Goal: Task Accomplishment & Management: Manage account settings

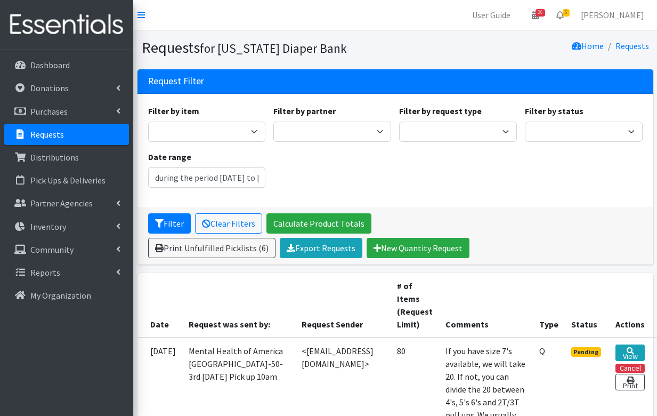
type input "[DATE] - [DATE]"
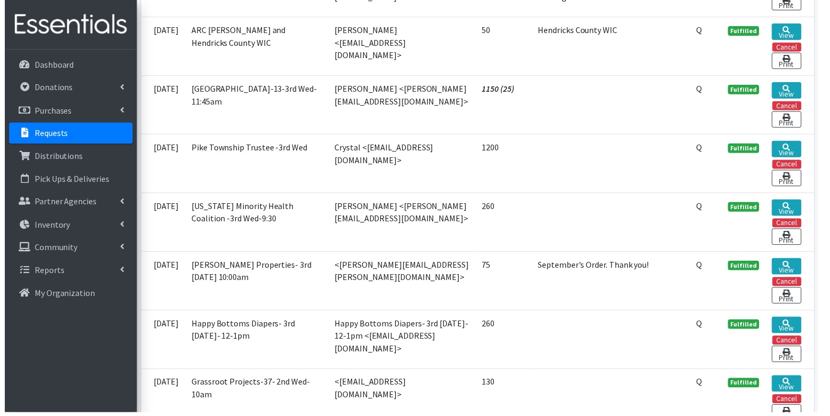
scroll to position [880, 0]
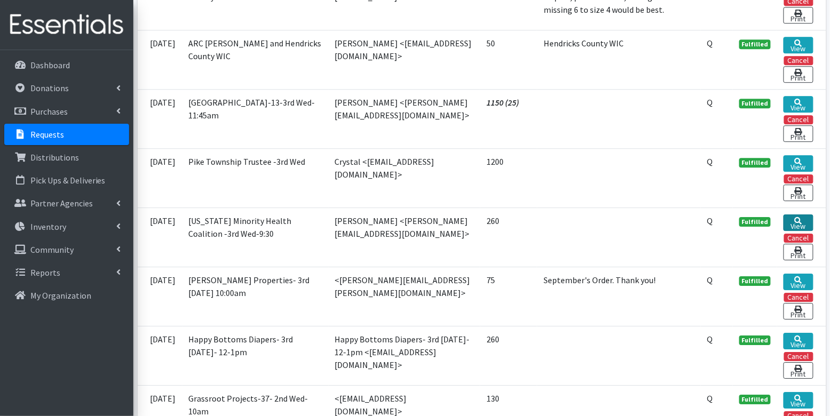
click at [657, 214] on link "View" at bounding box center [797, 222] width 29 height 17
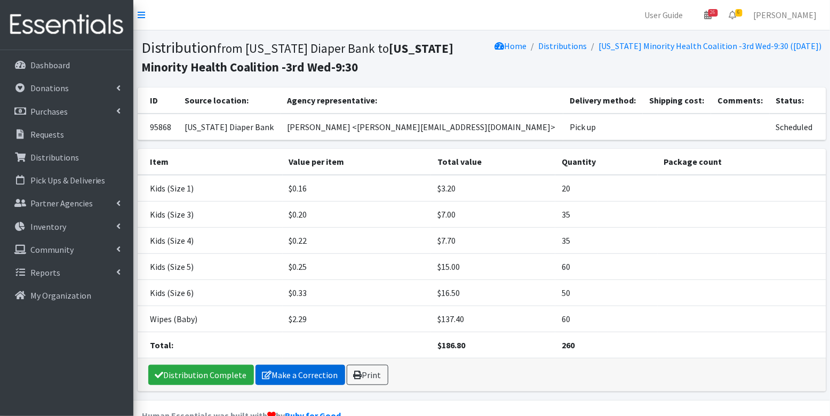
click at [288, 369] on link "Make a Correction" at bounding box center [300, 375] width 90 height 20
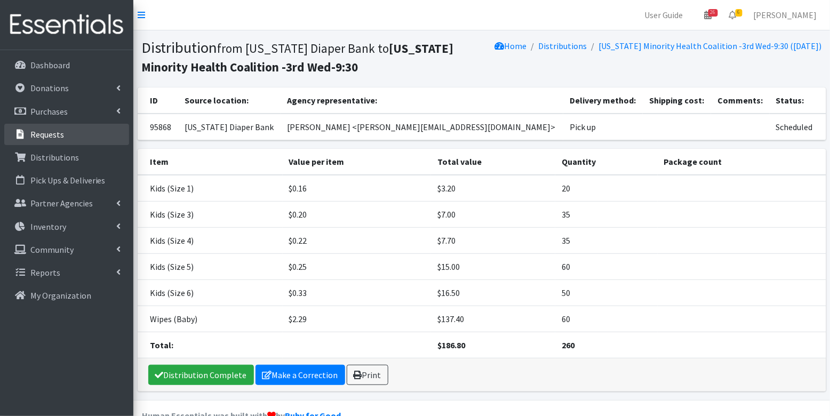
click at [59, 137] on p "Requests" at bounding box center [47, 134] width 34 height 11
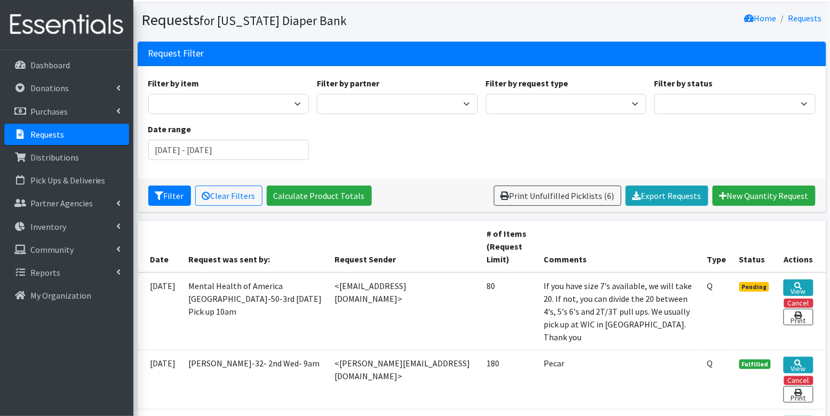
scroll to position [29, 0]
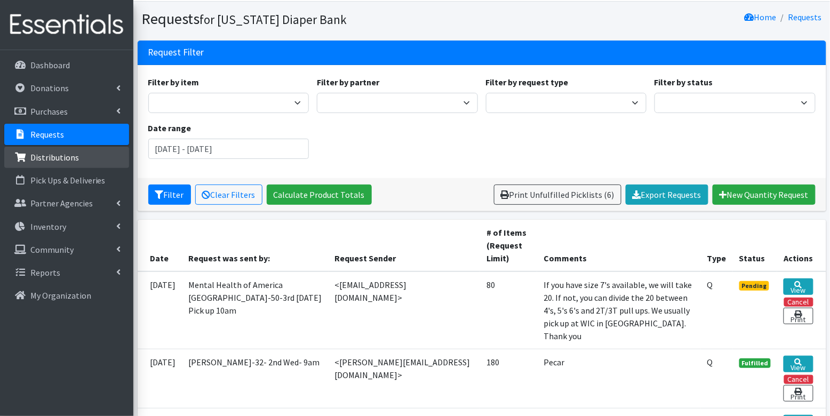
click at [63, 150] on link "Distributions" at bounding box center [66, 157] width 125 height 21
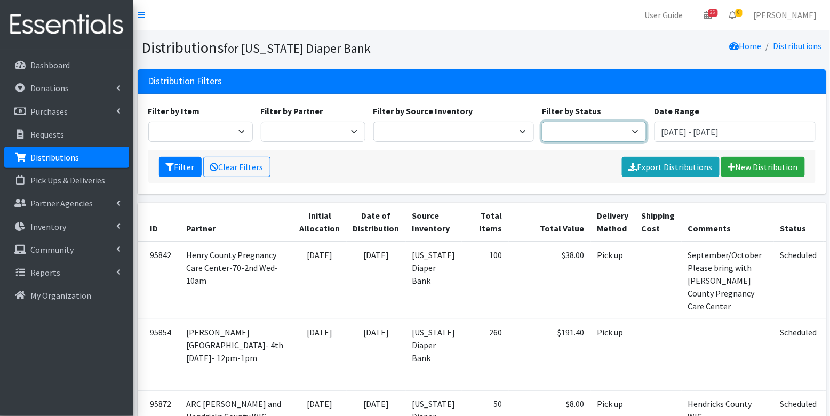
click at [584, 130] on select "Scheduled Complete" at bounding box center [594, 132] width 105 height 20
select select "5"
click at [171, 163] on icon "submit" at bounding box center [170, 167] width 9 height 9
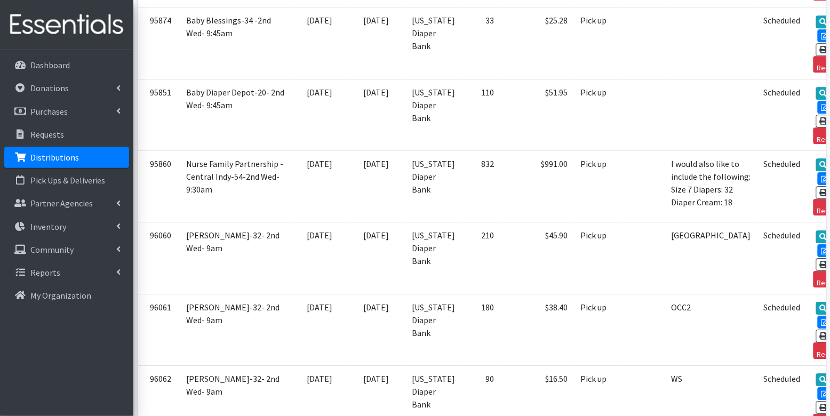
scroll to position [3448, 0]
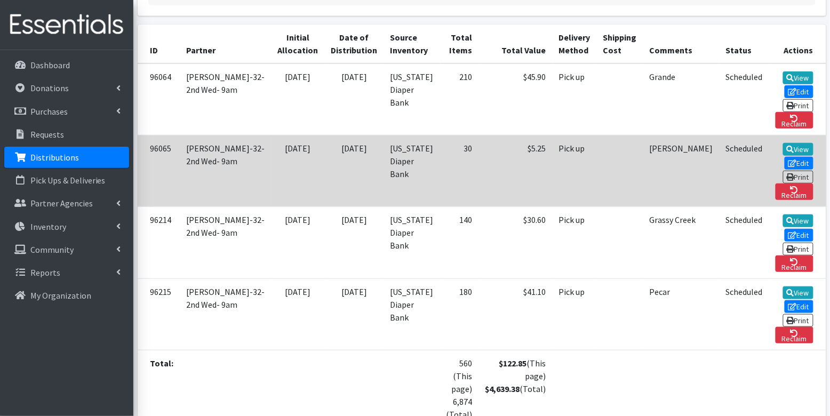
scroll to position [248, 0]
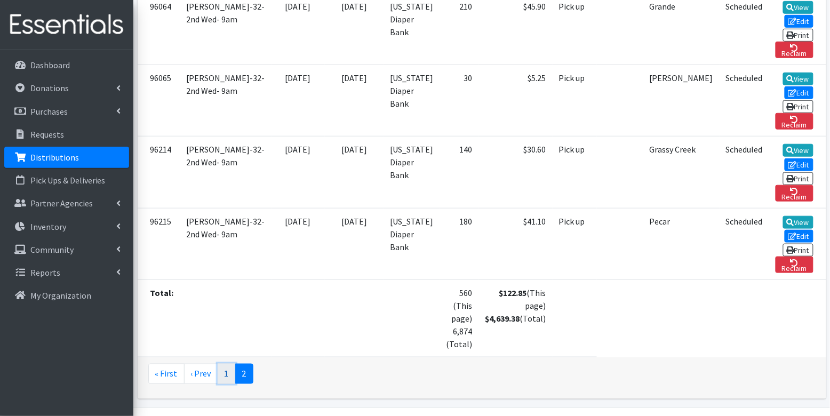
click at [224, 364] on link "1" at bounding box center [227, 374] width 18 height 20
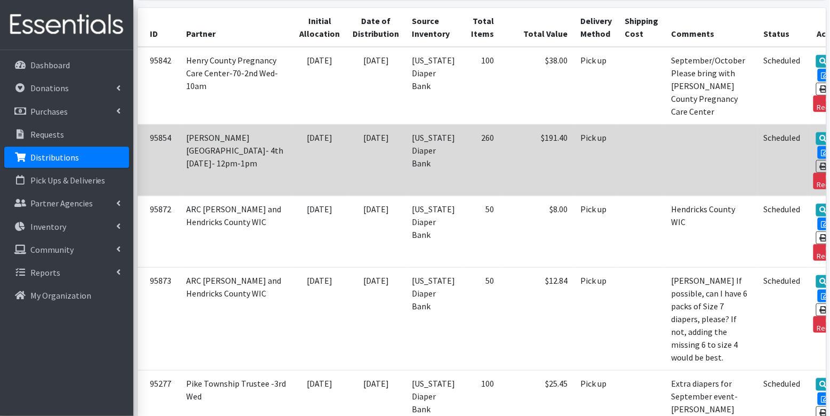
scroll to position [196, 0]
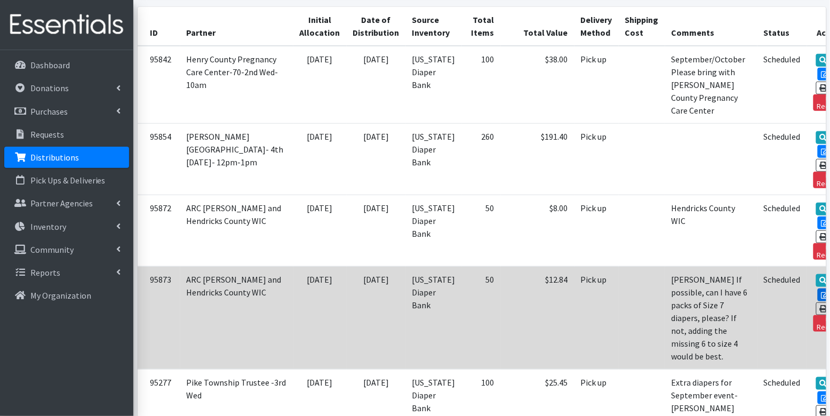
click at [817, 288] on link "Edit" at bounding box center [831, 294] width 29 height 13
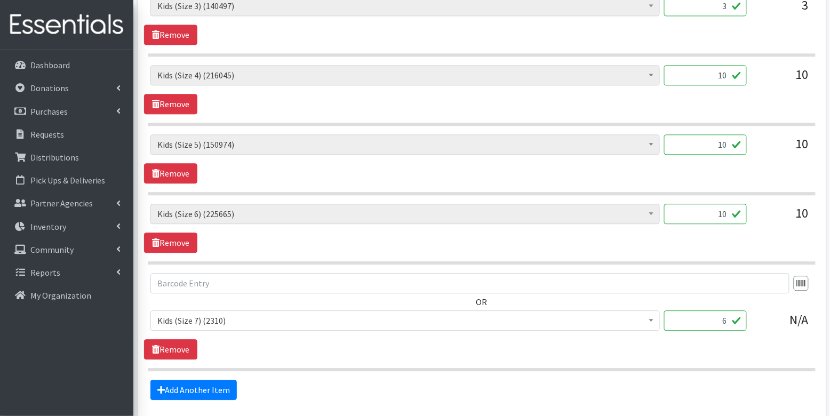
scroll to position [779, 0]
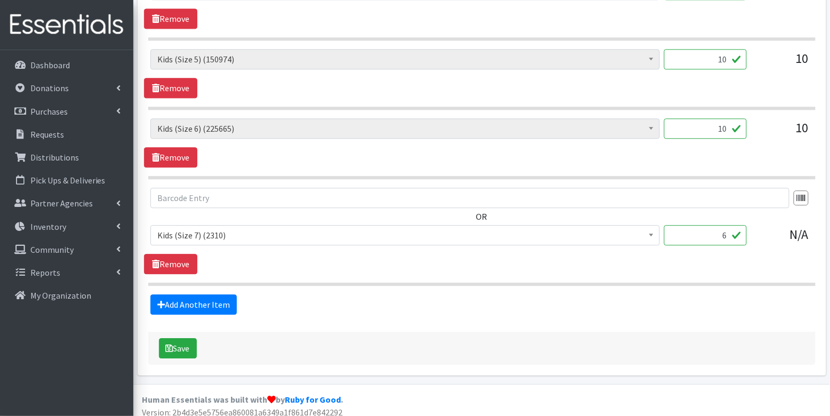
click at [722, 228] on input "6" at bounding box center [705, 235] width 83 height 20
type input "150"
click at [712, 124] on input "10" at bounding box center [705, 128] width 83 height 20
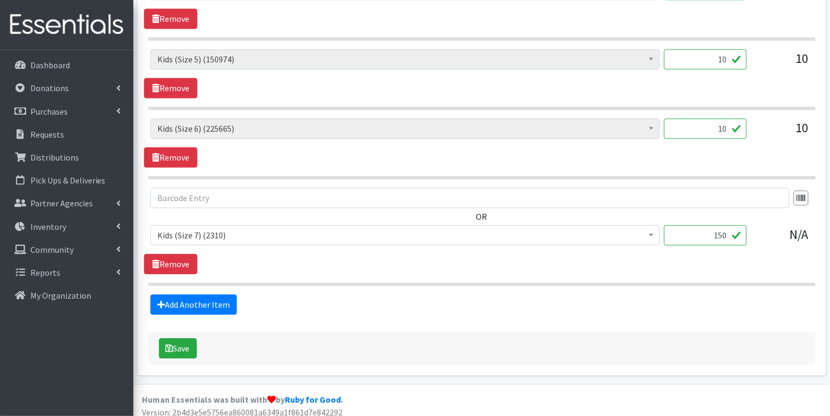
click at [712, 124] on input "10" at bounding box center [705, 128] width 83 height 20
type input "250"
click at [716, 53] on input "10" at bounding box center [705, 59] width 83 height 20
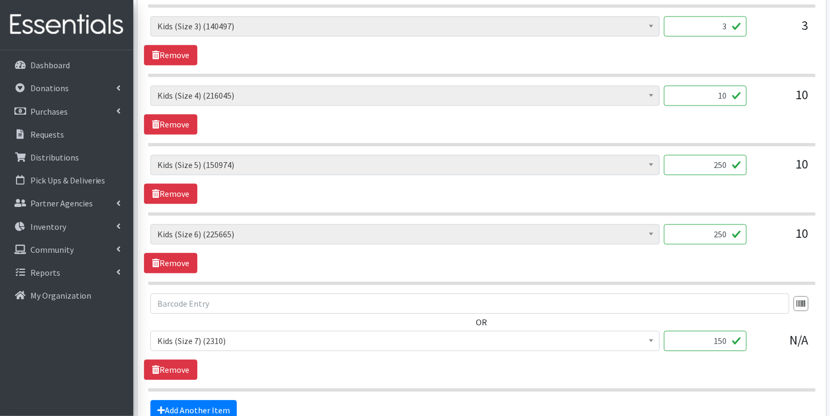
scroll to position [668, 0]
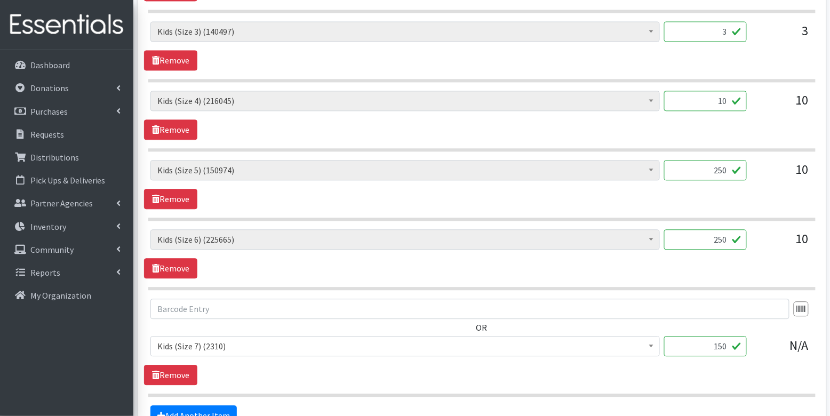
type input "250"
click at [713, 97] on input "10" at bounding box center [705, 101] width 83 height 20
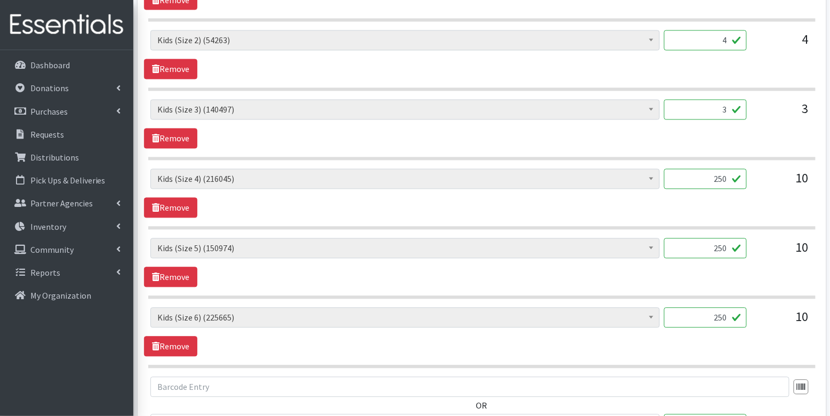
scroll to position [583, 0]
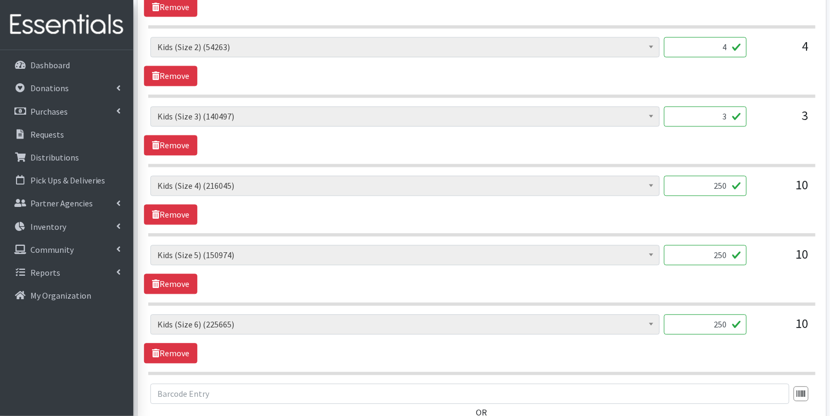
type input "250"
click at [723, 111] on input "3" at bounding box center [705, 117] width 83 height 20
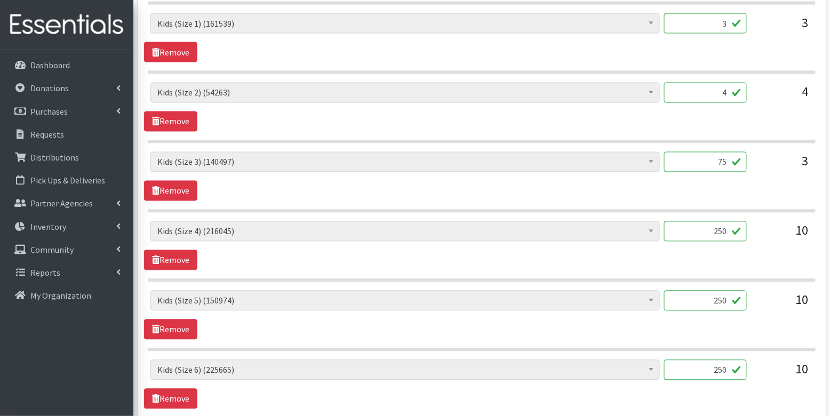
scroll to position [523, 0]
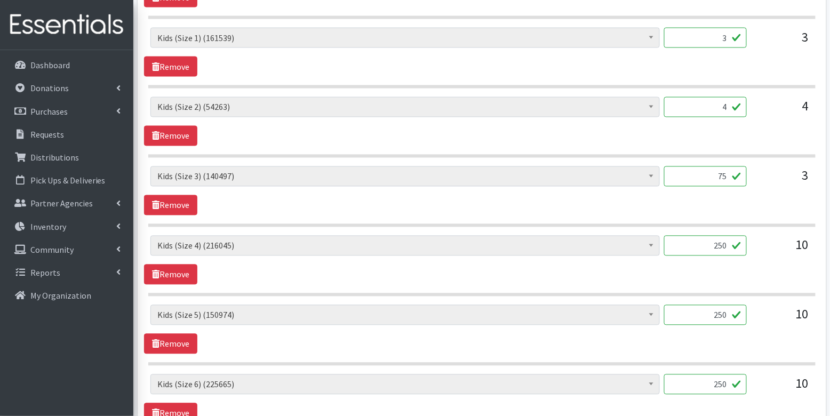
type input "75"
click at [721, 106] on input "4" at bounding box center [705, 107] width 83 height 20
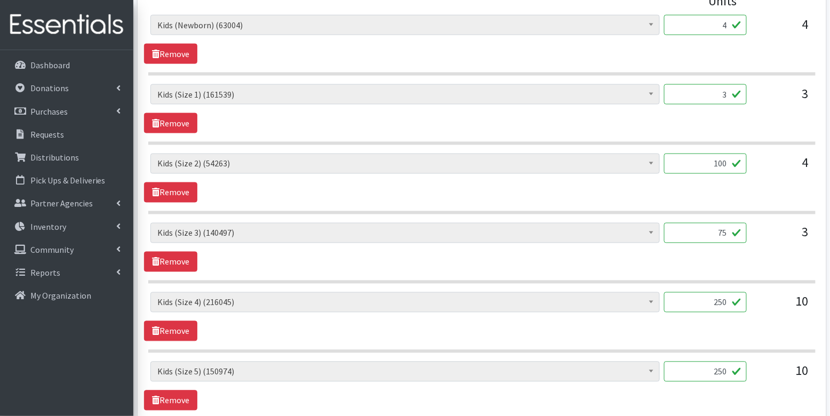
scroll to position [455, 0]
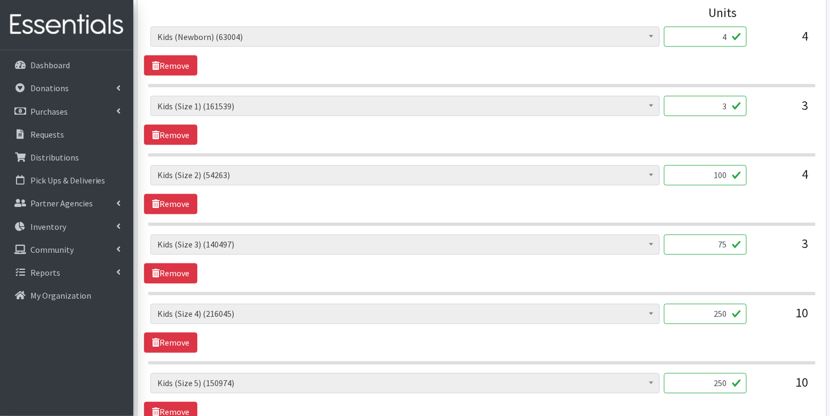
type input "100"
click at [726, 99] on input "3" at bounding box center [705, 106] width 83 height 20
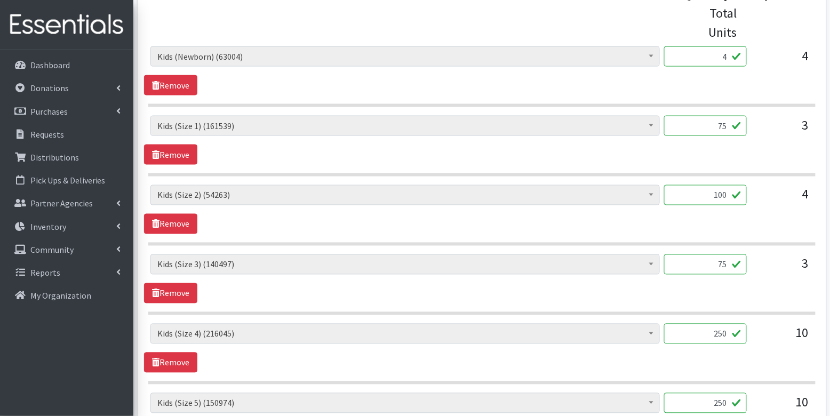
type input "75"
click at [725, 60] on input "4" at bounding box center [705, 56] width 83 height 20
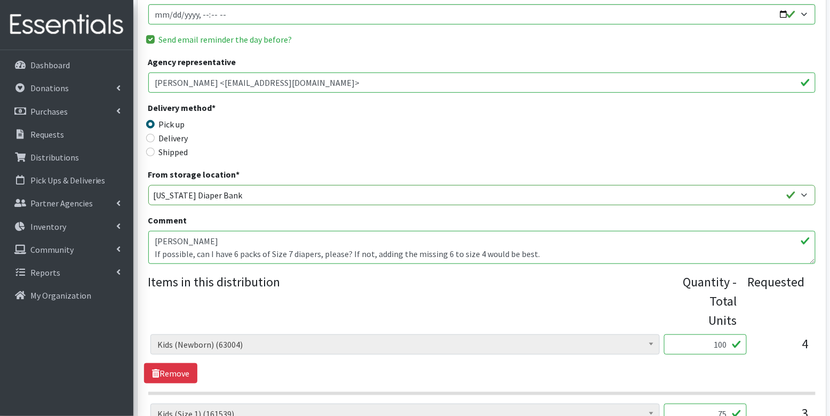
scroll to position [51, 0]
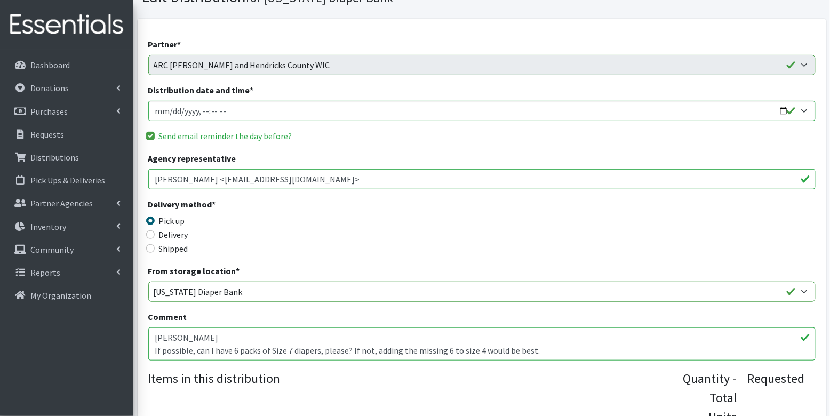
type input "100"
click at [172, 108] on input "Distribution date and time *" at bounding box center [481, 111] width 667 height 20
type input "2025-09-09T13:30"
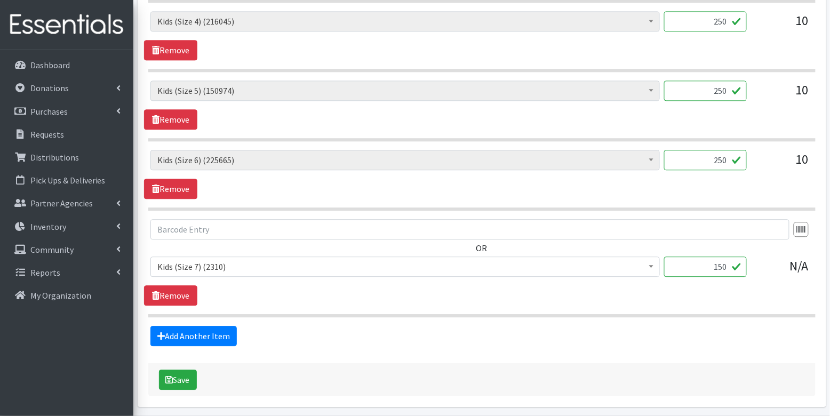
scroll to position [779, 0]
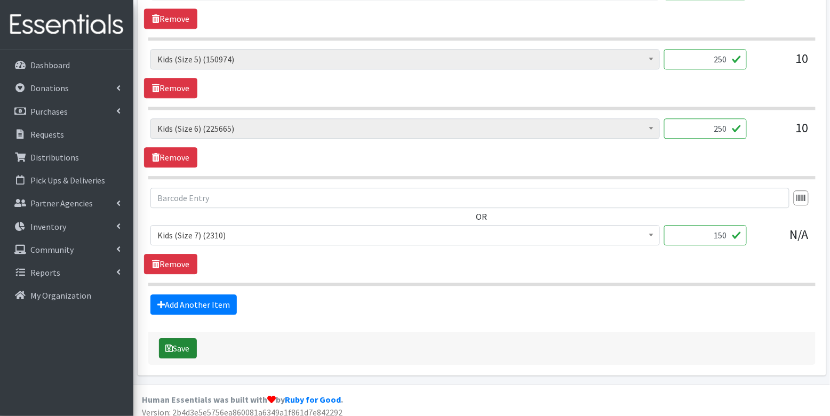
click at [179, 340] on button "Save" at bounding box center [178, 348] width 38 height 20
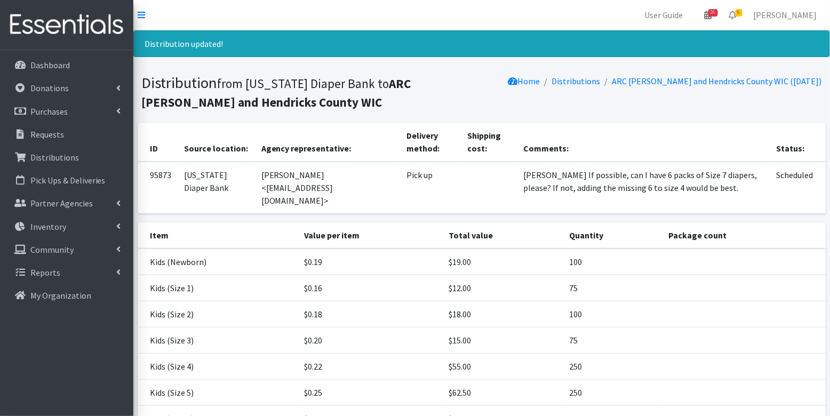
scroll to position [133, 0]
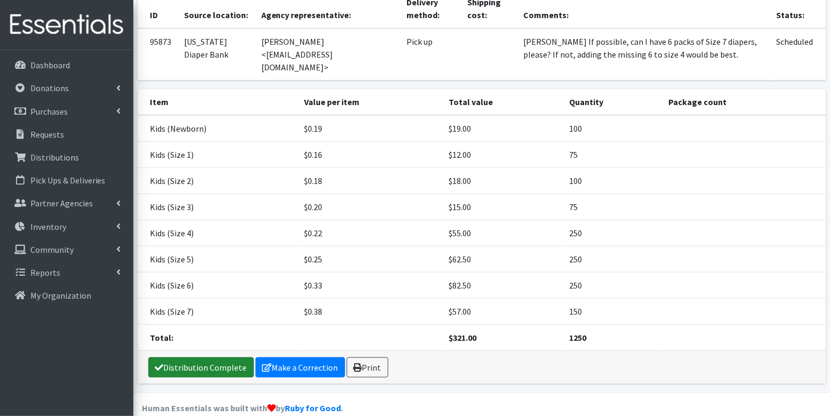
click at [176, 357] on link "Distribution Complete" at bounding box center [201, 367] width 106 height 20
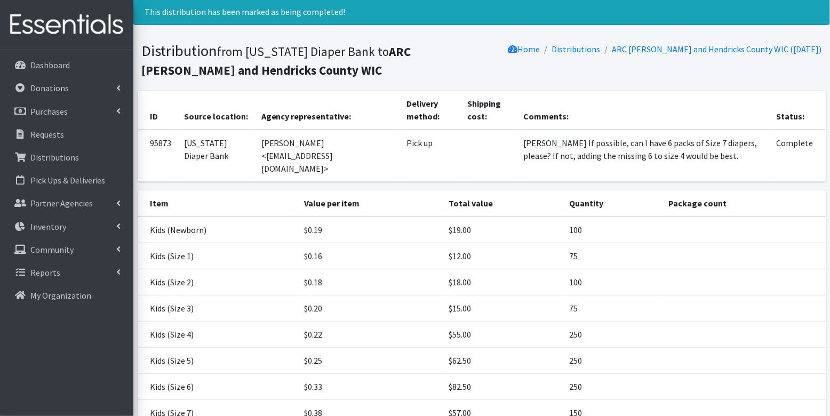
scroll to position [0, 0]
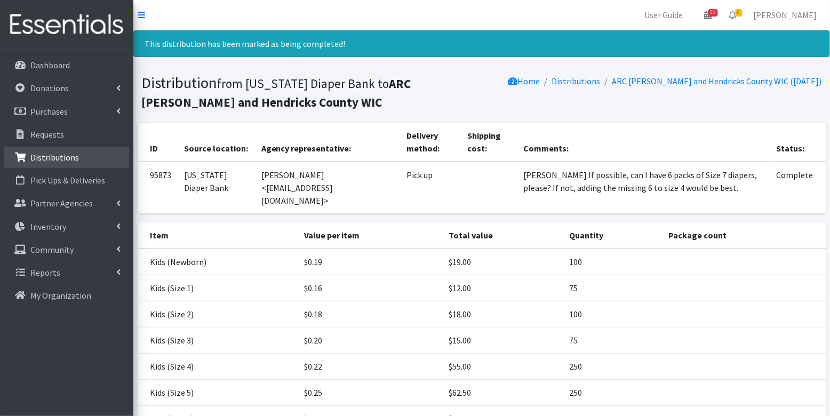
click at [44, 155] on p "Distributions" at bounding box center [54, 157] width 49 height 11
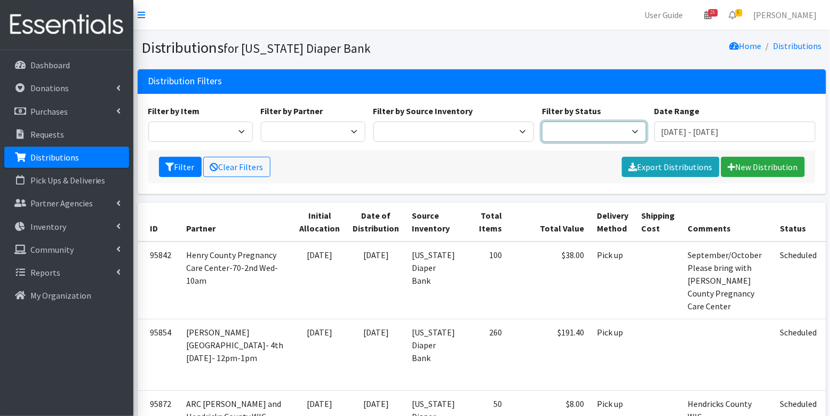
click at [566, 130] on select "Scheduled Complete" at bounding box center [594, 132] width 105 height 20
select select "5"
click at [174, 166] on button "Filter" at bounding box center [180, 167] width 43 height 20
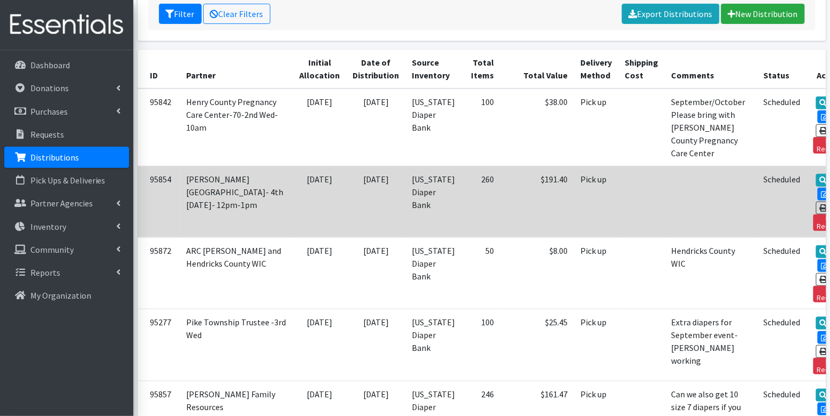
scroll to position [177, 0]
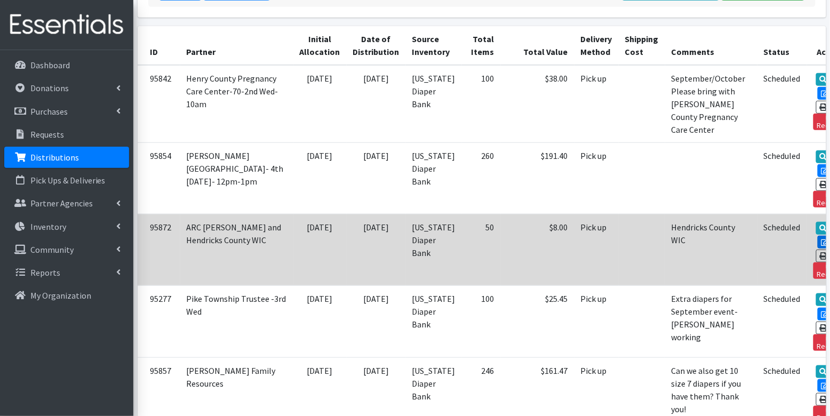
click at [817, 236] on link "Edit" at bounding box center [831, 242] width 29 height 13
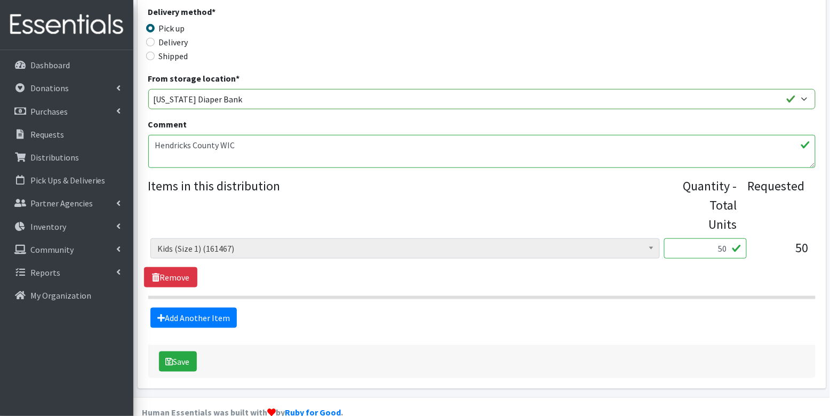
scroll to position [262, 0]
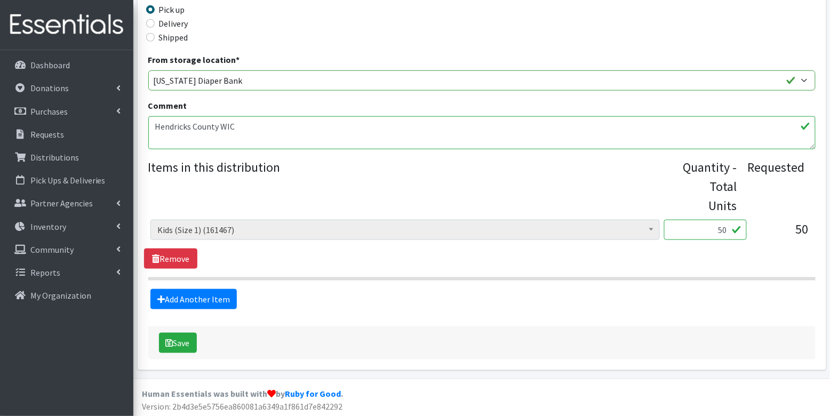
click at [708, 229] on input "50" at bounding box center [705, 230] width 83 height 20
type input "1250"
click at [173, 342] on button "Save" at bounding box center [178, 343] width 38 height 20
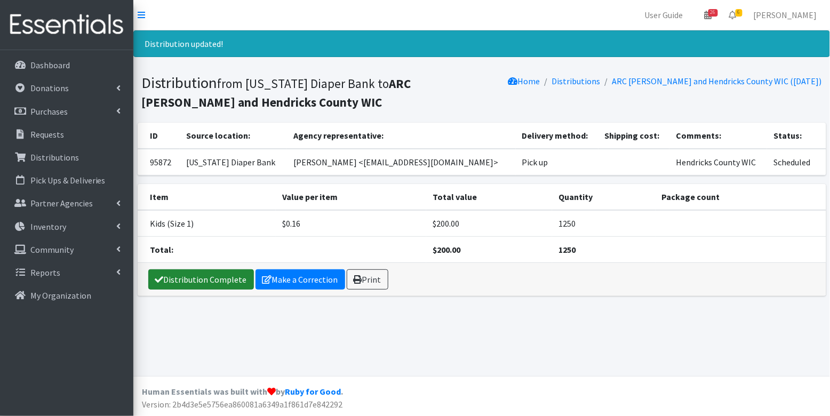
click at [214, 277] on link "Distribution Complete" at bounding box center [201, 279] width 106 height 20
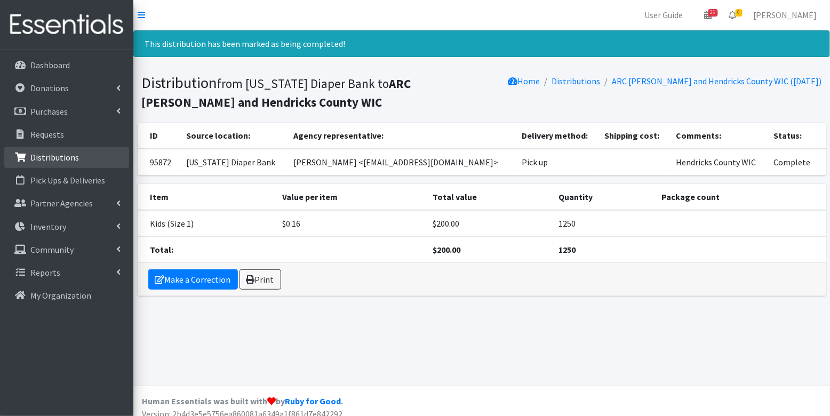
click at [52, 154] on p "Distributions" at bounding box center [54, 157] width 49 height 11
click at [54, 154] on p "Distributions" at bounding box center [54, 157] width 49 height 11
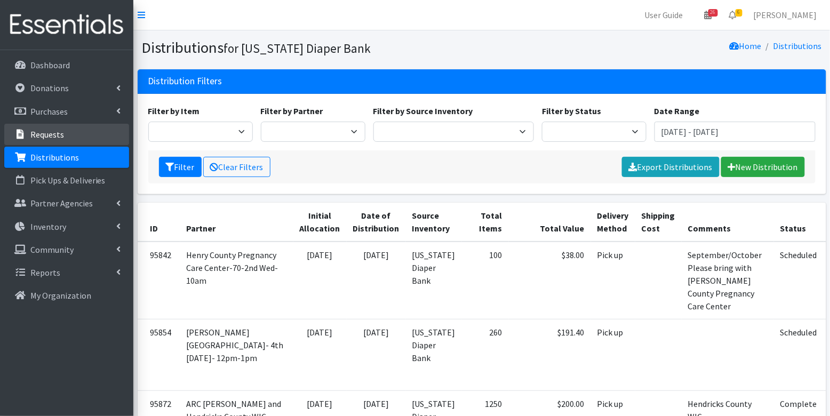
click at [52, 132] on p "Requests" at bounding box center [47, 134] width 34 height 11
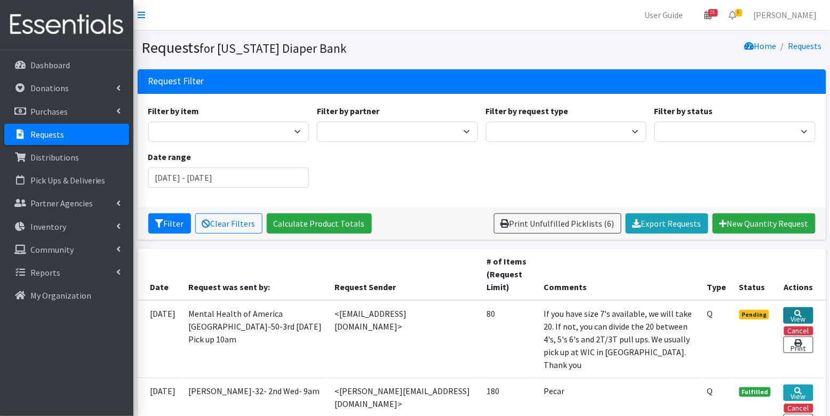
click at [798, 310] on icon at bounding box center [798, 313] width 7 height 7
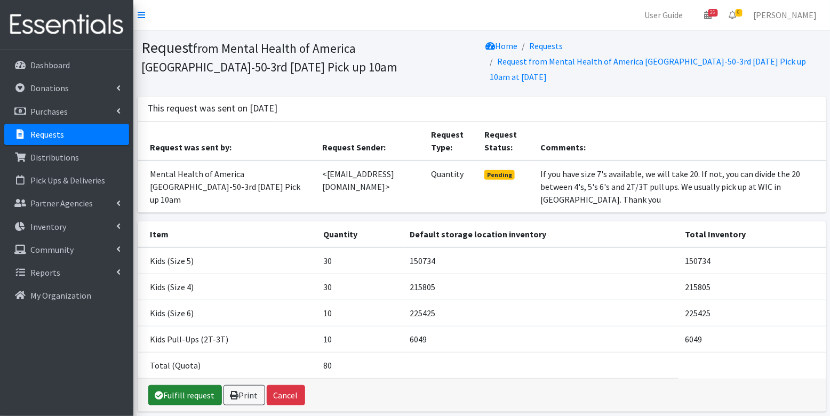
click at [200, 399] on link "Fulfill request" at bounding box center [185, 395] width 74 height 20
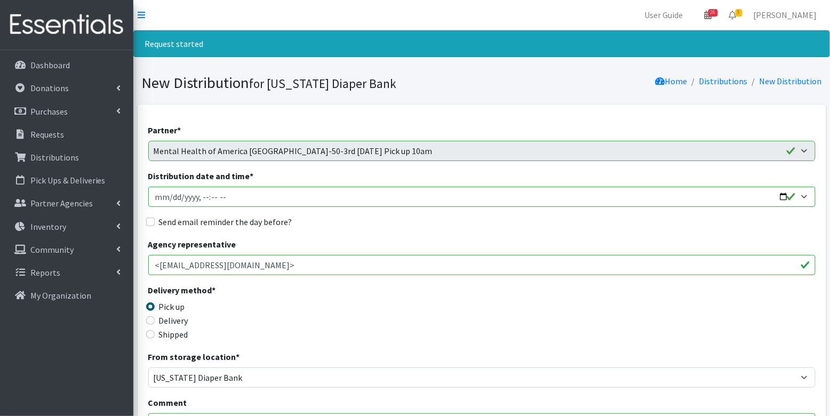
click at [173, 195] on input "Distribution date and time *" at bounding box center [481, 197] width 667 height 20
click at [204, 196] on input "Distribution date and time *" at bounding box center [481, 197] width 667 height 20
type input "[DATE]T10:00"
click at [152, 219] on input "Send email reminder the day before?" at bounding box center [150, 222] width 9 height 9
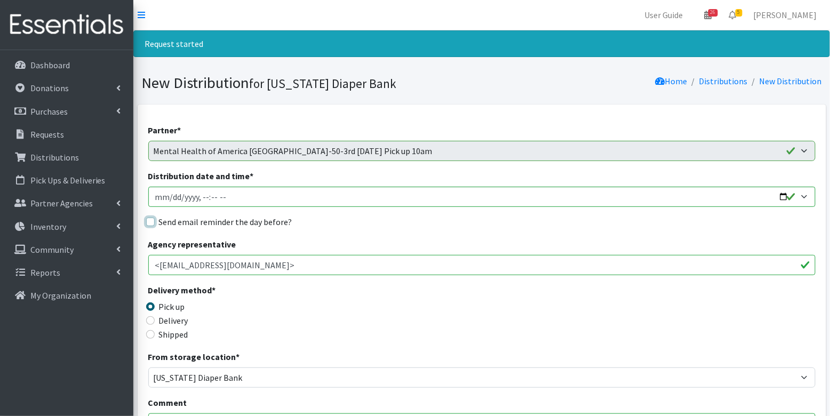
checkbox input "true"
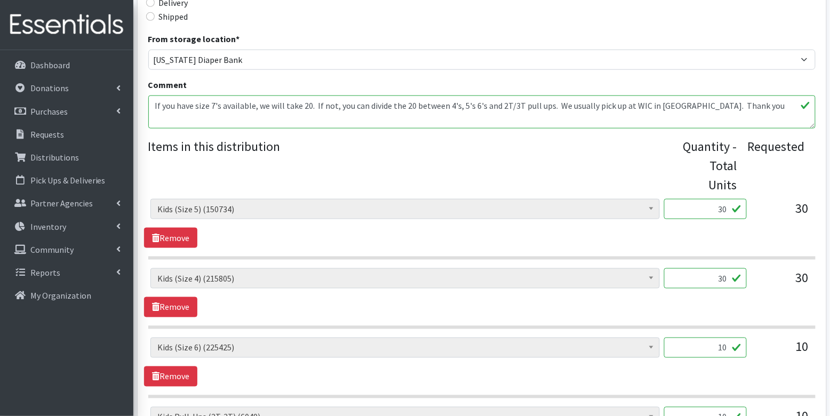
scroll to position [502, 0]
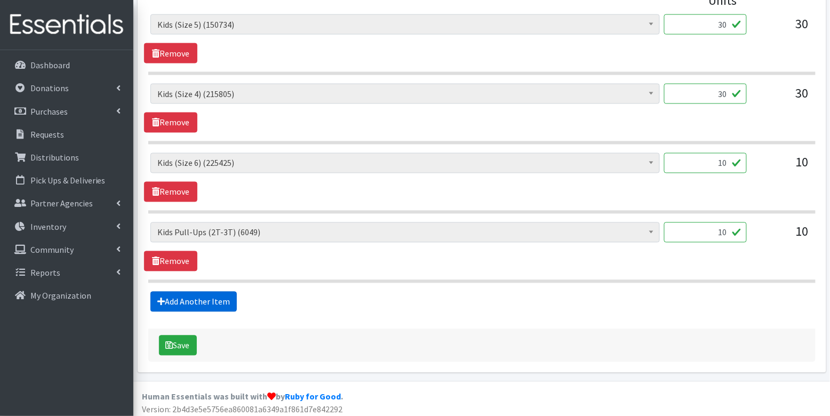
click at [208, 299] on link "Add Another Item" at bounding box center [193, 302] width 86 height 20
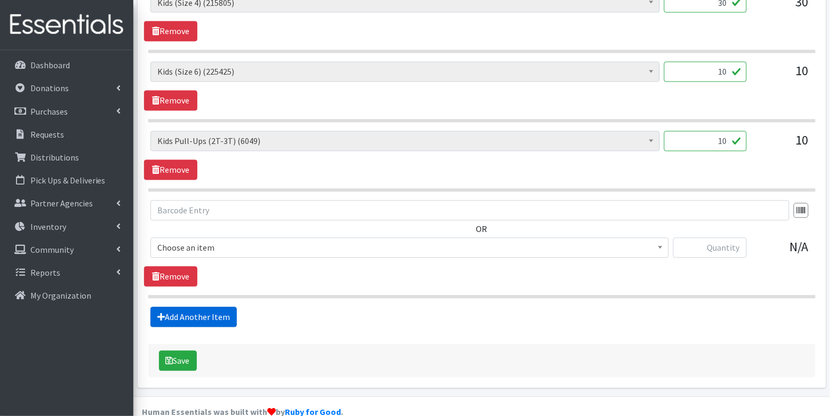
scroll to position [608, 0]
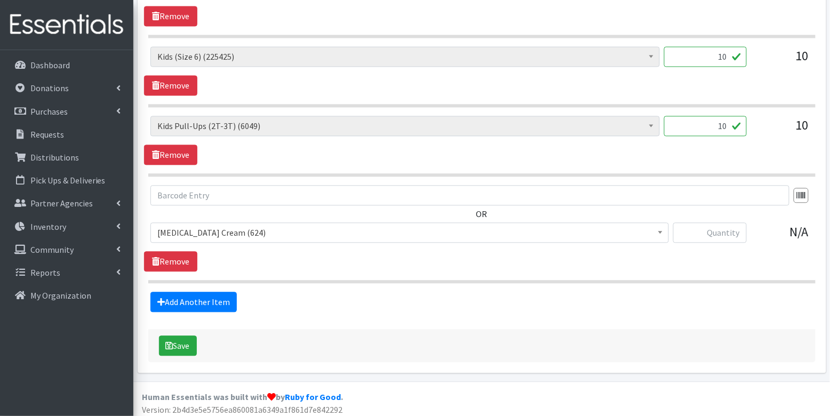
click at [251, 231] on span "[MEDICAL_DATA] Cream (624)" at bounding box center [409, 233] width 504 height 15
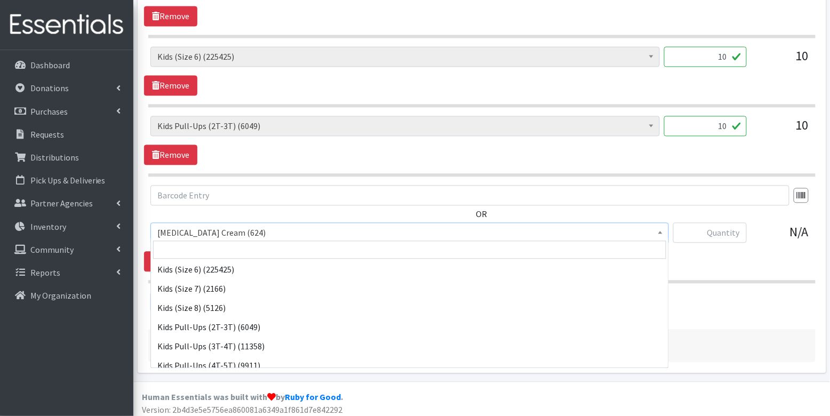
scroll to position [155, 0]
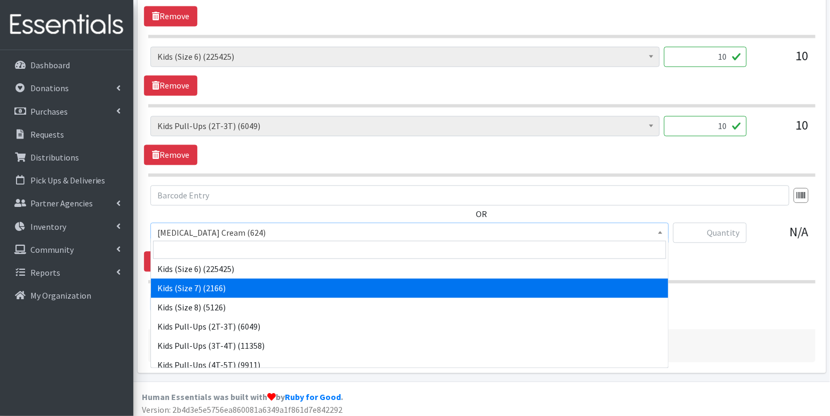
select select "7177"
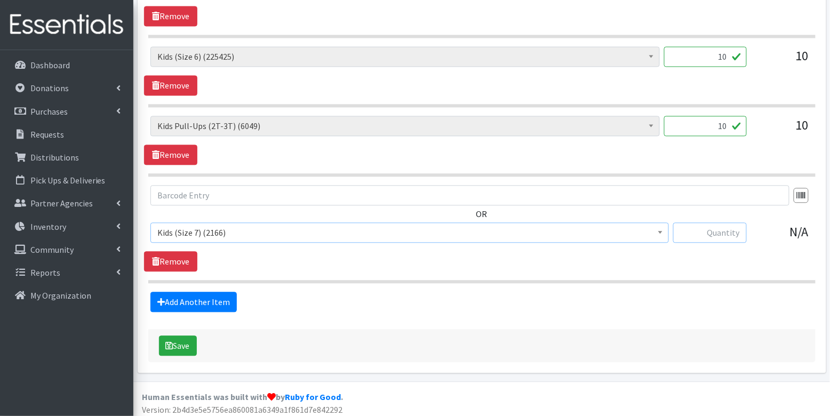
click at [723, 231] on input "text" at bounding box center [710, 233] width 74 height 20
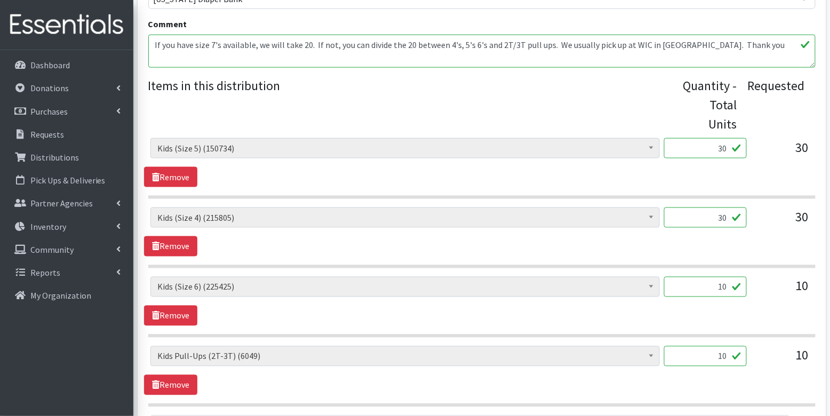
scroll to position [608, 0]
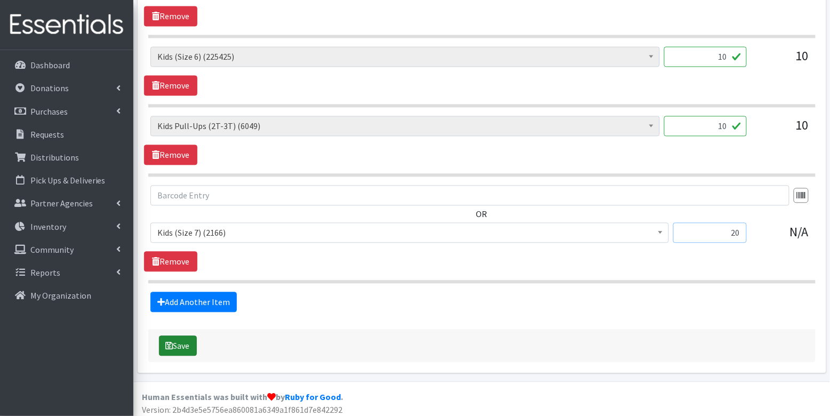
type input "20"
click at [183, 343] on button "Save" at bounding box center [178, 346] width 38 height 20
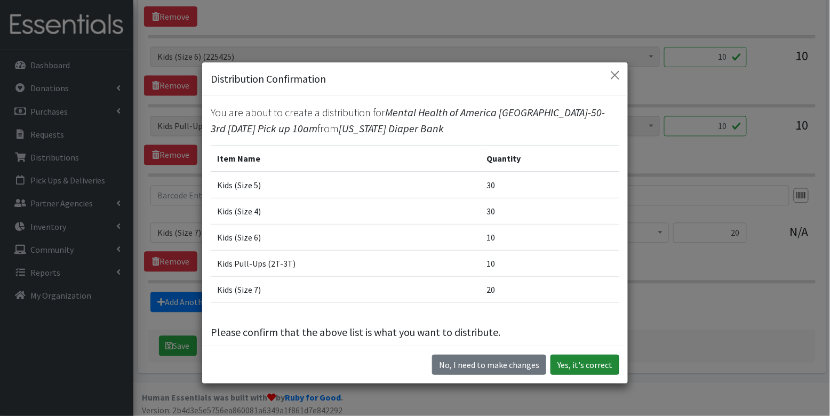
click at [582, 372] on button "Yes, it's correct" at bounding box center [584, 365] width 69 height 20
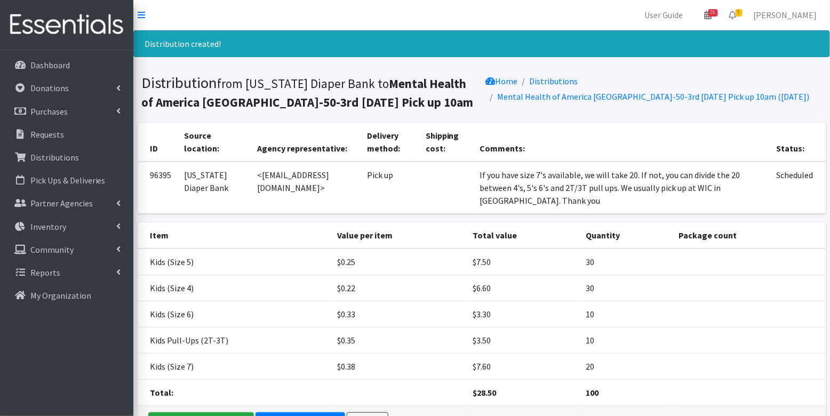
scroll to position [68, 0]
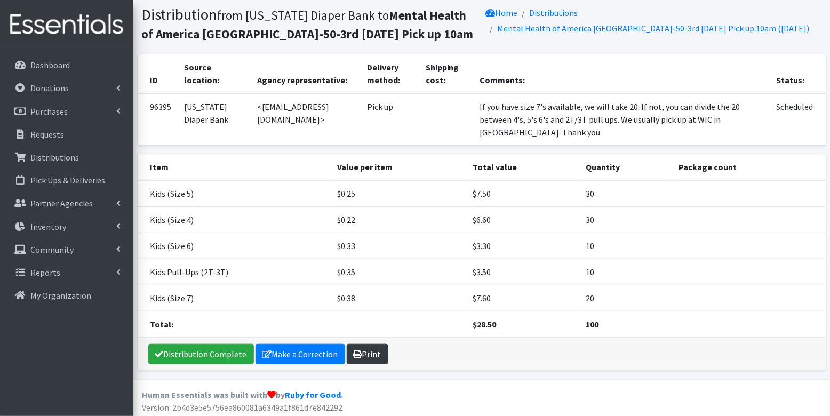
click at [366, 346] on link "Print" at bounding box center [368, 354] width 42 height 20
click at [41, 156] on p "Distributions" at bounding box center [54, 157] width 49 height 11
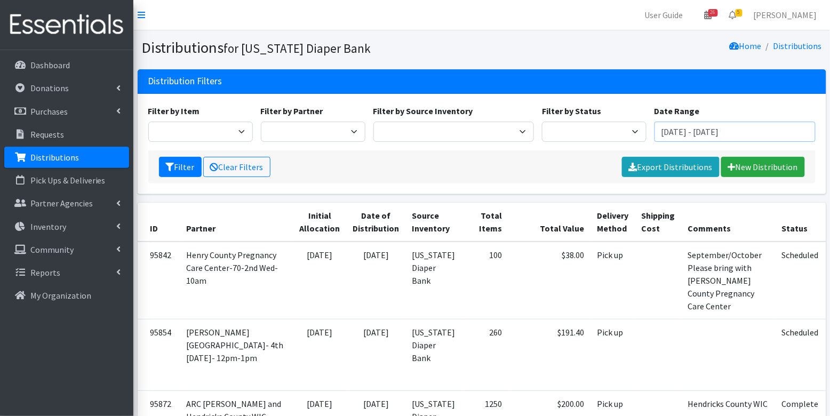
click at [672, 135] on input "July 10, 2025 - October 10, 2025" at bounding box center [734, 132] width 161 height 20
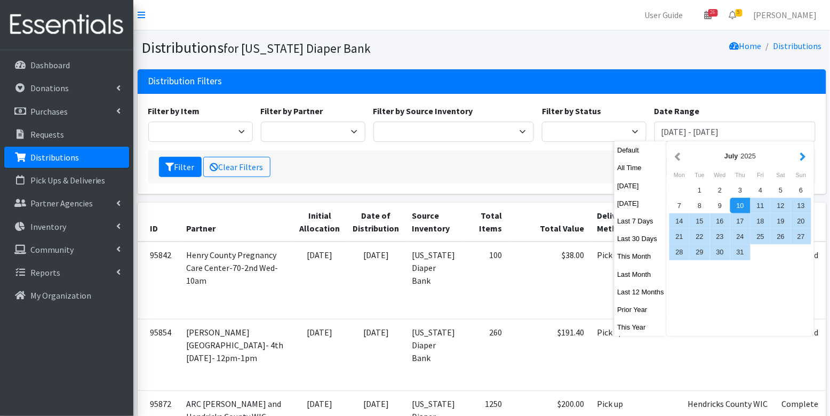
click at [806, 159] on button "button" at bounding box center [802, 155] width 11 height 13
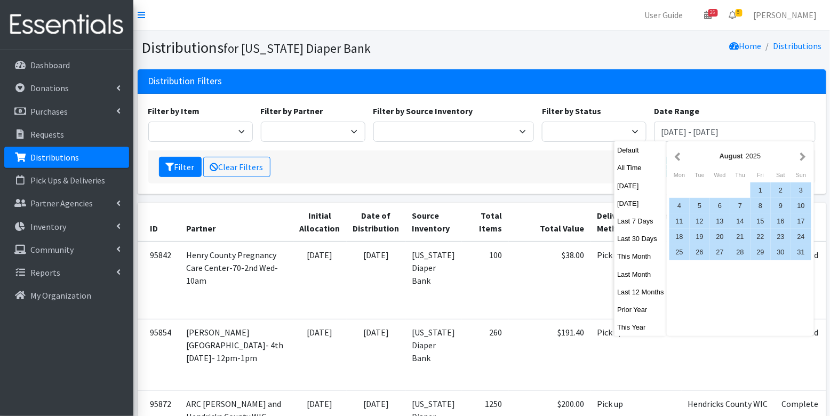
click at [806, 159] on button "button" at bounding box center [802, 155] width 11 height 13
click at [726, 206] on div "10" at bounding box center [720, 205] width 20 height 15
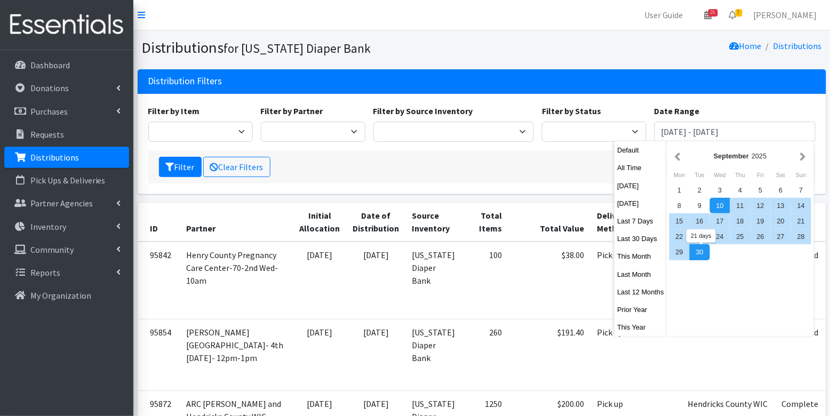
click at [707, 253] on div "30" at bounding box center [699, 251] width 20 height 15
type input "September 10, 2025 - September 30, 2025"
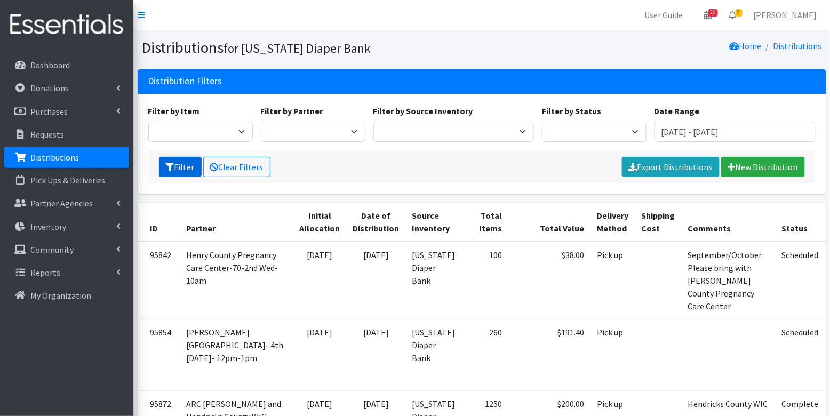
click at [186, 165] on button "Filter" at bounding box center [180, 167] width 43 height 20
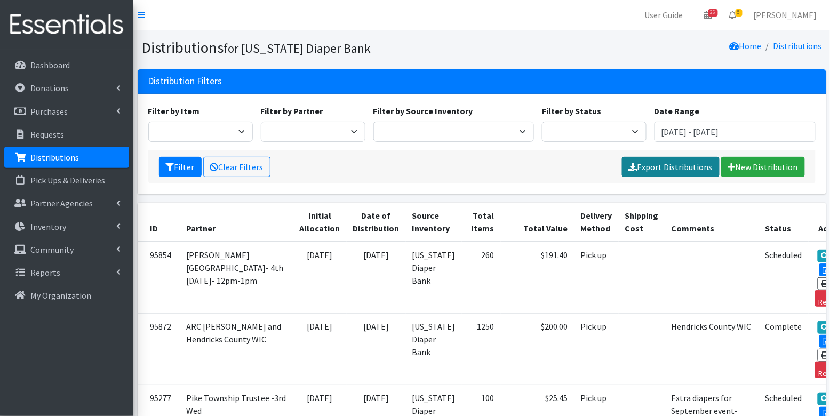
click at [657, 169] on link "Export Distributions" at bounding box center [671, 167] width 98 height 20
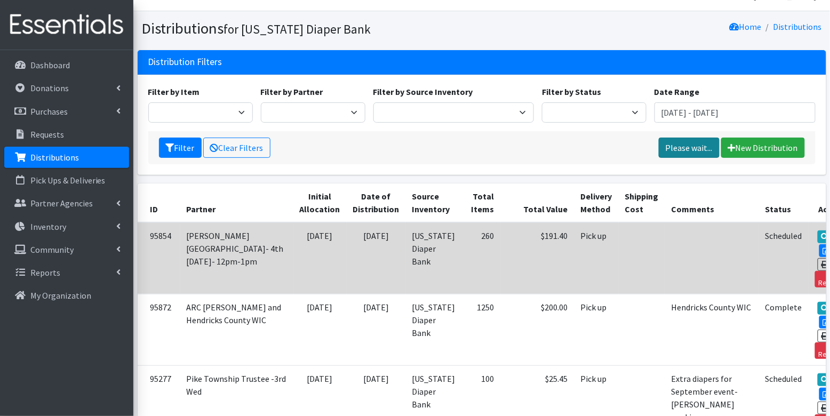
scroll to position [40, 0]
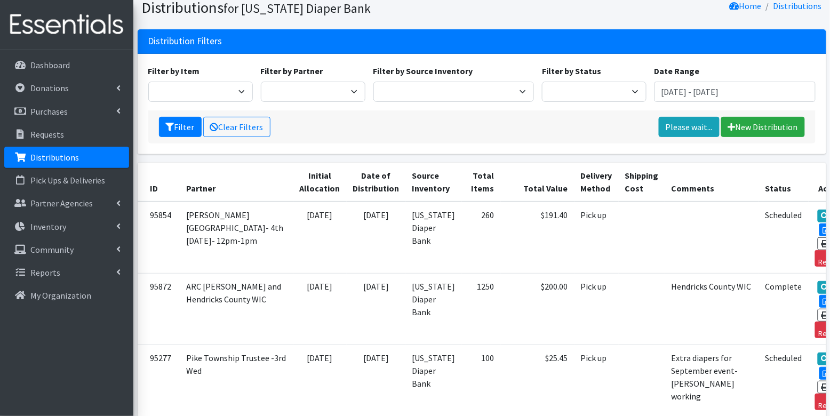
click at [629, 79] on div "Filter by Status Scheduled Complete" at bounding box center [594, 83] width 113 height 37
click at [629, 89] on select "Scheduled Complete" at bounding box center [594, 92] width 105 height 20
select select "5"
click at [186, 129] on button "Filter" at bounding box center [180, 127] width 43 height 20
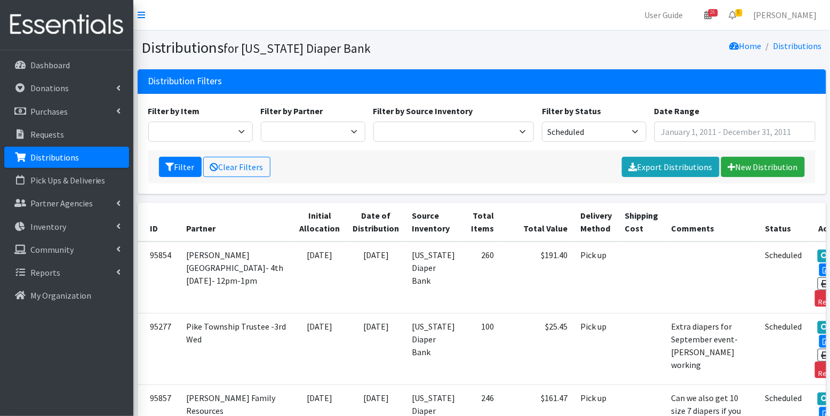
type input "[DATE] - [DATE]"
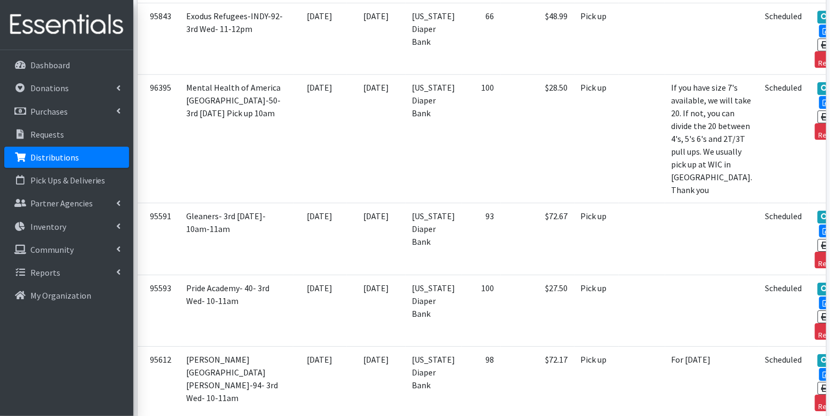
scroll to position [958, 0]
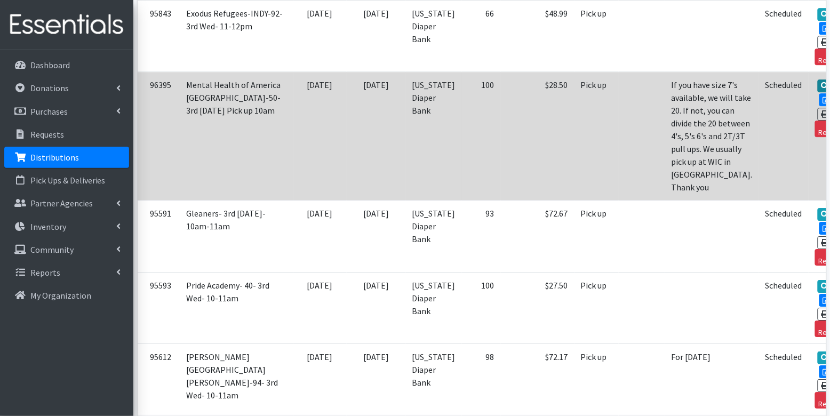
click at [817, 92] on link "View" at bounding box center [832, 85] width 30 height 13
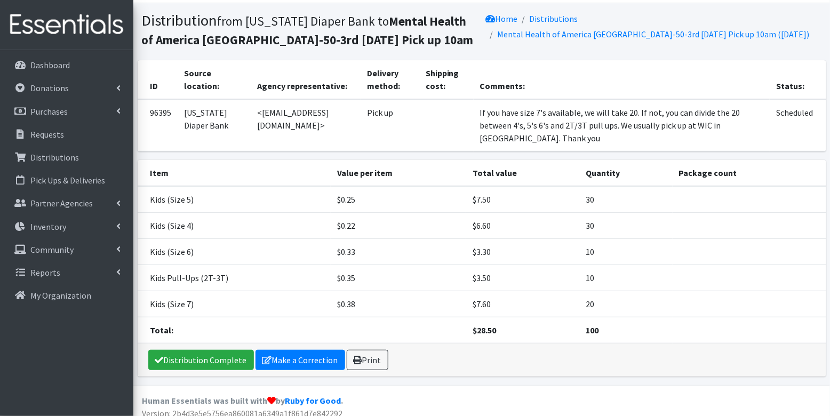
scroll to position [34, 0]
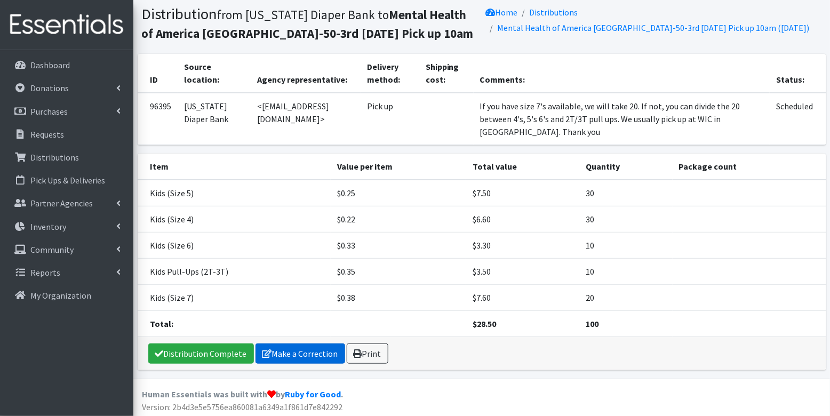
click at [302, 353] on link "Make a Correction" at bounding box center [300, 353] width 90 height 20
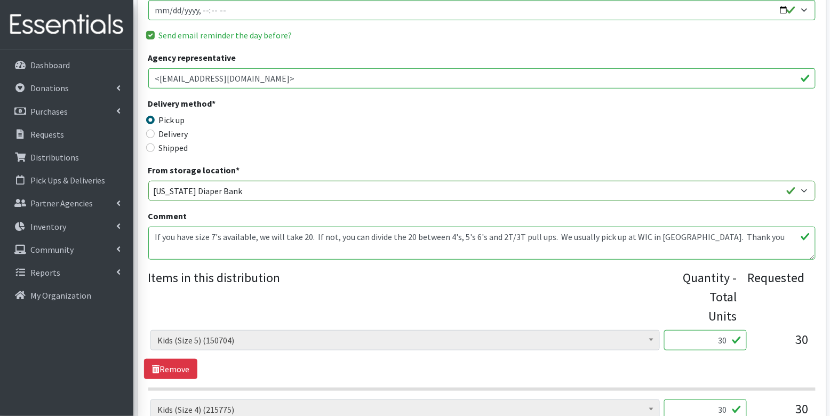
scroll to position [574, 0]
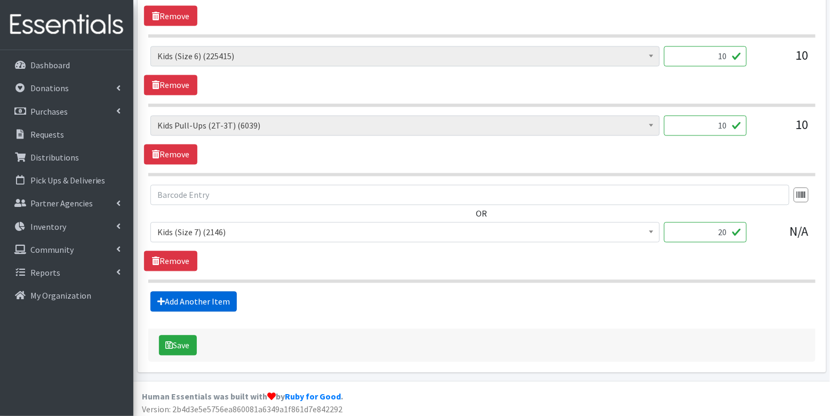
click at [183, 302] on link "Add Another Item" at bounding box center [193, 302] width 86 height 20
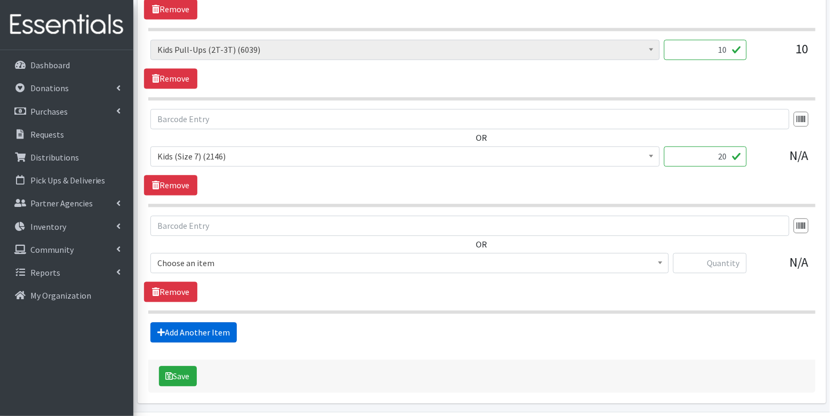
scroll to position [679, 0]
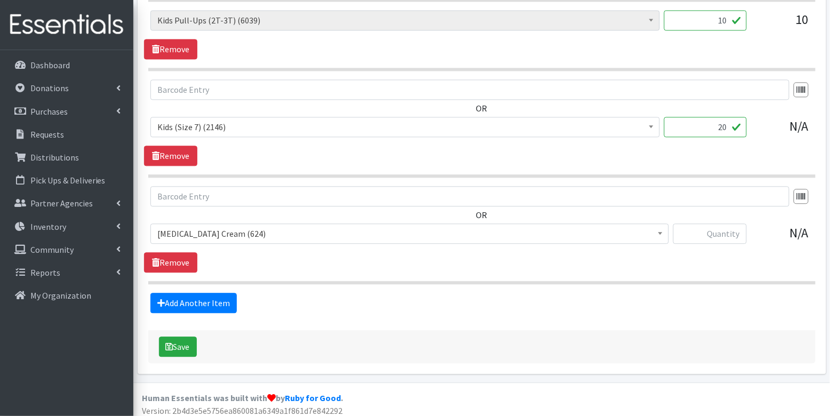
click at [357, 227] on span "[MEDICAL_DATA] Cream (624)" at bounding box center [409, 233] width 504 height 15
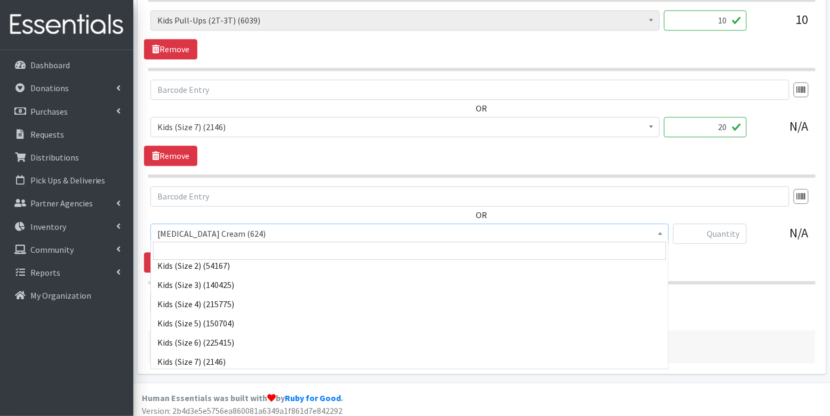
scroll to position [200, 0]
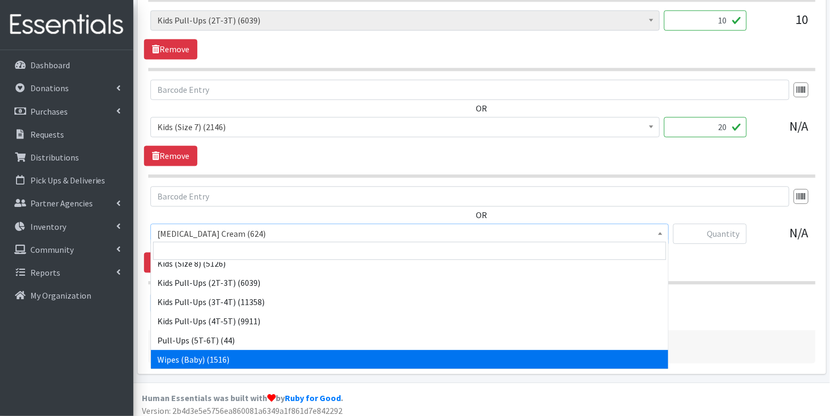
select select "3418"
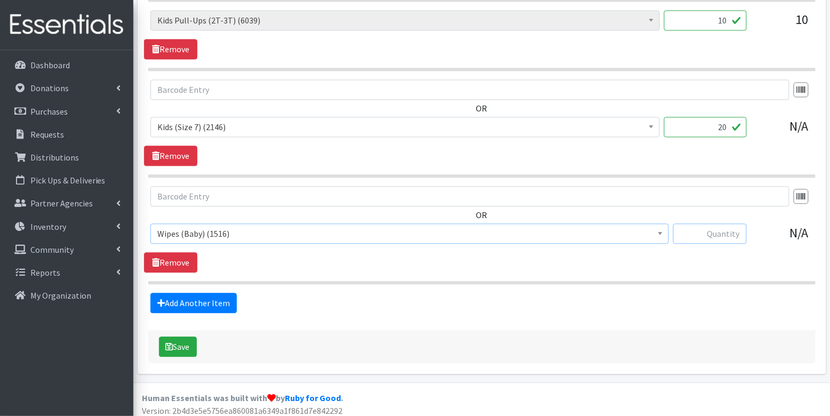
click at [728, 231] on input "text" at bounding box center [710, 233] width 74 height 20
type input "30"
click at [175, 336] on button "Save" at bounding box center [178, 346] width 38 height 20
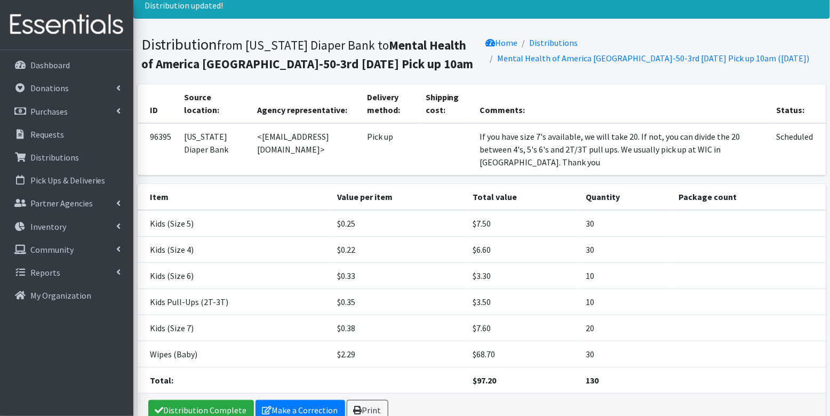
scroll to position [94, 0]
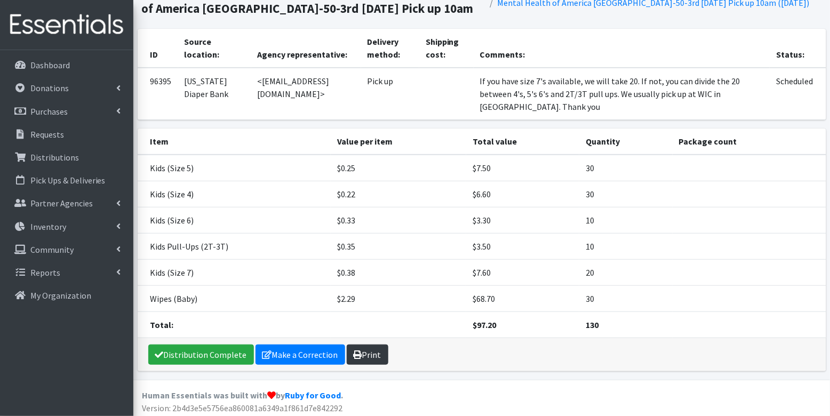
click at [365, 347] on link "Print" at bounding box center [368, 354] width 42 height 20
click at [63, 132] on link "Requests" at bounding box center [66, 134] width 125 height 21
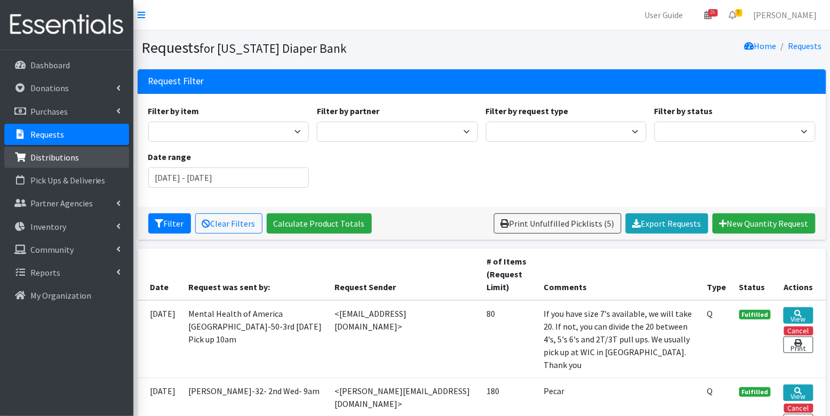
click at [77, 159] on link "Distributions" at bounding box center [66, 157] width 125 height 21
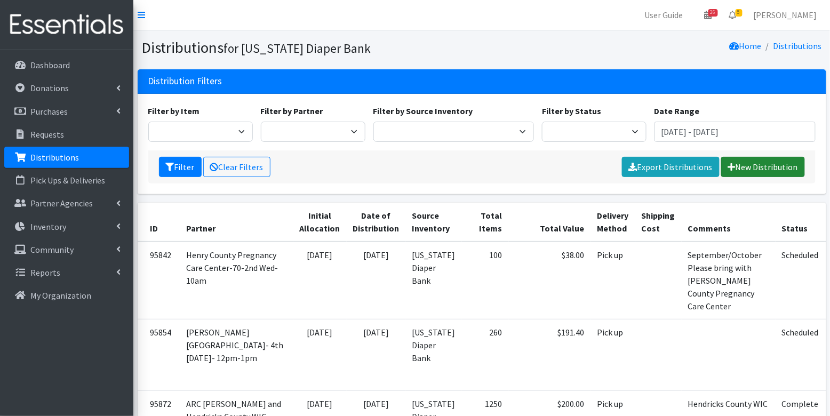
click at [758, 167] on link "New Distribution" at bounding box center [763, 167] width 84 height 20
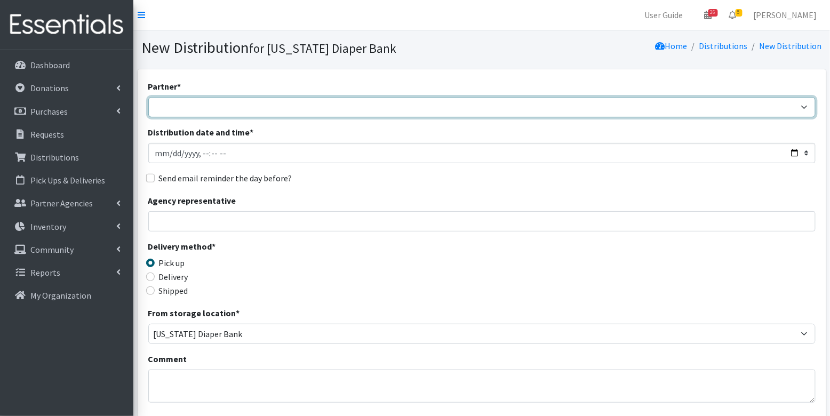
click at [254, 115] on select "ARC [PERSON_NAME] and [GEOGRAPHIC_DATA] [GEOGRAPHIC_DATA] Babies Basic Needs No…" at bounding box center [481, 107] width 667 height 20
select select "7338"
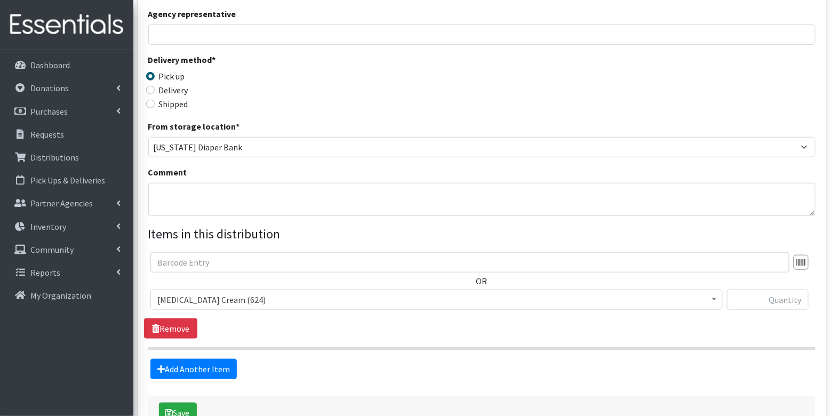
scroll to position [256, 0]
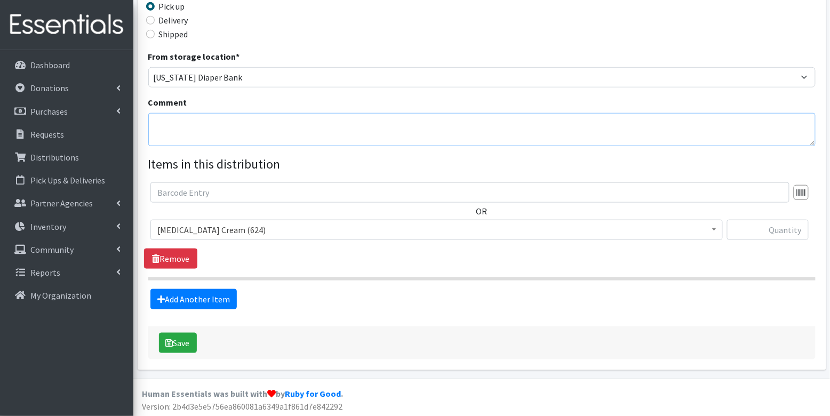
click at [179, 135] on textarea "Comment" at bounding box center [481, 129] width 667 height 33
type textarea "Additional Diaper Order"
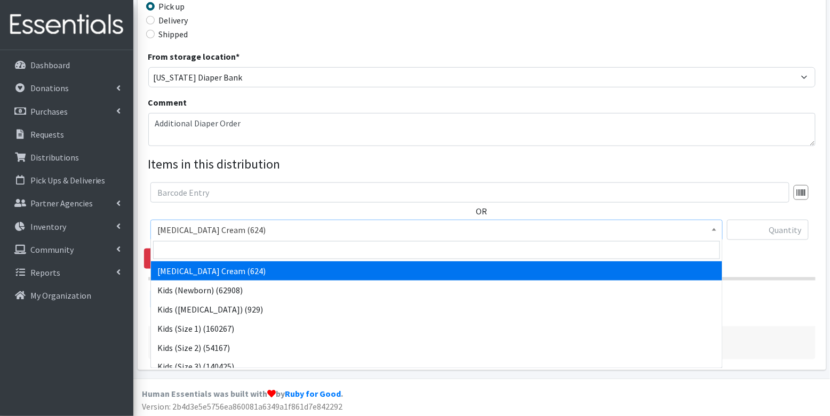
click at [244, 230] on span "[MEDICAL_DATA] Cream (624)" at bounding box center [436, 229] width 558 height 15
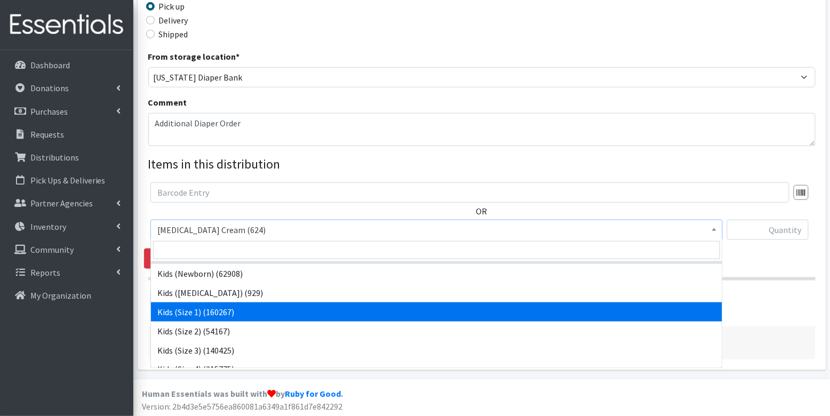
scroll to position [18, 0]
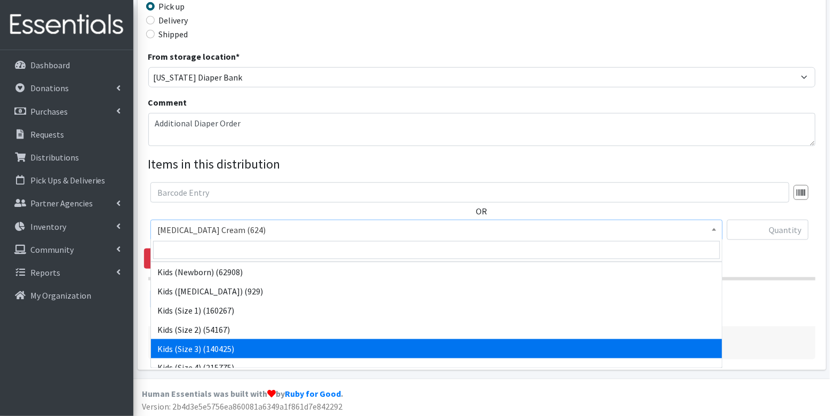
select select "3393"
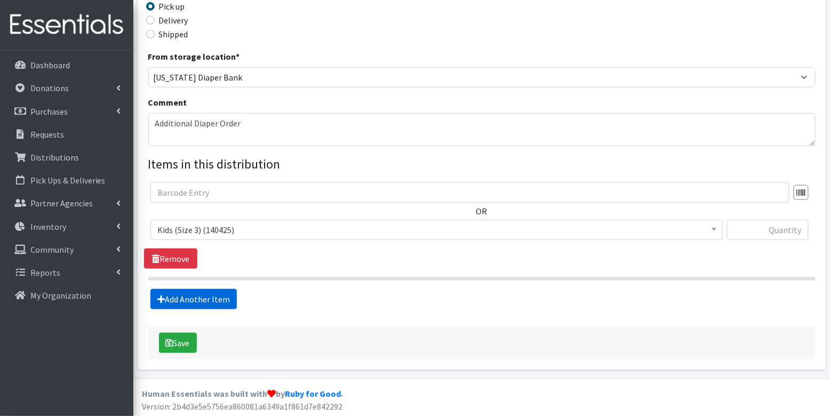
click at [186, 300] on link "Add Another Item" at bounding box center [193, 299] width 86 height 20
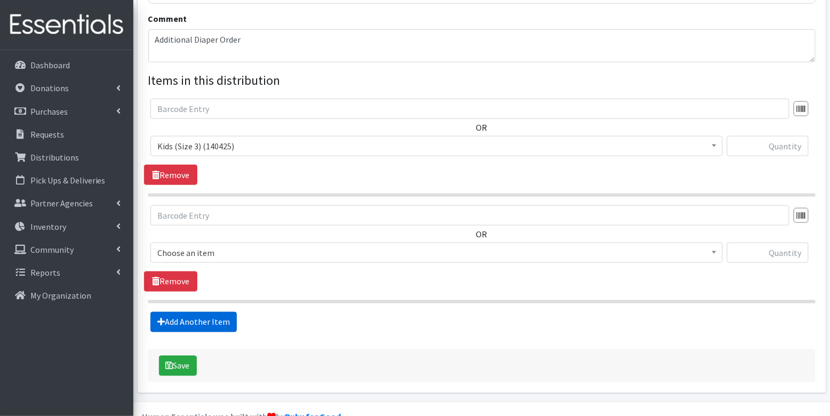
scroll to position [363, 0]
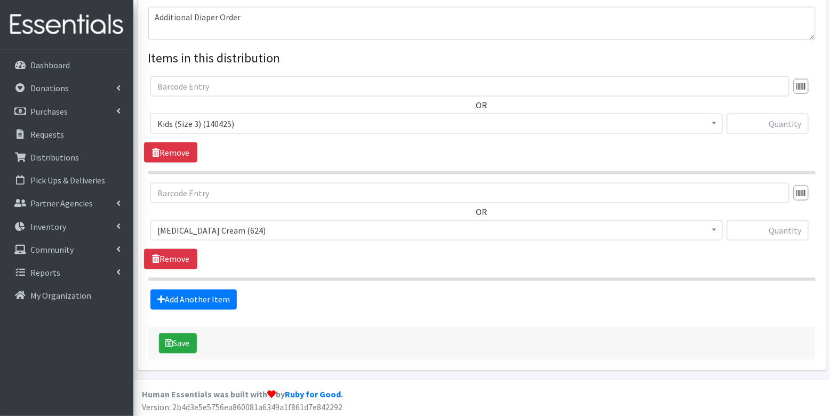
click at [216, 232] on span "Diaper Rash Cream (624)" at bounding box center [436, 230] width 558 height 15
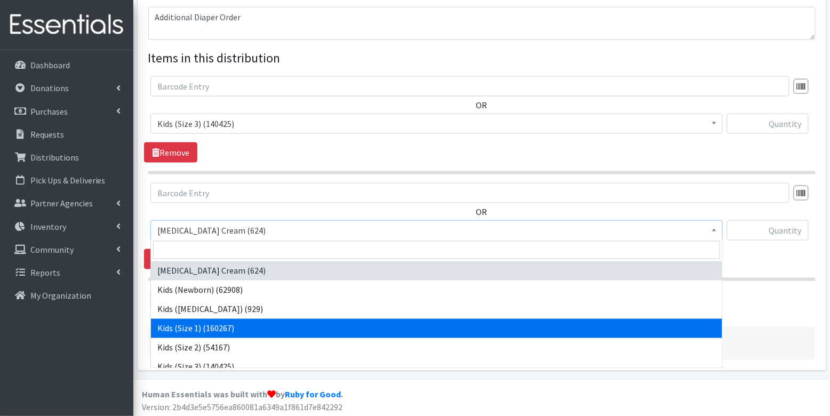
scroll to position [56, 0]
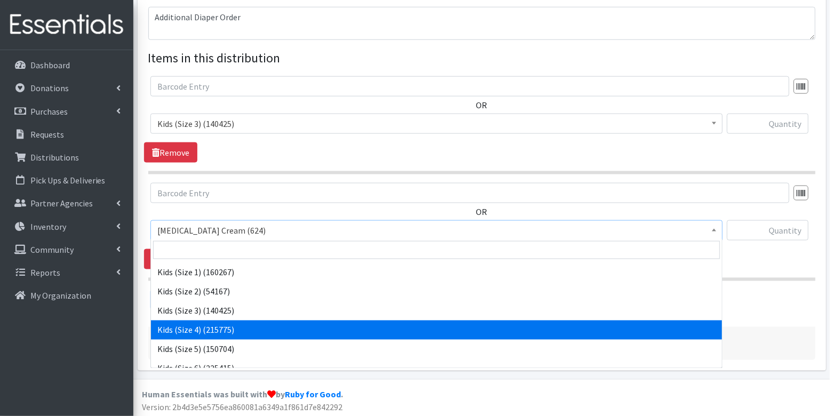
select select "3394"
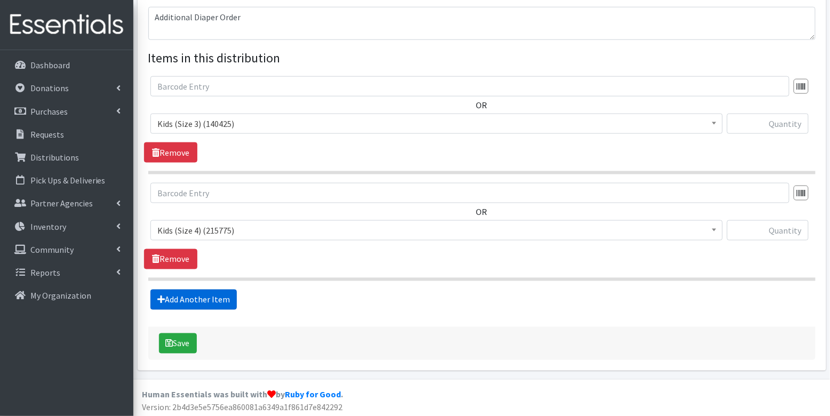
click at [221, 302] on link "Add Another Item" at bounding box center [193, 300] width 86 height 20
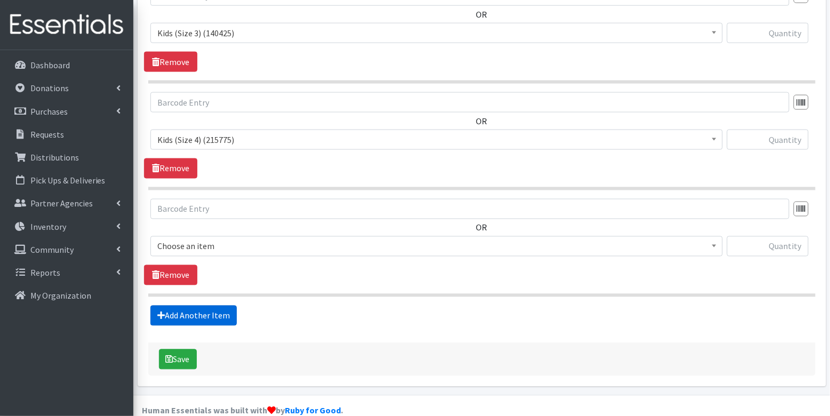
scroll to position [468, 0]
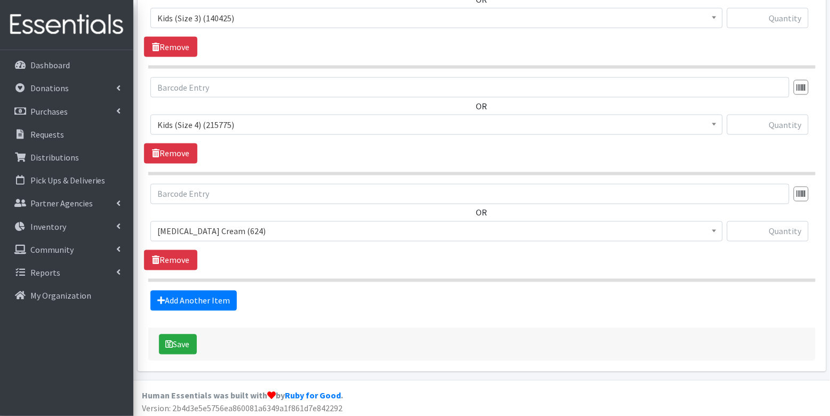
click at [225, 238] on span "Diaper Rash Cream (624)" at bounding box center [436, 231] width 572 height 20
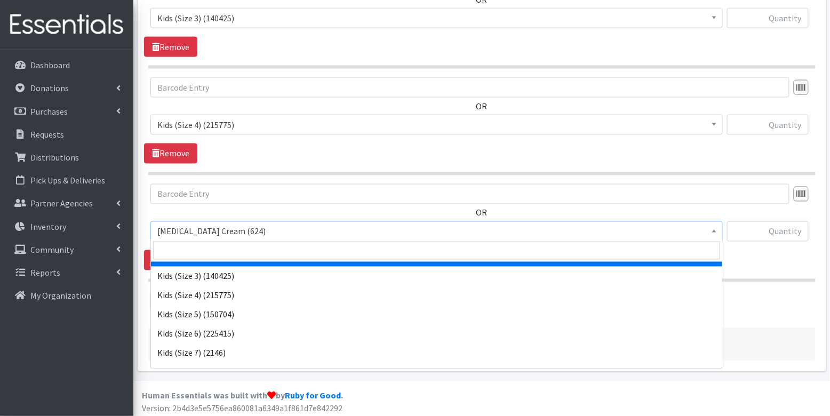
scroll to position [92, 0]
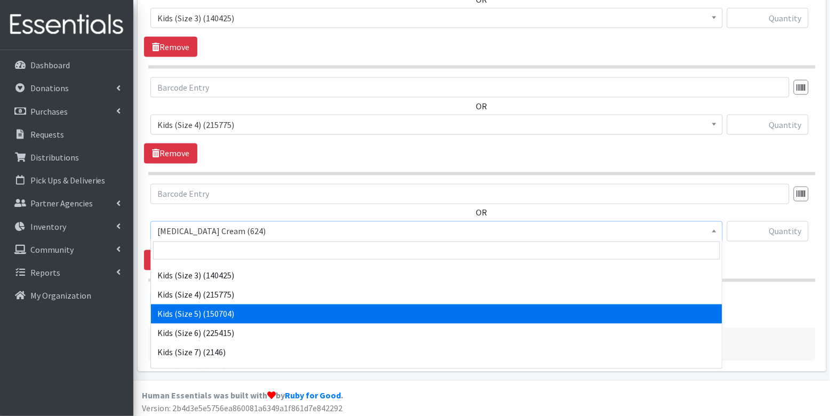
select select "3407"
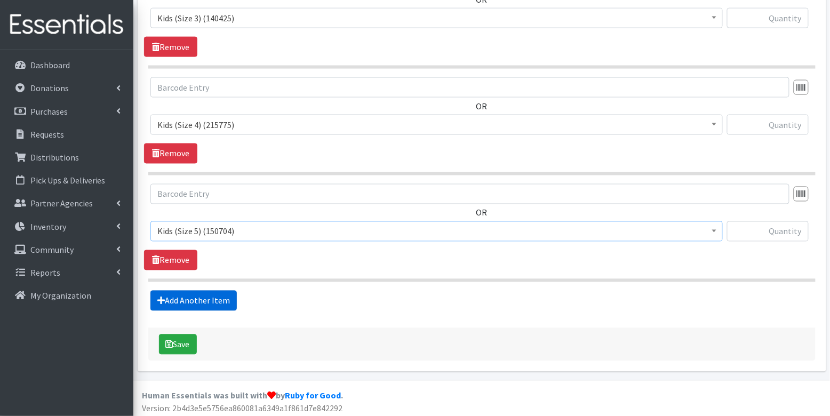
click at [213, 295] on link "Add Another Item" at bounding box center [193, 301] width 86 height 20
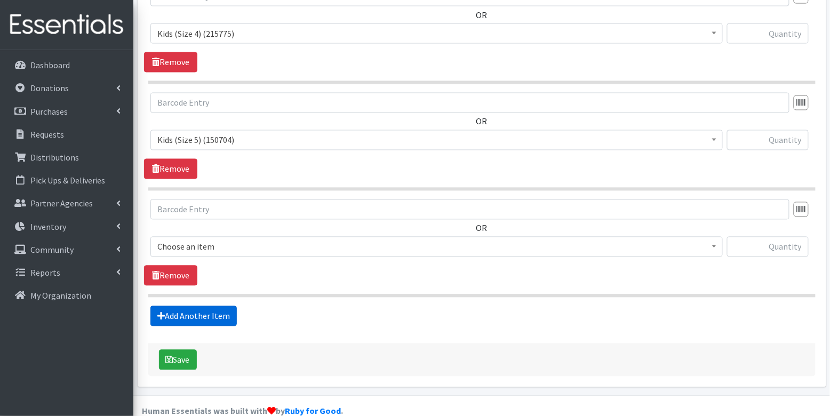
scroll to position [574, 0]
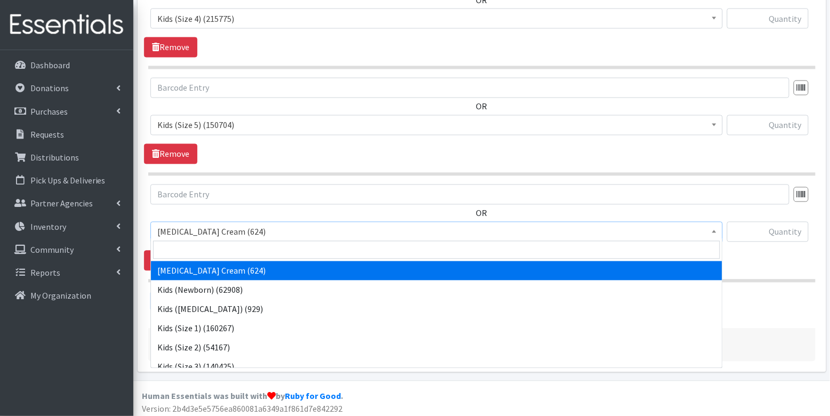
click at [220, 224] on span "Diaper Rash Cream (624)" at bounding box center [436, 231] width 558 height 15
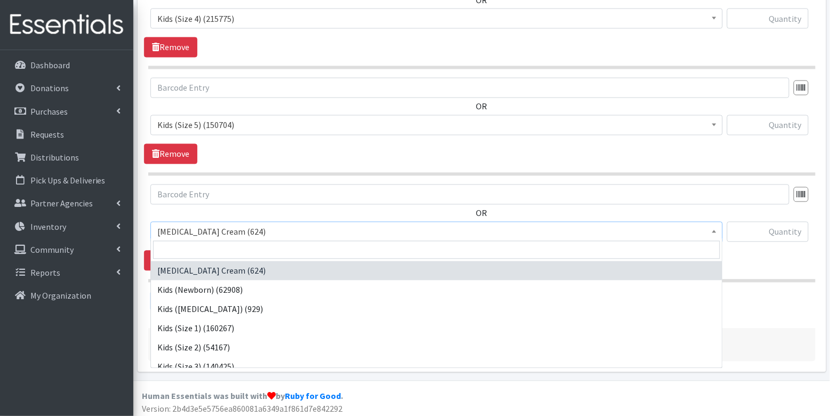
scroll to position [116, 0]
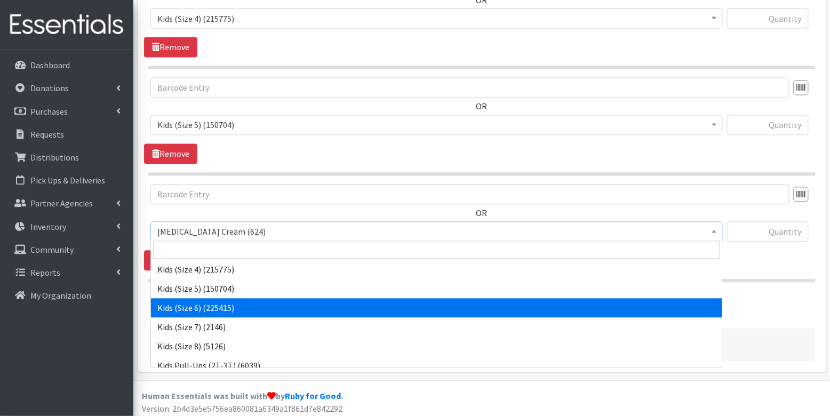
select select "3419"
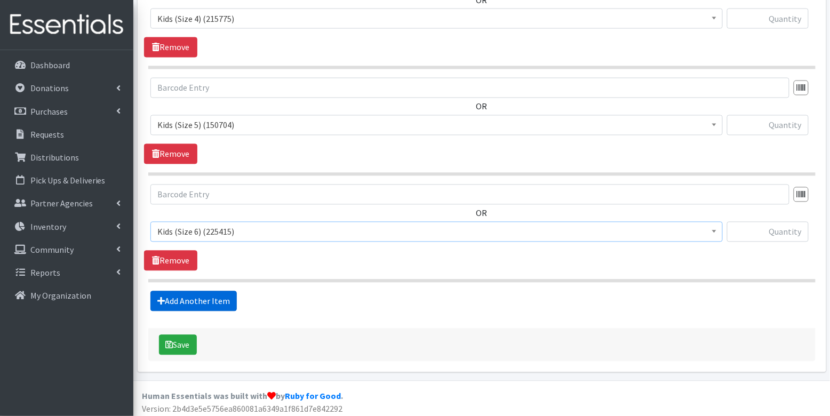
click at [221, 301] on link "Add Another Item" at bounding box center [193, 301] width 86 height 20
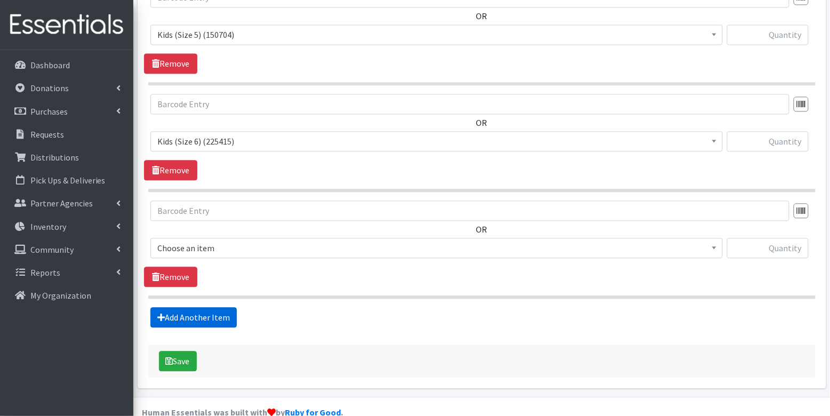
scroll to position [680, 0]
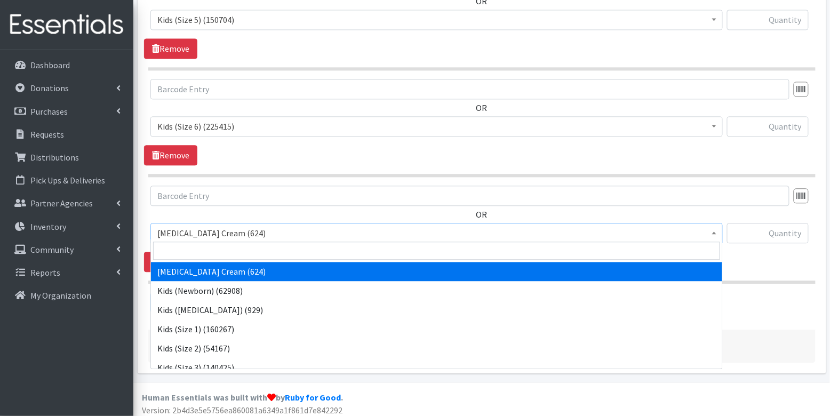
click at [218, 229] on span "Diaper Rash Cream (624)" at bounding box center [436, 233] width 558 height 15
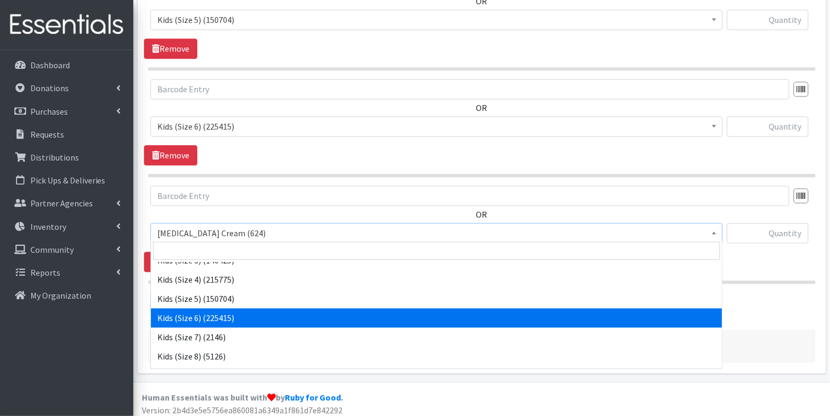
scroll to position [200, 0]
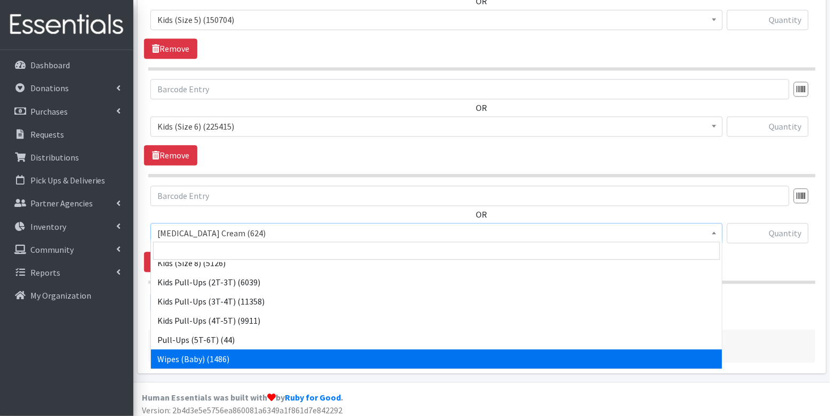
select select "3418"
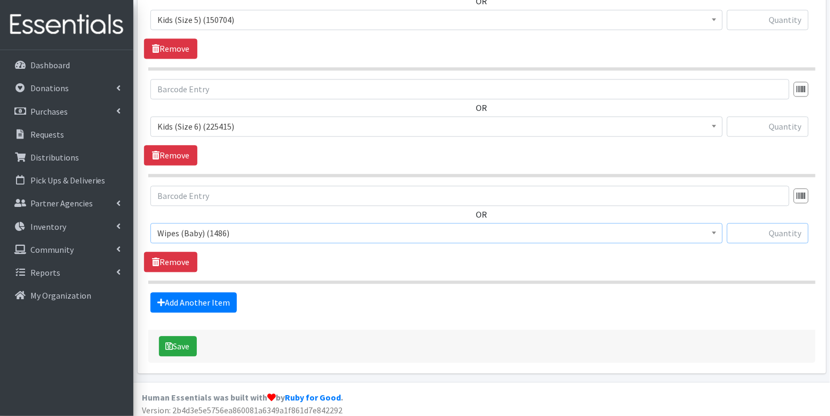
click at [782, 230] on input "text" at bounding box center [768, 233] width 82 height 20
type input "100"
click at [790, 126] on input "text" at bounding box center [768, 126] width 82 height 20
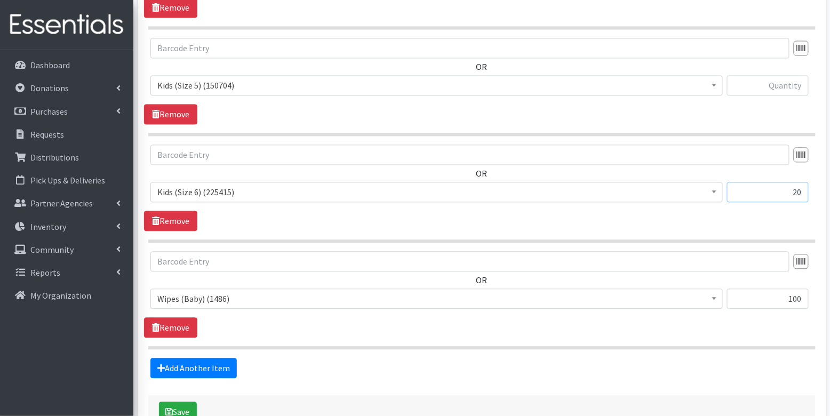
scroll to position [576, 0]
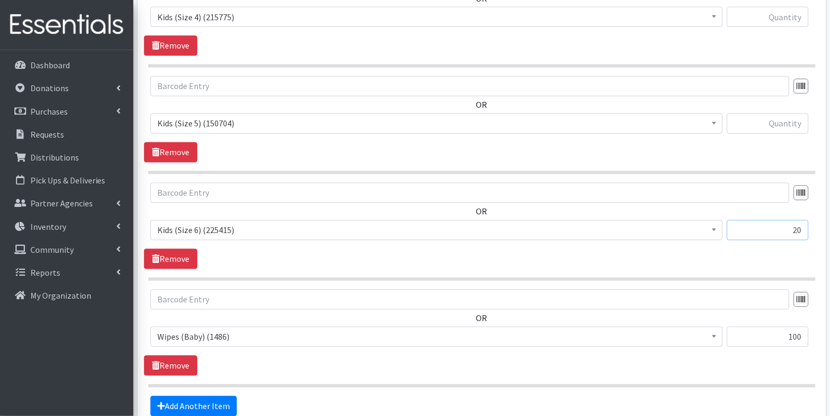
type input "20"
click at [780, 126] on input "text" at bounding box center [768, 124] width 82 height 20
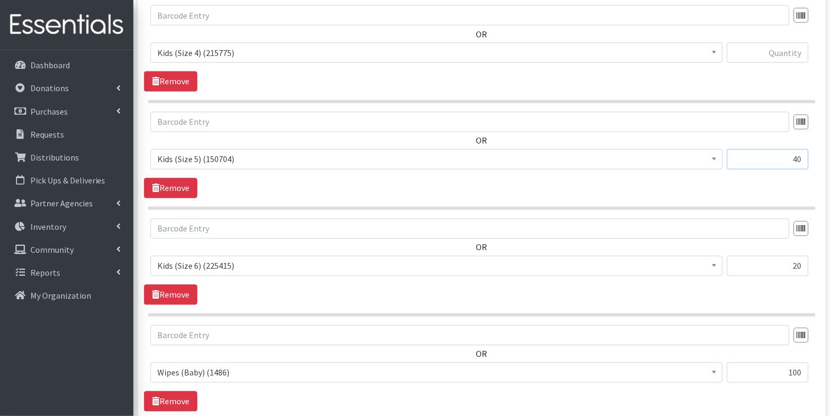
scroll to position [491, 0]
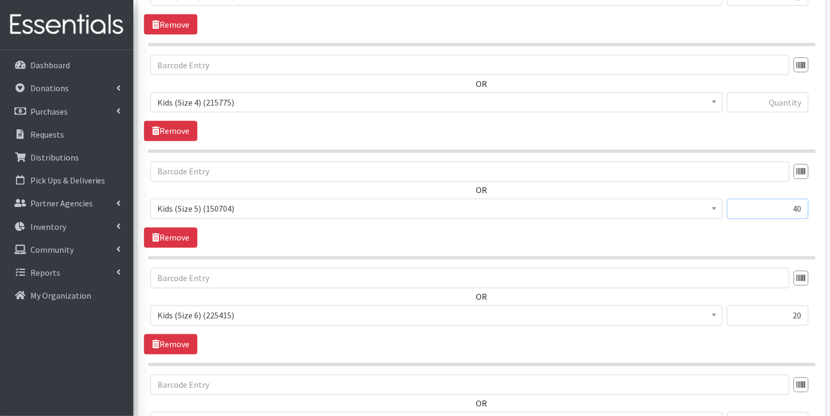
type input "40"
click at [789, 100] on input "text" at bounding box center [768, 102] width 82 height 20
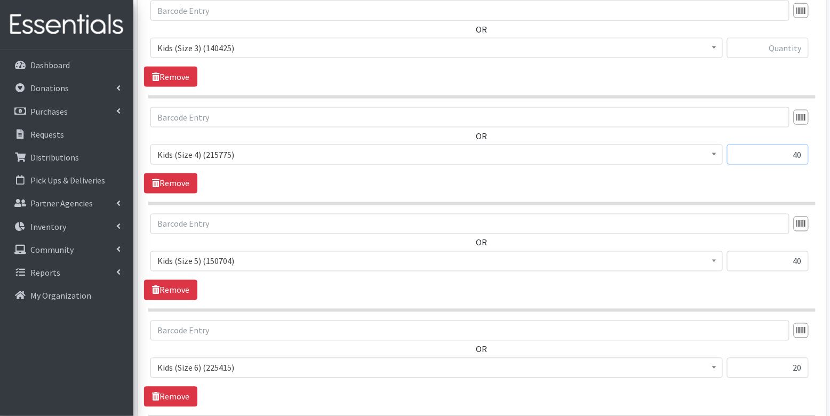
scroll to position [387, 0]
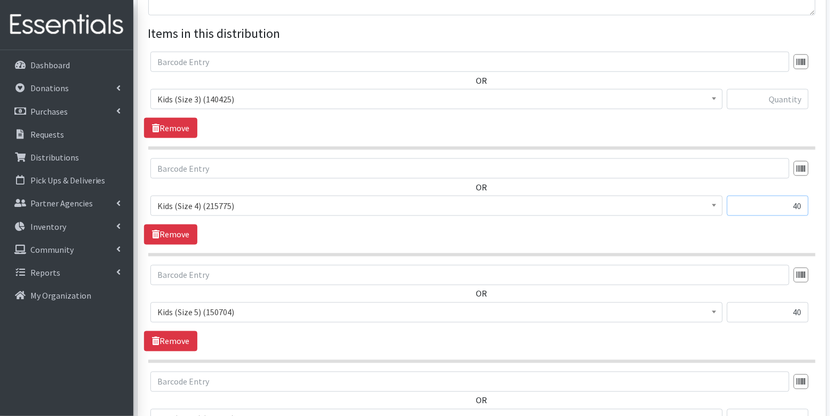
type input "40"
click at [794, 95] on input "text" at bounding box center [768, 99] width 82 height 20
type input "40"
click at [766, 351] on section "OR Diaper Rash Cream (624) Kids (Newborn) (62908) Kids (Preemie) (929) Kids (Si…" at bounding box center [481, 314] width 667 height 98
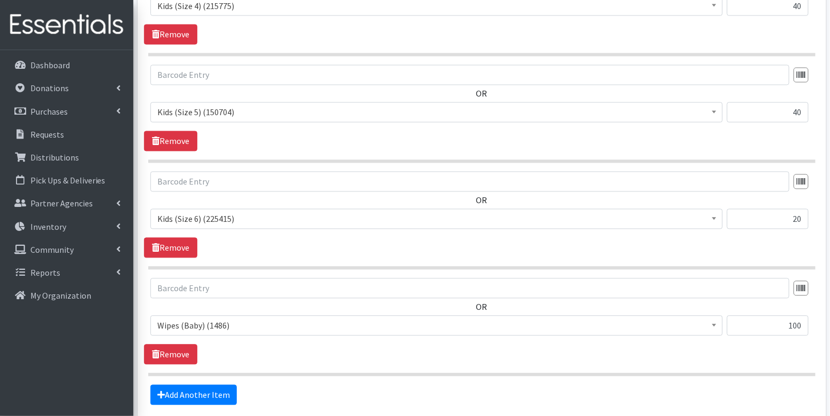
scroll to position [680, 0]
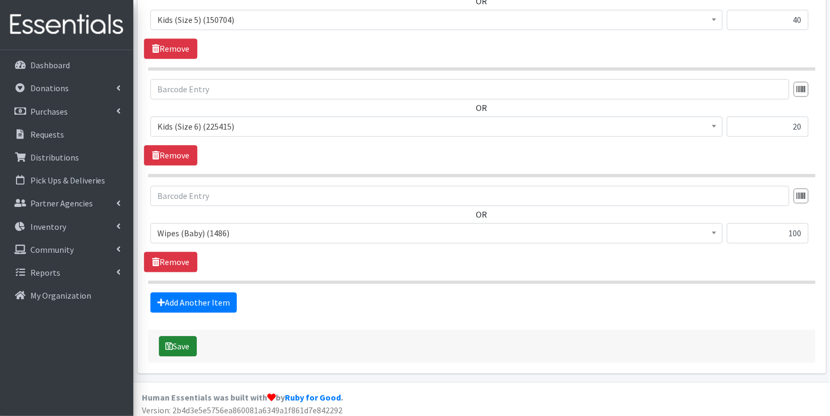
click at [186, 340] on button "Save" at bounding box center [178, 346] width 38 height 20
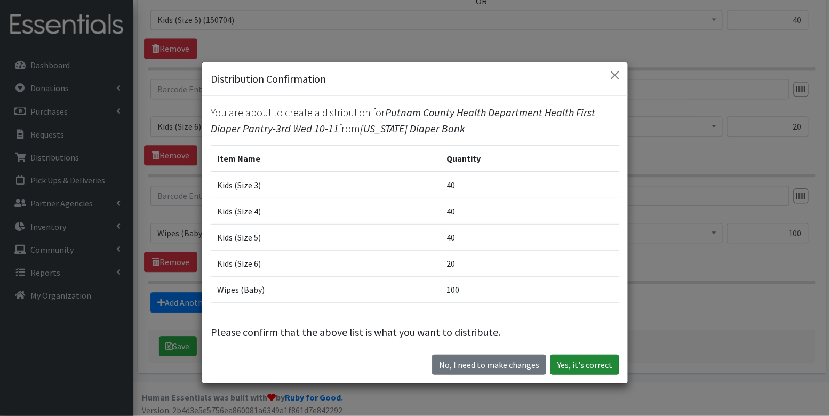
click at [574, 369] on button "Yes, it's correct" at bounding box center [584, 365] width 69 height 20
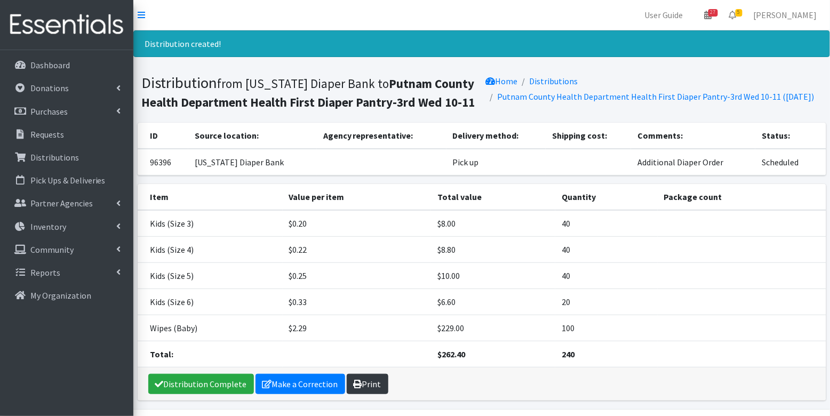
click at [365, 385] on link "Print" at bounding box center [368, 384] width 42 height 20
click at [50, 136] on p "Requests" at bounding box center [47, 134] width 34 height 11
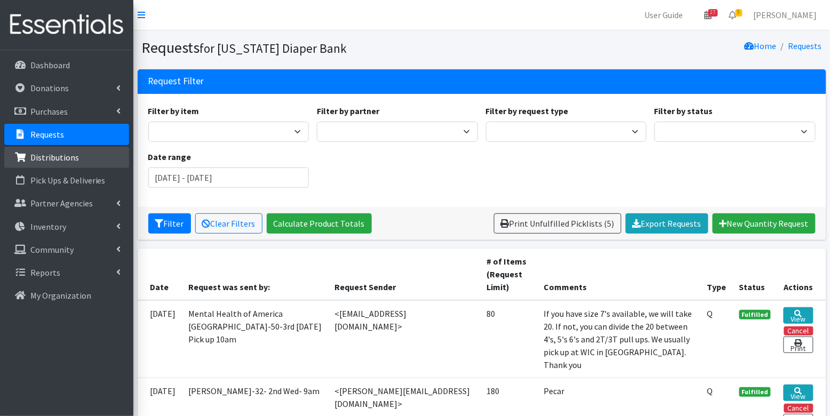
click at [63, 152] on p "Distributions" at bounding box center [54, 157] width 49 height 11
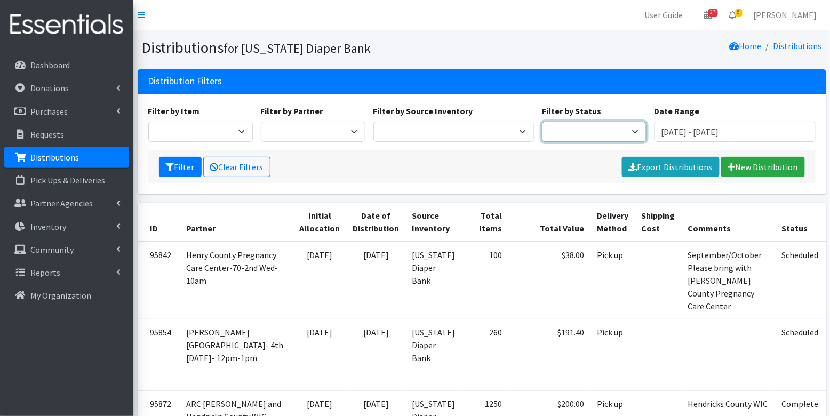
click at [582, 125] on select "Scheduled Complete" at bounding box center [594, 132] width 105 height 20
select select "5"
click at [182, 169] on button "Filter" at bounding box center [180, 167] width 43 height 20
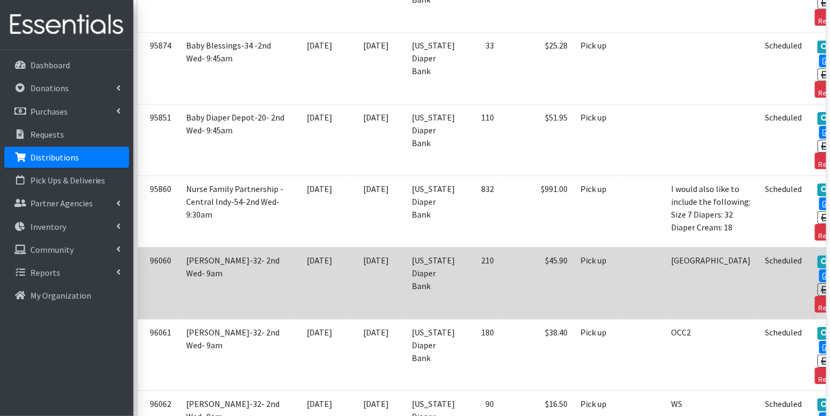
scroll to position [3424, 0]
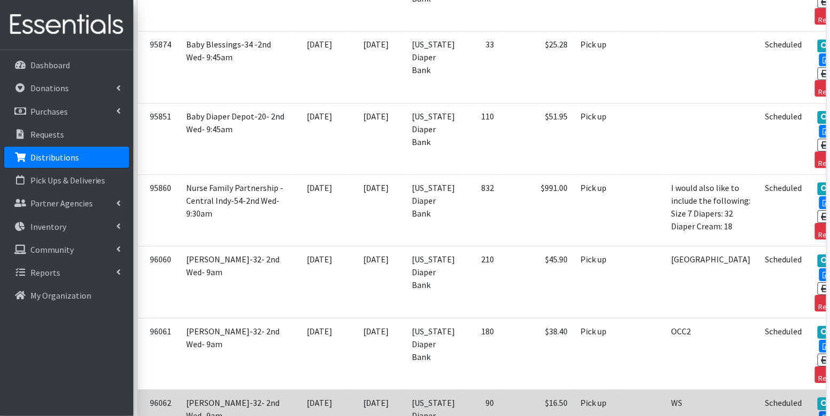
click at [819, 411] on link "Edit" at bounding box center [833, 417] width 29 height 13
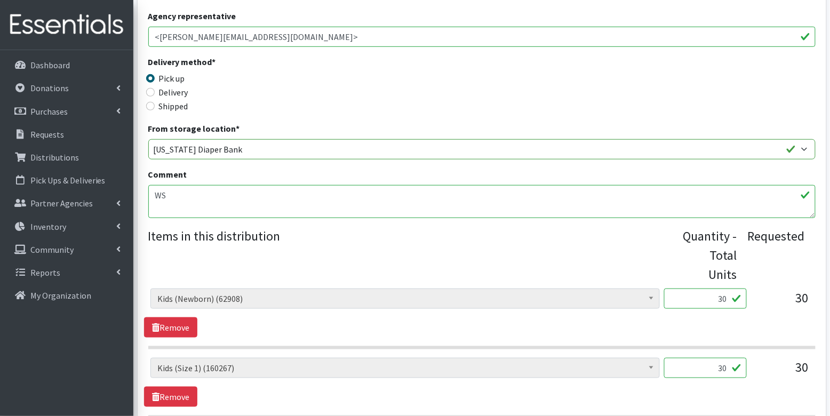
scroll to position [224, 0]
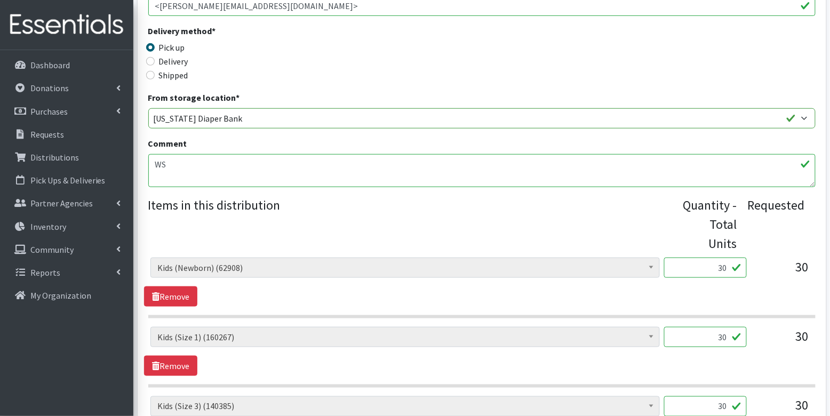
click at [717, 271] on input "30" at bounding box center [705, 268] width 83 height 20
type input "750"
click at [716, 338] on input "30" at bounding box center [705, 337] width 83 height 20
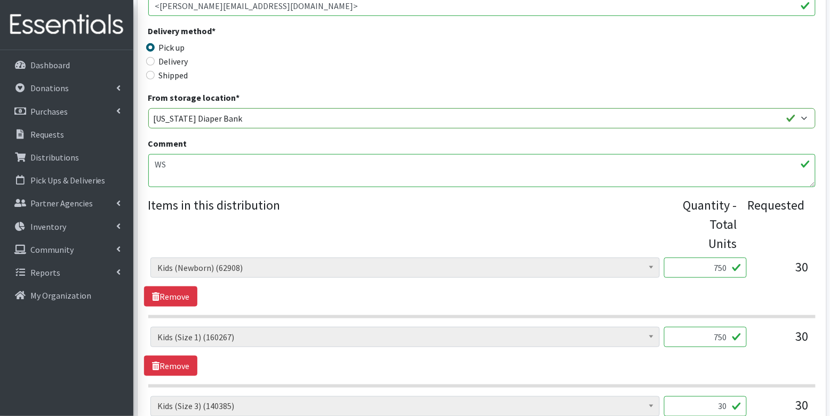
scroll to position [300, 0]
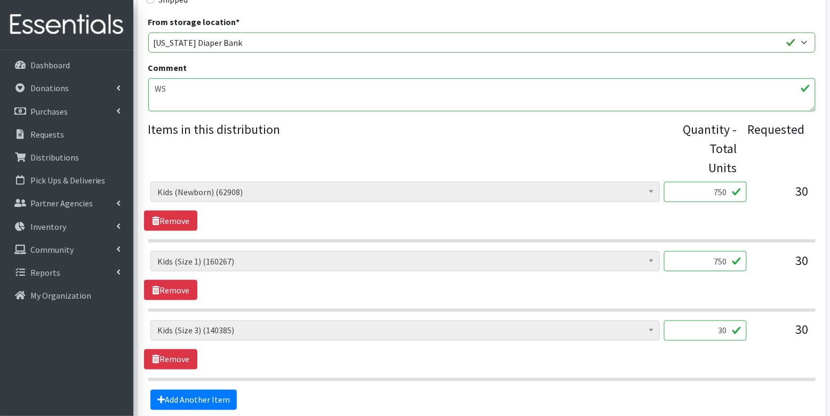
type input "750"
click at [715, 326] on input "30" at bounding box center [705, 330] width 83 height 20
type input "750"
click at [344, 363] on div "Diaper Rash Cream (624) Kids (Newborn) (62908) Kids (Preemie) (929) Kids (Size …" at bounding box center [481, 344] width 675 height 49
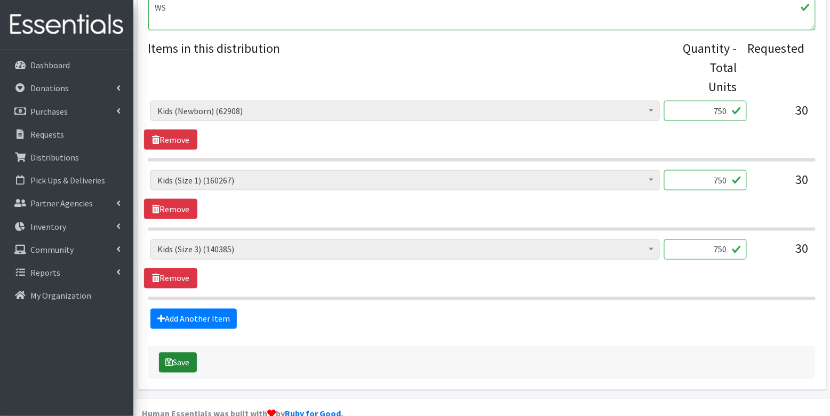
scroll to position [390, 0]
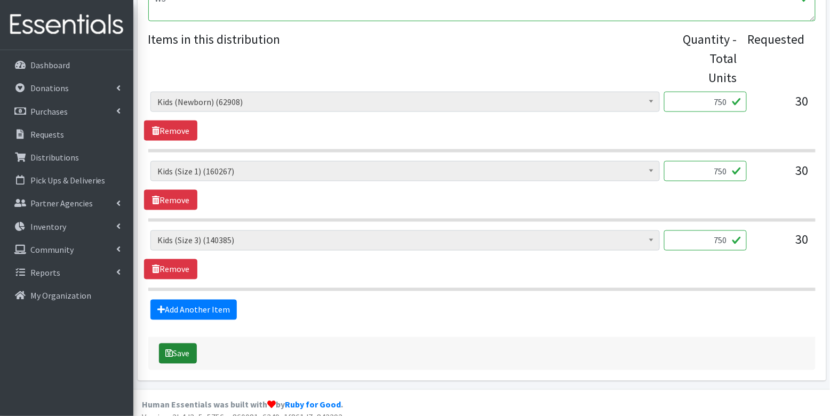
click at [164, 348] on button "Save" at bounding box center [178, 353] width 38 height 20
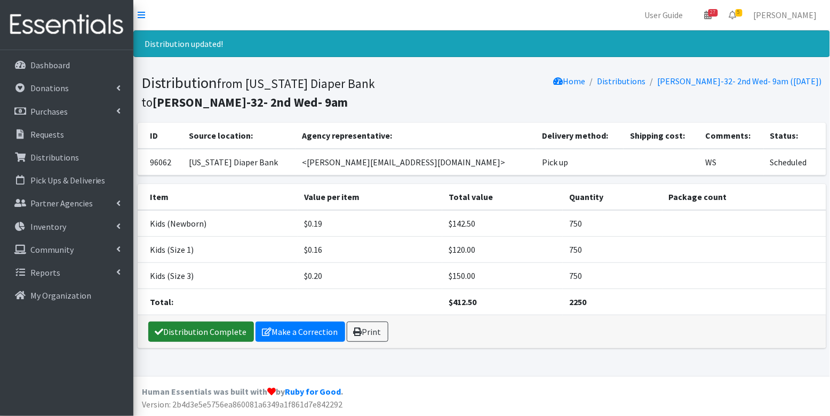
click at [191, 327] on link "Distribution Complete" at bounding box center [201, 332] width 106 height 20
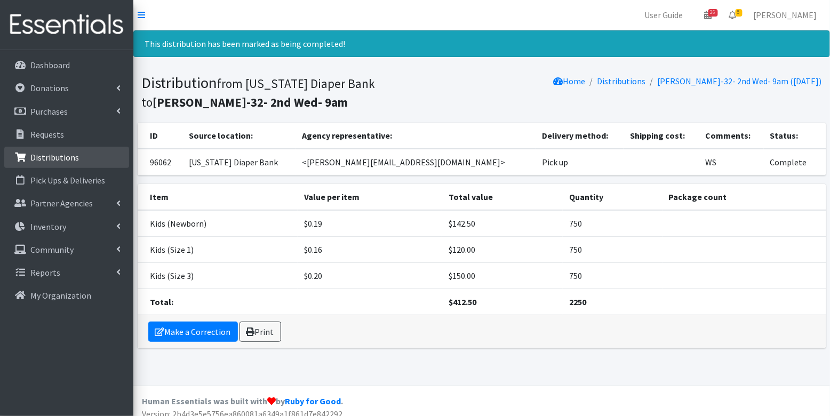
click at [53, 154] on p "Distributions" at bounding box center [54, 157] width 49 height 11
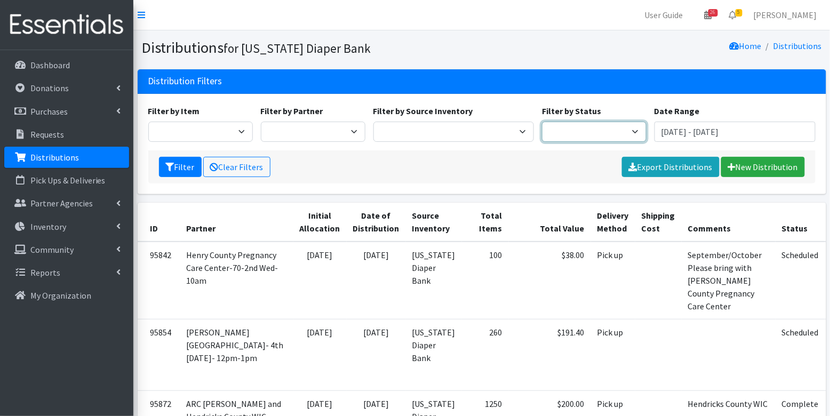
click at [600, 132] on select "Scheduled Complete" at bounding box center [594, 132] width 105 height 20
select select "5"
click at [173, 161] on button "Filter" at bounding box center [180, 167] width 43 height 20
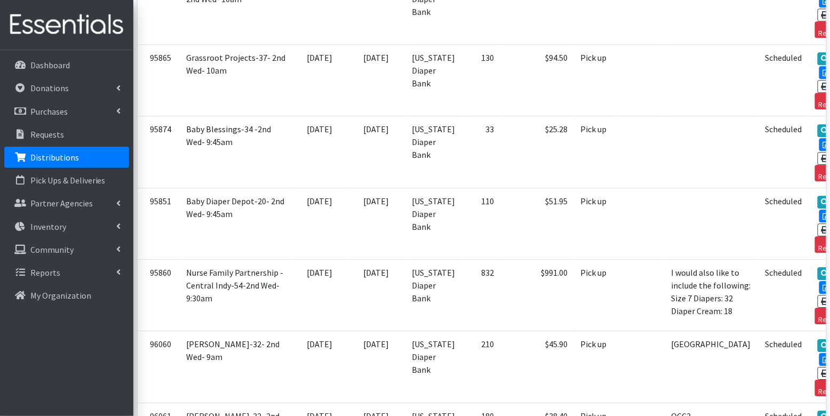
scroll to position [3512, 0]
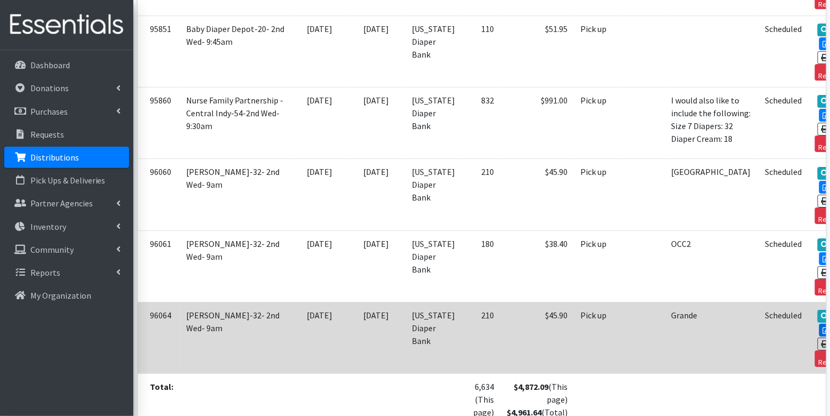
click at [823, 326] on icon at bounding box center [827, 329] width 9 height 7
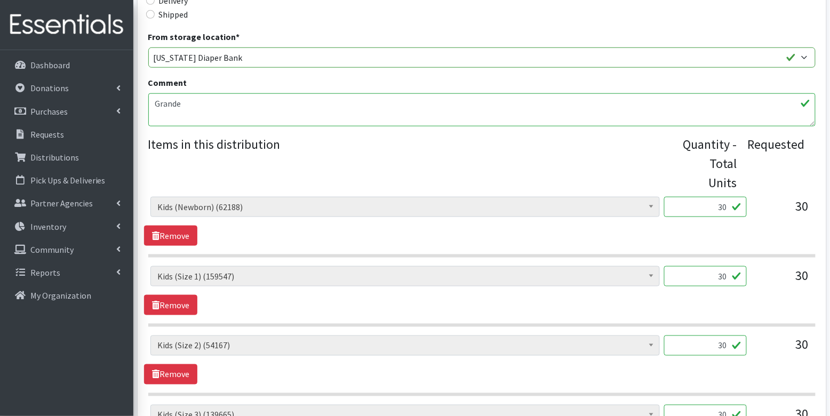
scroll to position [286, 0]
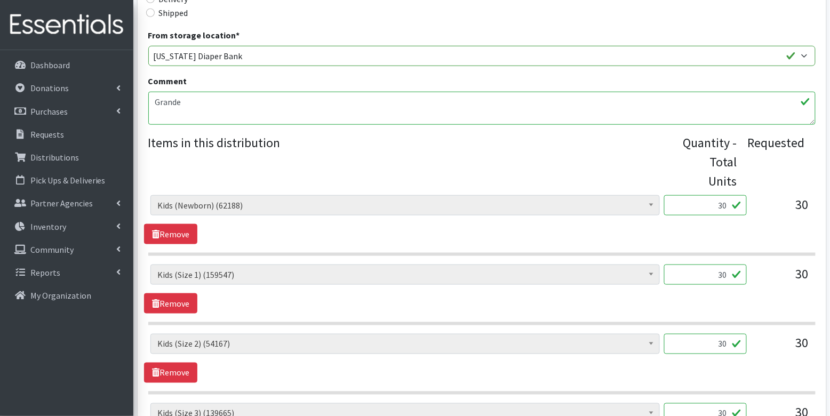
click at [719, 204] on input "30" at bounding box center [705, 205] width 83 height 20
type input "750"
click at [731, 274] on input "30" at bounding box center [705, 274] width 83 height 20
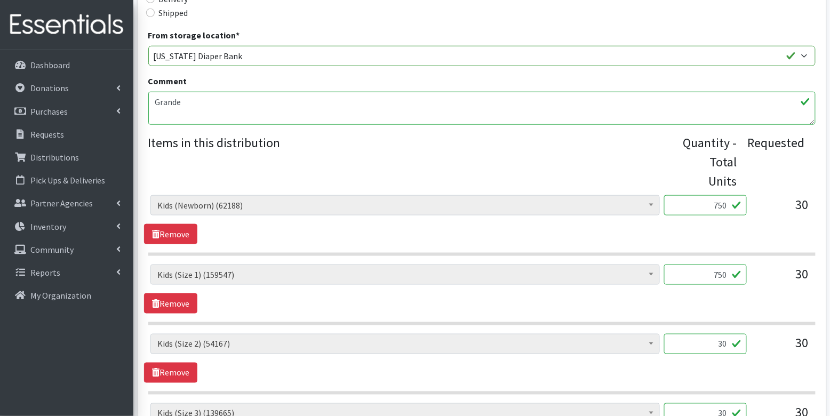
type input "750"
click at [719, 346] on input "30" at bounding box center [705, 344] width 83 height 20
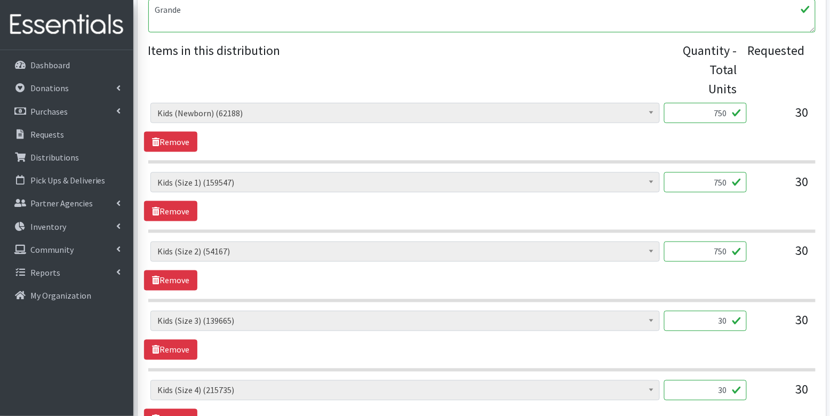
scroll to position [381, 0]
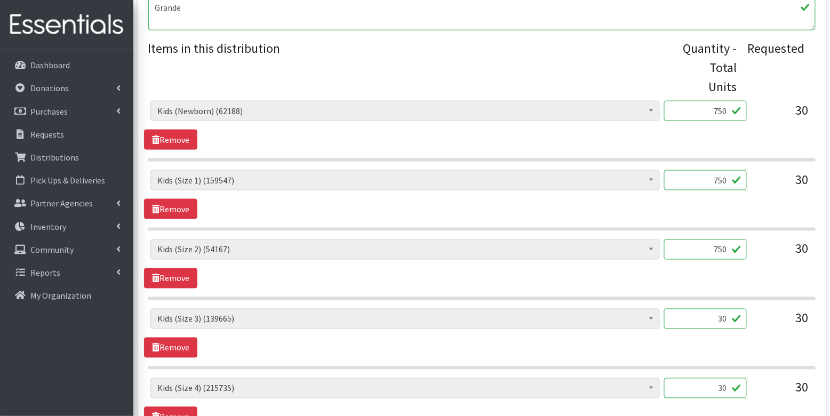
type input "750"
click at [721, 319] on input "30" at bounding box center [705, 319] width 83 height 20
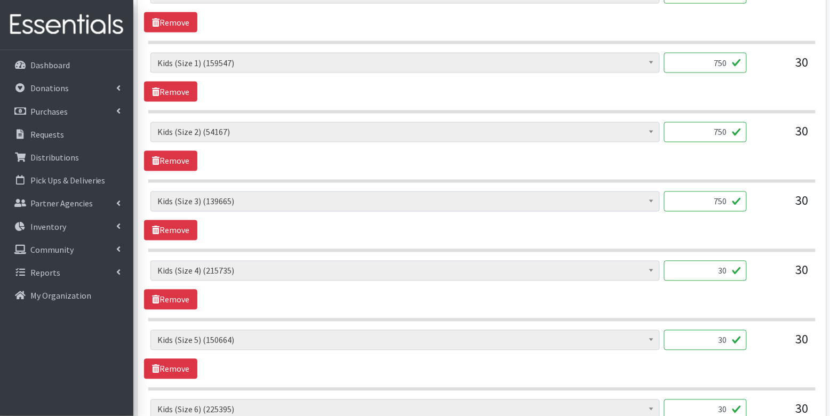
type input "750"
click at [727, 268] on input "30" at bounding box center [705, 271] width 83 height 20
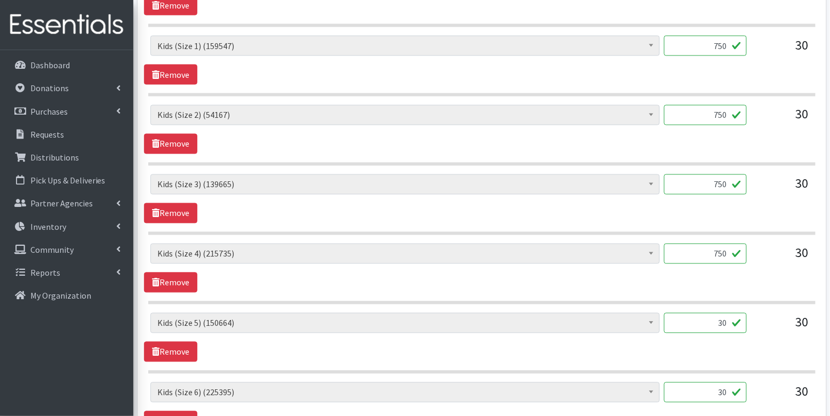
scroll to position [516, 0]
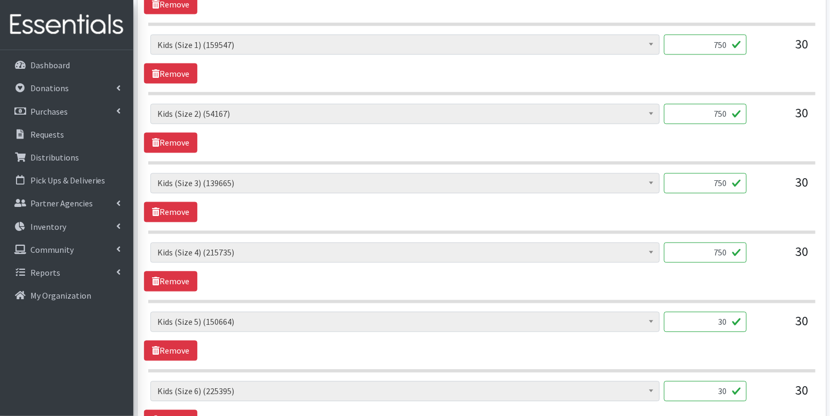
type input "750"
click at [717, 317] on input "30" at bounding box center [705, 322] width 83 height 20
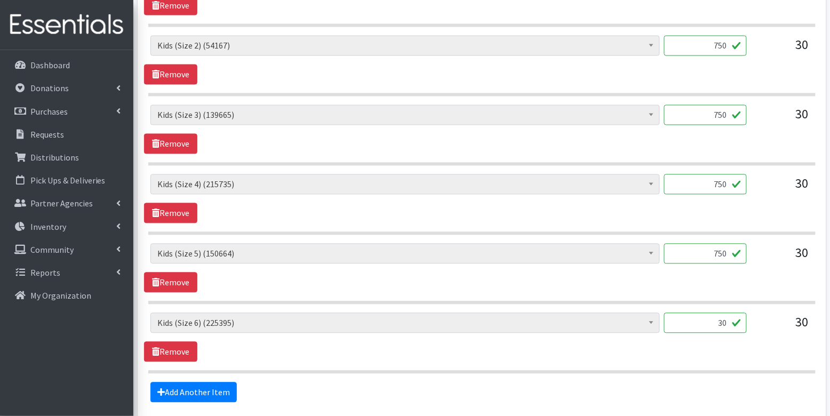
scroll to position [589, 0]
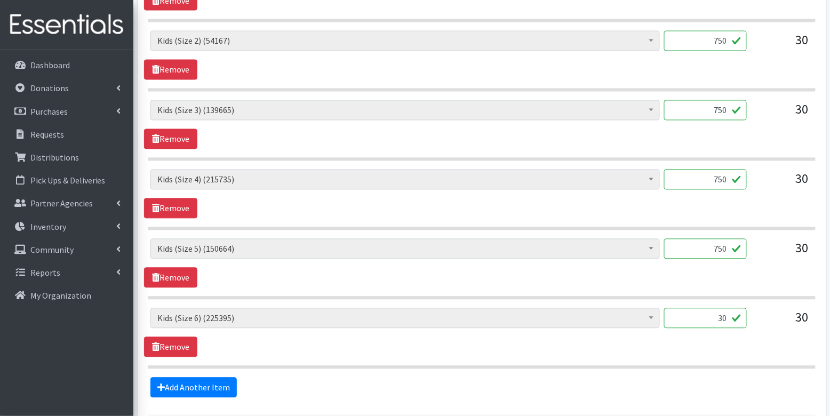
type input "750"
click at [728, 316] on input "30" at bounding box center [705, 318] width 83 height 20
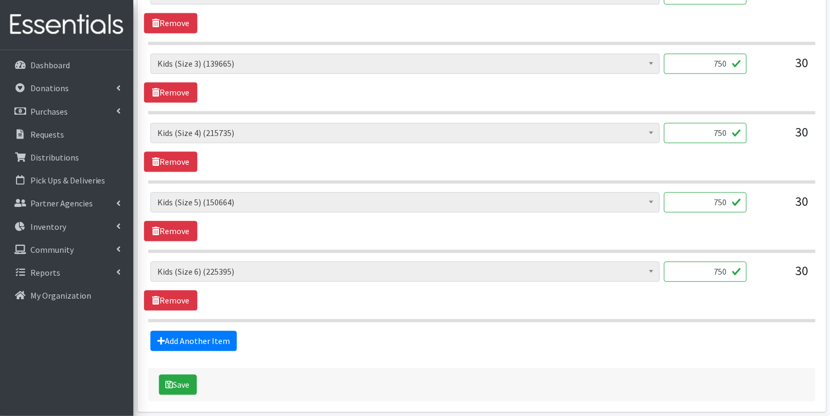
scroll to position [643, 0]
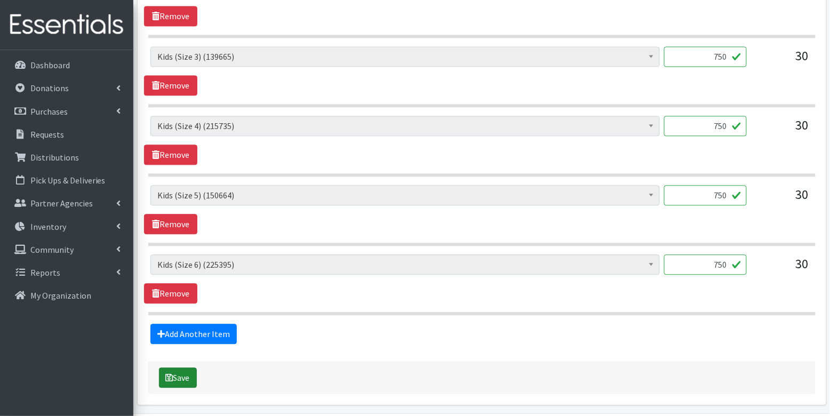
type input "750"
click at [187, 373] on button "Save" at bounding box center [178, 377] width 38 height 20
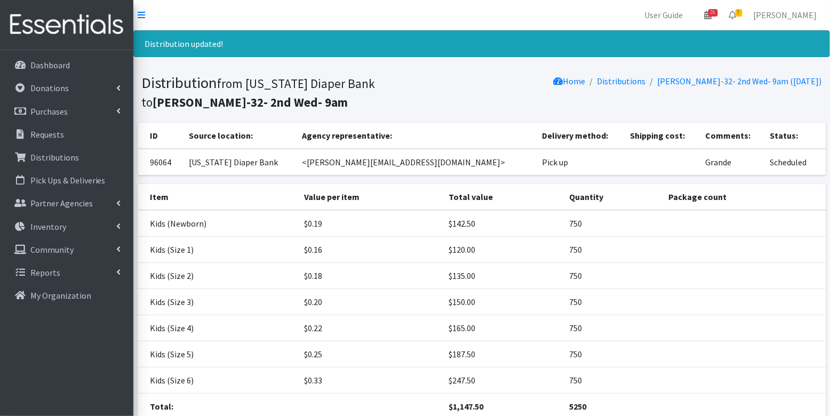
scroll to position [82, 0]
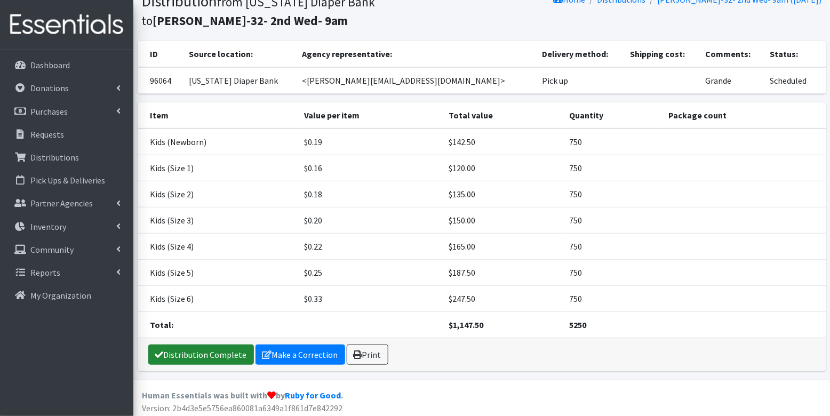
click at [209, 350] on link "Distribution Complete" at bounding box center [201, 354] width 106 height 20
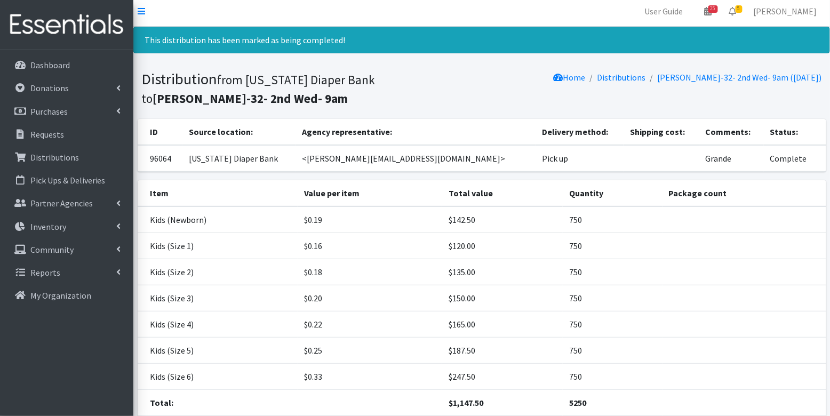
scroll to position [0, 0]
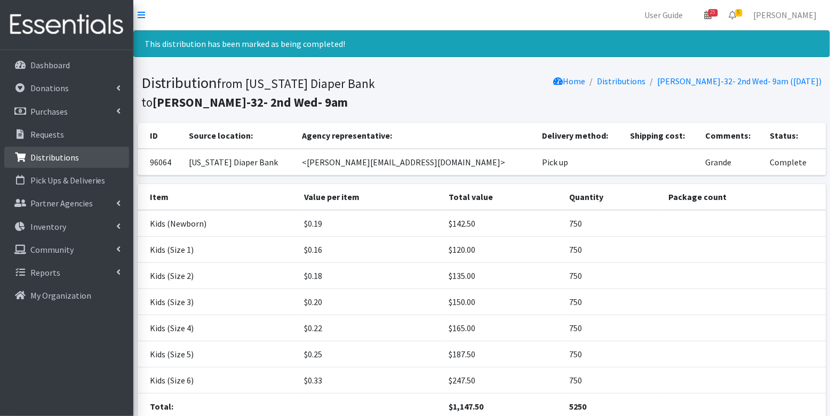
click at [58, 156] on p "Distributions" at bounding box center [54, 157] width 49 height 11
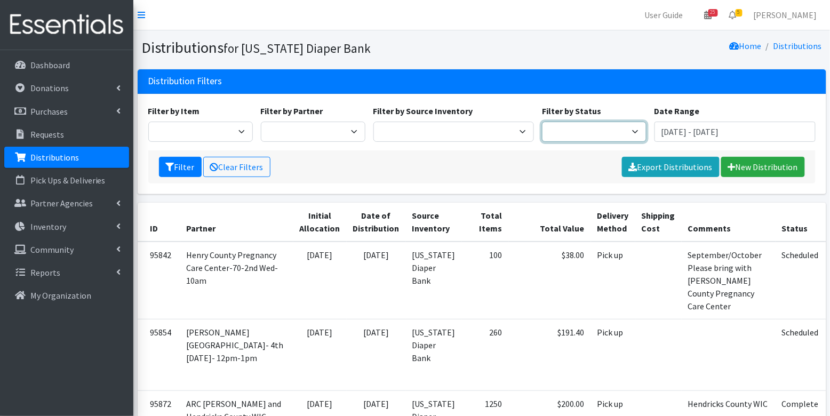
click at [609, 129] on select "Scheduled Complete" at bounding box center [594, 132] width 105 height 20
select select "5"
click at [183, 168] on button "Filter" at bounding box center [180, 167] width 43 height 20
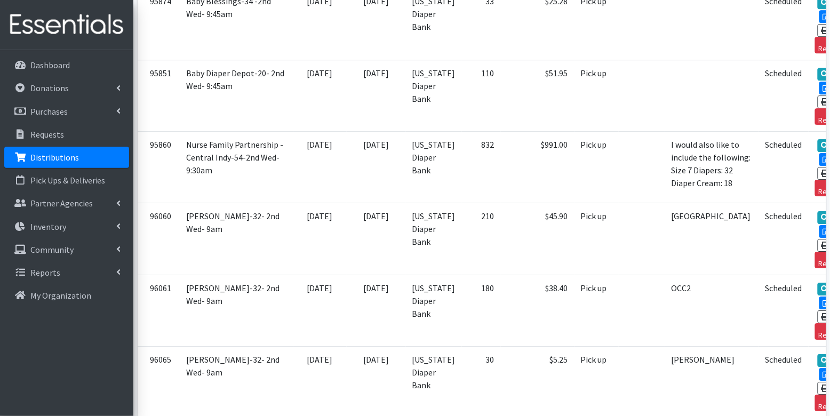
scroll to position [3512, 0]
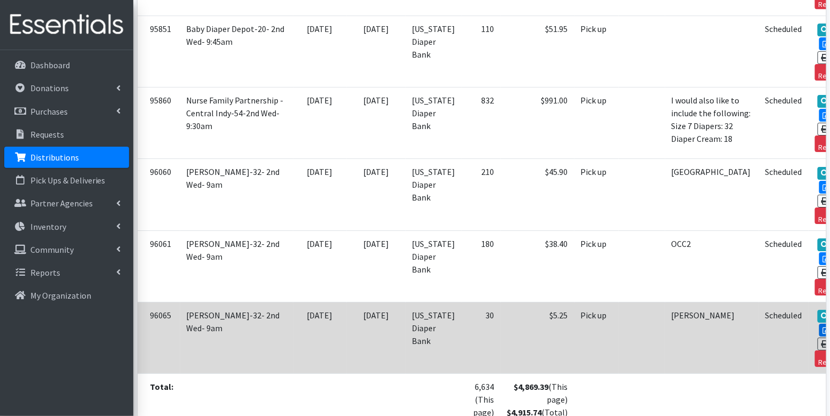
click at [819, 324] on link "Edit" at bounding box center [833, 330] width 29 height 13
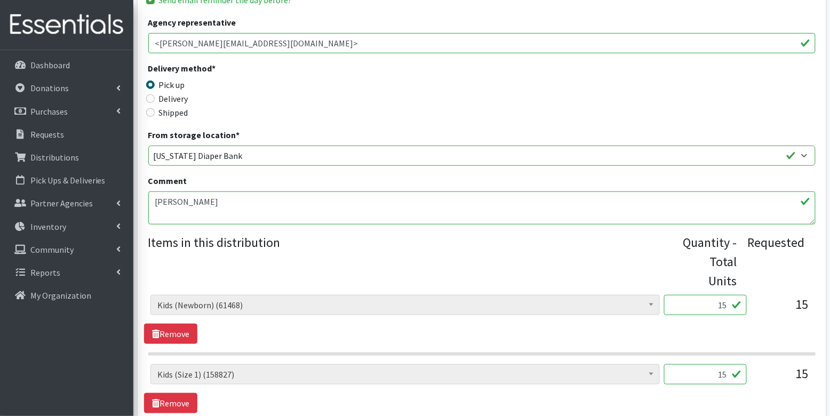
scroll to position [331, 0]
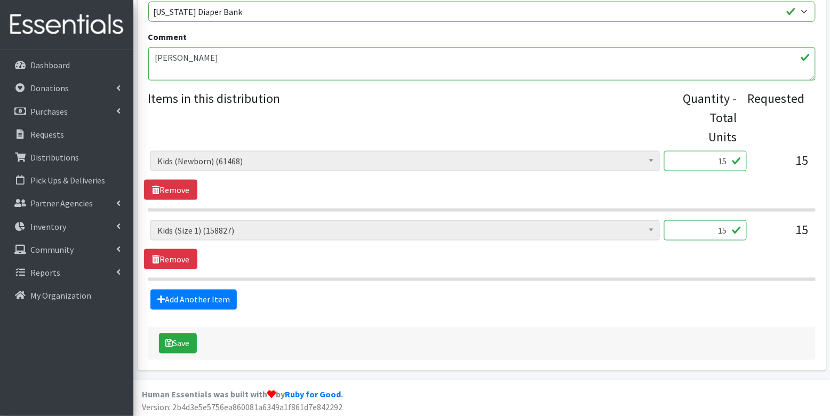
click at [717, 163] on input "15" at bounding box center [705, 161] width 83 height 20
type input "375"
click at [721, 231] on input "15" at bounding box center [705, 230] width 83 height 20
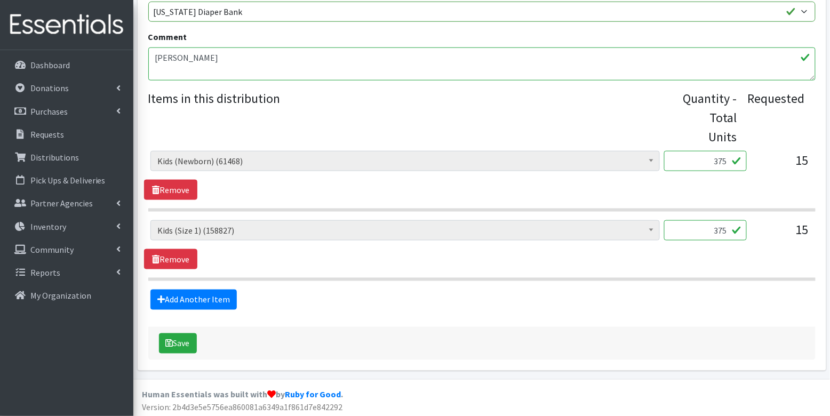
type input "375"
click at [437, 338] on div "Save" at bounding box center [481, 343] width 667 height 33
click at [189, 343] on button "Save" at bounding box center [178, 343] width 38 height 20
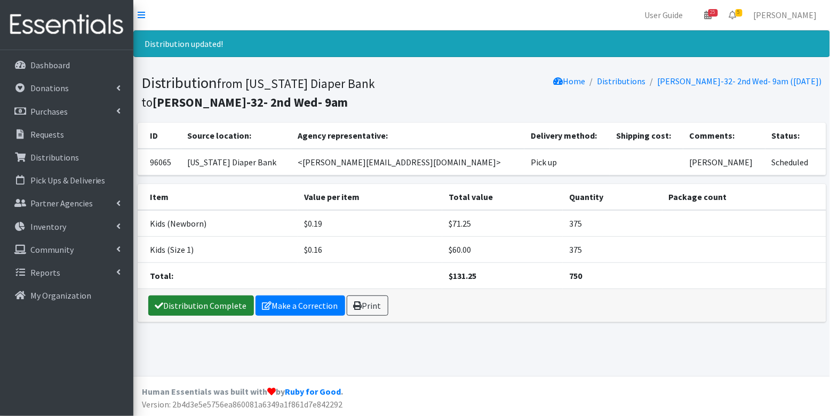
click at [214, 306] on link "Distribution Complete" at bounding box center [201, 305] width 106 height 20
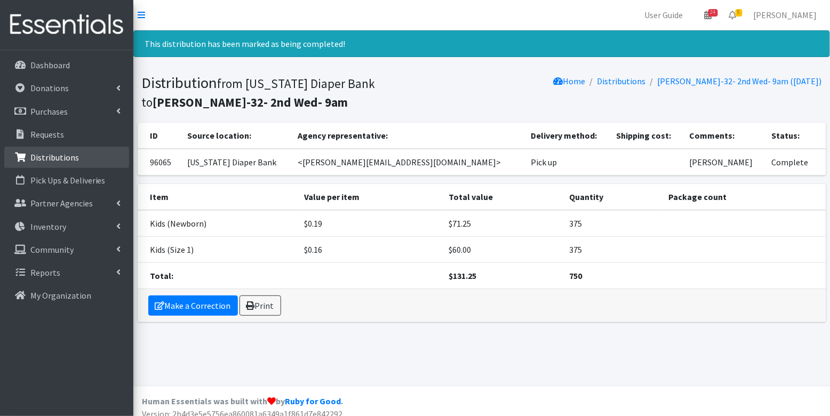
click at [53, 156] on p "Distributions" at bounding box center [54, 157] width 49 height 11
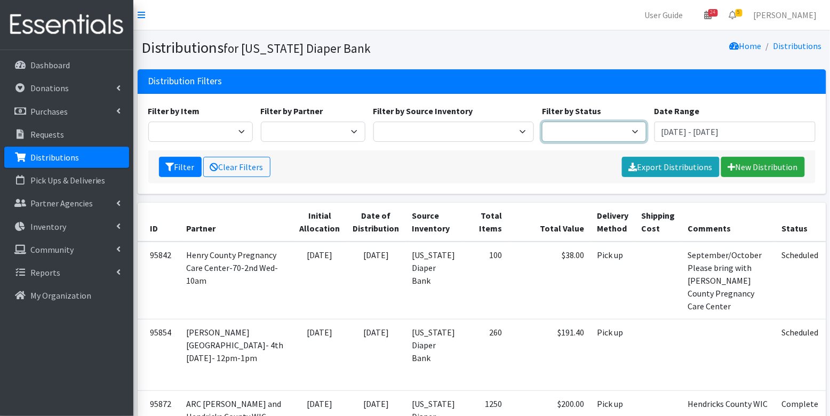
click at [615, 137] on select "Scheduled Complete" at bounding box center [594, 132] width 105 height 20
select select "5"
click at [178, 165] on button "Filter" at bounding box center [180, 167] width 43 height 20
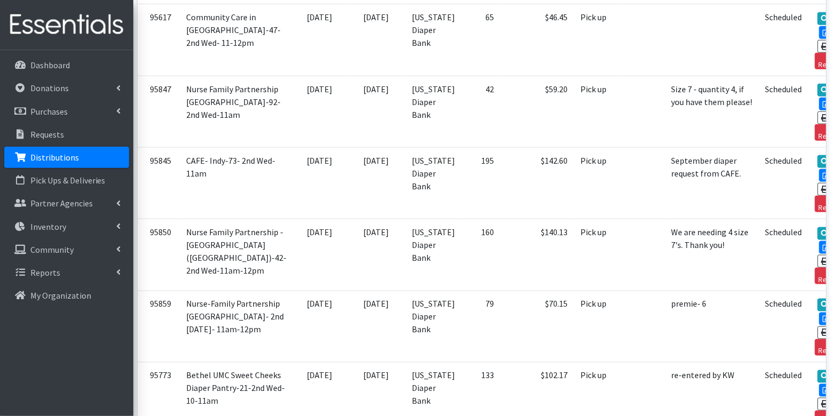
scroll to position [3512, 0]
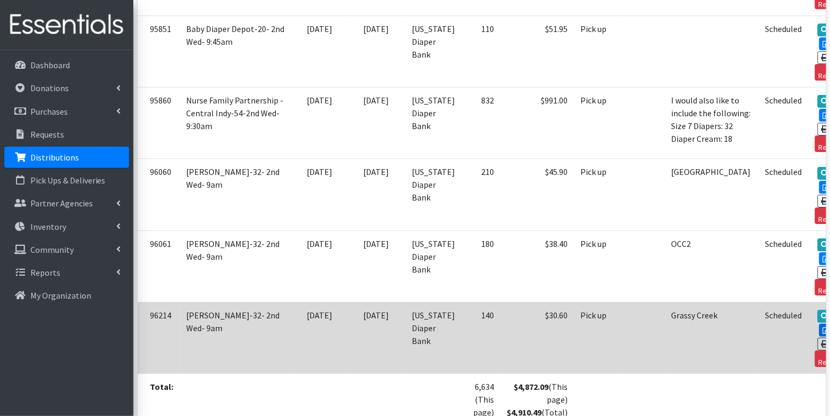
click at [819, 324] on link "Edit" at bounding box center [833, 330] width 29 height 13
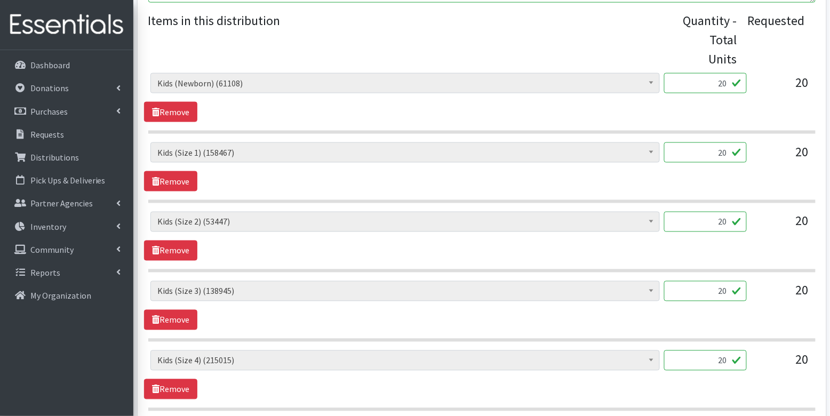
scroll to position [403, 0]
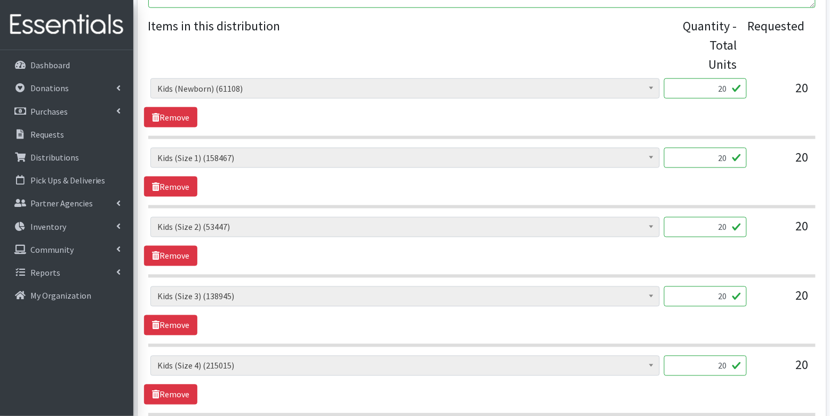
click at [714, 87] on input "20" at bounding box center [705, 88] width 83 height 20
type input "500"
click at [722, 159] on input "20" at bounding box center [705, 158] width 83 height 20
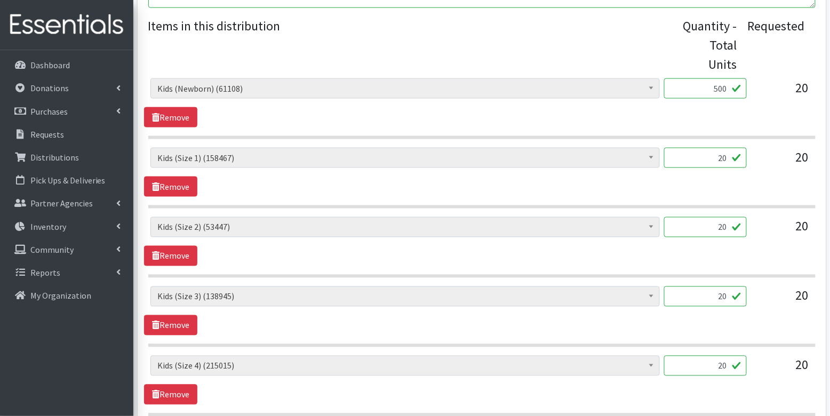
click at [722, 159] on input "20" at bounding box center [705, 158] width 83 height 20
type input "500"
click at [721, 222] on input "20" at bounding box center [705, 227] width 83 height 20
type input "500"
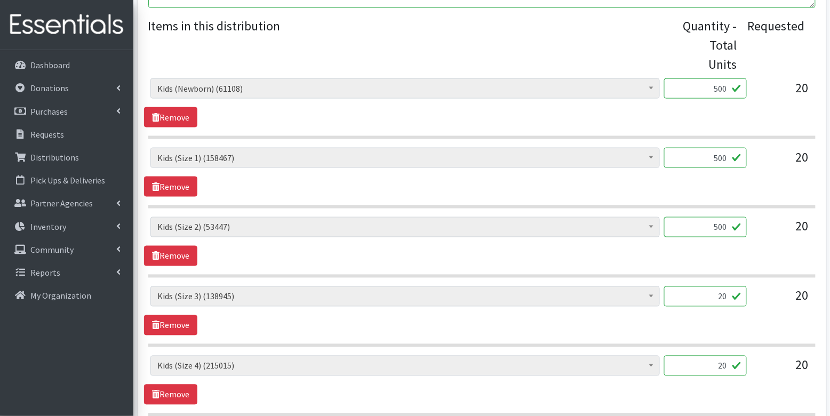
click at [721, 295] on input "20" at bounding box center [705, 296] width 83 height 20
type input "500"
click at [719, 364] on input "20" at bounding box center [705, 366] width 83 height 20
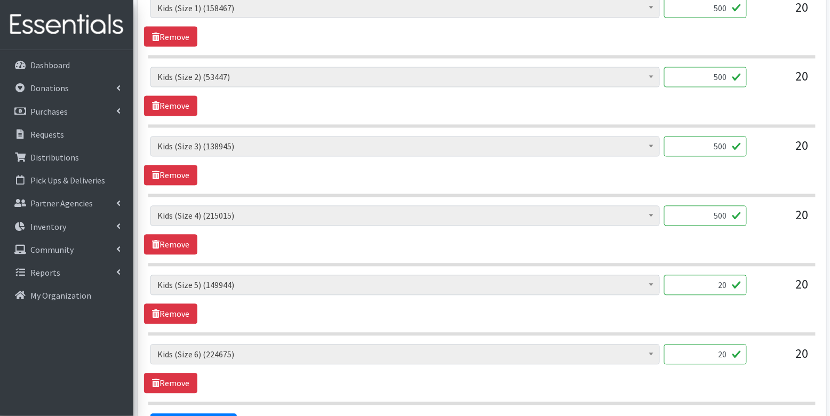
scroll to position [555, 0]
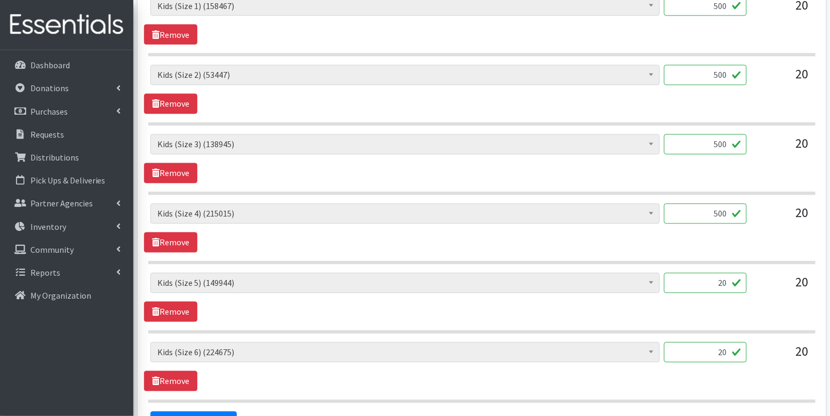
type input "500"
click at [719, 281] on input "20" at bounding box center [705, 283] width 83 height 20
type input "500"
click at [719, 347] on input "20" at bounding box center [705, 352] width 83 height 20
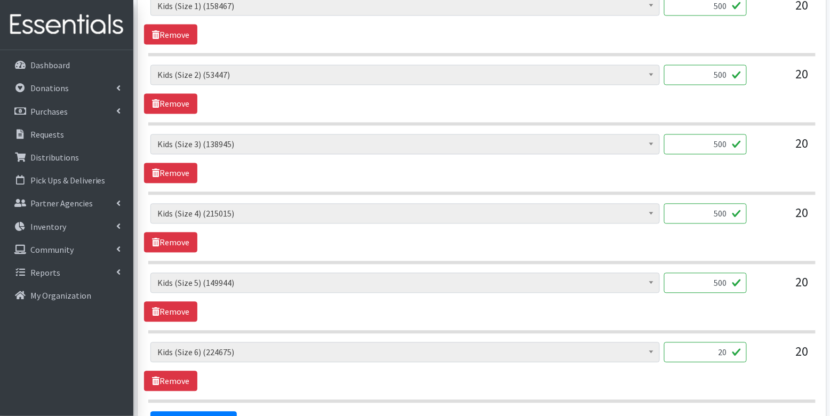
click at [719, 347] on input "20" at bounding box center [705, 352] width 83 height 20
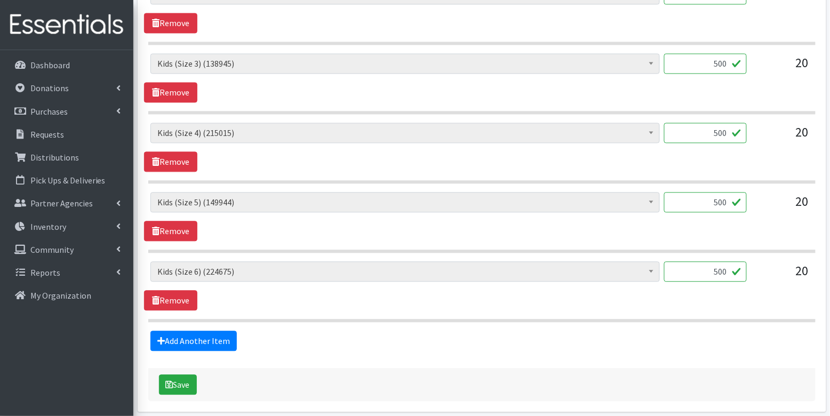
scroll to position [649, 0]
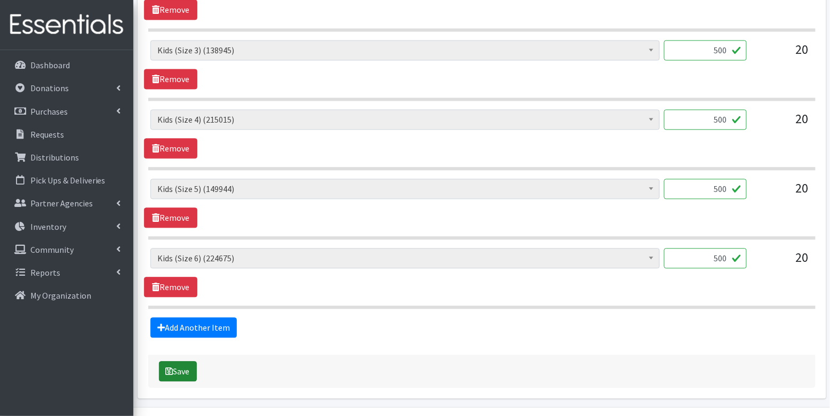
type input "500"
click at [171, 367] on icon "submit" at bounding box center [169, 371] width 7 height 9
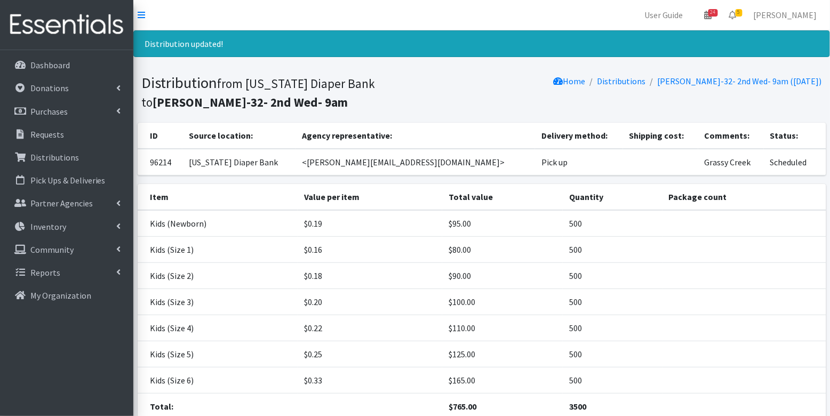
scroll to position [82, 0]
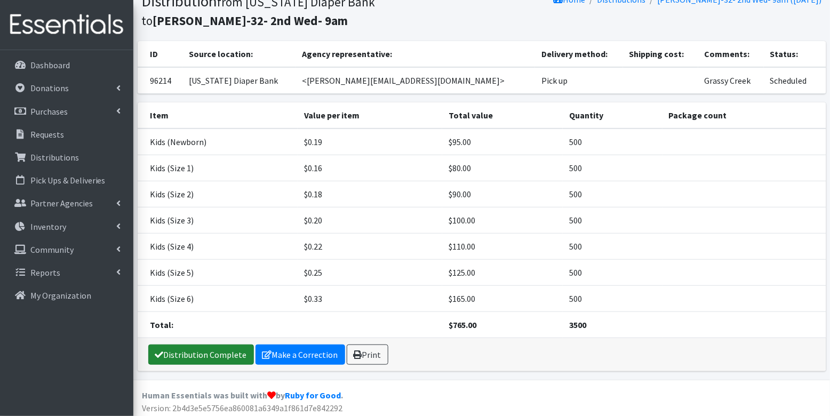
click at [179, 348] on link "Distribution Complete" at bounding box center [201, 354] width 106 height 20
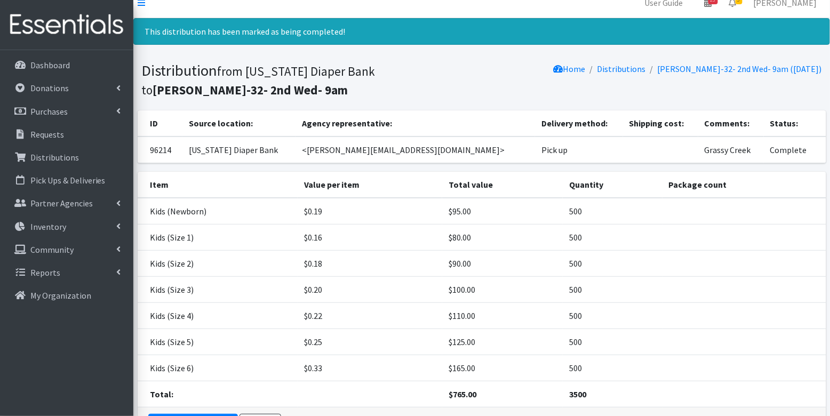
scroll to position [14, 0]
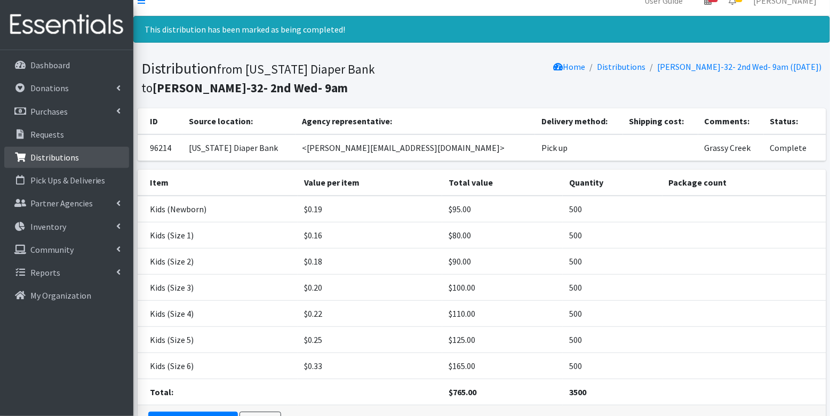
click at [52, 152] on p "Distributions" at bounding box center [54, 157] width 49 height 11
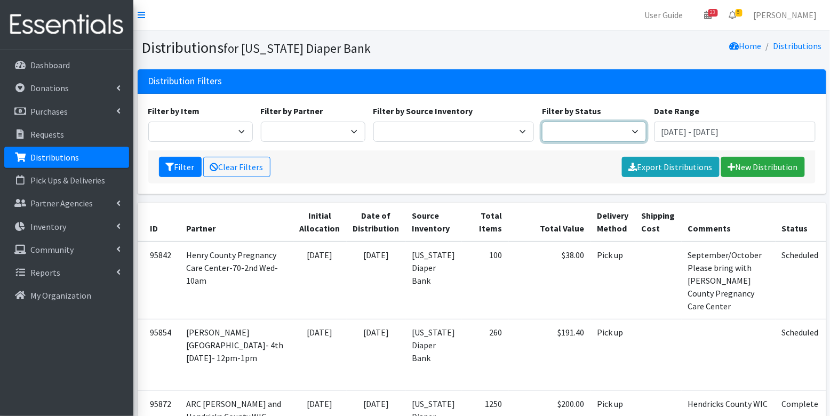
click at [601, 131] on select "Scheduled Complete" at bounding box center [594, 132] width 105 height 20
select select "5"
click at [193, 165] on button "Filter" at bounding box center [180, 167] width 43 height 20
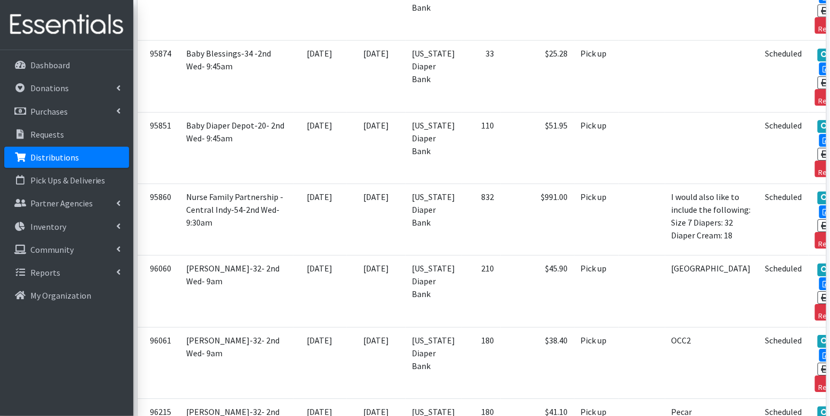
scroll to position [3484, 0]
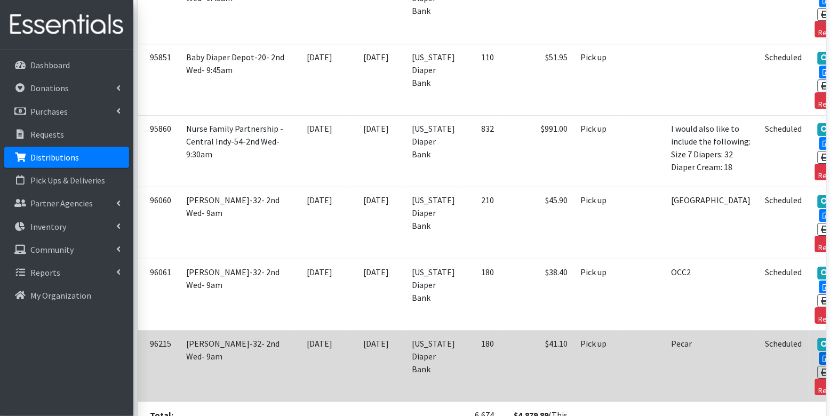
click at [819, 352] on link "Edit" at bounding box center [833, 358] width 29 height 13
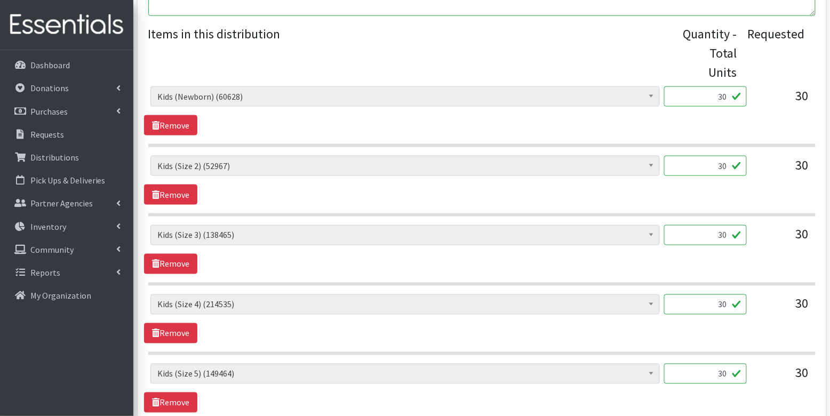
scroll to position [396, 0]
click at [714, 94] on input "30" at bounding box center [705, 96] width 83 height 20
type input "750"
click at [716, 164] on input "30" at bounding box center [705, 165] width 83 height 20
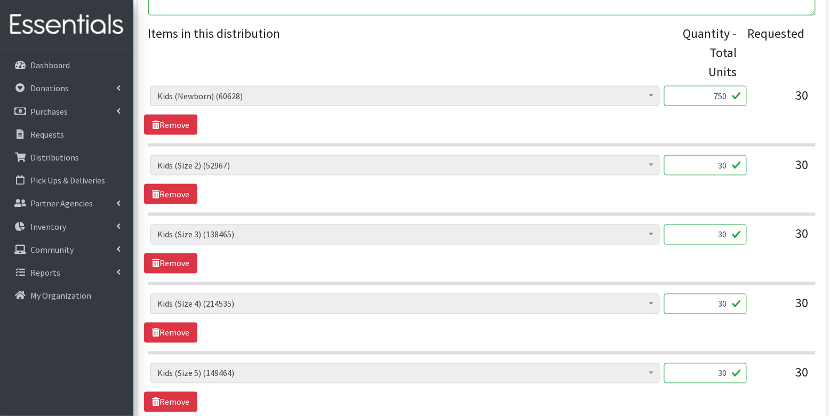
click at [716, 164] on input "30" at bounding box center [705, 165] width 83 height 20
type input "750"
click at [718, 226] on input "30" at bounding box center [705, 234] width 83 height 20
type input "750"
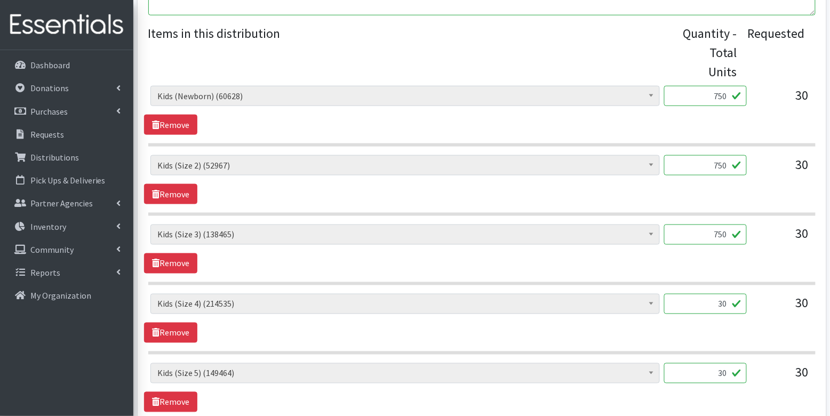
click at [726, 306] on input "30" at bounding box center [705, 304] width 83 height 20
type input "750"
click at [724, 372] on input "30" at bounding box center [705, 373] width 83 height 20
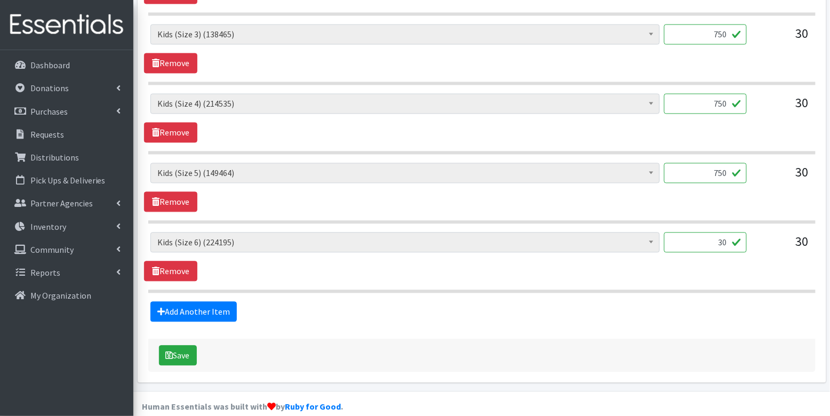
scroll to position [597, 0]
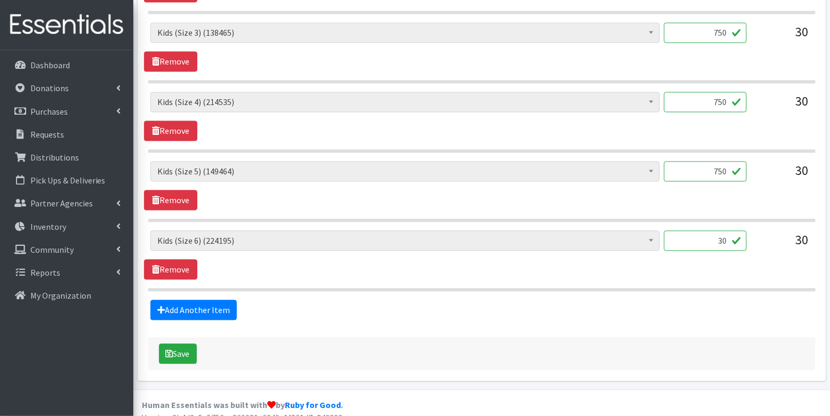
type input "750"
click at [725, 237] on input "30" at bounding box center [705, 241] width 83 height 20
type input "750"
click at [191, 347] on button "Save" at bounding box center [178, 354] width 38 height 20
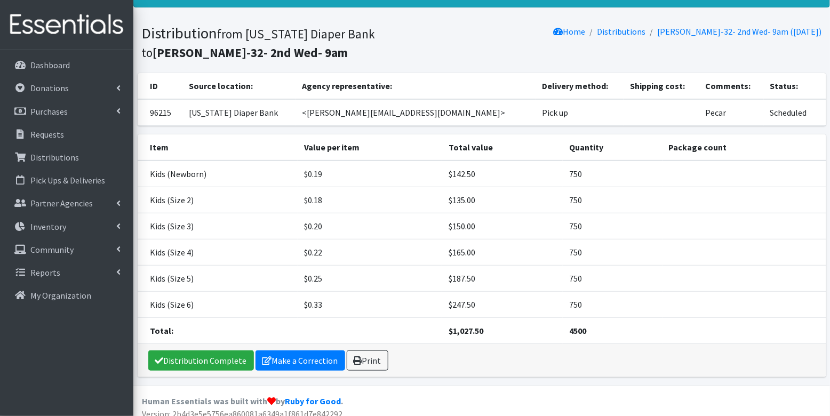
scroll to position [56, 0]
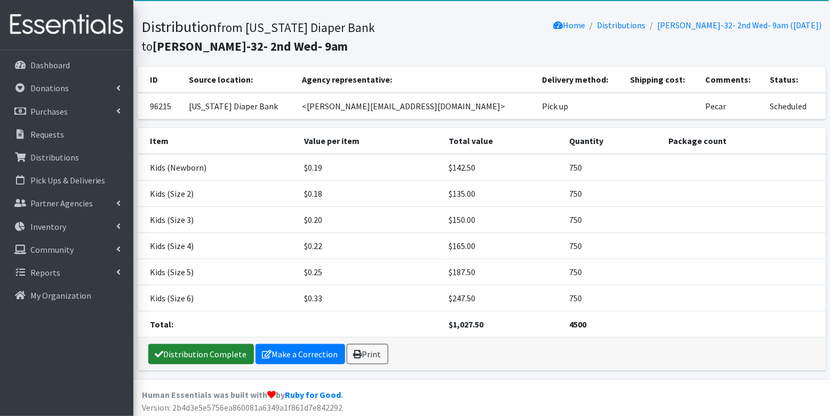
click at [201, 354] on link "Distribution Complete" at bounding box center [201, 354] width 106 height 20
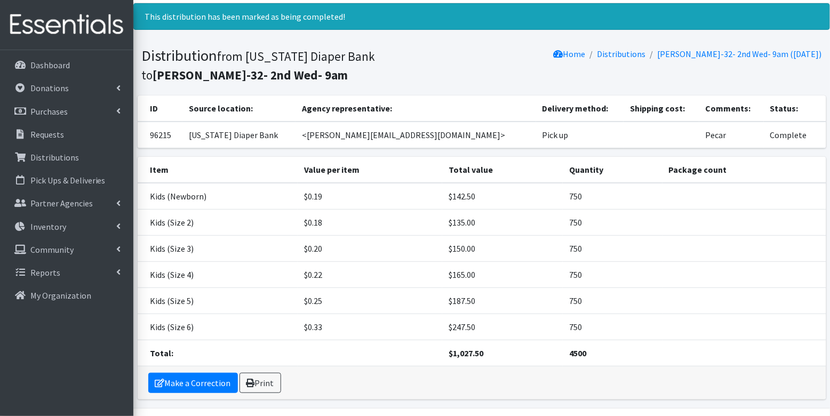
scroll to position [0, 0]
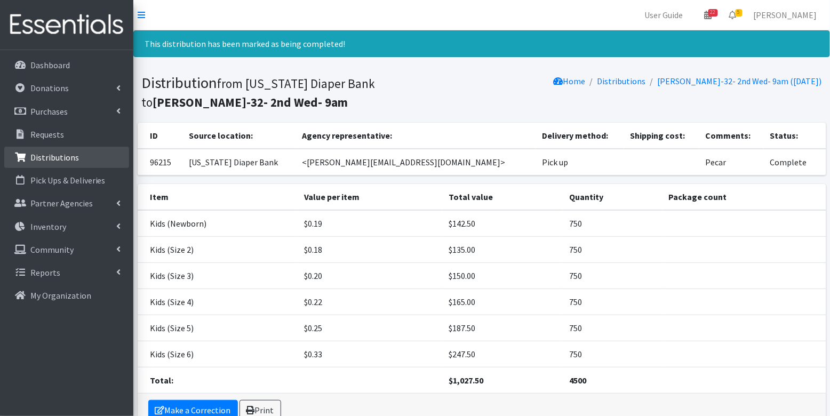
click at [36, 155] on p "Distributions" at bounding box center [54, 157] width 49 height 11
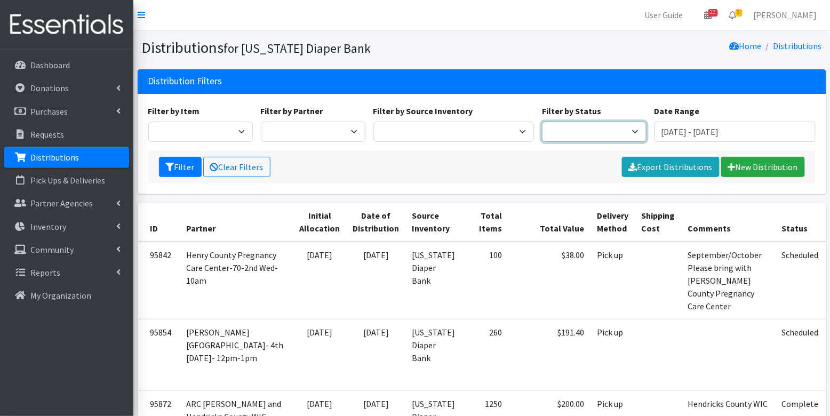
click at [596, 125] on select "Scheduled Complete" at bounding box center [594, 132] width 105 height 20
select select "5"
click at [173, 171] on button "Filter" at bounding box center [180, 167] width 43 height 20
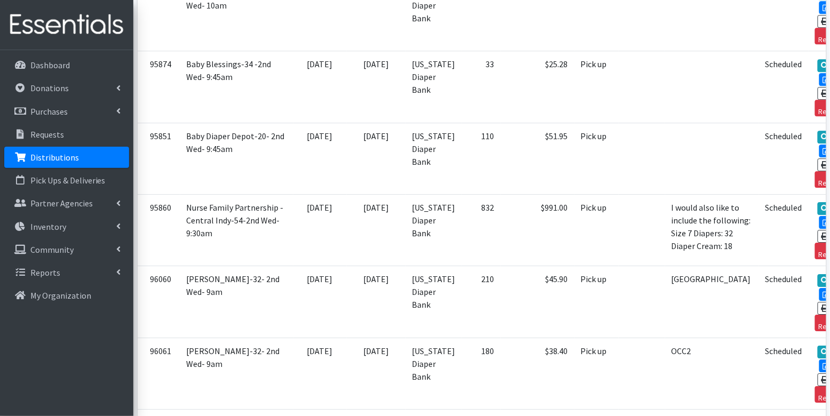
scroll to position [3432, 0]
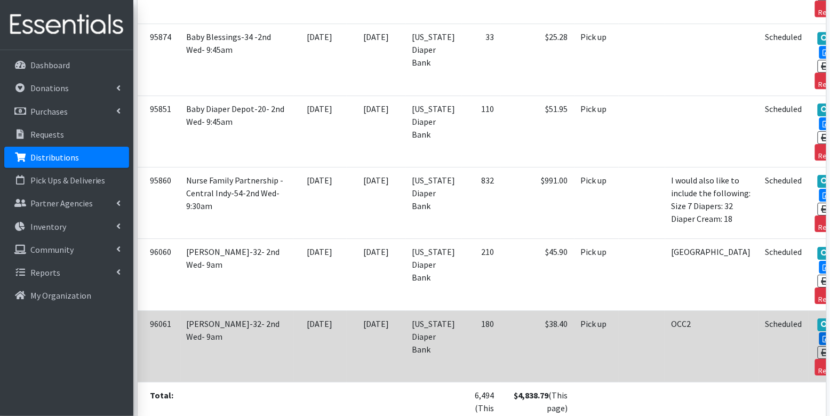
click at [819, 332] on link "Edit" at bounding box center [833, 338] width 29 height 13
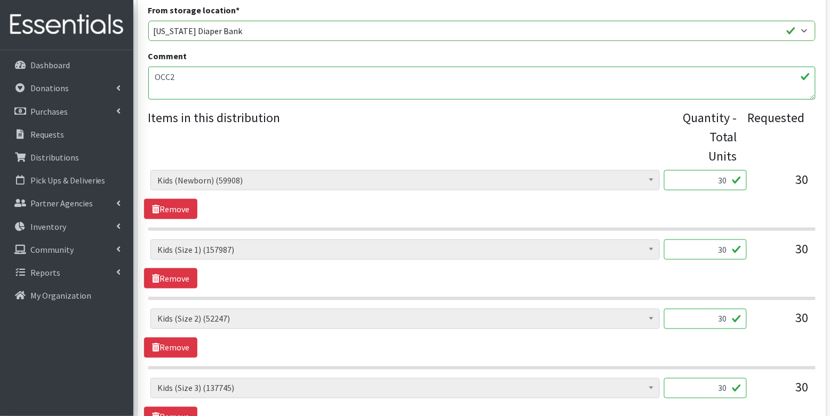
scroll to position [325, 0]
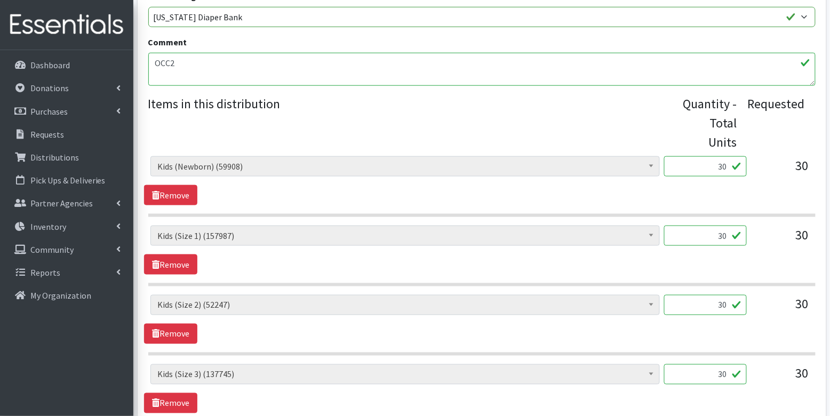
click at [723, 171] on input "30" at bounding box center [705, 166] width 83 height 20
type input "750"
click at [729, 235] on input "30" at bounding box center [705, 236] width 83 height 20
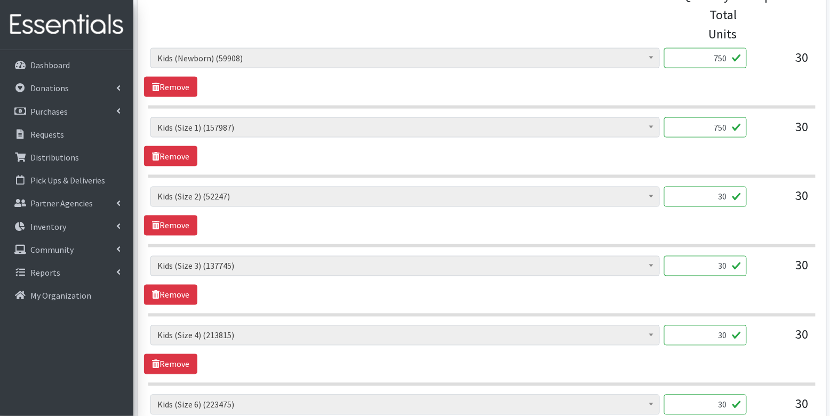
scroll to position [446, 0]
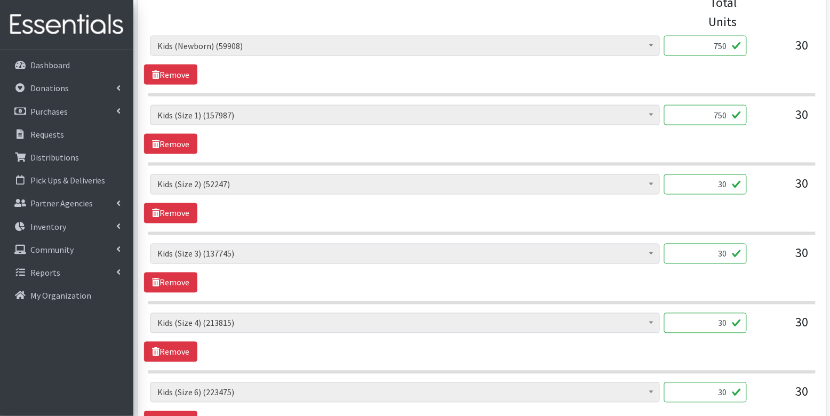
type input "750"
click at [725, 188] on input "30" at bounding box center [705, 184] width 83 height 20
type input "750"
click at [730, 246] on input "30" at bounding box center [705, 254] width 83 height 20
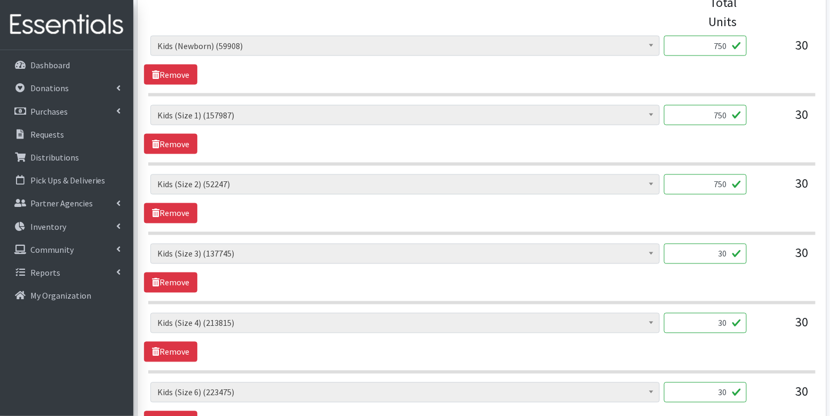
click at [730, 246] on input "30" at bounding box center [705, 254] width 83 height 20
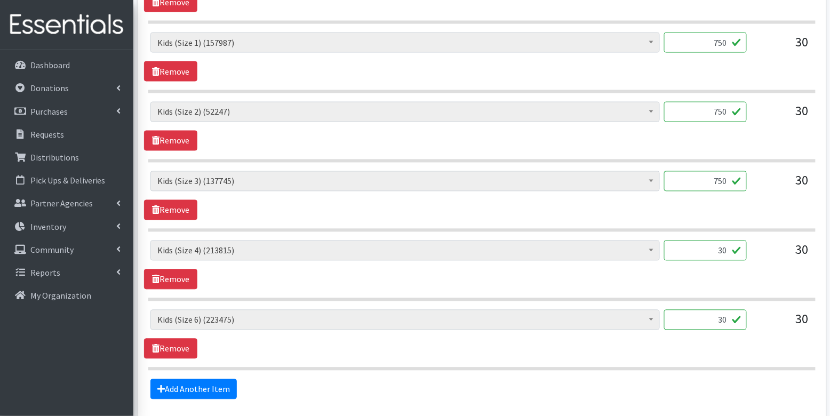
type input "750"
click at [733, 242] on input "30" at bounding box center [705, 250] width 83 height 20
type input "750"
click at [732, 315] on input "30" at bounding box center [705, 320] width 83 height 20
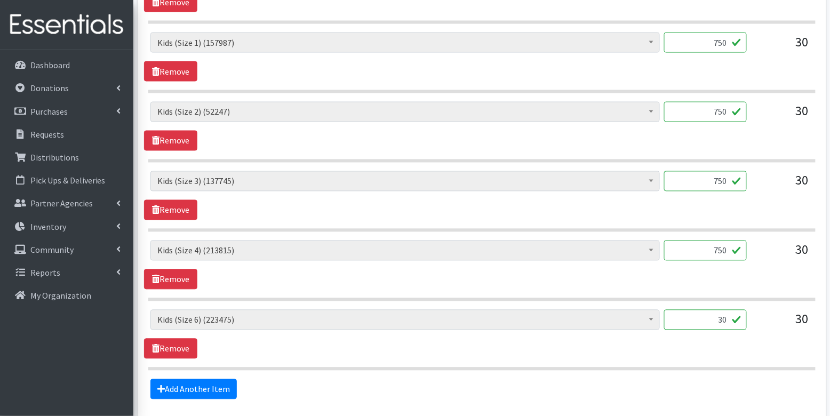
click at [732, 315] on input "30" at bounding box center [705, 320] width 83 height 20
type input "3"
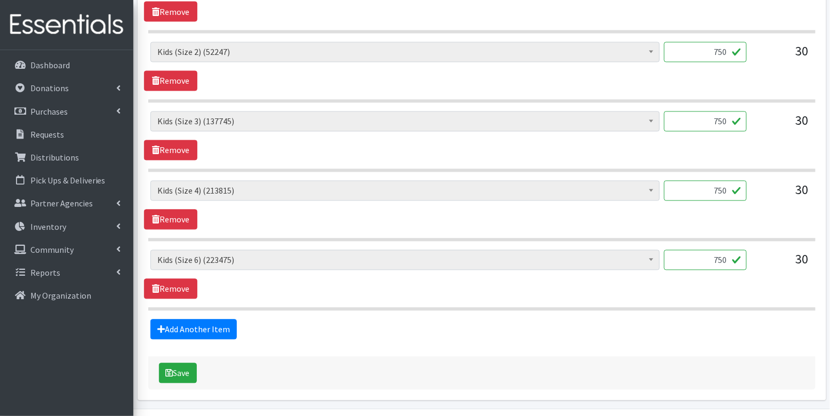
scroll to position [589, 0]
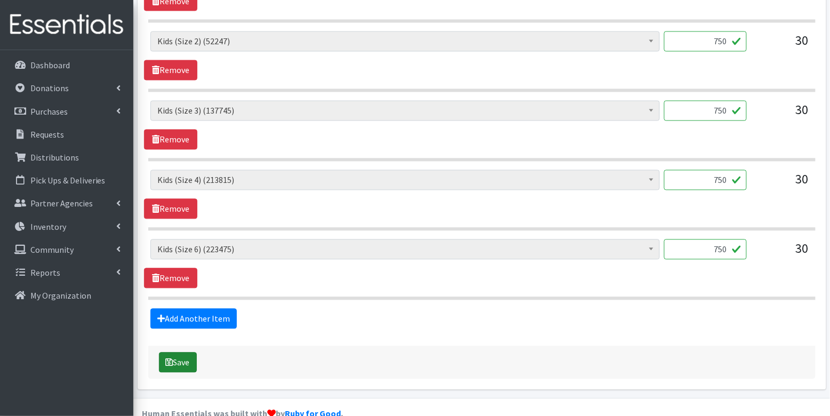
type input "750"
click at [182, 360] on button "Save" at bounding box center [178, 362] width 38 height 20
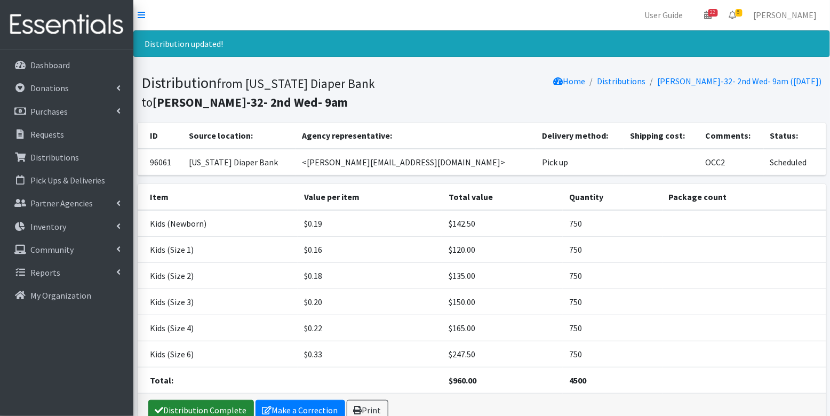
click at [198, 404] on link "Distribution Complete" at bounding box center [201, 410] width 106 height 20
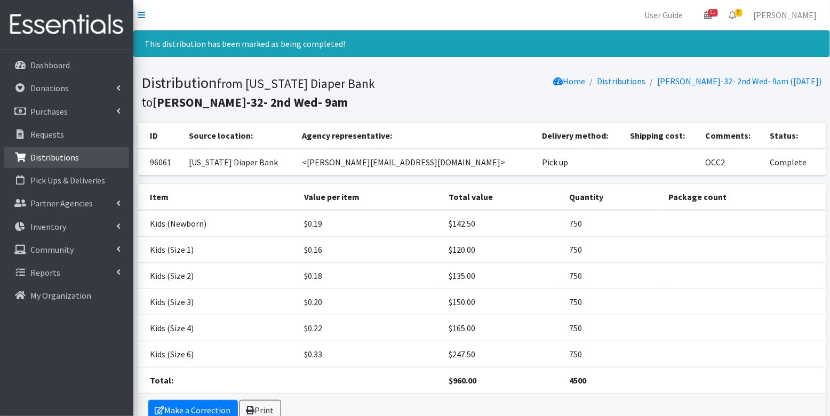
click at [61, 157] on p "Distributions" at bounding box center [54, 157] width 49 height 11
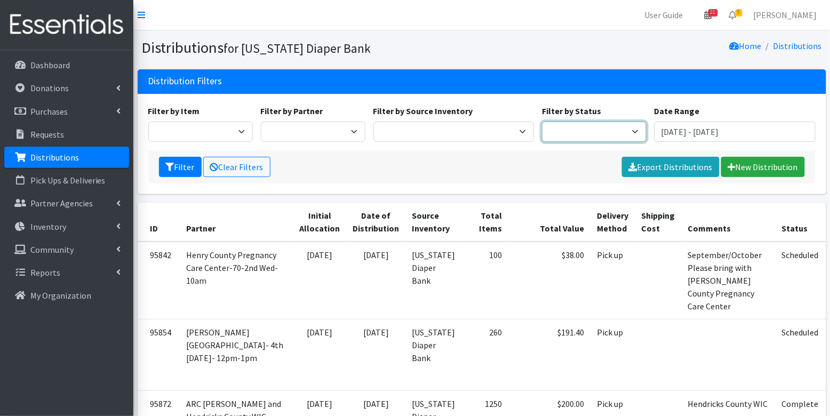
click at [572, 129] on select "Scheduled Complete" at bounding box center [594, 132] width 105 height 20
select select "5"
click at [166, 170] on icon "submit" at bounding box center [170, 167] width 9 height 9
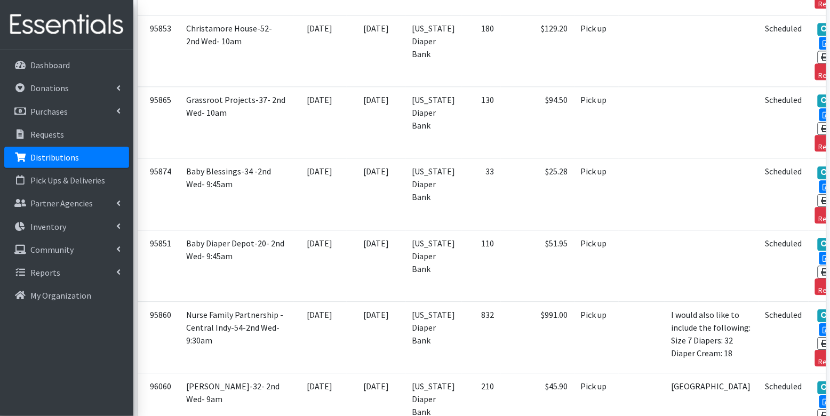
scroll to position [3381, 0]
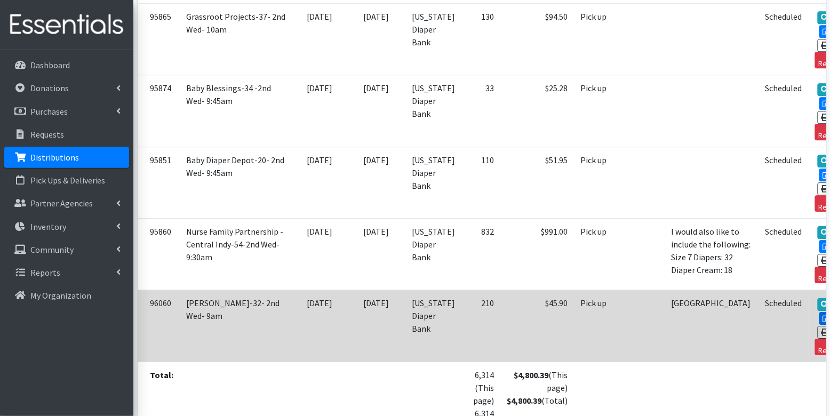
click at [819, 312] on link "Edit" at bounding box center [833, 318] width 29 height 13
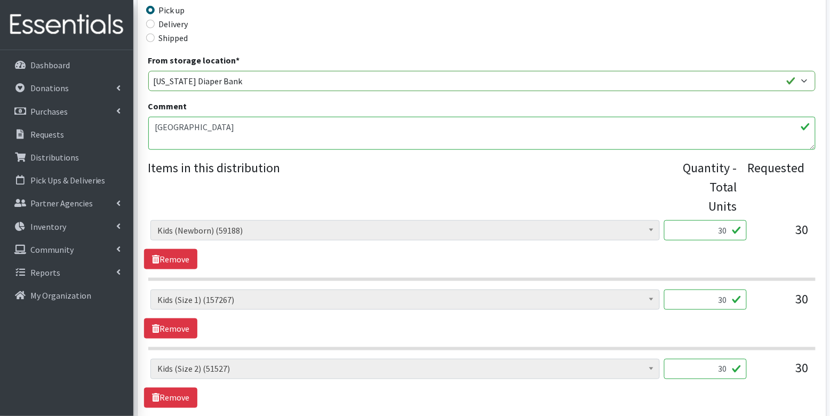
scroll to position [307, 0]
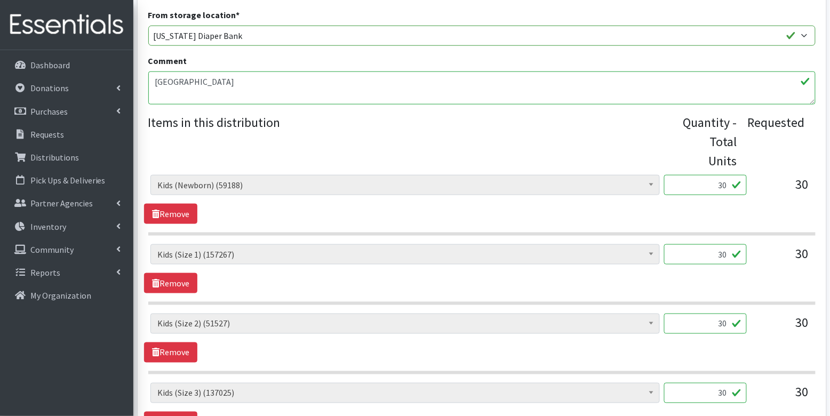
click at [719, 188] on input "30" at bounding box center [705, 185] width 83 height 20
type input "750"
click at [721, 263] on div "30" at bounding box center [705, 258] width 83 height 29
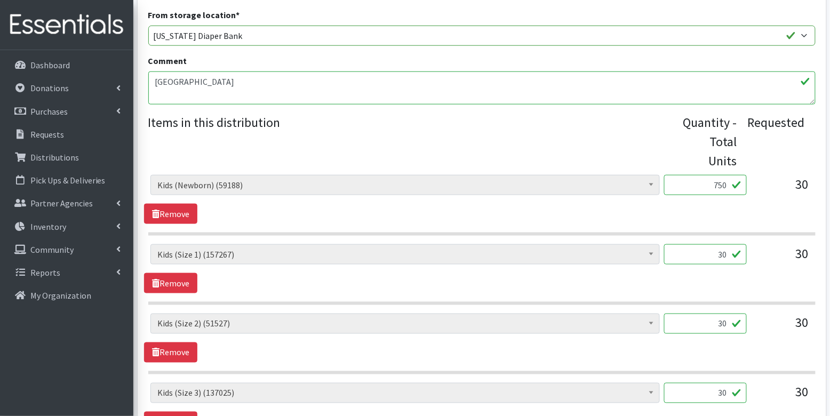
click at [723, 254] on input "30" at bounding box center [705, 254] width 83 height 20
type input "750"
click at [718, 325] on input "30" at bounding box center [705, 324] width 83 height 20
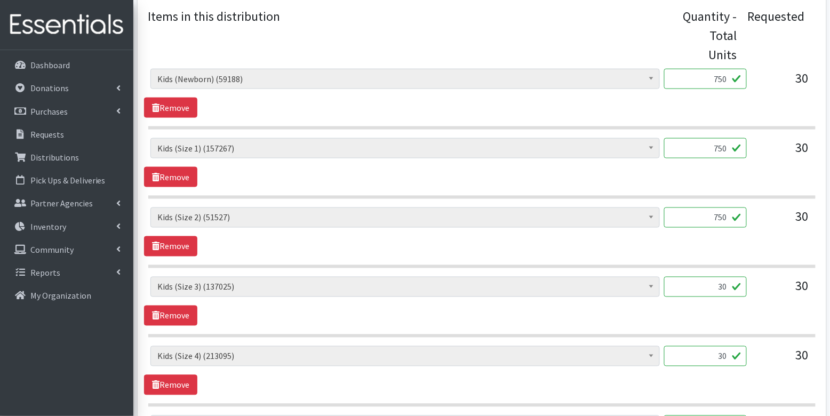
scroll to position [414, 0]
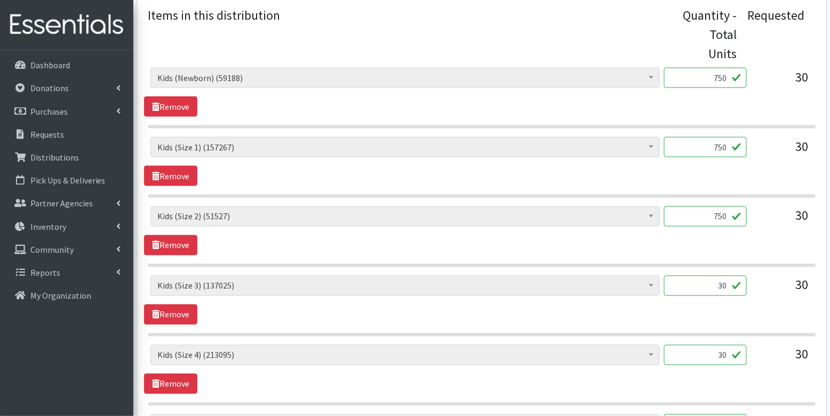
type input "750"
click at [724, 278] on input "30" at bounding box center [705, 286] width 83 height 20
type input "750"
click at [725, 353] on input "30" at bounding box center [705, 355] width 83 height 20
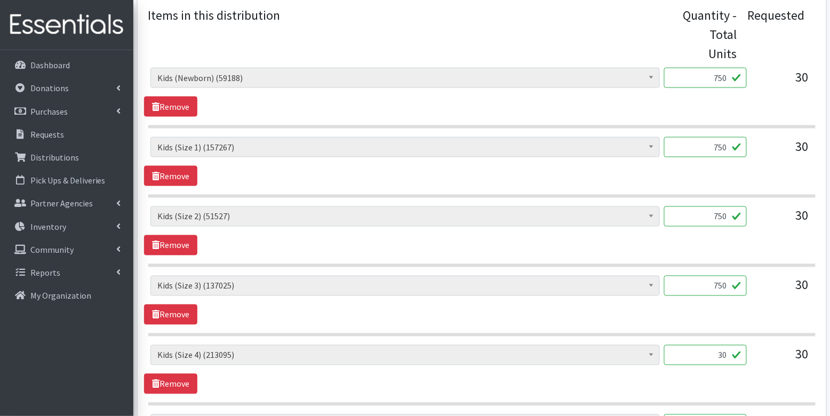
click at [725, 353] on input "30" at bounding box center [705, 355] width 83 height 20
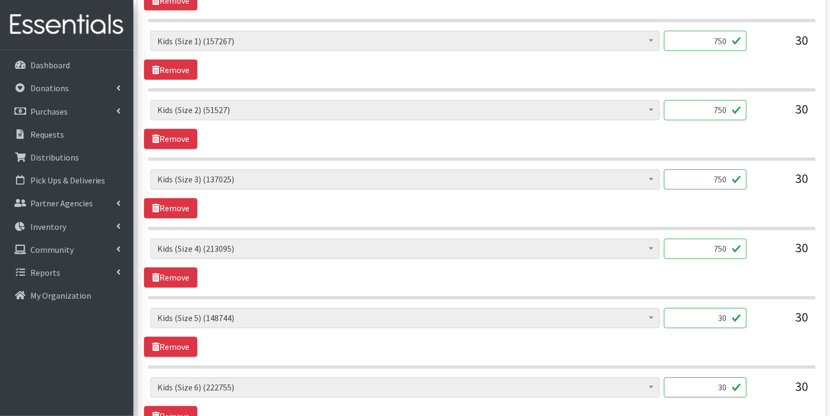
scroll to position [673, 0]
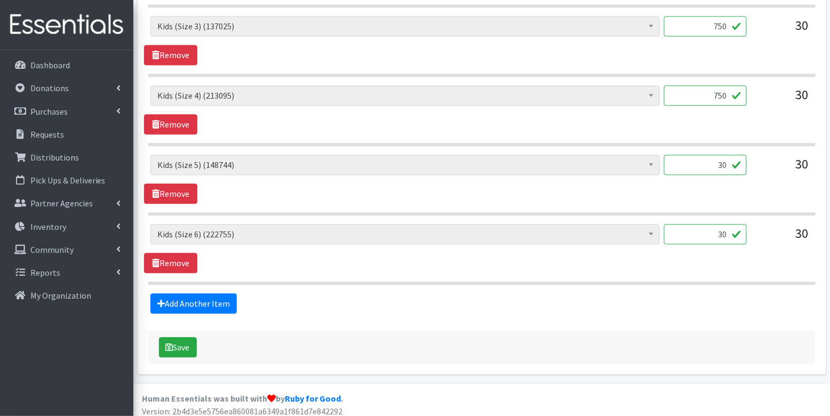
type input "750"
click at [720, 161] on input "30" at bounding box center [705, 165] width 83 height 20
type input "750"
click at [725, 231] on input "30" at bounding box center [705, 234] width 83 height 20
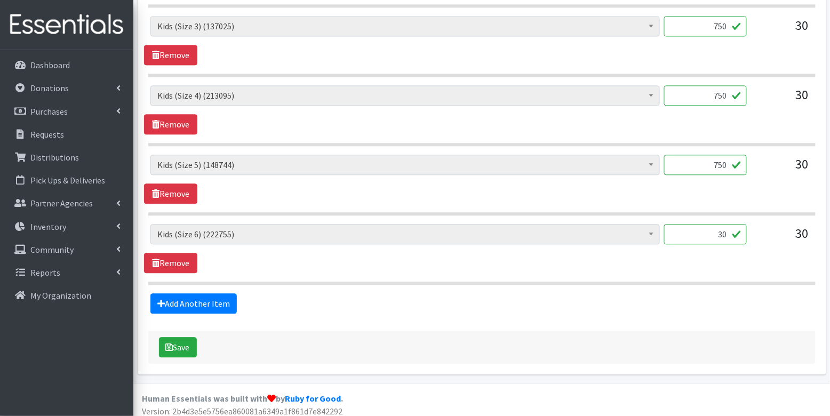
click at [725, 231] on input "30" at bounding box center [705, 234] width 83 height 20
type input "750"
click at [170, 349] on button "Save" at bounding box center [178, 347] width 38 height 20
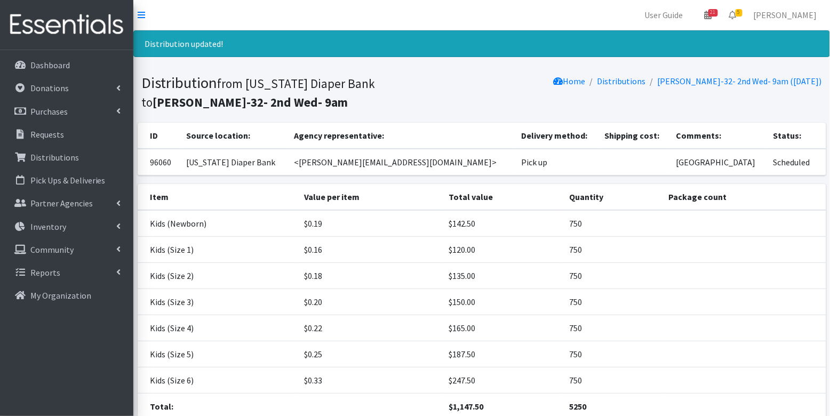
scroll to position [82, 0]
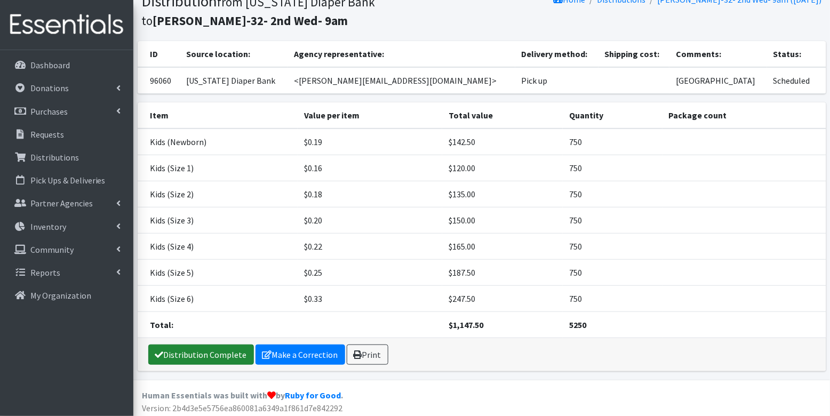
click at [215, 351] on link "Distribution Complete" at bounding box center [201, 354] width 106 height 20
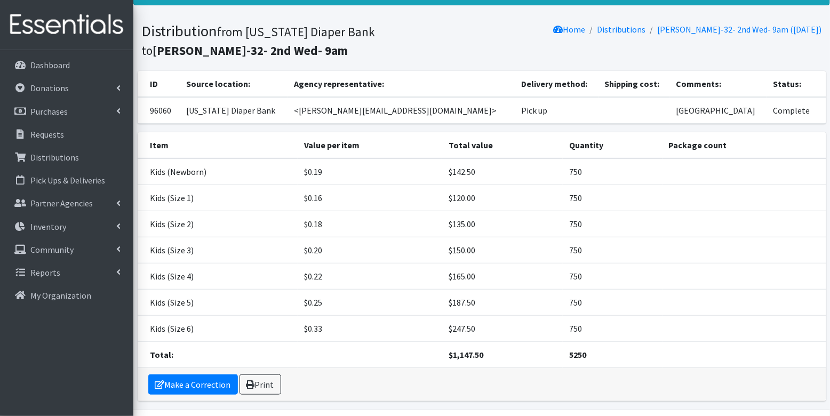
scroll to position [0, 0]
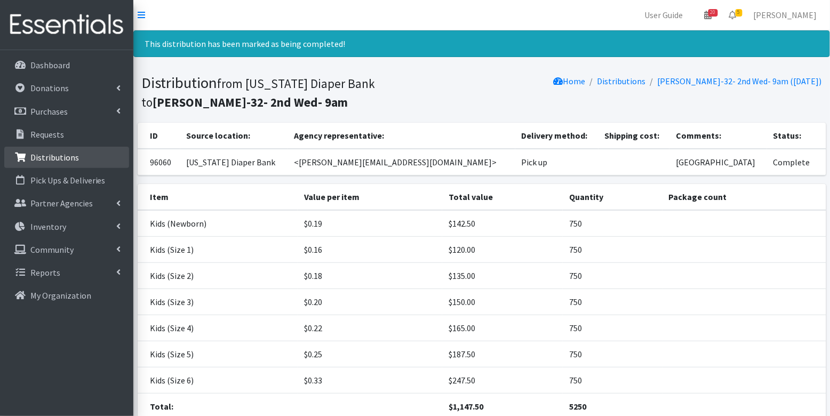
click at [34, 158] on p "Distributions" at bounding box center [54, 157] width 49 height 11
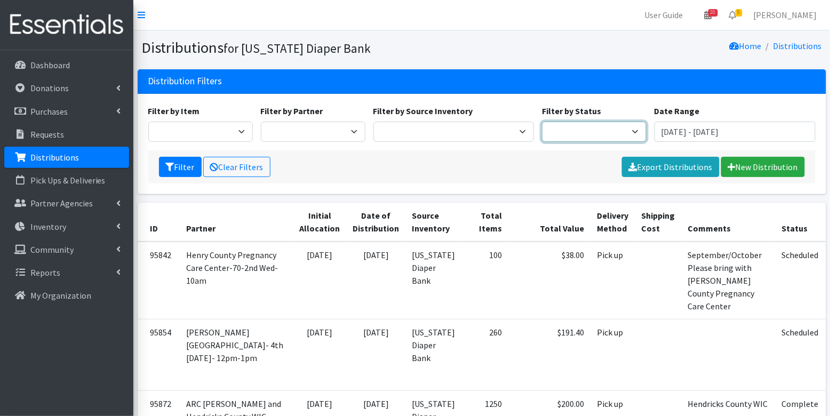
click at [583, 126] on select "Scheduled Complete" at bounding box center [594, 132] width 105 height 20
select select "5"
click at [170, 172] on button "Filter" at bounding box center [180, 167] width 43 height 20
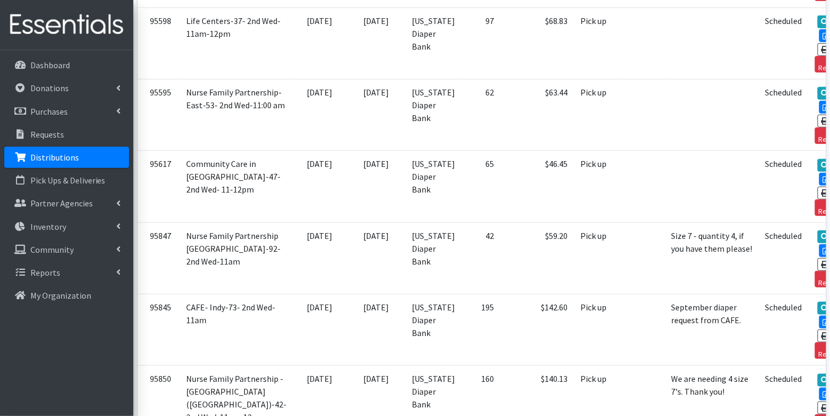
scroll to position [2657, 0]
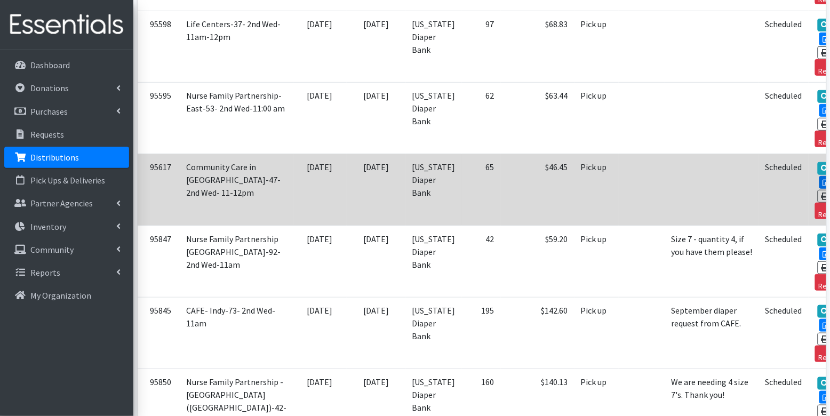
click at [823, 179] on icon at bounding box center [827, 182] width 9 height 7
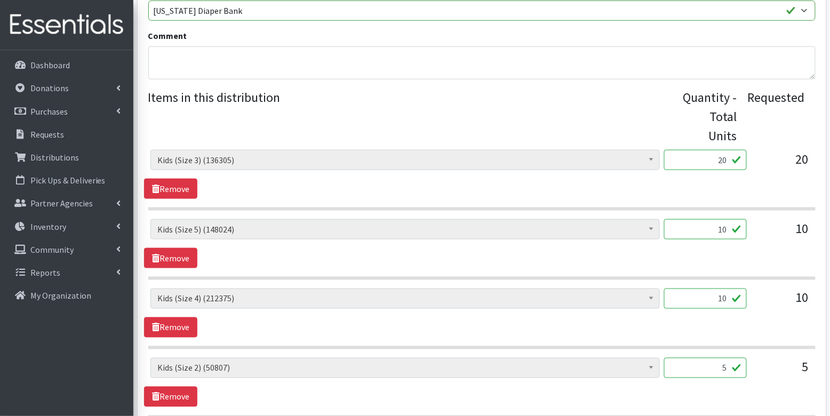
scroll to position [339, 0]
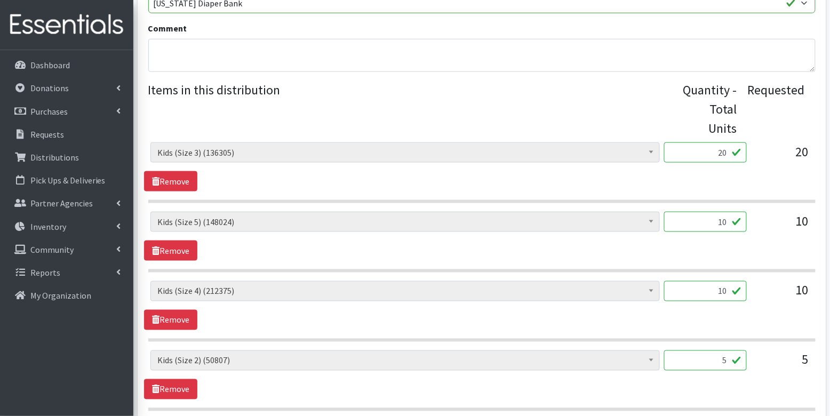
click at [719, 154] on input "20" at bounding box center [705, 152] width 83 height 20
type input "6"
type input "500"
click at [726, 228] on input "10" at bounding box center [705, 222] width 83 height 20
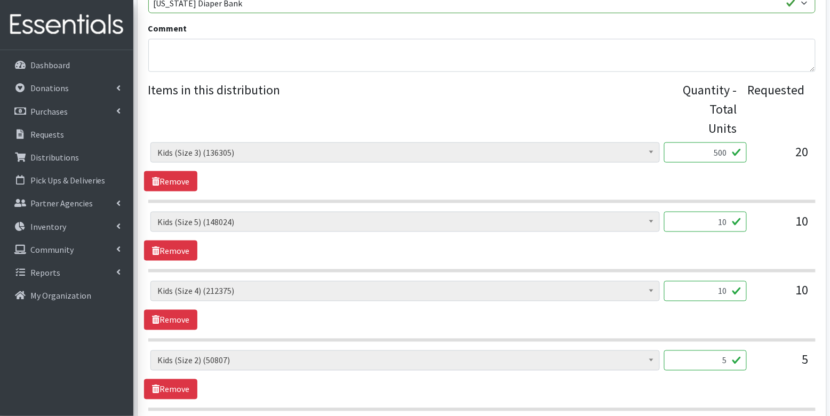
click at [726, 228] on input "10" at bounding box center [705, 222] width 83 height 20
type input "250"
click at [725, 290] on input "10" at bounding box center [705, 291] width 83 height 20
type input "250"
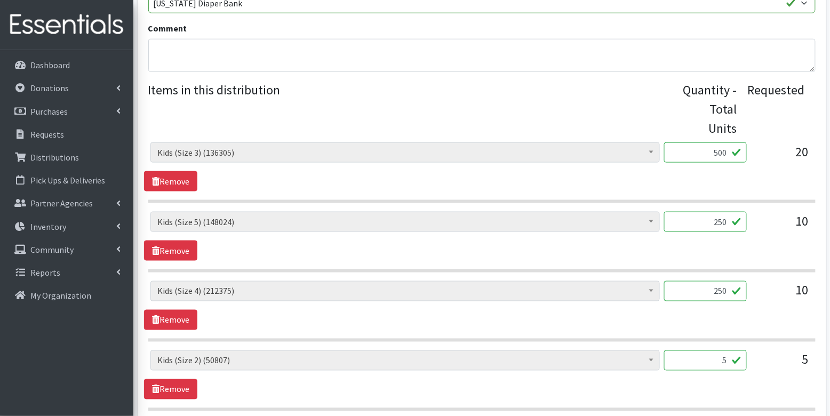
click at [747, 335] on section "Diaper Rash Cream (624) Kids (Newborn) (58468) Kids (Preemie) (929) Kids (Size …" at bounding box center [481, 311] width 667 height 61
click at [721, 359] on input "5" at bounding box center [705, 360] width 83 height 20
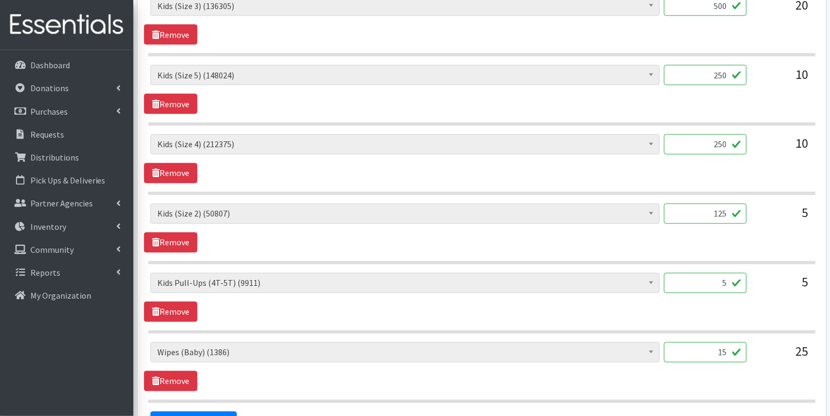
scroll to position [486, 0]
type input "125"
click at [734, 280] on input "5" at bounding box center [705, 282] width 83 height 20
type input "50"
click at [749, 371] on div "Diaper Rash Cream (624) Kids (Newborn) (58468) Kids (Preemie) (929) Kids (Size …" at bounding box center [481, 366] width 675 height 49
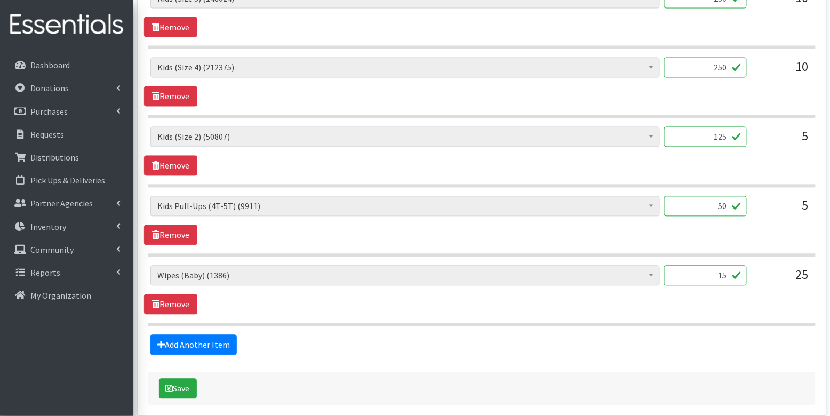
scroll to position [605, 0]
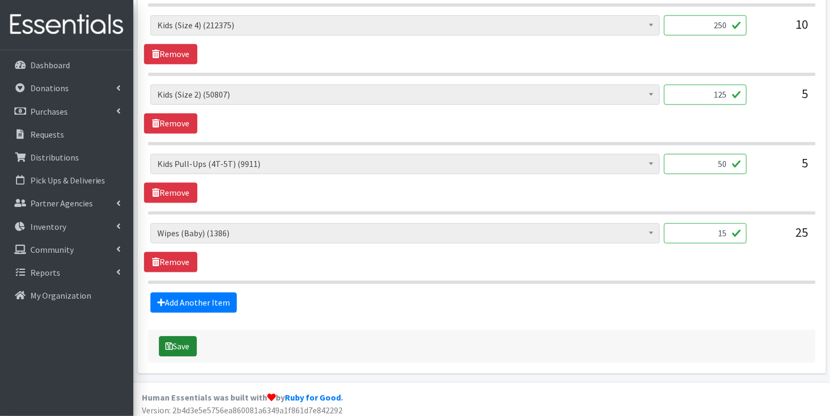
click at [188, 345] on button "Save" at bounding box center [178, 346] width 38 height 20
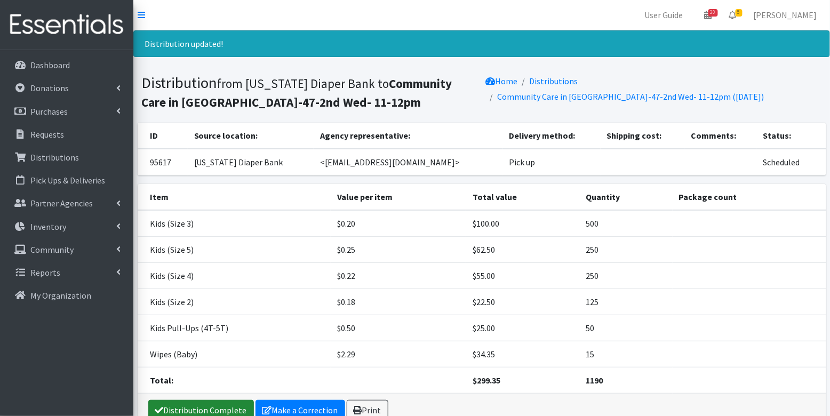
click at [195, 407] on link "Distribution Complete" at bounding box center [201, 410] width 106 height 20
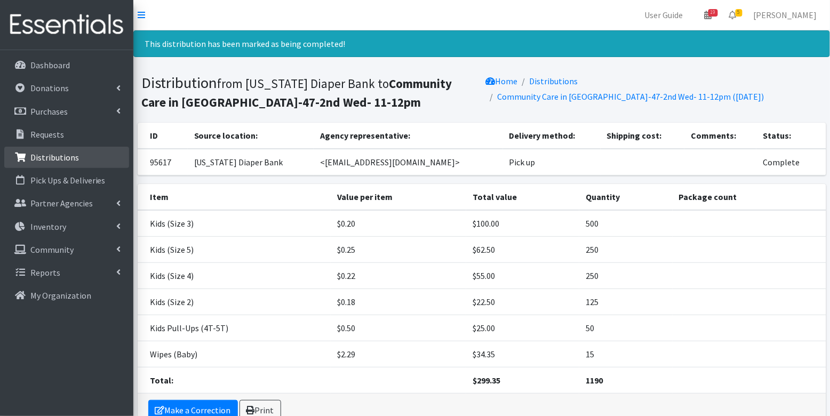
click at [70, 158] on p "Distributions" at bounding box center [54, 157] width 49 height 11
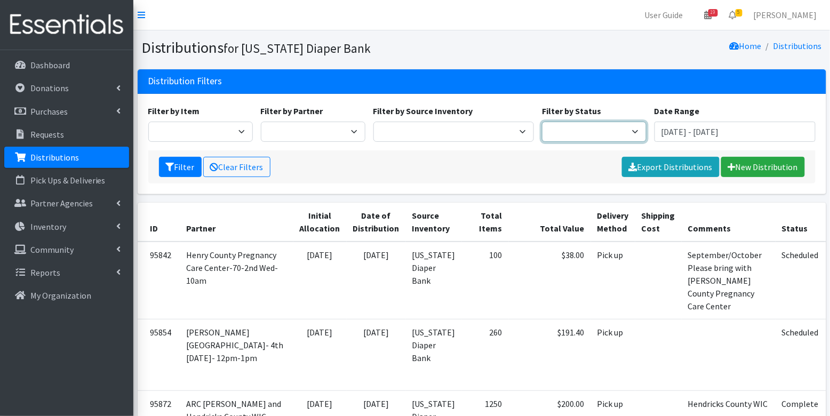
click at [578, 128] on select "Scheduled Complete" at bounding box center [594, 132] width 105 height 20
select select "5"
click at [187, 163] on button "Filter" at bounding box center [180, 167] width 43 height 20
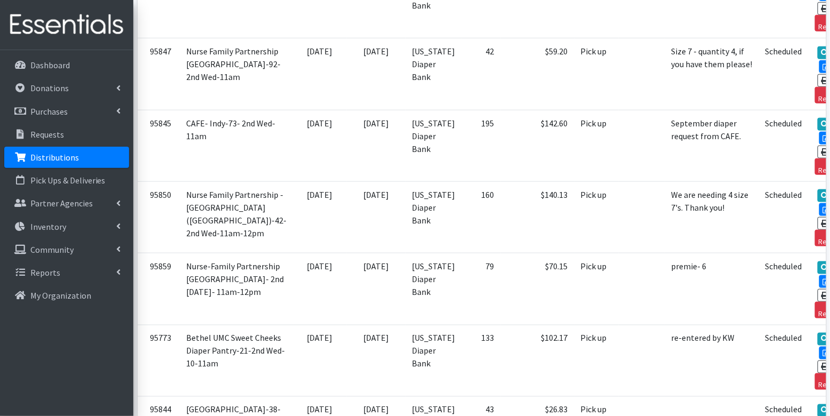
scroll to position [3265, 0]
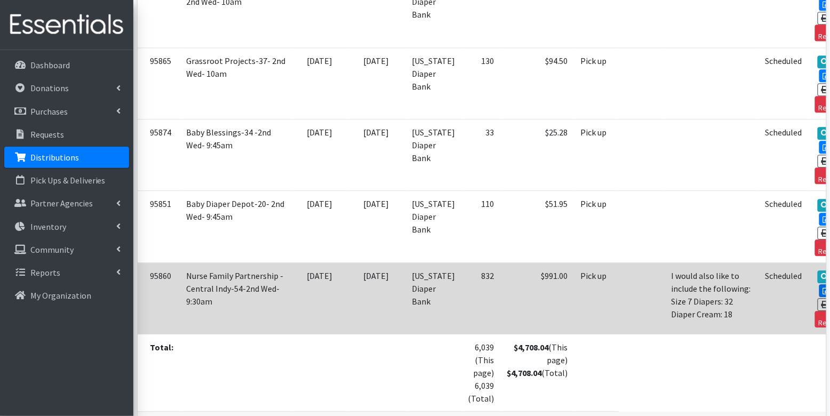
click at [819, 284] on link "Edit" at bounding box center [833, 290] width 29 height 13
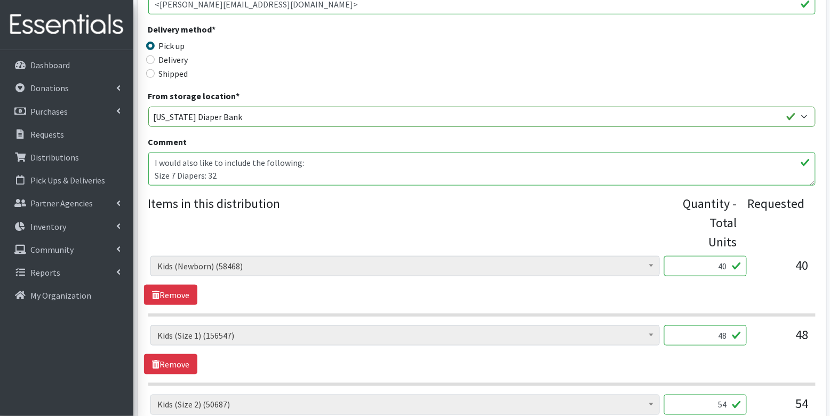
scroll to position [385, 0]
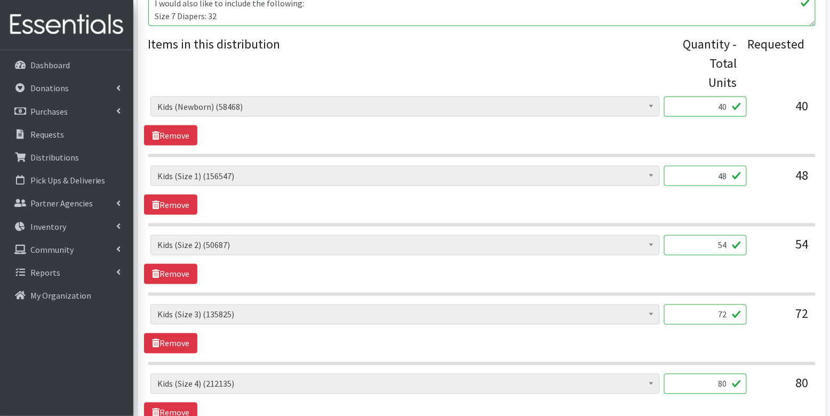
click at [721, 105] on input "40" at bounding box center [705, 107] width 83 height 20
type input "1000"
click at [721, 175] on input "48" at bounding box center [705, 176] width 83 height 20
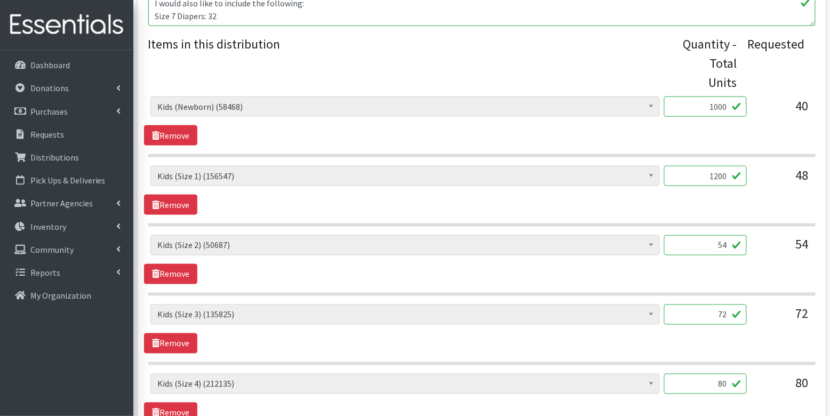
type input "1200"
click at [718, 237] on input "54" at bounding box center [705, 245] width 83 height 20
type input "1350"
click at [716, 304] on input "72" at bounding box center [705, 314] width 83 height 20
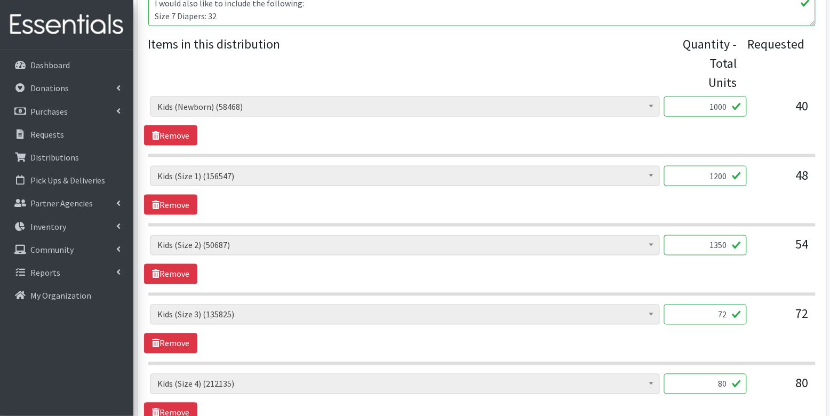
click at [716, 304] on input "72" at bounding box center [705, 314] width 83 height 20
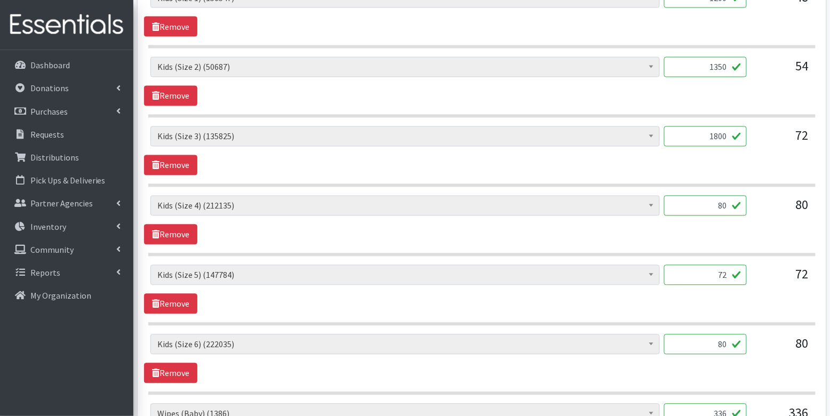
scroll to position [585, 0]
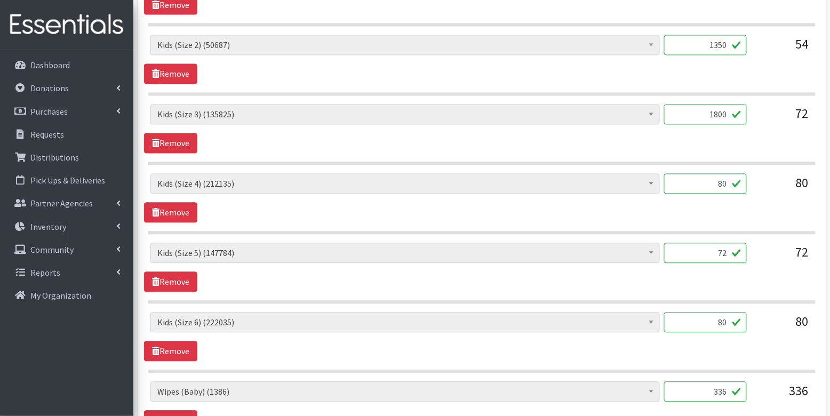
type input "1800"
click at [725, 177] on input "80" at bounding box center [705, 184] width 83 height 20
type input "2000"
click at [717, 247] on input "72" at bounding box center [705, 253] width 83 height 20
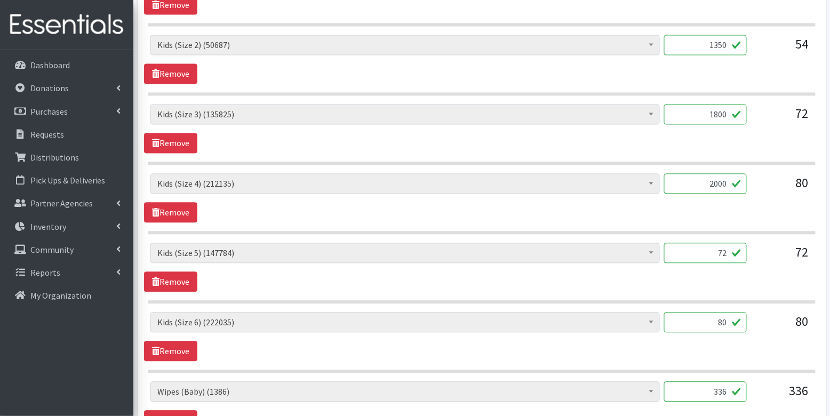
click at [717, 247] on input "72" at bounding box center [705, 253] width 83 height 20
type input "1800"
click at [717, 320] on input "80" at bounding box center [705, 322] width 83 height 20
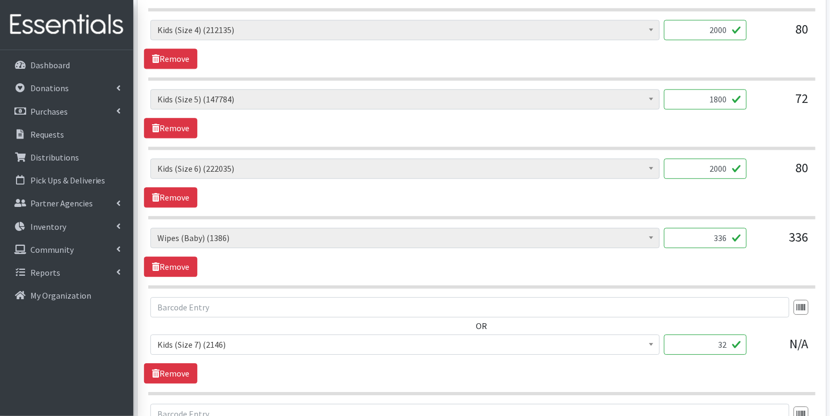
scroll to position [752, 0]
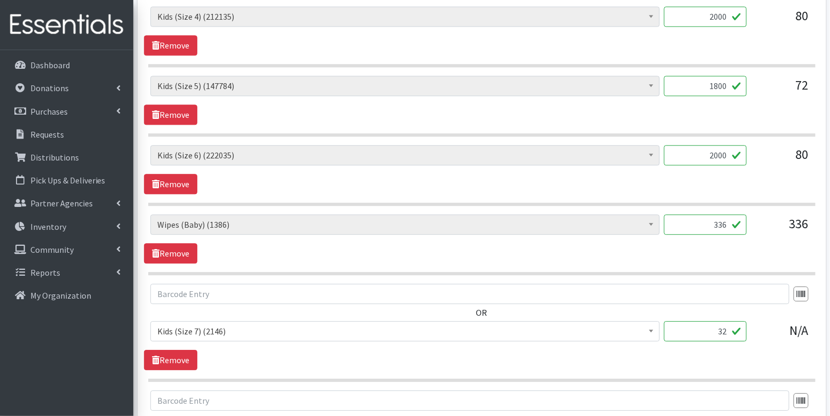
type input "2000"
click at [720, 327] on input "32" at bounding box center [705, 331] width 83 height 20
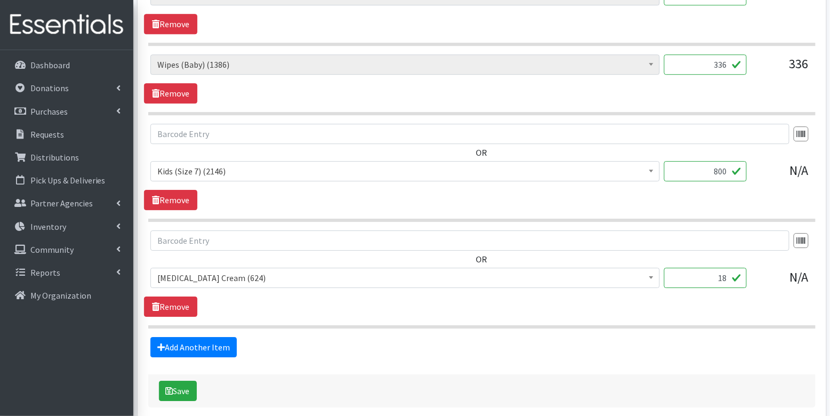
scroll to position [925, 0]
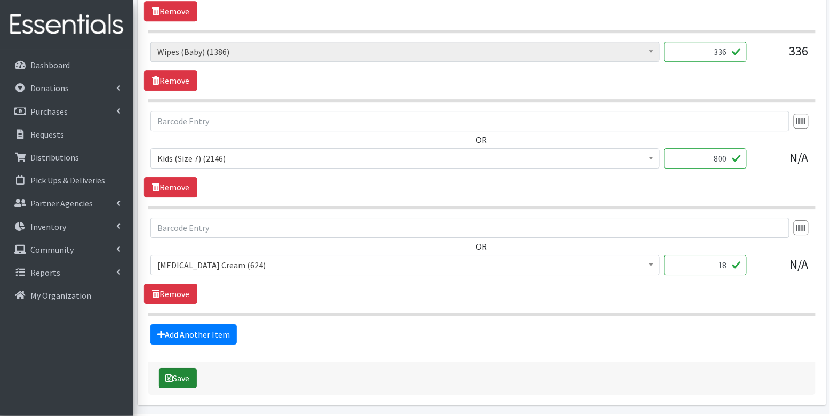
type input "800"
click at [183, 369] on button "Save" at bounding box center [178, 378] width 38 height 20
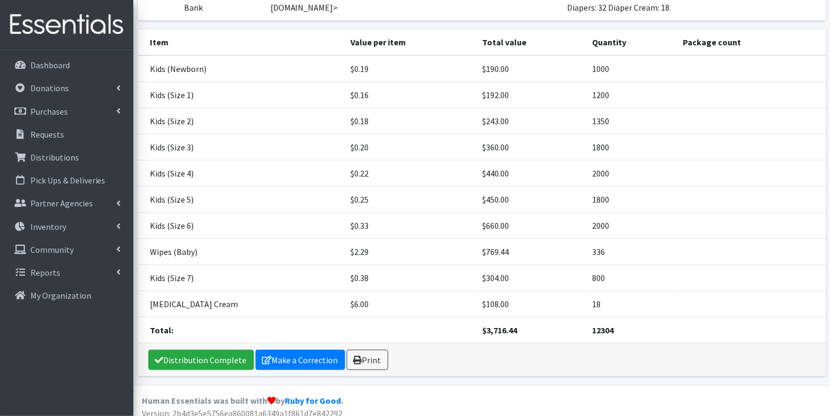
scroll to position [185, 0]
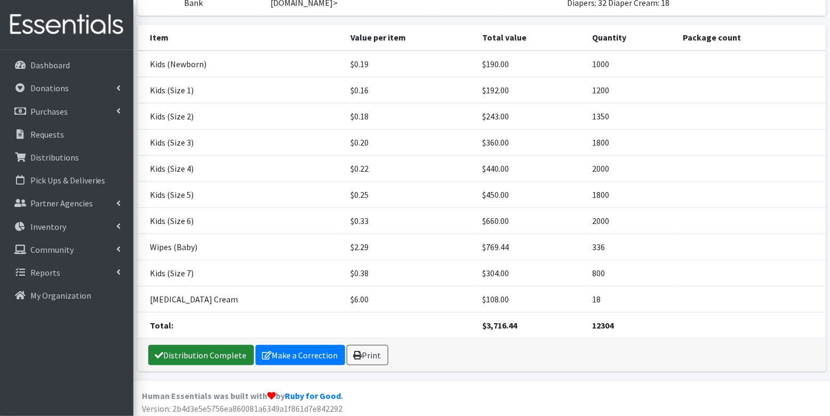
click at [185, 355] on link "Distribution Complete" at bounding box center [201, 355] width 106 height 20
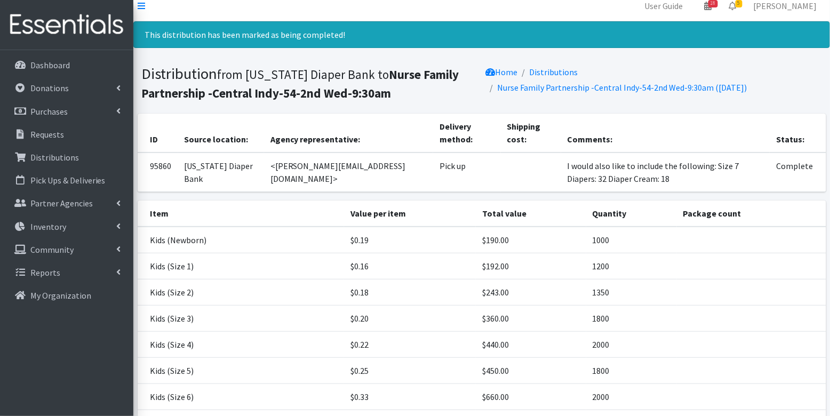
scroll to position [0, 0]
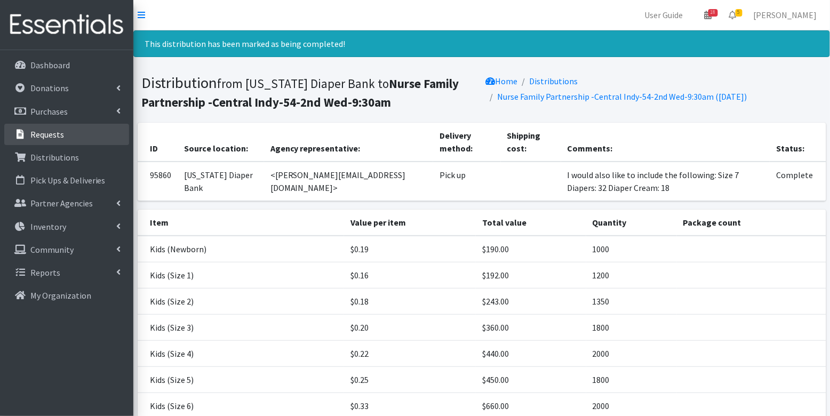
click at [65, 138] on link "Requests" at bounding box center [66, 134] width 125 height 21
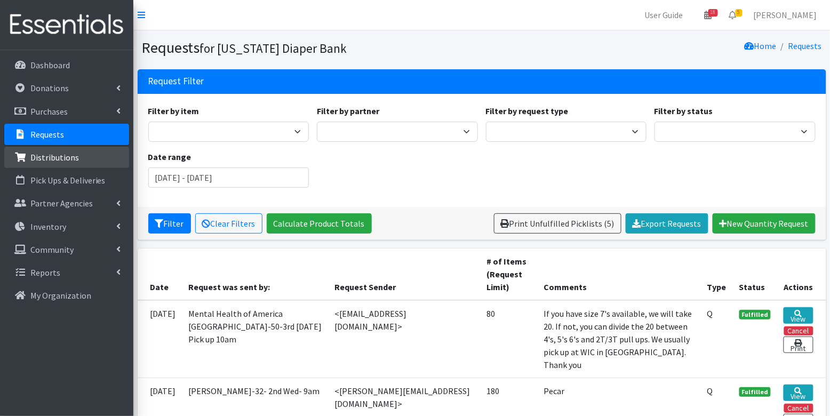
click at [58, 161] on p "Distributions" at bounding box center [54, 157] width 49 height 11
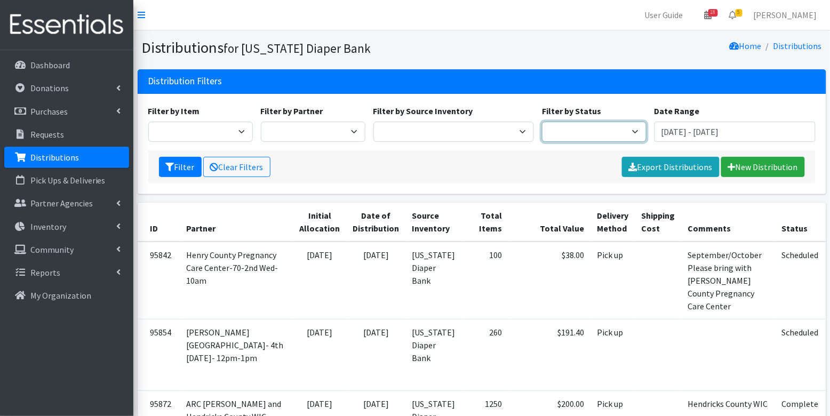
click at [603, 134] on select "Scheduled Complete" at bounding box center [594, 132] width 105 height 20
select select "5"
click at [181, 166] on button "Filter" at bounding box center [180, 167] width 43 height 20
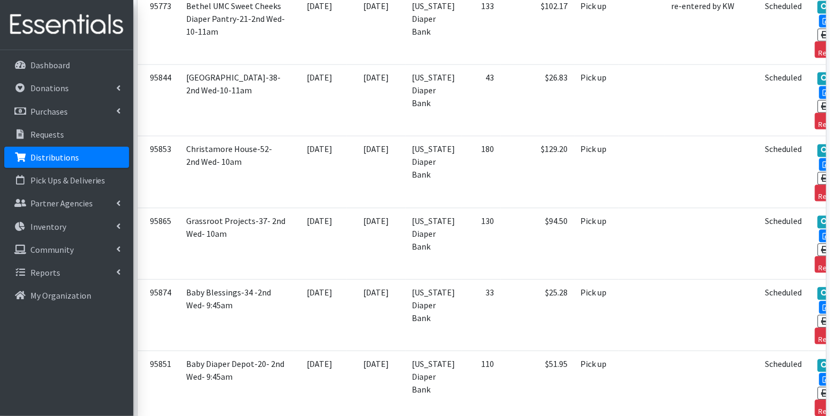
scroll to position [3188, 0]
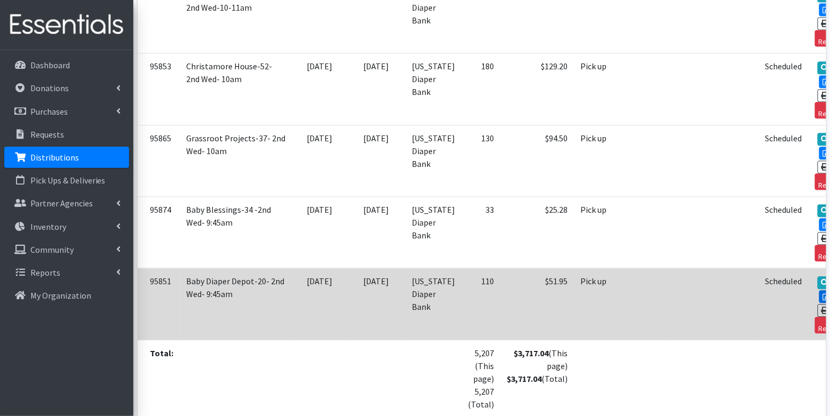
click at [819, 290] on link "Edit" at bounding box center [833, 296] width 29 height 13
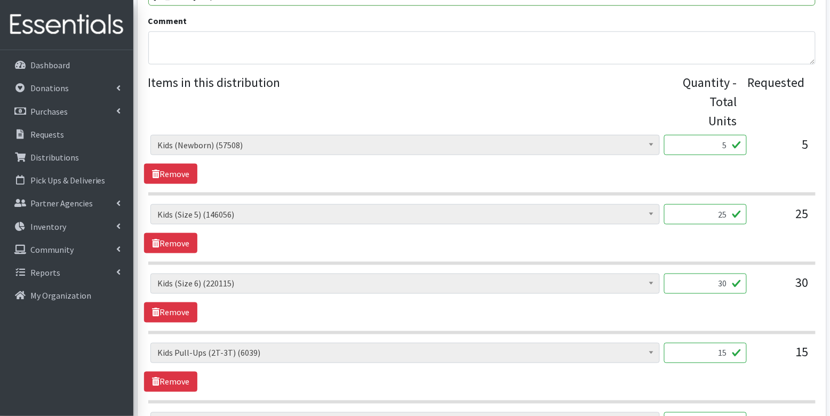
scroll to position [348, 0]
click at [703, 149] on input "5" at bounding box center [705, 144] width 83 height 20
type input "5"
type input "125"
click at [678, 274] on input "30" at bounding box center [705, 282] width 83 height 20
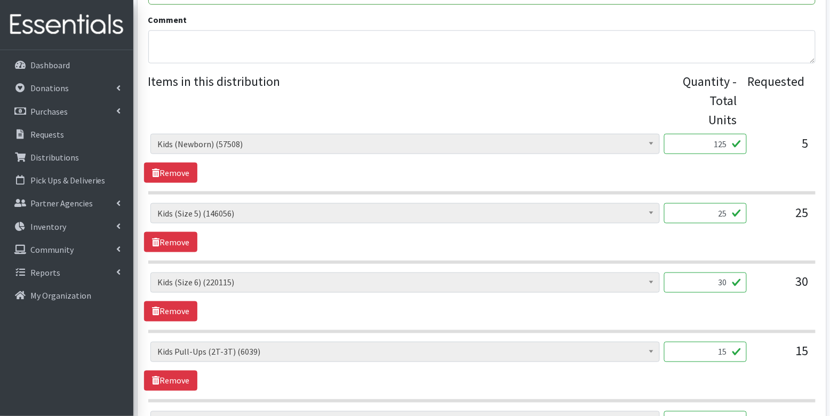
click at [714, 212] on input "25" at bounding box center [705, 213] width 83 height 20
type input "625"
click at [717, 283] on input "30" at bounding box center [705, 282] width 83 height 20
type input "6"
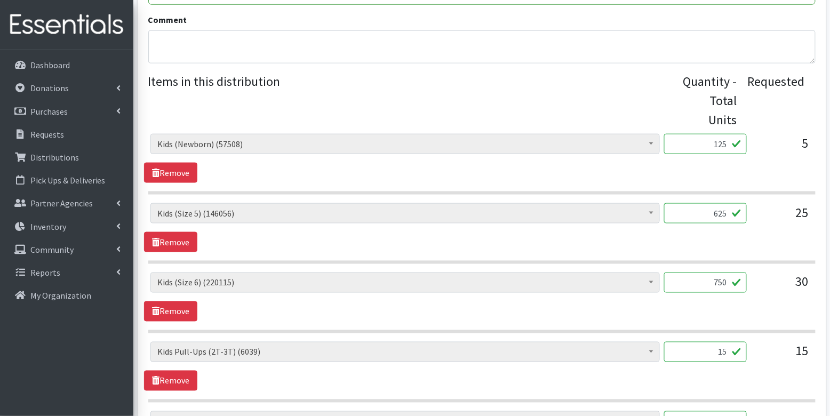
type input "750"
click at [727, 349] on input "15" at bounding box center [705, 352] width 83 height 20
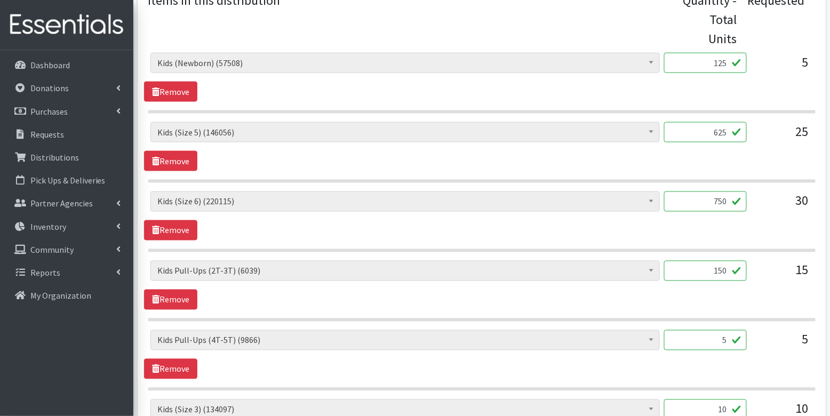
scroll to position [500, 0]
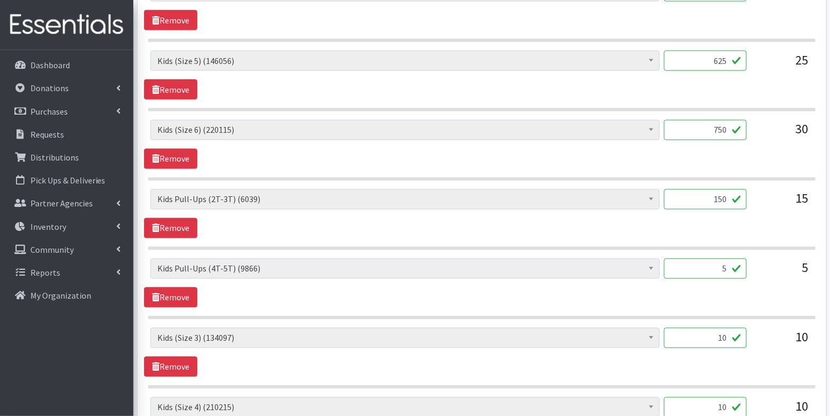
type input "150"
click at [732, 265] on input "5" at bounding box center [705, 269] width 83 height 20
type input "50"
click at [757, 316] on hr at bounding box center [481, 317] width 667 height 3
click at [713, 334] on input "10" at bounding box center [705, 338] width 83 height 20
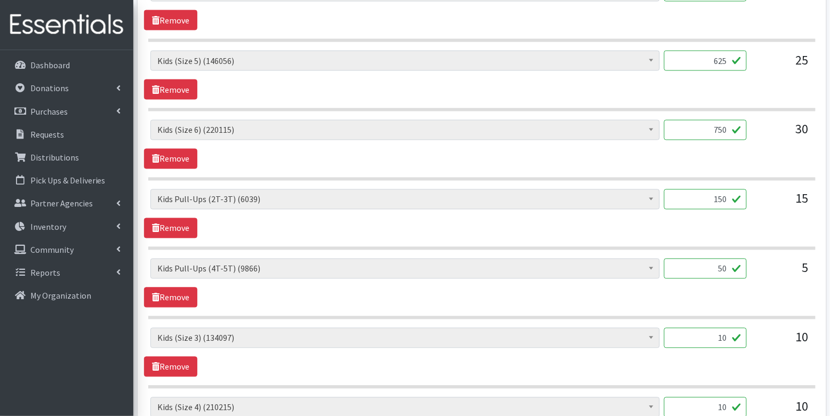
click at [713, 334] on input "10" at bounding box center [705, 338] width 83 height 20
type input "250"
click at [757, 351] on div "10" at bounding box center [781, 342] width 53 height 29
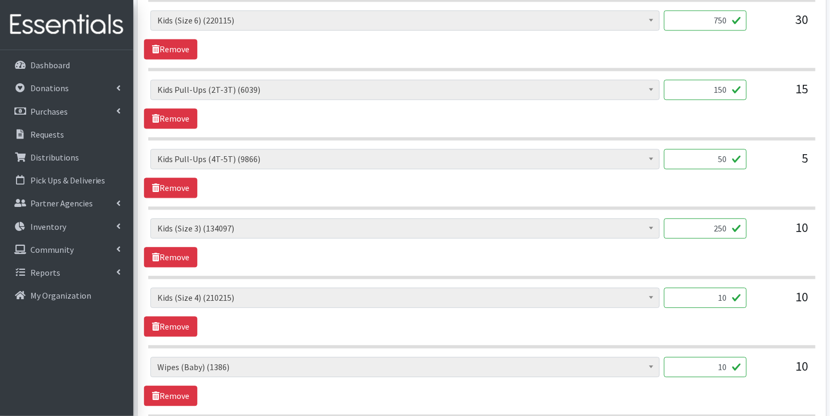
scroll to position [611, 0]
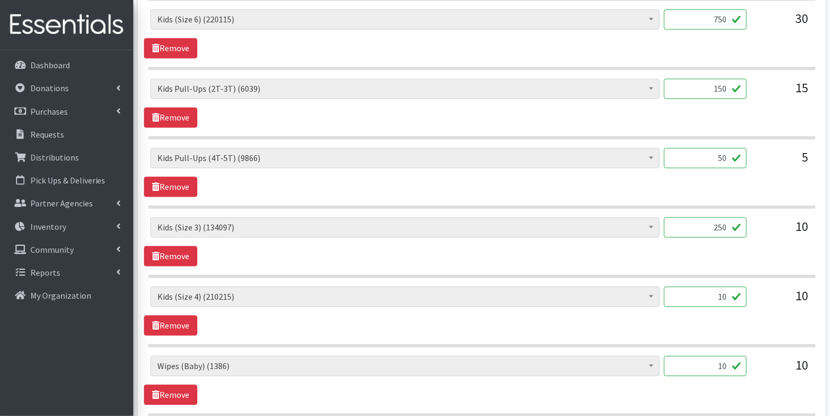
click at [714, 291] on input "10" at bounding box center [705, 297] width 83 height 20
type input "250"
click at [757, 384] on div "Diaper Rash Cream (624) Kids (Newborn) (57508) Kids (Preemie) (929) Kids (Size …" at bounding box center [481, 380] width 675 height 49
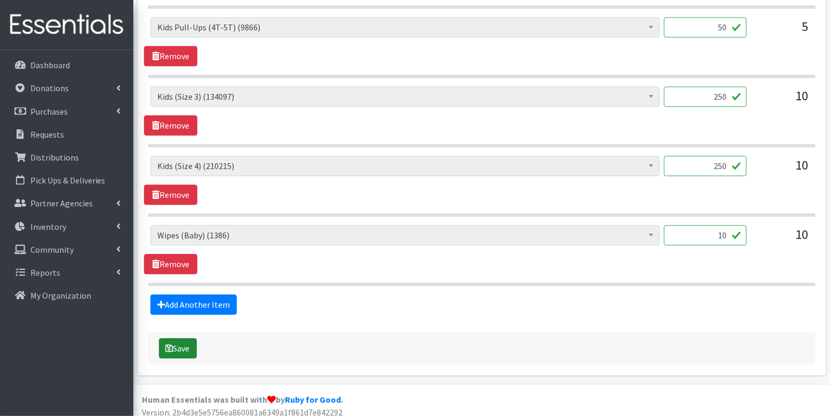
click at [164, 344] on button "Save" at bounding box center [178, 348] width 38 height 20
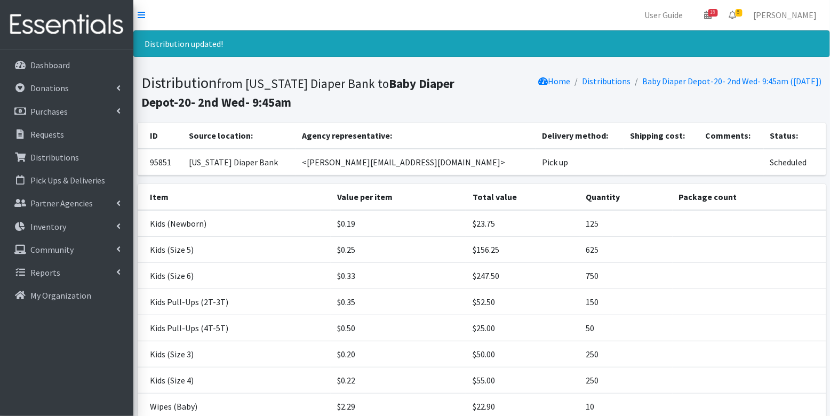
scroll to position [108, 0]
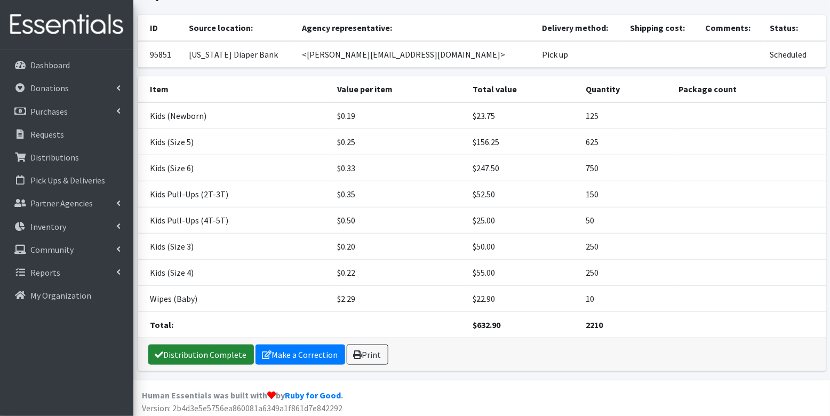
click at [187, 348] on link "Distribution Complete" at bounding box center [201, 354] width 106 height 20
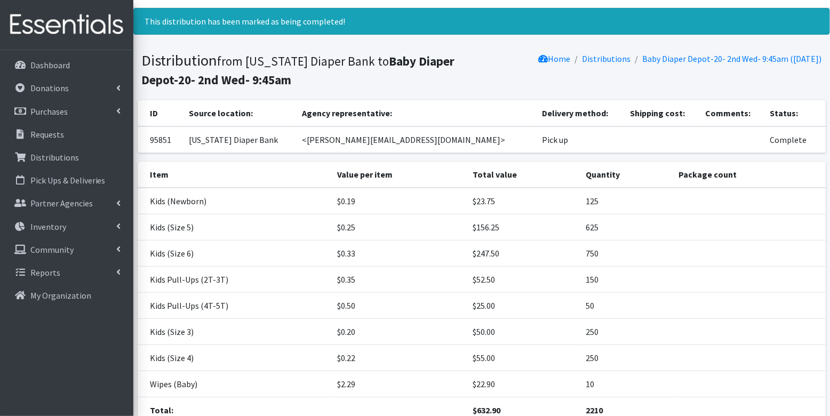
scroll to position [0, 0]
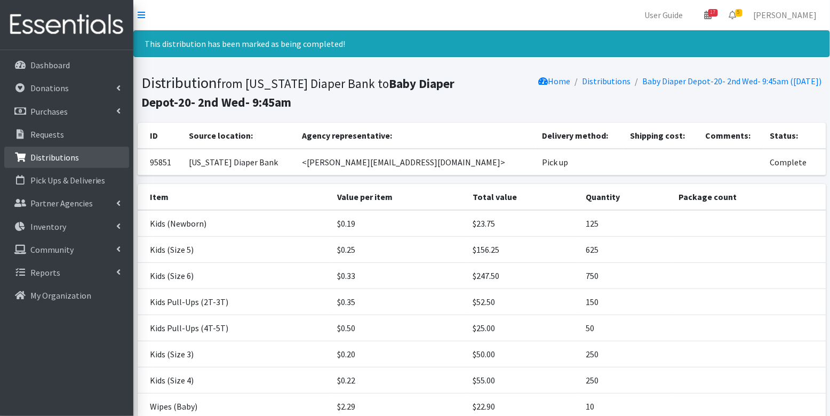
click at [49, 159] on p "Distributions" at bounding box center [54, 157] width 49 height 11
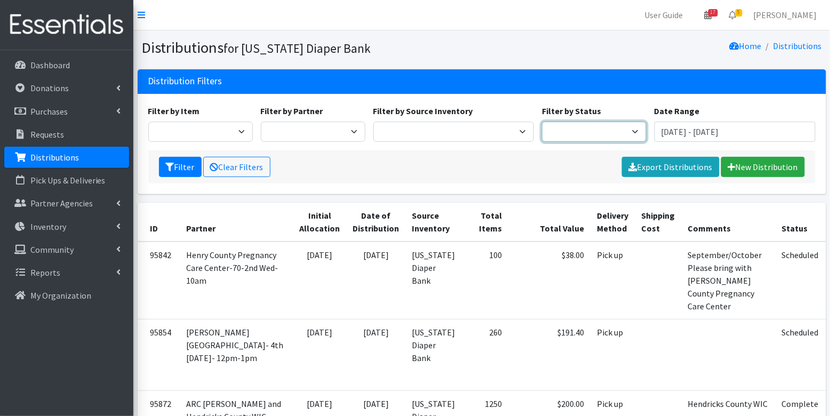
click at [611, 129] on select "Scheduled Complete" at bounding box center [594, 132] width 105 height 20
select select "5"
click at [173, 170] on icon "submit" at bounding box center [170, 167] width 9 height 9
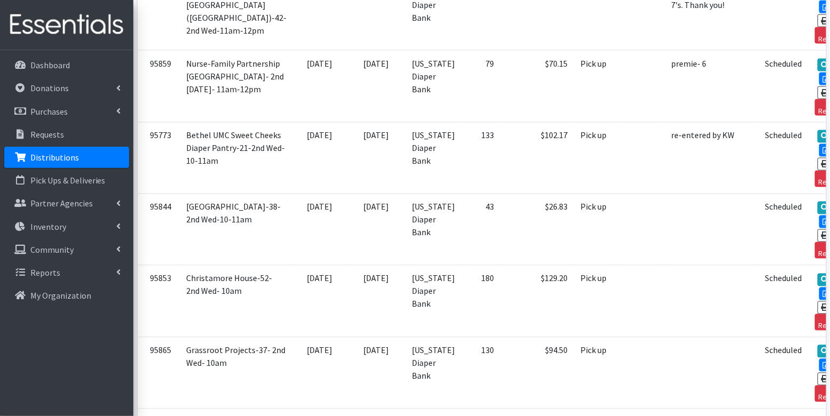
scroll to position [3137, 0]
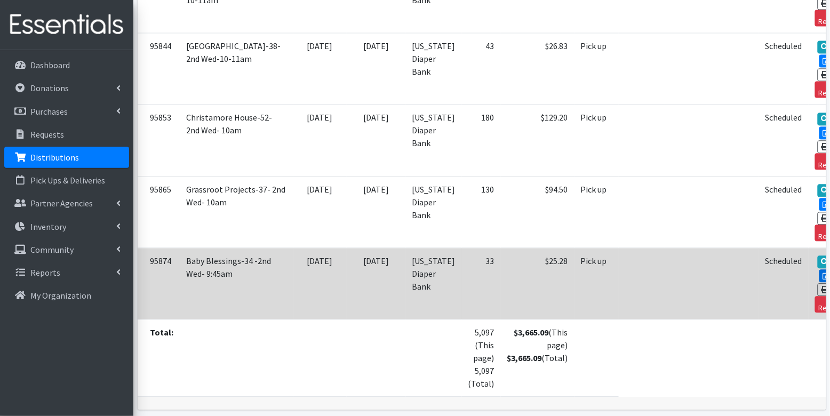
click at [819, 269] on link "Edit" at bounding box center [833, 275] width 29 height 13
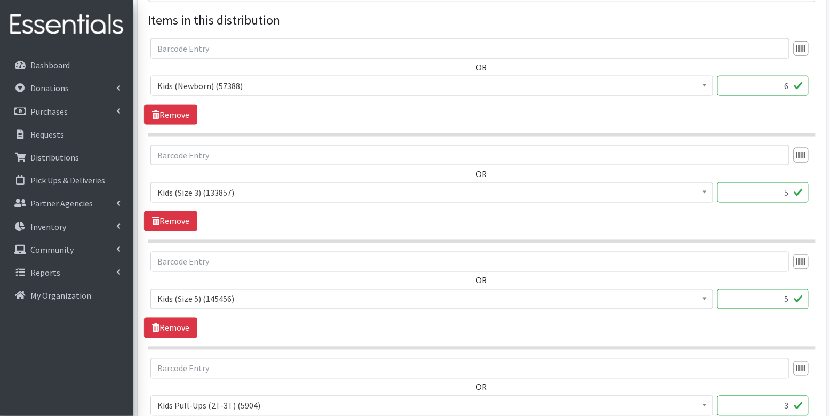
scroll to position [401, 0]
click at [781, 85] on input "6" at bounding box center [762, 85] width 91 height 20
type input "150"
click at [776, 194] on input "5" at bounding box center [762, 192] width 91 height 20
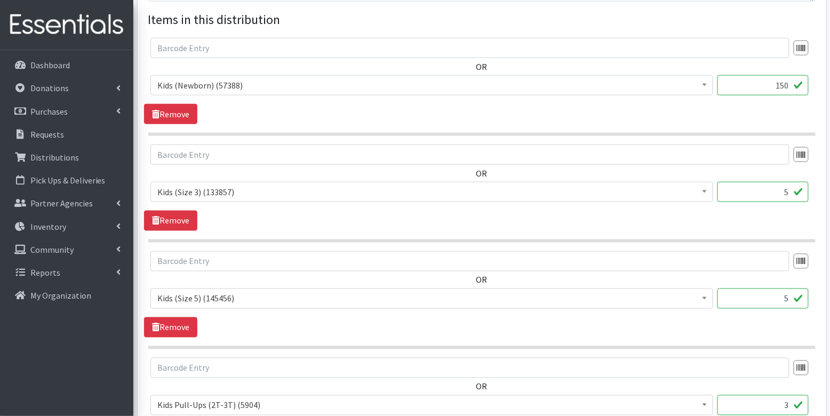
click at [776, 194] on input "5" at bounding box center [762, 192] width 91 height 20
type input "125"
click at [772, 301] on input "5" at bounding box center [762, 298] width 91 height 20
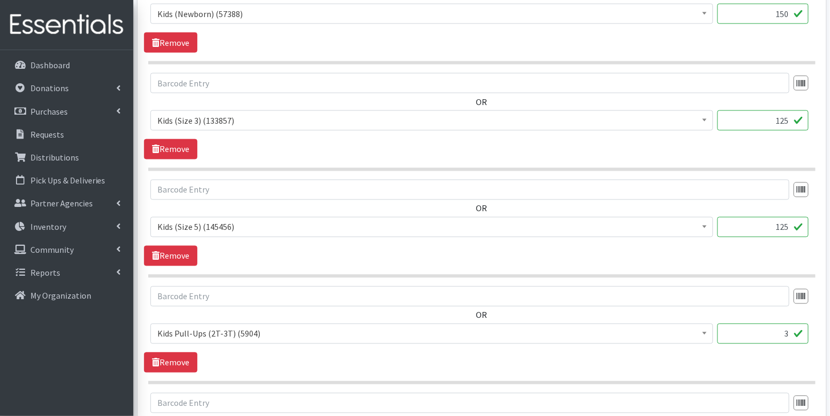
scroll to position [475, 0]
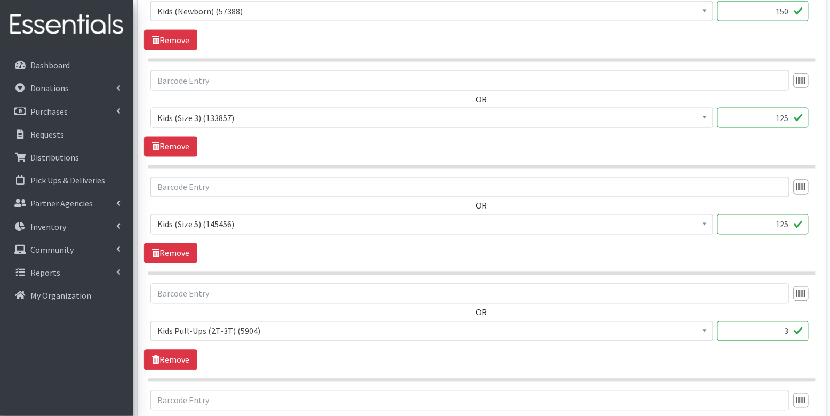
type input "125"
click at [791, 331] on input "3" at bounding box center [762, 331] width 91 height 20
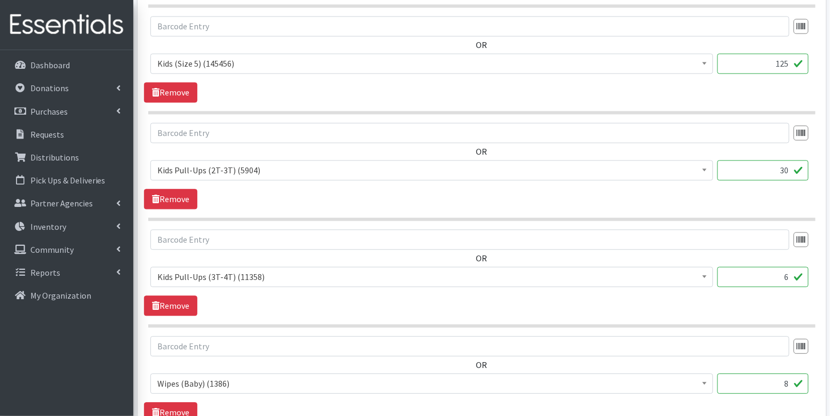
scroll to position [637, 0]
type input "30"
click at [791, 270] on input "6" at bounding box center [762, 276] width 91 height 20
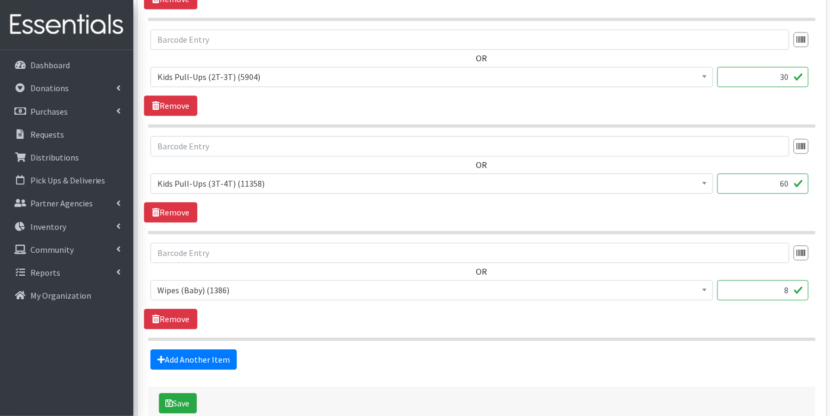
scroll to position [733, 0]
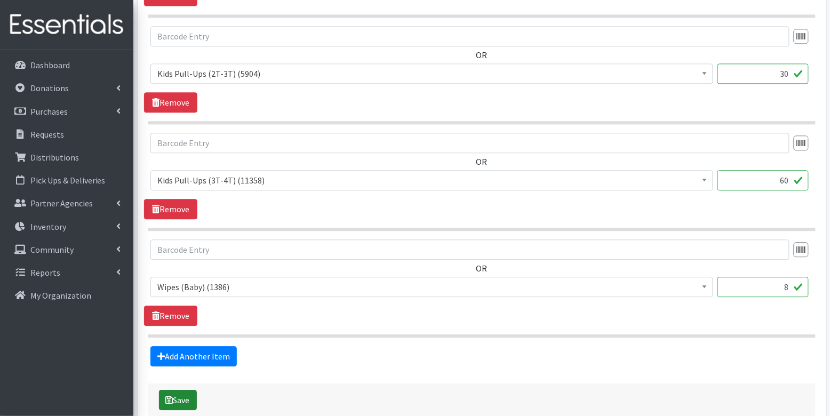
type input "60"
click at [183, 395] on button "Save" at bounding box center [178, 400] width 38 height 20
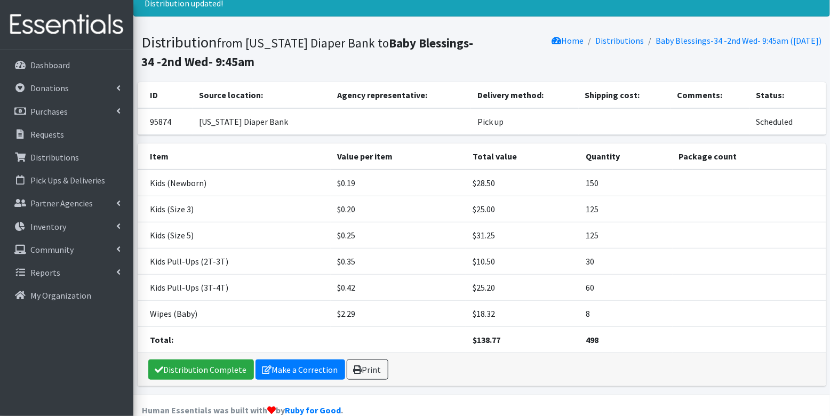
scroll to position [56, 0]
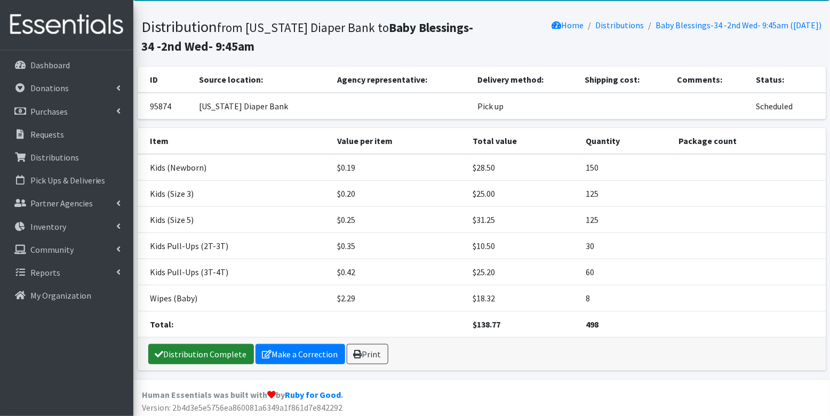
click at [202, 353] on link "Distribution Complete" at bounding box center [201, 354] width 106 height 20
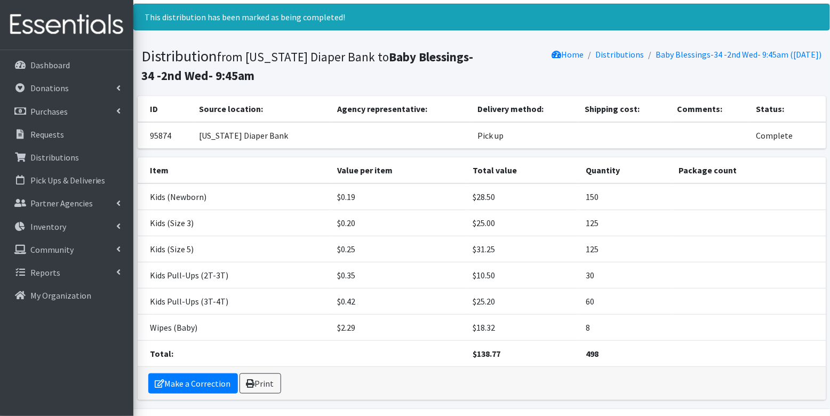
scroll to position [0, 0]
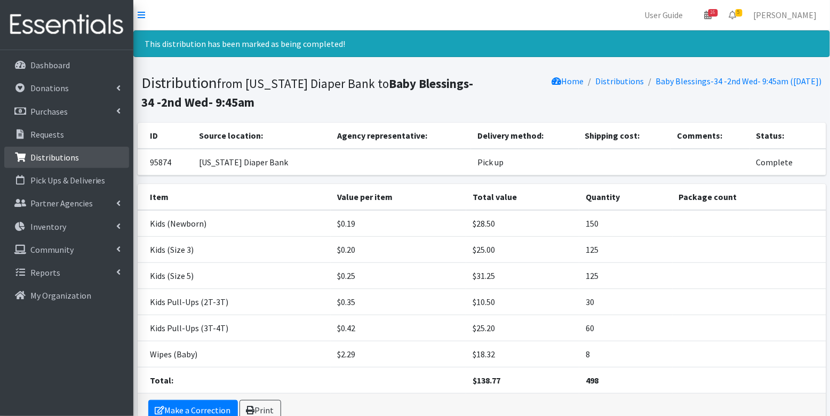
click at [57, 158] on p "Distributions" at bounding box center [54, 157] width 49 height 11
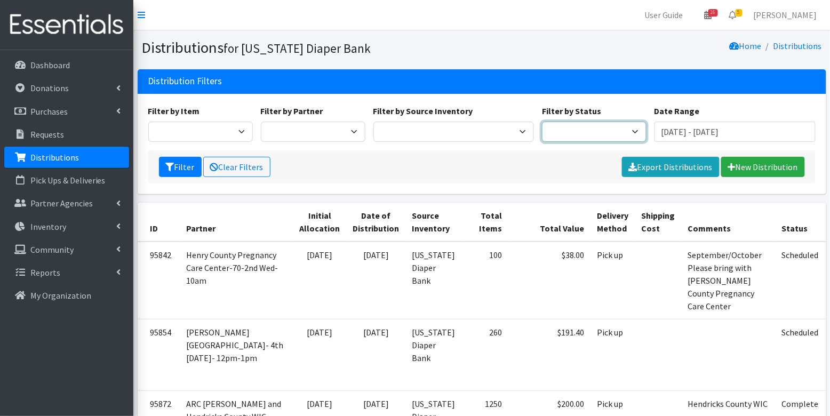
click at [579, 130] on select "Scheduled Complete" at bounding box center [594, 132] width 105 height 20
select select "5"
click at [176, 164] on button "Filter" at bounding box center [180, 167] width 43 height 20
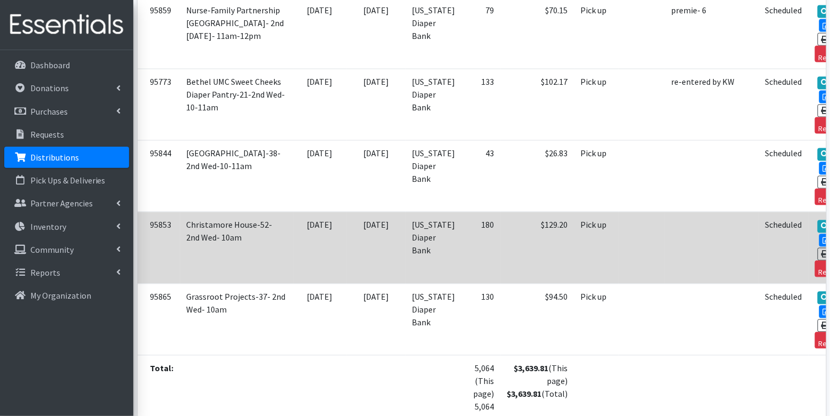
scroll to position [3029, 0]
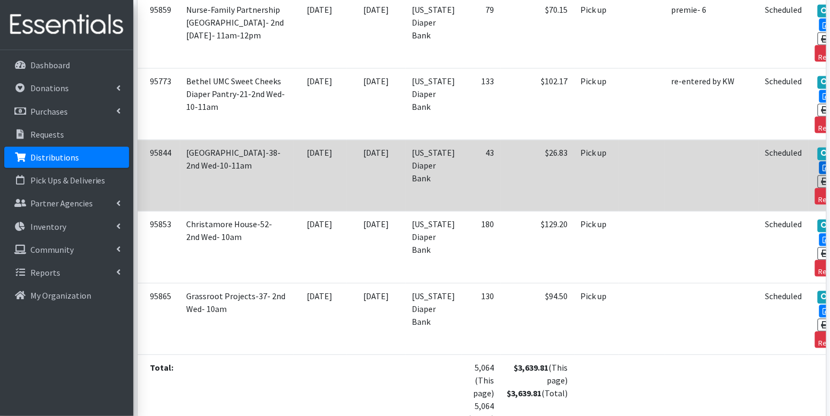
click at [819, 162] on link "Edit" at bounding box center [833, 168] width 29 height 13
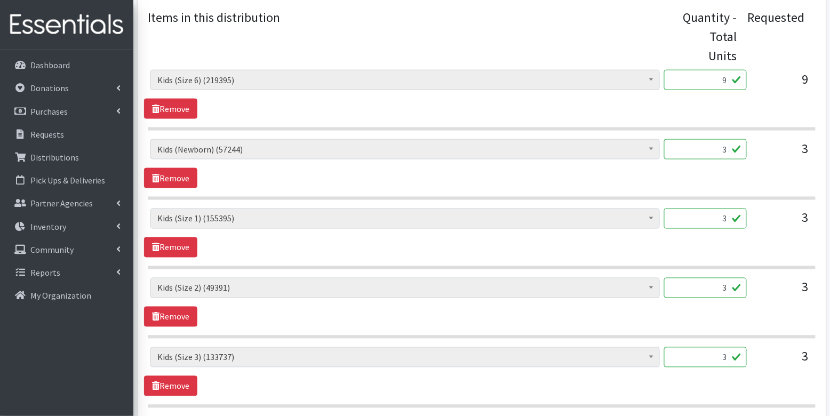
scroll to position [413, 0]
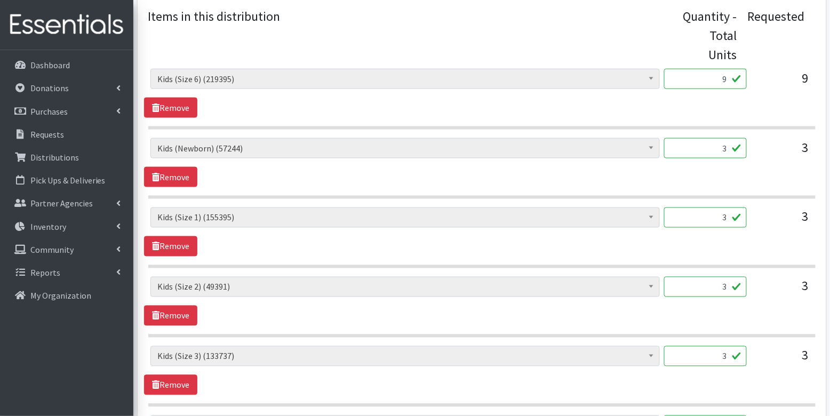
click at [721, 75] on input "9" at bounding box center [705, 79] width 83 height 20
type input "225"
click at [716, 153] on input "3" at bounding box center [705, 148] width 83 height 20
type input "75"
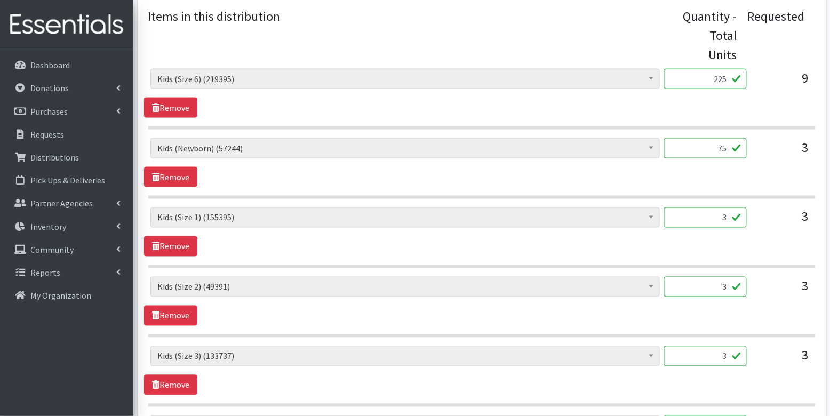
click at [728, 219] on input "3" at bounding box center [705, 217] width 83 height 20
type input "75"
click at [732, 285] on input "3" at bounding box center [705, 287] width 83 height 20
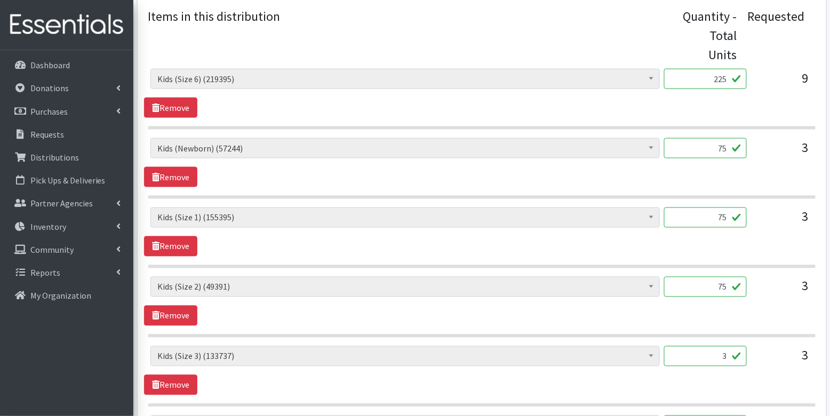
type input "75"
click at [731, 351] on input "3" at bounding box center [705, 356] width 83 height 20
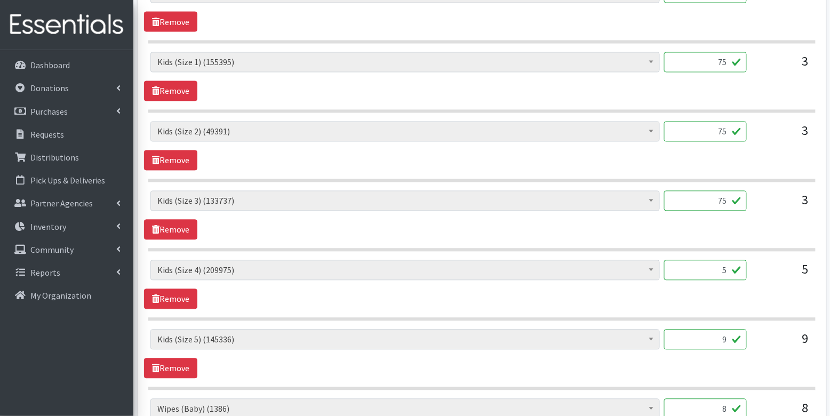
scroll to position [570, 0]
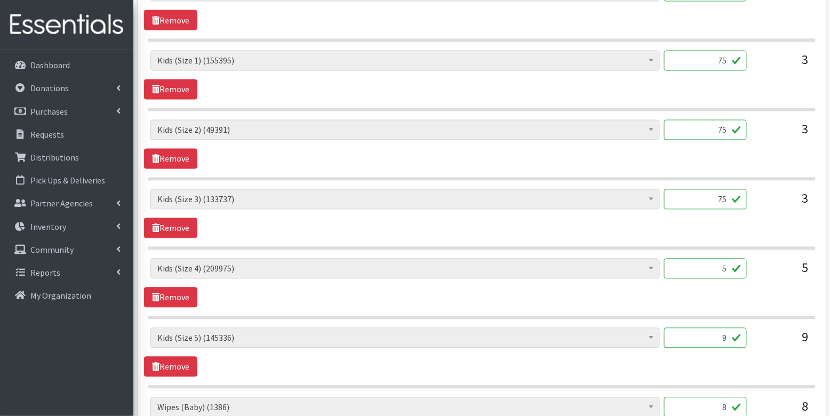
type input "75"
click at [713, 267] on input "5" at bounding box center [705, 269] width 83 height 20
type input "125"
click at [718, 330] on input "9" at bounding box center [705, 338] width 83 height 20
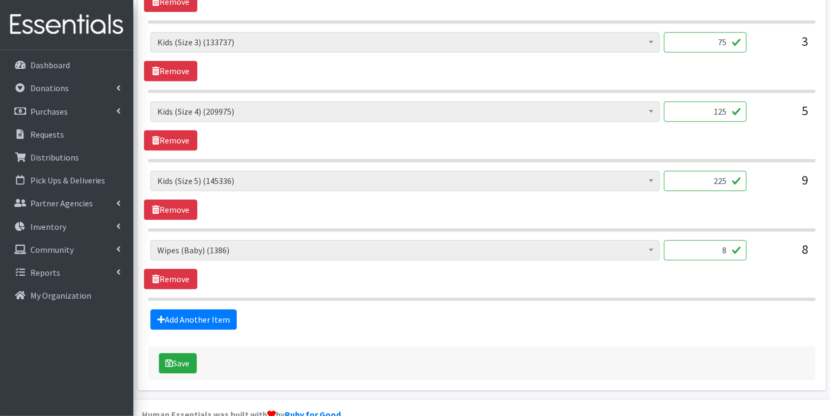
scroll to position [742, 0]
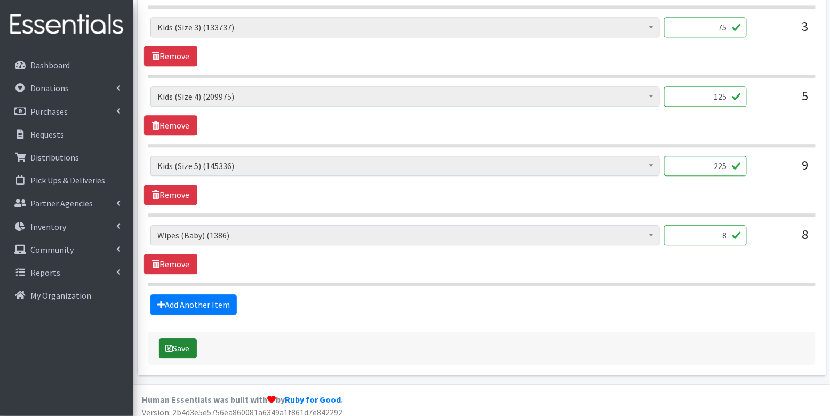
type input "225"
click at [178, 346] on button "Save" at bounding box center [178, 348] width 38 height 20
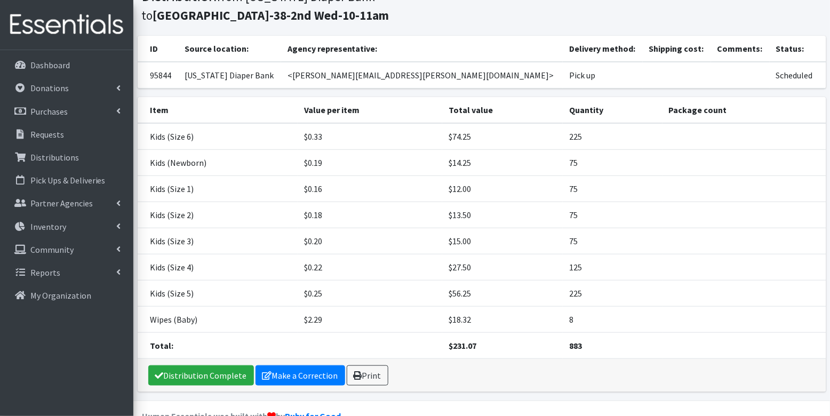
scroll to position [108, 0]
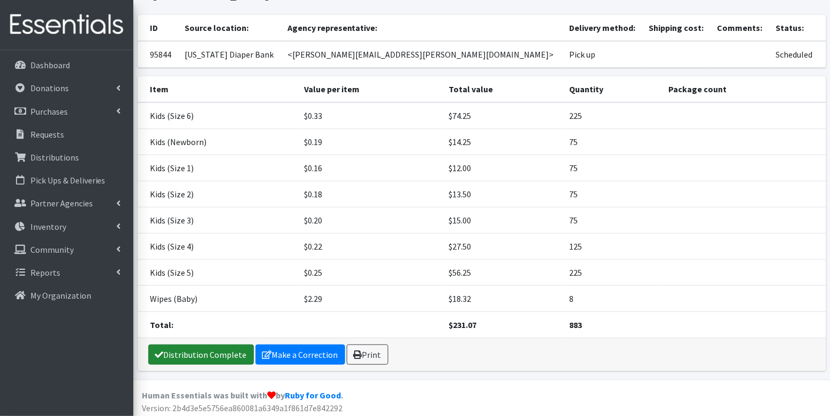
click at [188, 347] on link "Distribution Complete" at bounding box center [201, 354] width 106 height 20
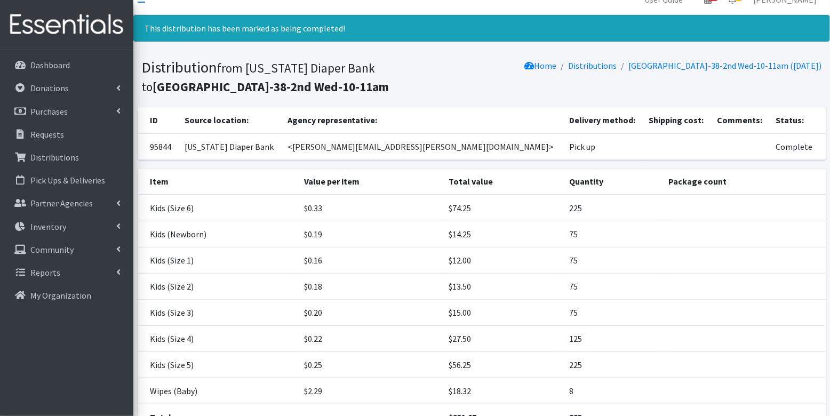
scroll to position [0, 0]
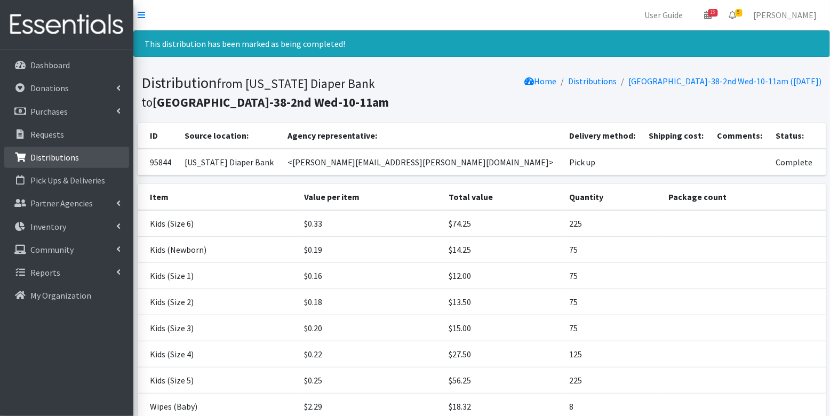
click at [61, 151] on link "Distributions" at bounding box center [66, 157] width 125 height 21
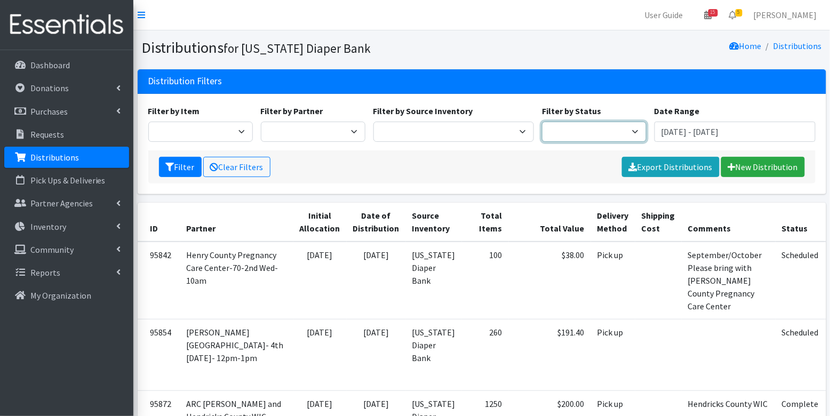
click at [580, 132] on select "Scheduled Complete" at bounding box center [594, 132] width 105 height 20
select select "5"
click at [181, 161] on button "Filter" at bounding box center [180, 167] width 43 height 20
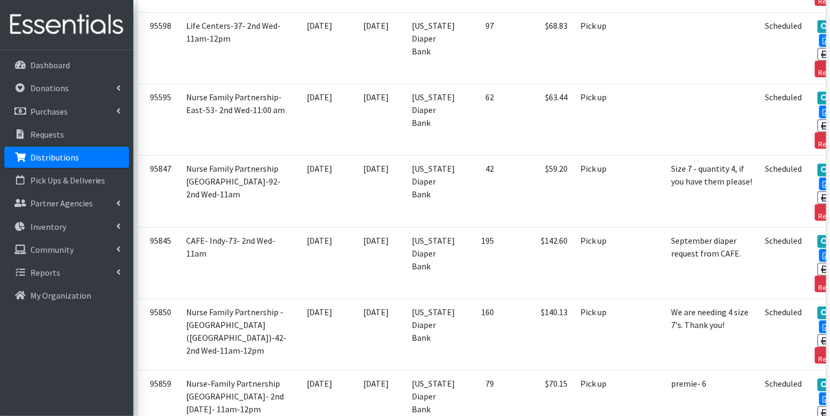
scroll to position [2653, 0]
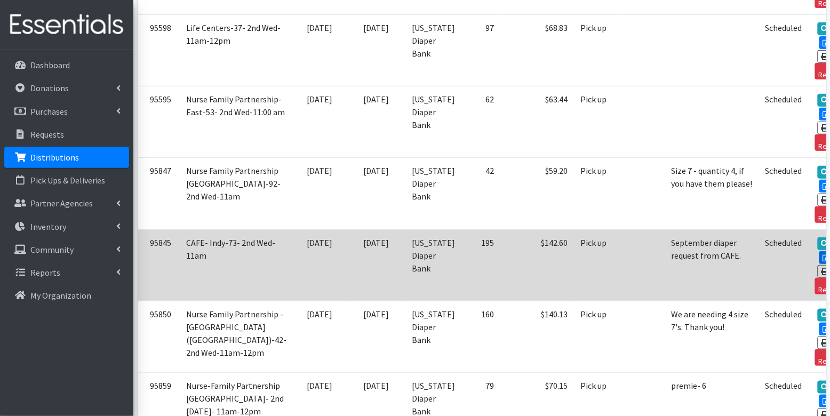
click at [823, 254] on icon at bounding box center [827, 257] width 9 height 7
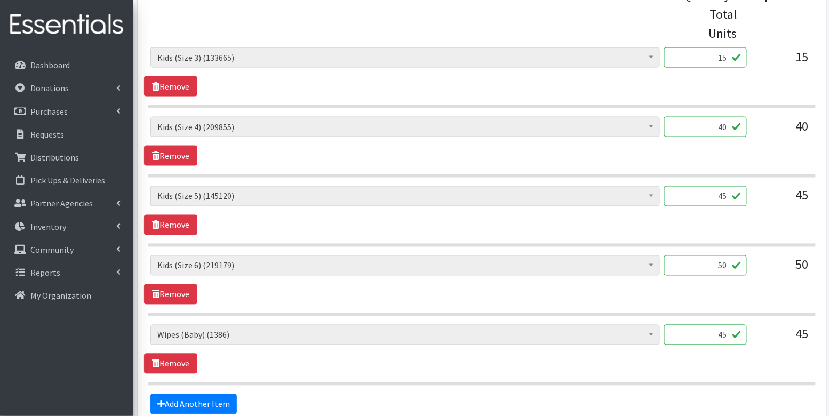
scroll to position [438, 0]
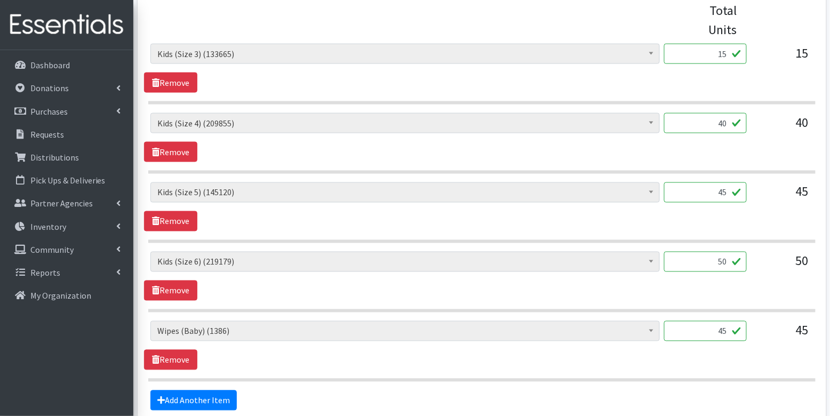
click at [718, 55] on input "15" at bounding box center [705, 54] width 83 height 20
type input "2"
type input "375"
click at [725, 118] on input "40" at bounding box center [705, 123] width 83 height 20
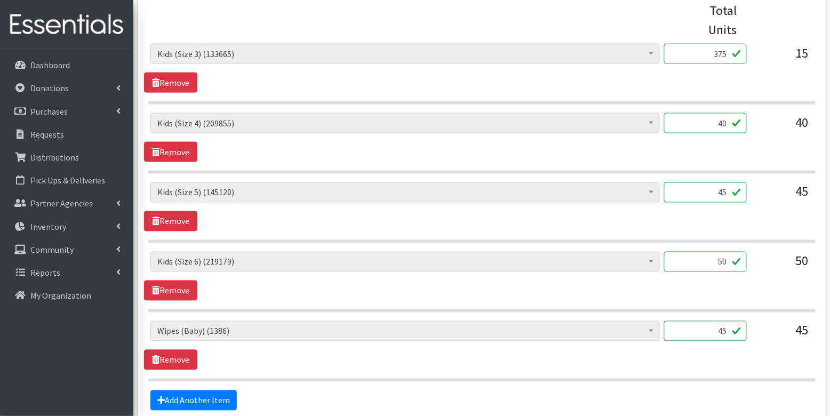
click at [725, 118] on input "40" at bounding box center [705, 123] width 83 height 20
type input "1000"
click at [715, 194] on input "45" at bounding box center [705, 192] width 83 height 20
type input "1125"
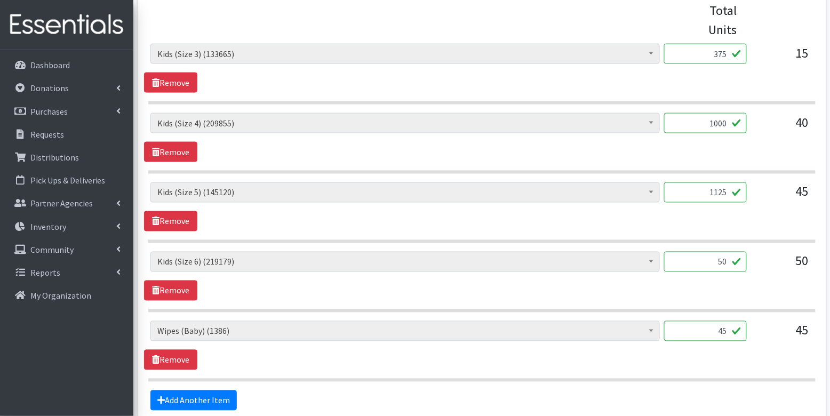
click at [732, 258] on input "50" at bounding box center [705, 262] width 83 height 20
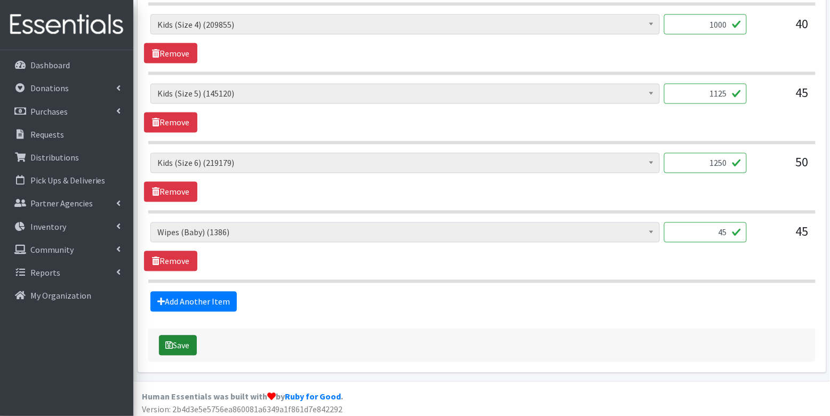
type input "1250"
click at [175, 338] on button "Save" at bounding box center [178, 345] width 38 height 20
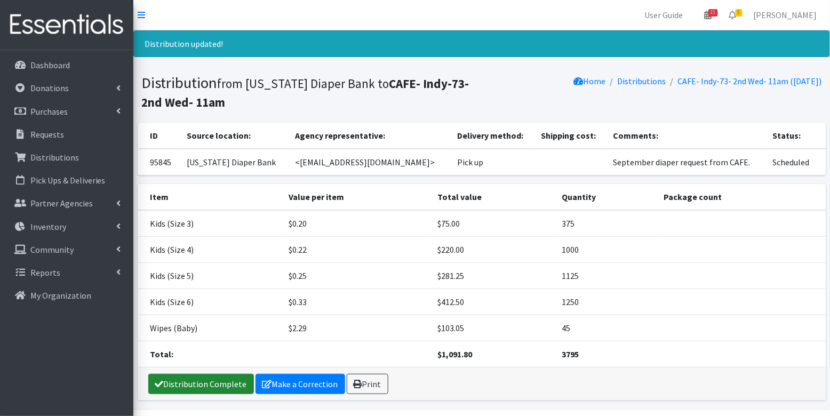
click at [206, 382] on link "Distribution Complete" at bounding box center [201, 384] width 106 height 20
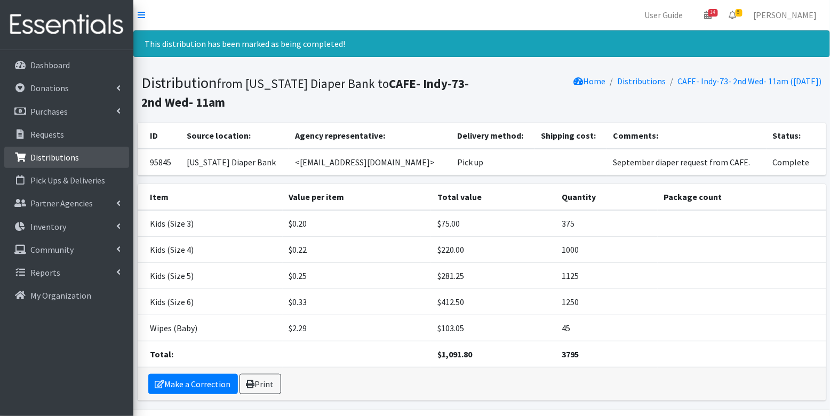
click at [62, 158] on p "Distributions" at bounding box center [54, 157] width 49 height 11
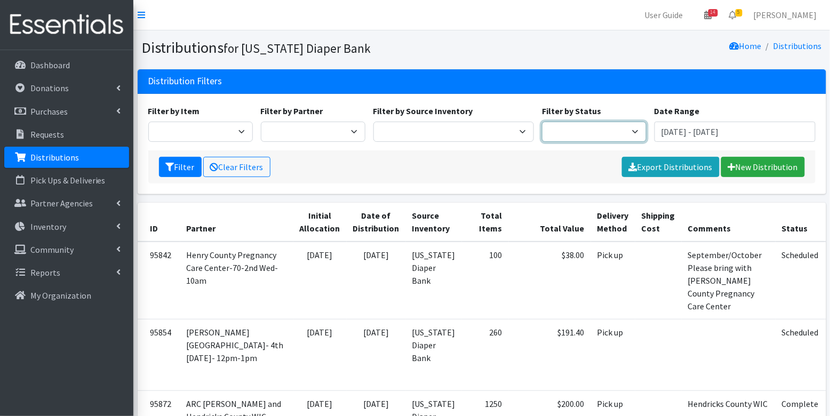
click at [566, 136] on select "Scheduled Complete" at bounding box center [594, 132] width 105 height 20
select select "5"
click at [178, 163] on button "Filter" at bounding box center [180, 167] width 43 height 20
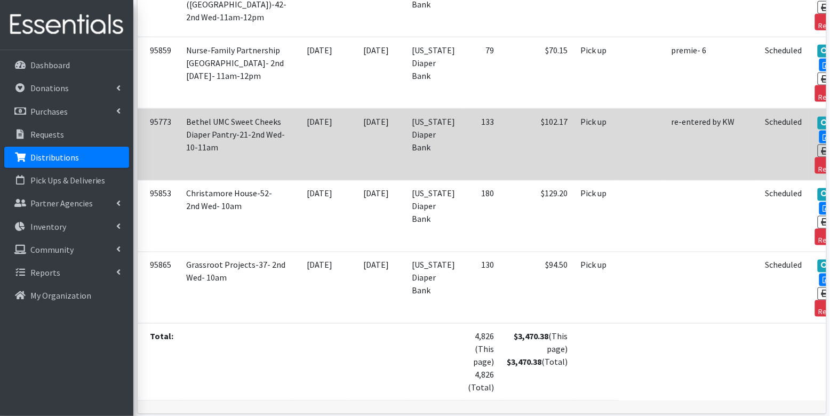
scroll to position [2918, 0]
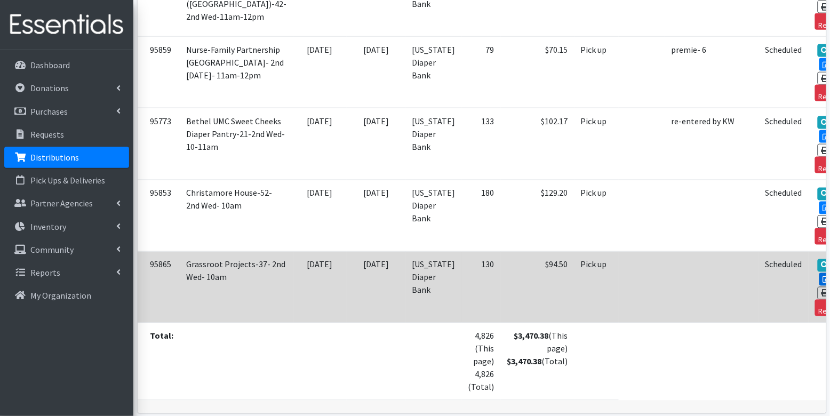
click at [823, 276] on icon at bounding box center [827, 279] width 9 height 7
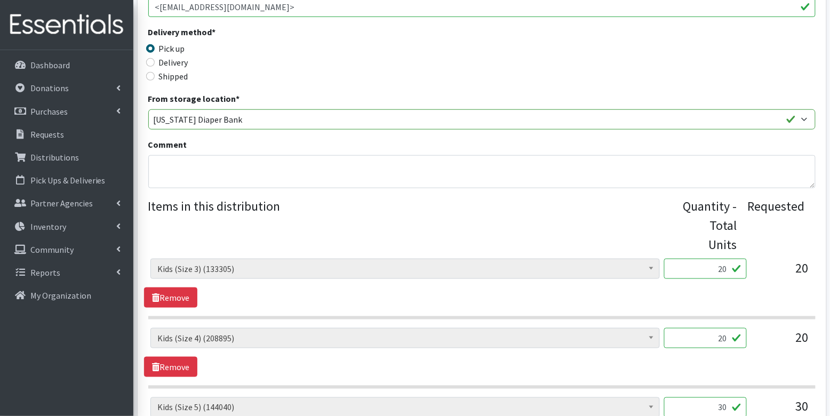
scroll to position [414, 0]
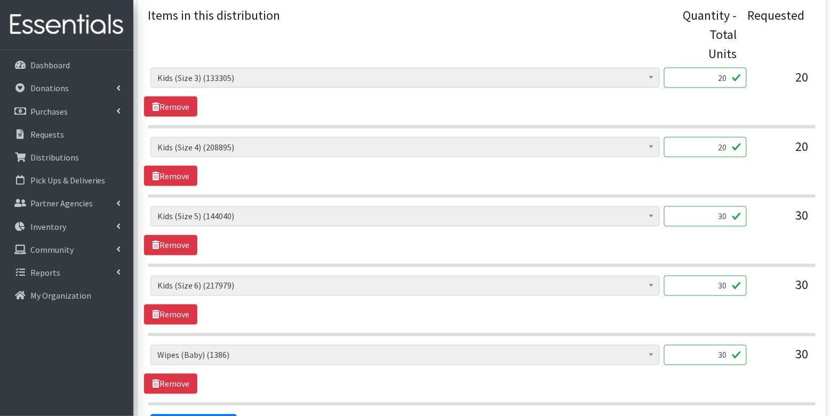
click at [722, 76] on input "20" at bounding box center [705, 78] width 83 height 20
type input "500"
click at [728, 143] on input "20" at bounding box center [705, 147] width 83 height 20
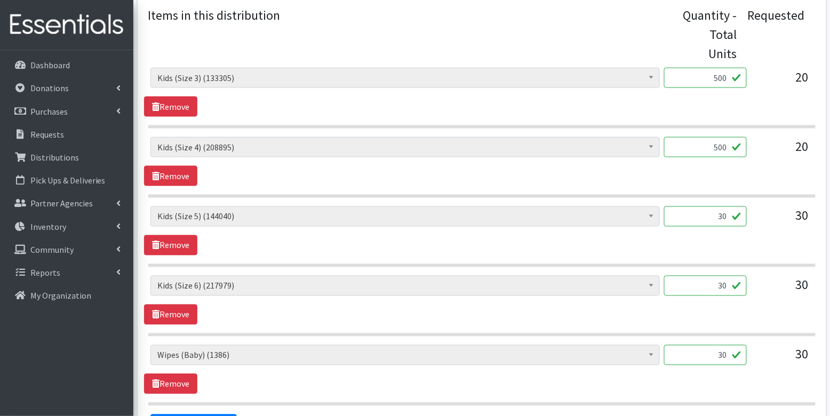
type input "500"
click at [729, 210] on input "30" at bounding box center [705, 216] width 83 height 20
type input "3"
type input "500"
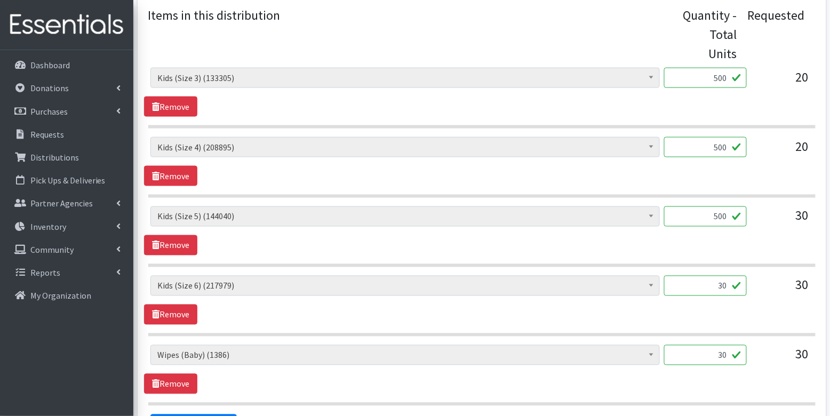
click at [730, 284] on input "30" at bounding box center [705, 286] width 83 height 20
type input "500"
click at [759, 323] on section "Diaper Rash Cream (624) Kids (Newborn) (57172) Kids (Preemie) (929) Kids (Size …" at bounding box center [481, 306] width 667 height 61
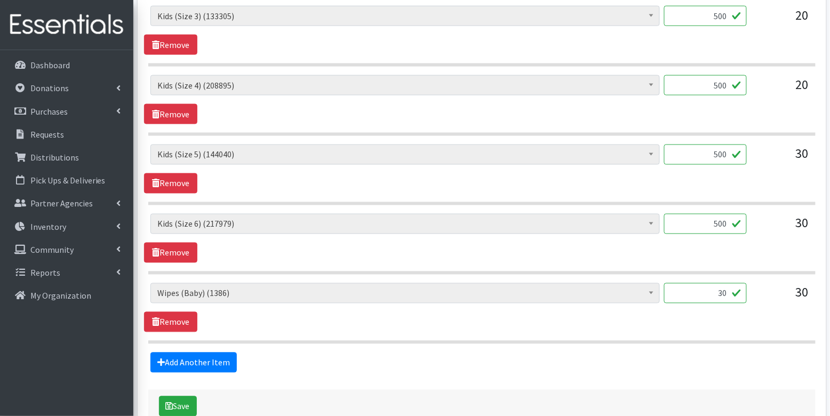
scroll to position [536, 0]
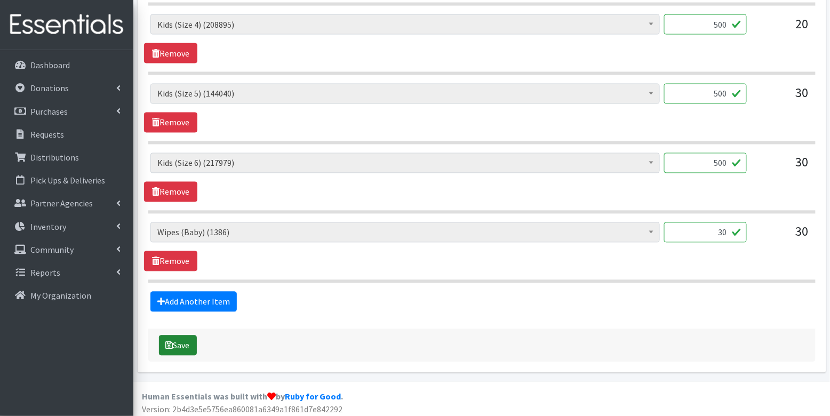
click at [172, 341] on icon "submit" at bounding box center [169, 345] width 7 height 9
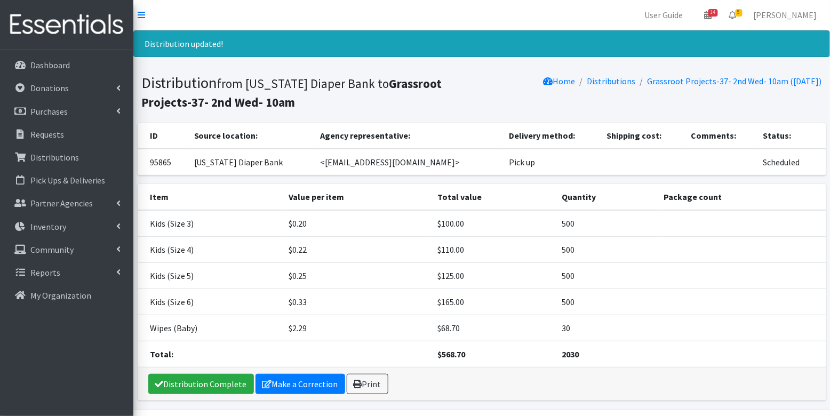
scroll to position [30, 0]
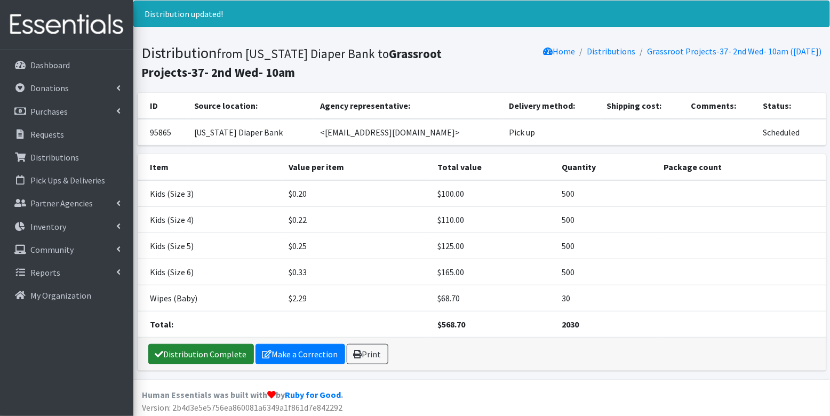
click at [175, 357] on link "Distribution Complete" at bounding box center [201, 354] width 106 height 20
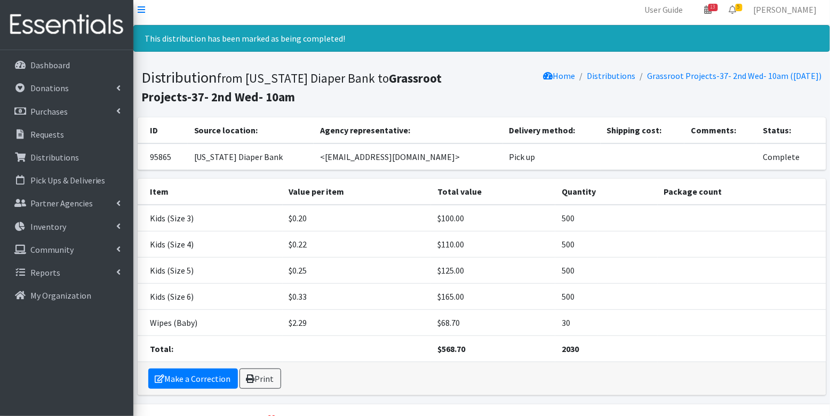
scroll to position [0, 0]
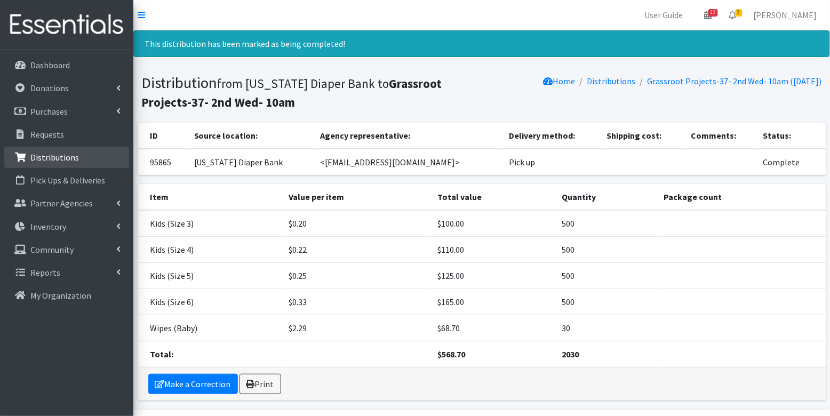
click at [68, 163] on link "Distributions" at bounding box center [66, 157] width 125 height 21
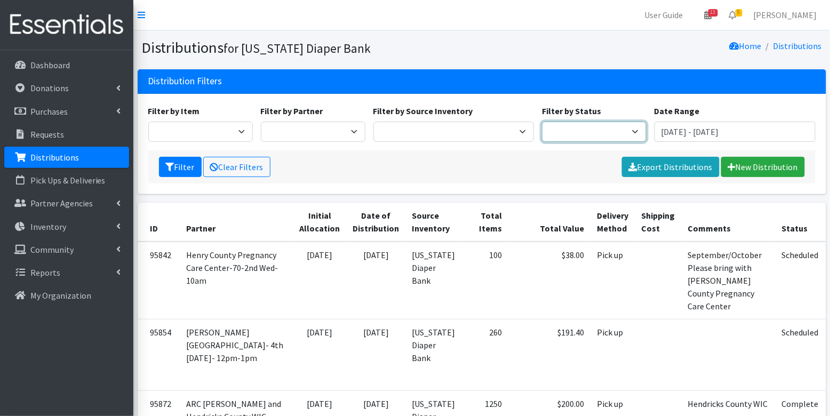
click at [608, 135] on select "Scheduled Complete" at bounding box center [594, 132] width 105 height 20
select select "5"
click at [163, 170] on button "Filter" at bounding box center [180, 167] width 43 height 20
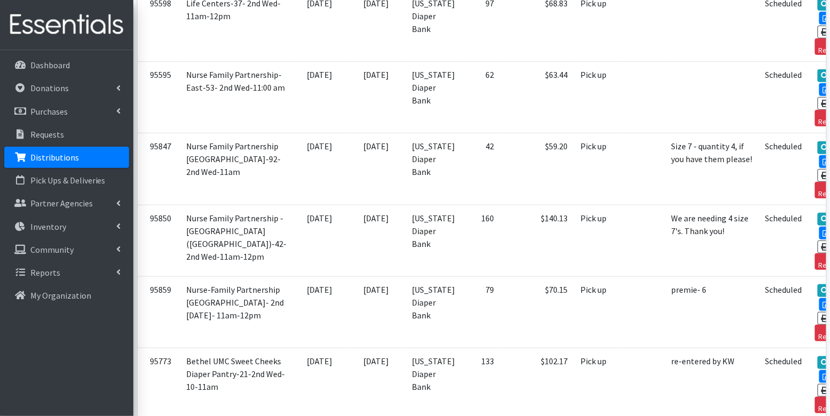
scroll to position [2892, 0]
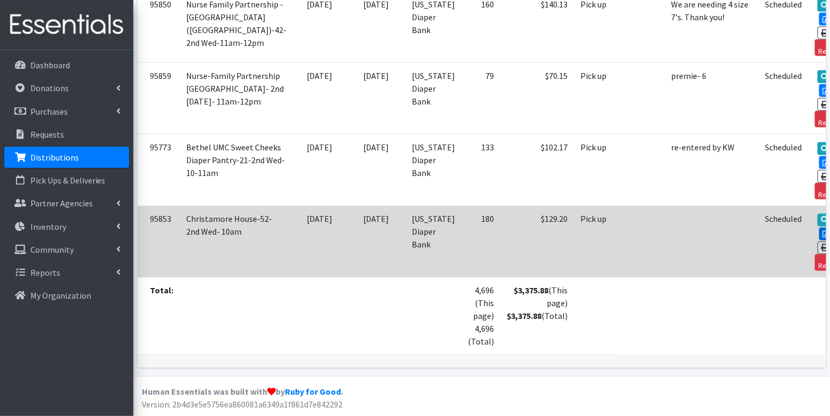
click at [819, 240] on link "Edit" at bounding box center [833, 234] width 29 height 13
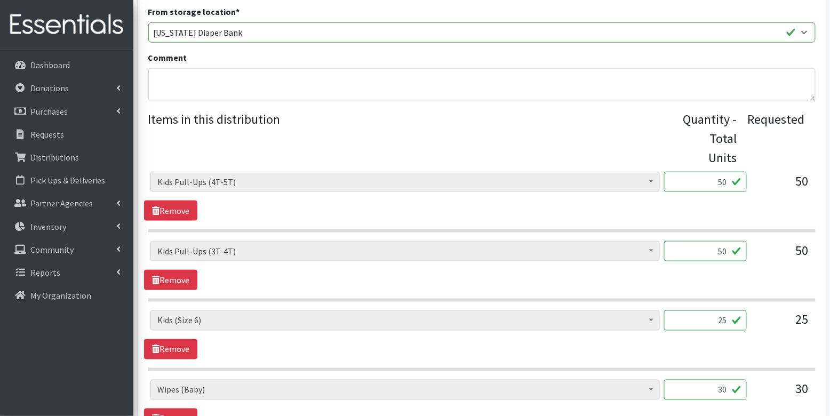
scroll to position [409, 0]
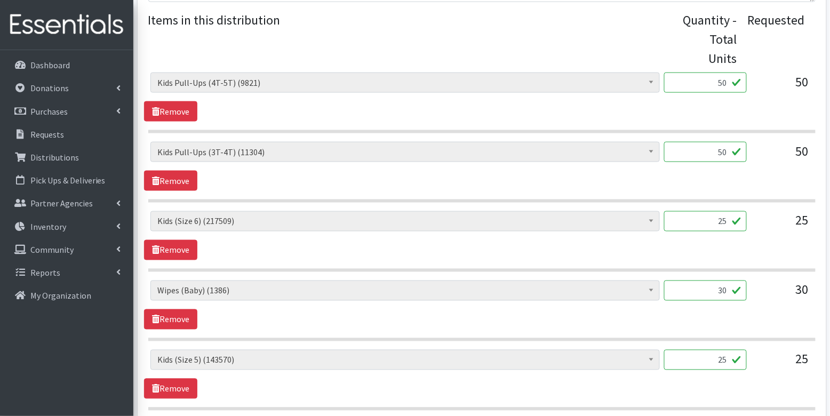
click at [728, 82] on input "50" at bounding box center [705, 83] width 83 height 20
type input "500"
click at [730, 147] on input "50" at bounding box center [705, 152] width 83 height 20
type input "500"
click at [728, 222] on input "25" at bounding box center [705, 221] width 83 height 20
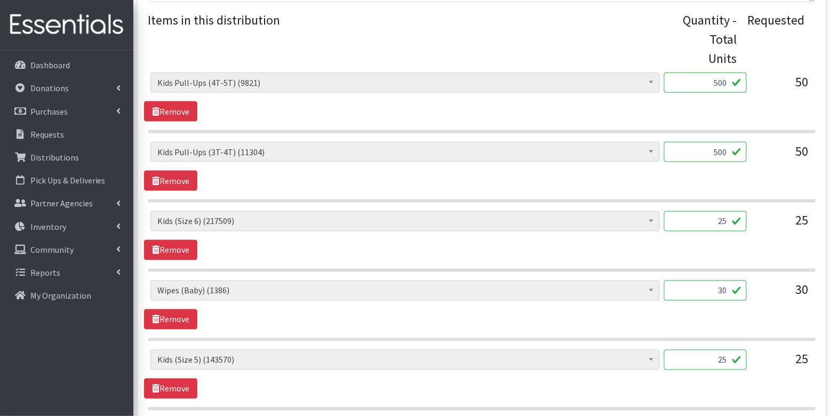
click at [712, 219] on input "25" at bounding box center [705, 221] width 83 height 20
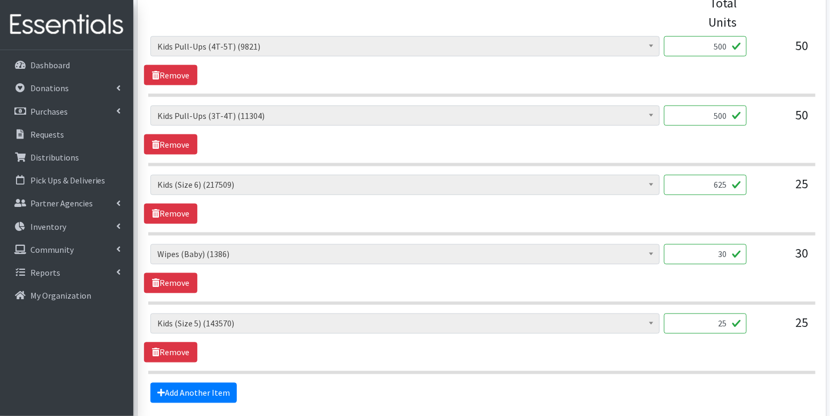
scroll to position [448, 0]
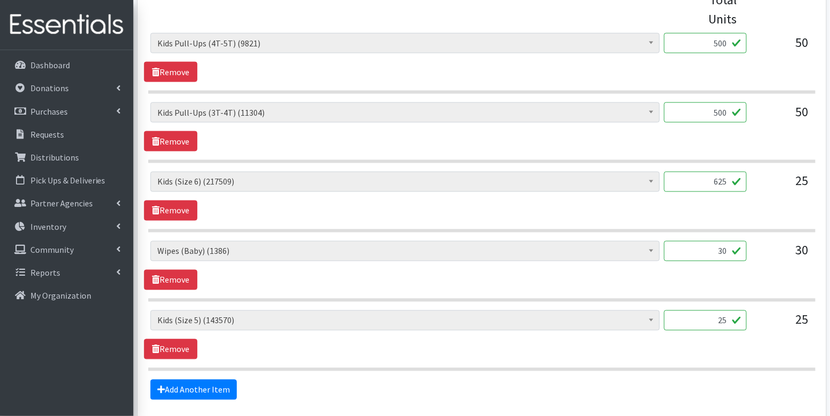
type input "625"
click at [713, 318] on input "25" at bounding box center [705, 320] width 83 height 20
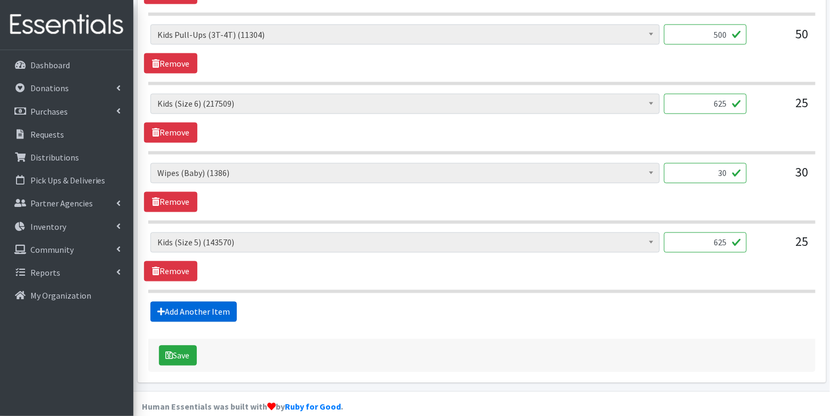
scroll to position [534, 0]
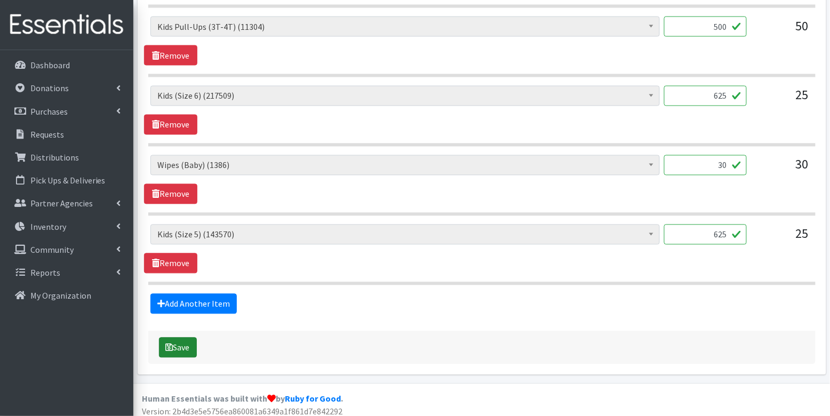
type input "625"
click at [188, 350] on button "Save" at bounding box center [178, 348] width 38 height 20
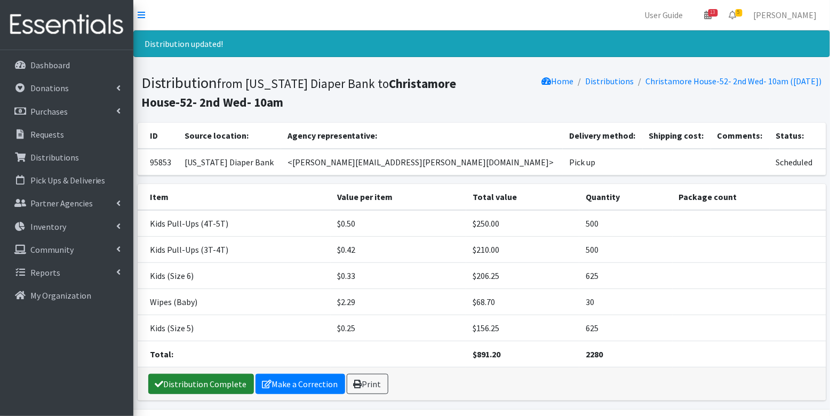
click at [199, 383] on link "Distribution Complete" at bounding box center [201, 384] width 106 height 20
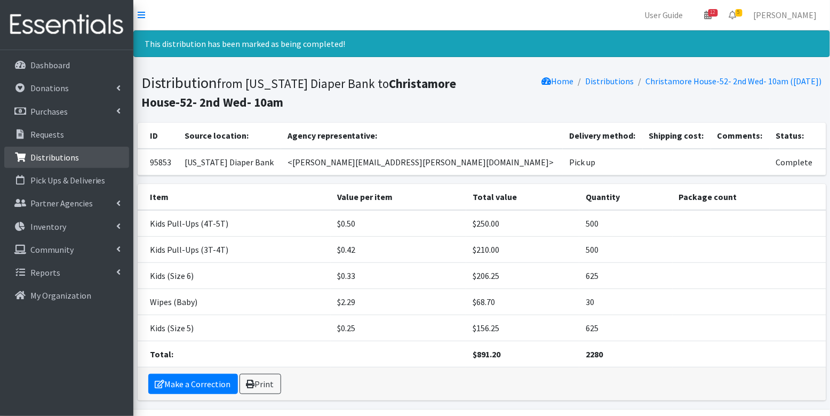
click at [61, 152] on p "Distributions" at bounding box center [54, 157] width 49 height 11
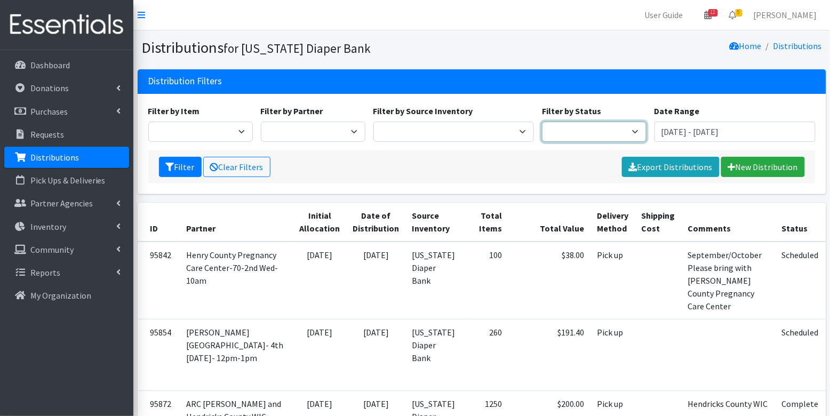
click at [576, 134] on select "Scheduled Complete" at bounding box center [594, 132] width 105 height 20
select select "5"
click at [182, 170] on button "Filter" at bounding box center [180, 167] width 43 height 20
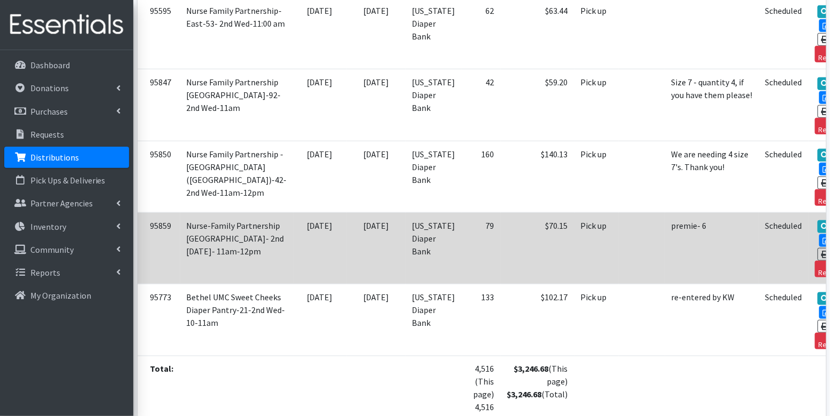
scroll to position [2739, 0]
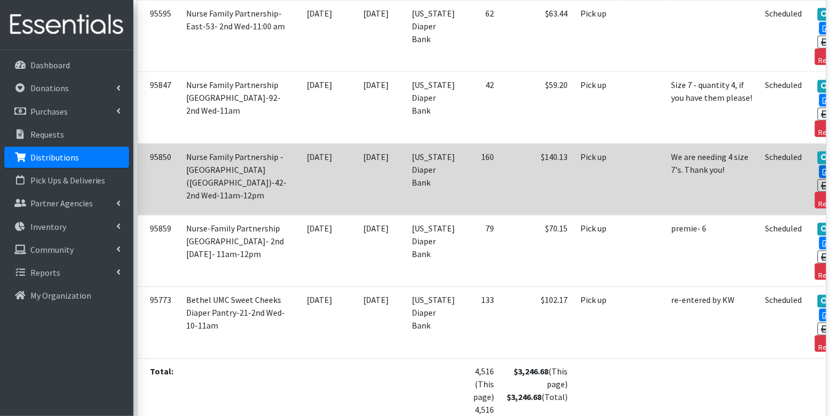
click at [819, 165] on link "Edit" at bounding box center [833, 171] width 29 height 13
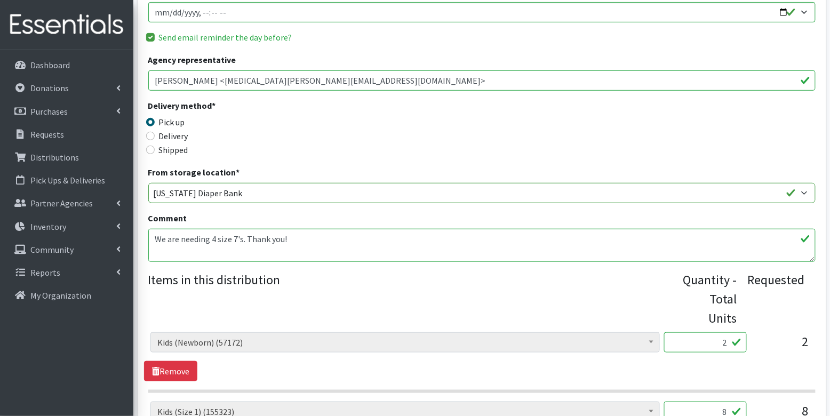
scroll to position [402, 0]
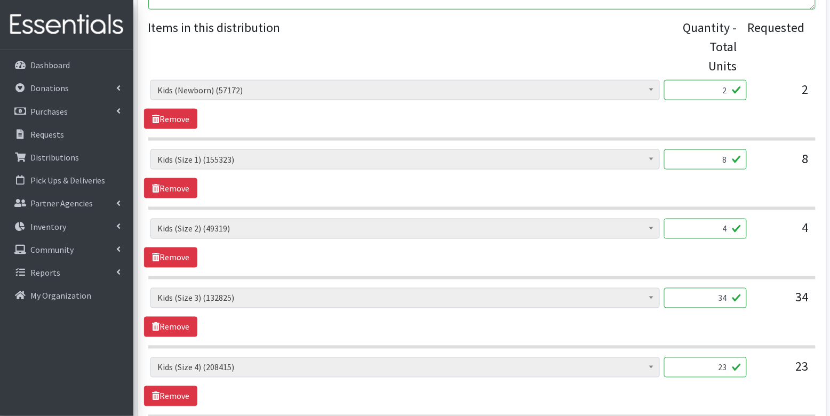
click at [717, 92] on input "2" at bounding box center [705, 90] width 83 height 20
type input "50"
click at [730, 159] on input "8" at bounding box center [705, 159] width 83 height 20
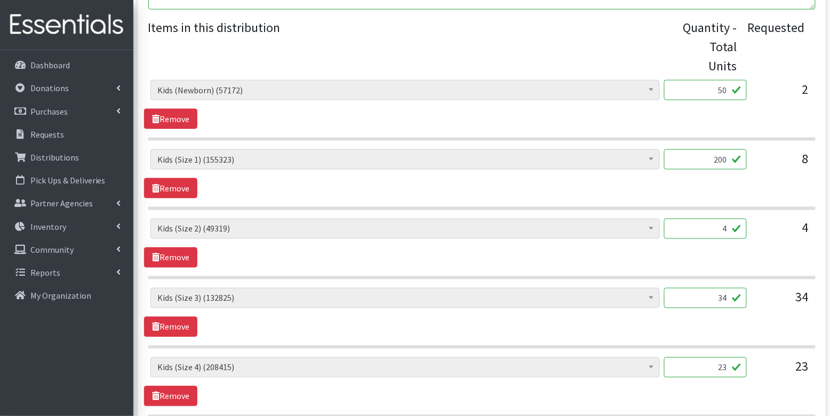
type input "200"
click at [729, 229] on input "4" at bounding box center [705, 229] width 83 height 20
type input "100"
click at [733, 316] on div "Diaper Rash Cream (624) Kids (Newborn) (57172) Kids (Preemie) (929) Kids (Size …" at bounding box center [481, 312] width 675 height 49
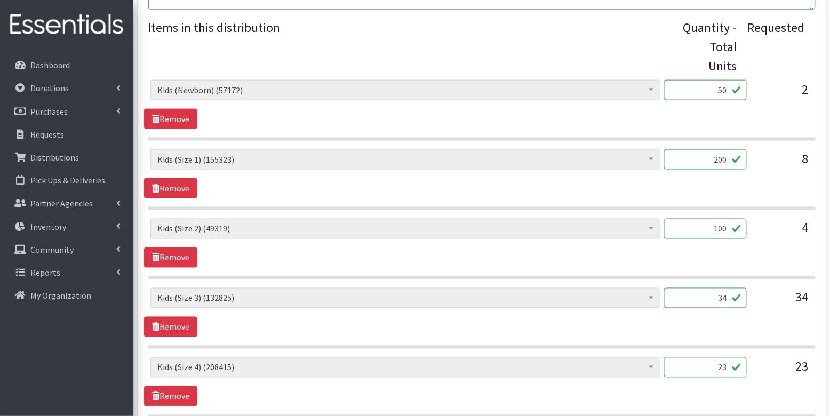
click at [720, 300] on input "34" at bounding box center [705, 298] width 83 height 20
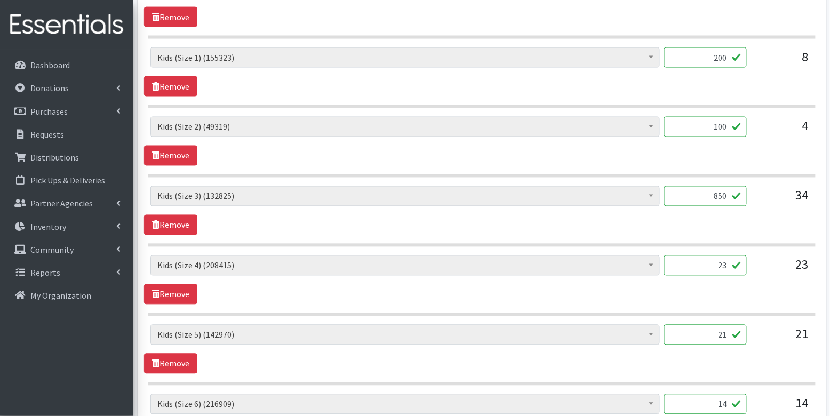
scroll to position [508, 0]
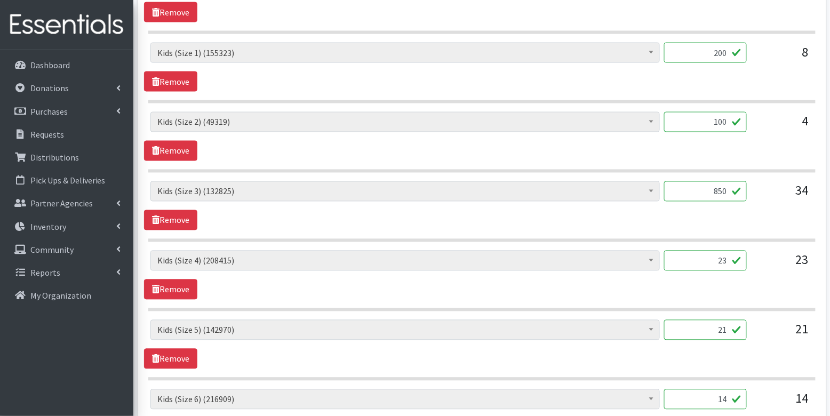
type input "850"
click at [712, 256] on input "23" at bounding box center [705, 261] width 83 height 20
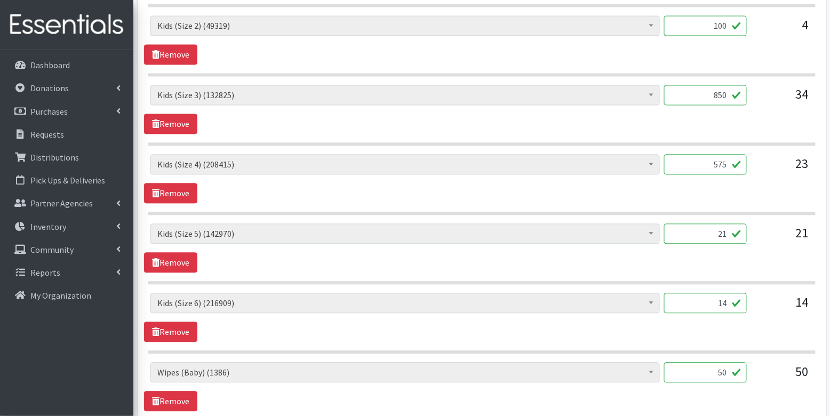
scroll to position [608, 0]
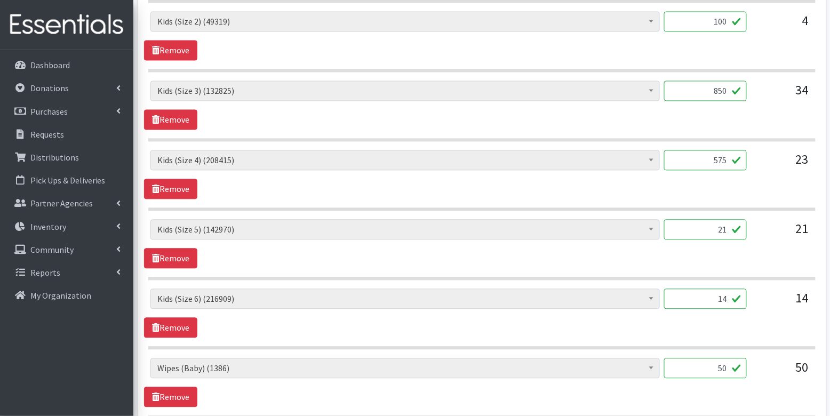
type input "575"
click at [720, 225] on input "21" at bounding box center [705, 230] width 83 height 20
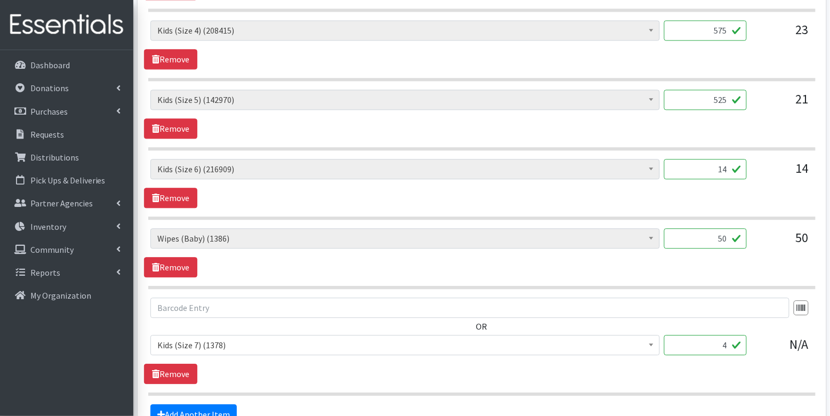
scroll to position [742, 0]
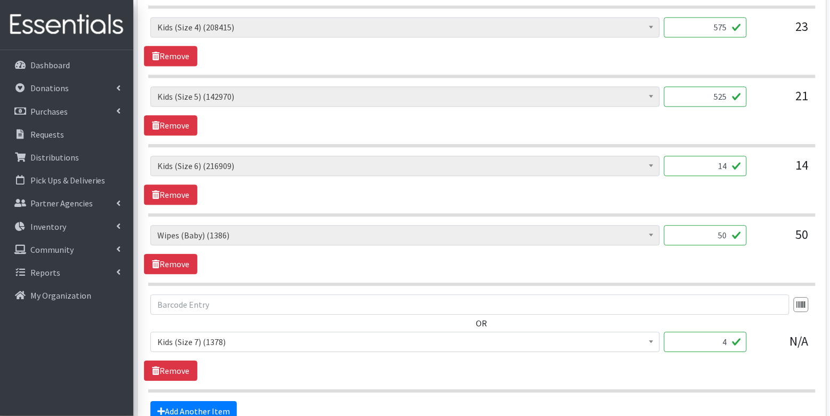
type input "525"
click at [722, 162] on input "14" at bounding box center [705, 166] width 83 height 20
type input "350"
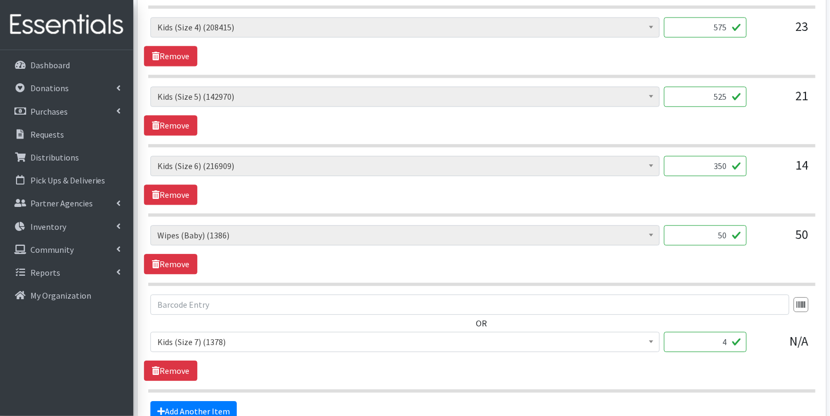
click at [736, 259] on div "Diaper Rash Cream (624) Kids (Newborn) (57172) Kids (Preemie) (929) Kids (Size …" at bounding box center [481, 249] width 675 height 49
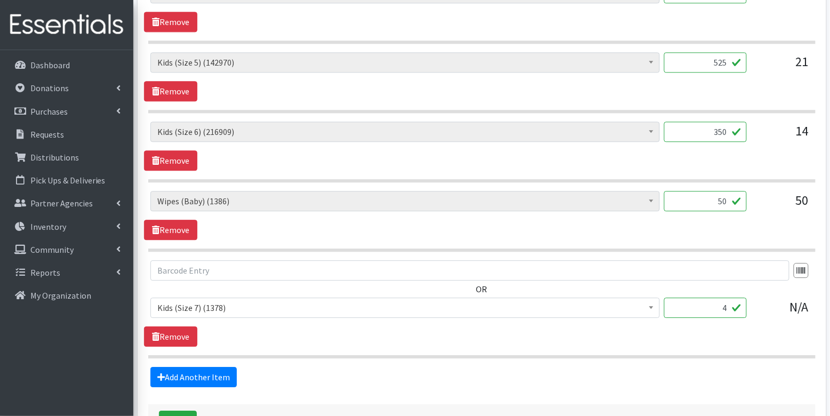
scroll to position [781, 0]
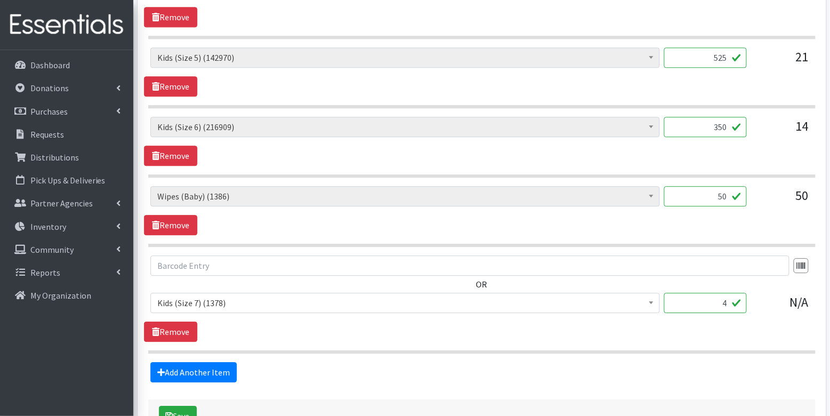
click at [725, 293] on input "4" at bounding box center [705, 303] width 83 height 20
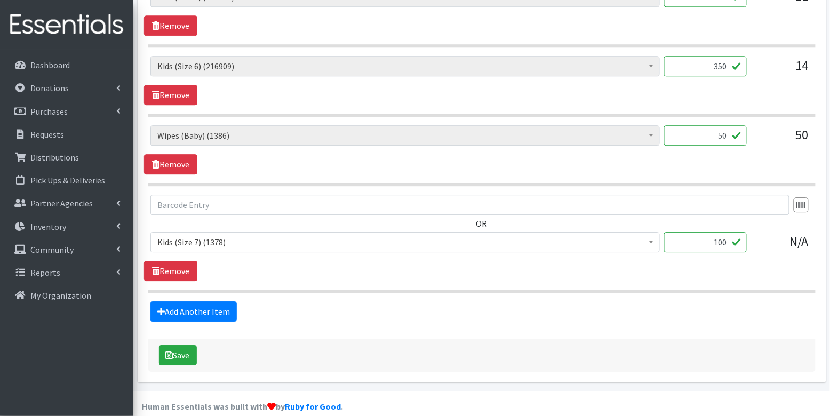
scroll to position [848, 0]
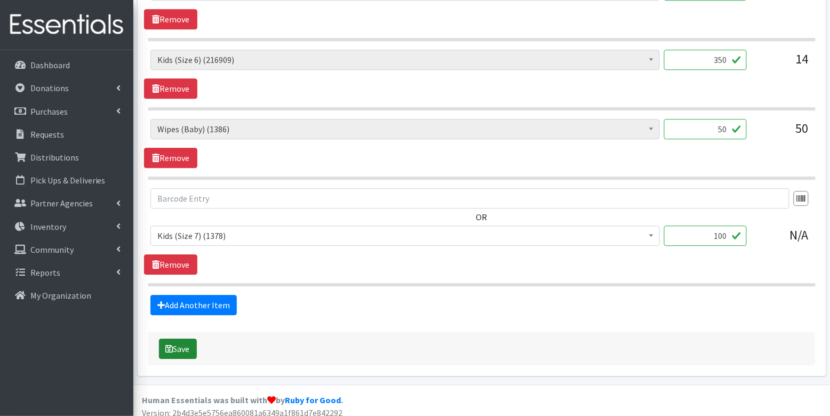
type input "100"
click at [186, 344] on button "Save" at bounding box center [178, 349] width 38 height 20
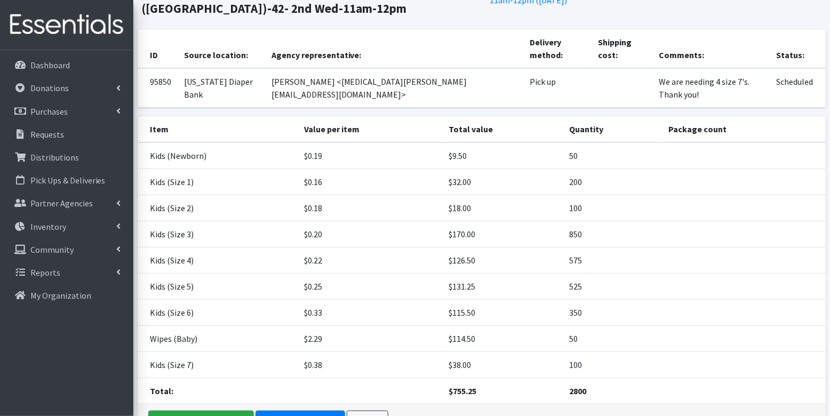
scroll to position [113, 0]
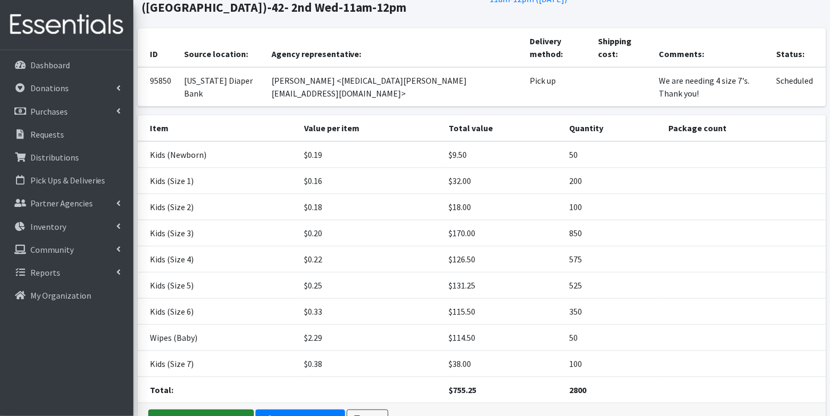
click at [212, 410] on link "Distribution Complete" at bounding box center [201, 420] width 106 height 20
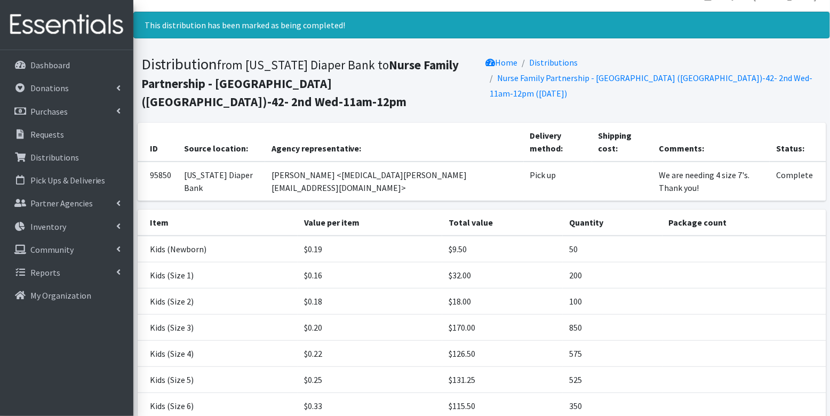
scroll to position [0, 0]
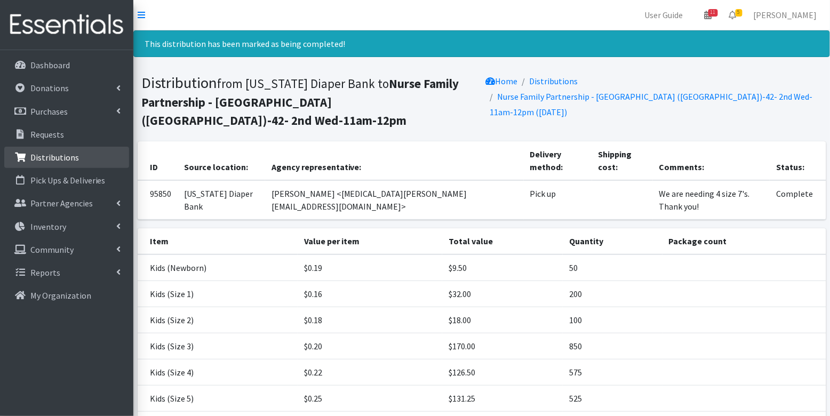
click at [73, 157] on p "Distributions" at bounding box center [54, 157] width 49 height 11
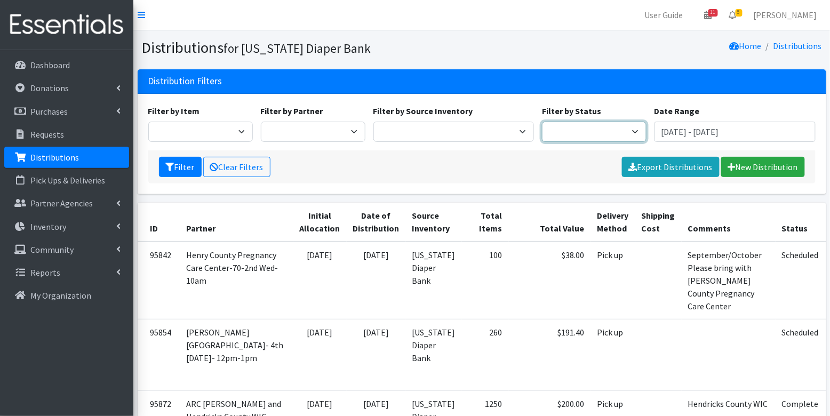
click at [585, 124] on select "Scheduled Complete" at bounding box center [594, 132] width 105 height 20
select select "5"
click at [180, 160] on button "Filter" at bounding box center [180, 167] width 43 height 20
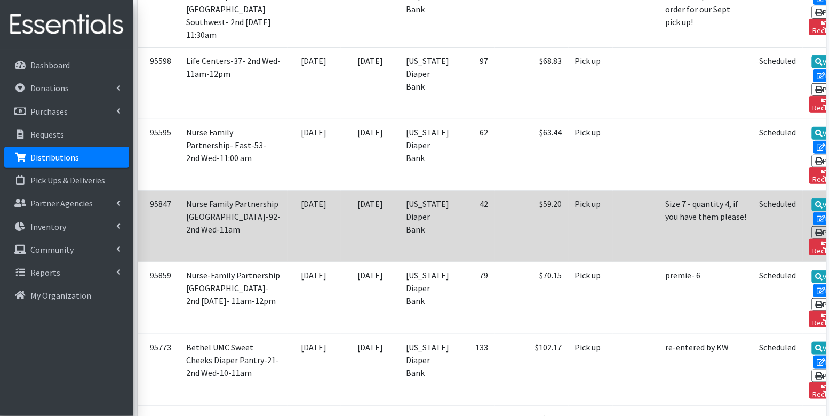
scroll to position [2611, 0]
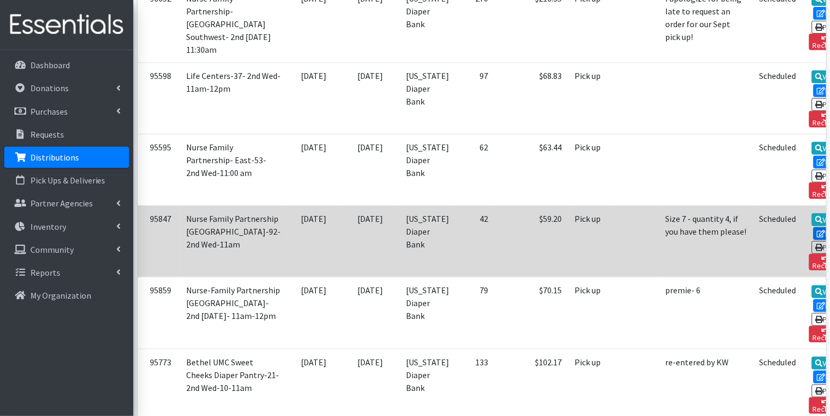
click at [817, 230] on icon at bounding box center [821, 233] width 9 height 7
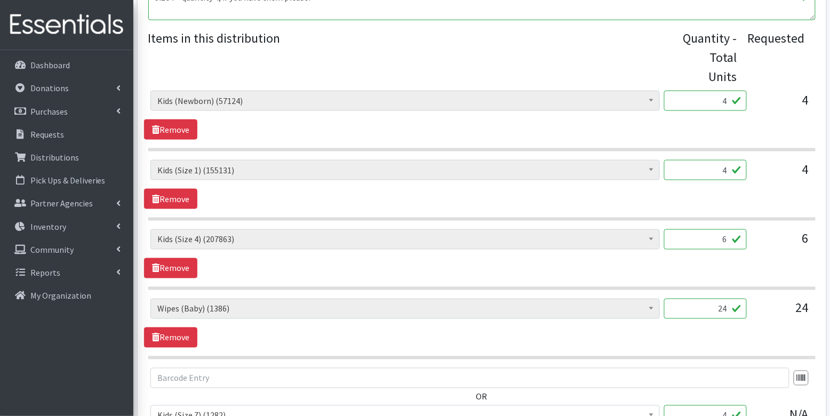
scroll to position [392, 0]
click at [719, 101] on input "4" at bounding box center [705, 100] width 83 height 20
type input "100"
click at [723, 167] on input "4" at bounding box center [705, 169] width 83 height 20
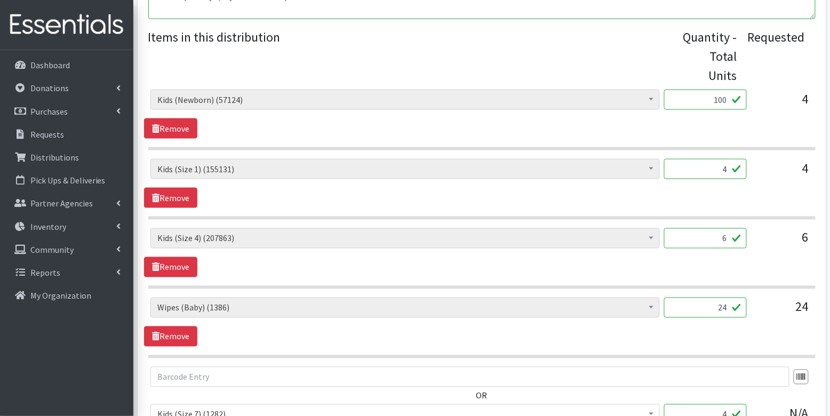
click at [723, 167] on input "4" at bounding box center [705, 169] width 83 height 20
type input "100"
click at [729, 238] on input "6" at bounding box center [705, 238] width 83 height 20
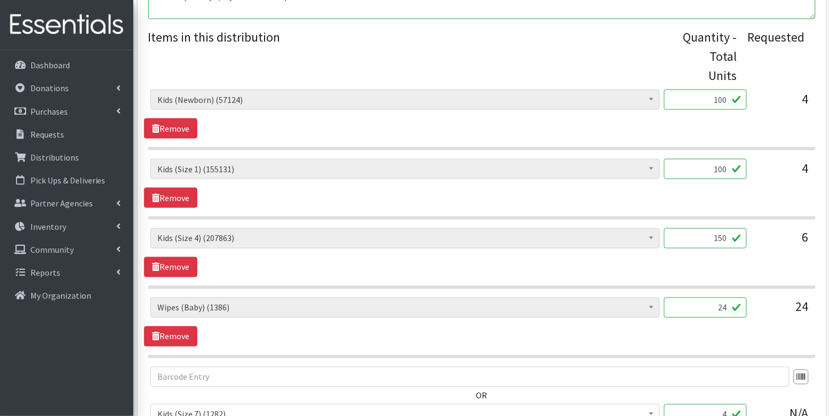
type input "150"
click at [742, 323] on div "24" at bounding box center [705, 312] width 83 height 29
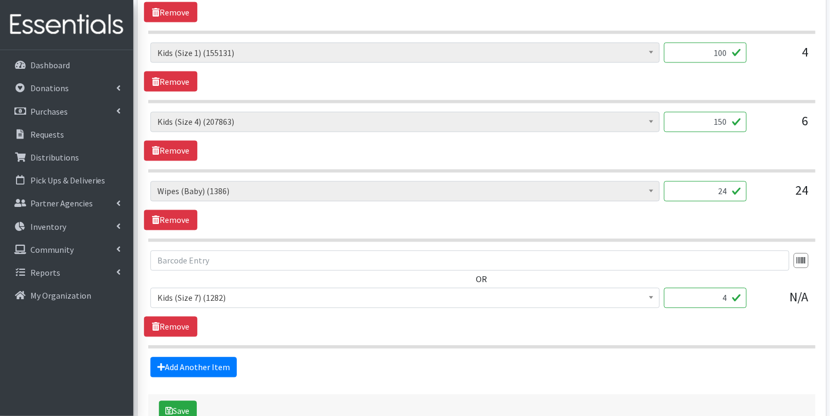
scroll to position [510, 0]
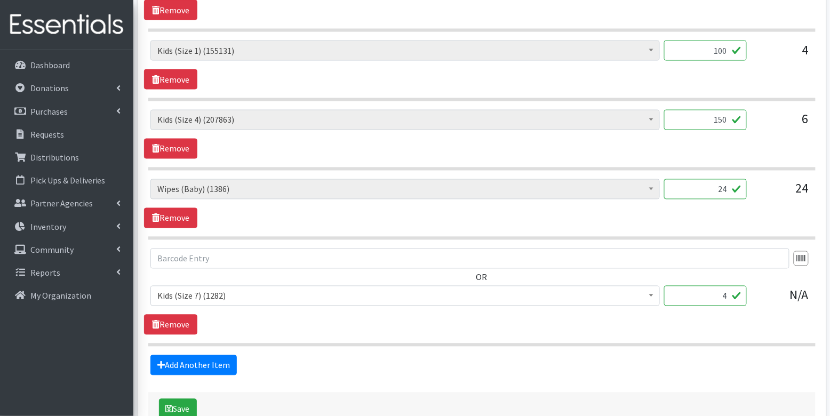
click at [730, 291] on input "4" at bounding box center [705, 296] width 83 height 20
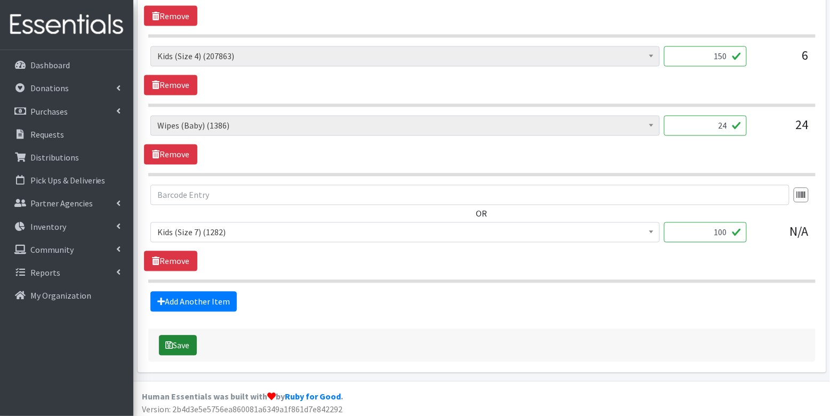
type input "100"
click at [179, 344] on button "Save" at bounding box center [178, 345] width 38 height 20
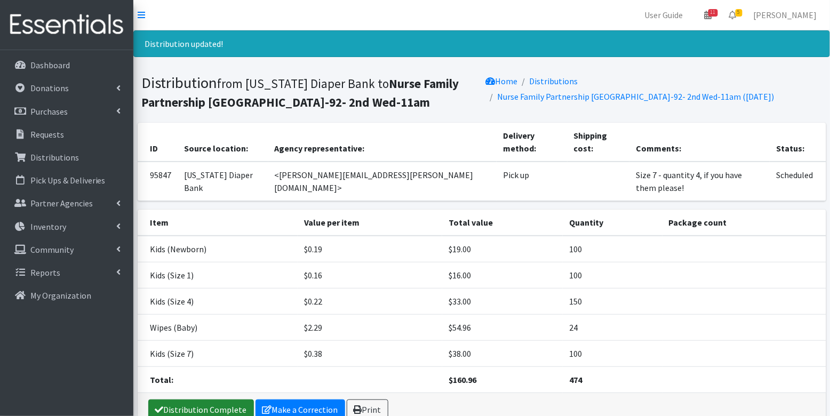
click at [219, 399] on link "Distribution Complete" at bounding box center [201, 409] width 106 height 20
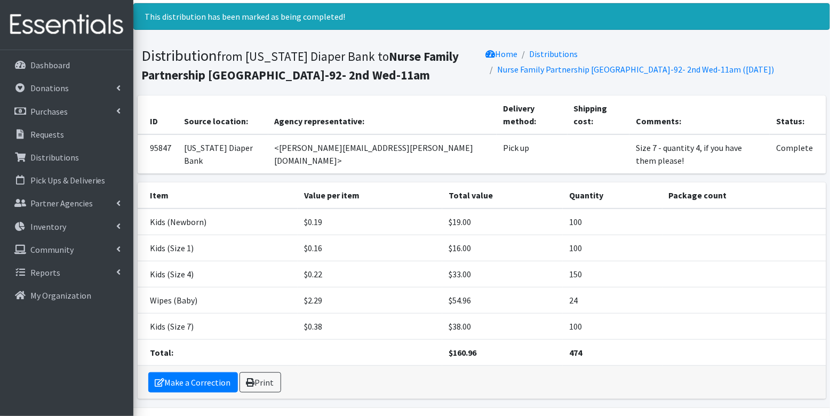
scroll to position [30, 0]
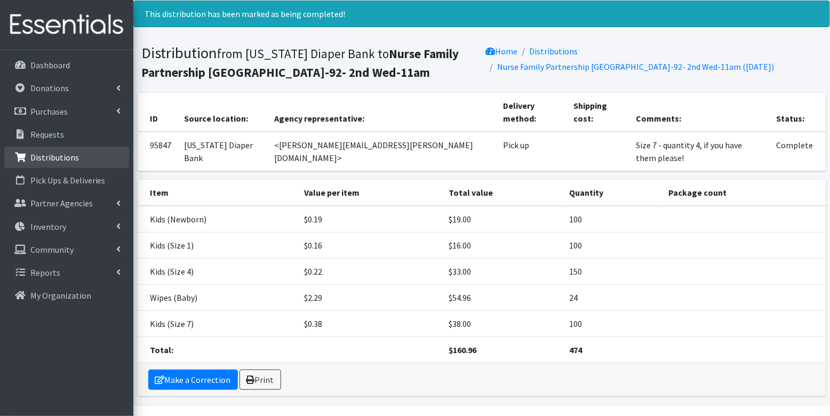
click at [64, 156] on p "Distributions" at bounding box center [54, 157] width 49 height 11
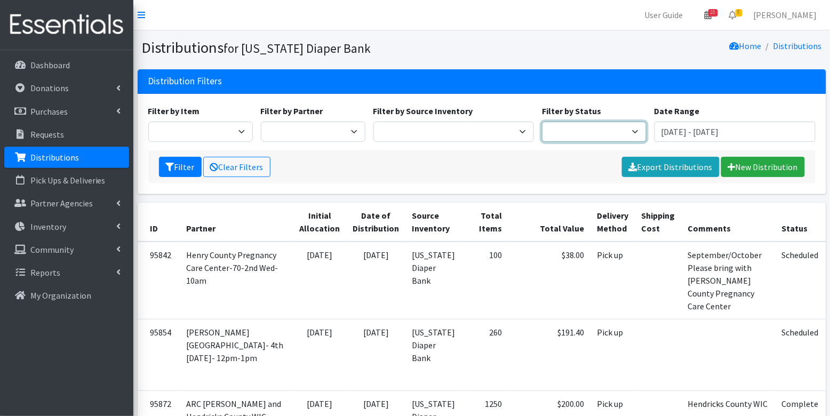
click at [590, 127] on select "Scheduled Complete" at bounding box center [594, 132] width 105 height 20
select select "5"
click at [173, 164] on button "Filter" at bounding box center [180, 167] width 43 height 20
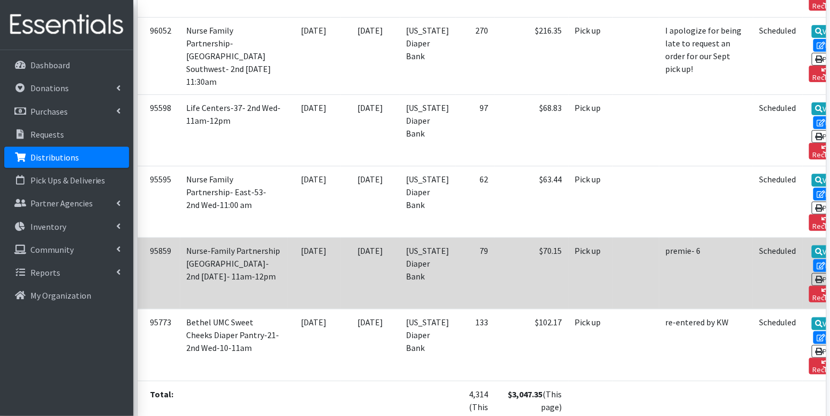
scroll to position [2561, 0]
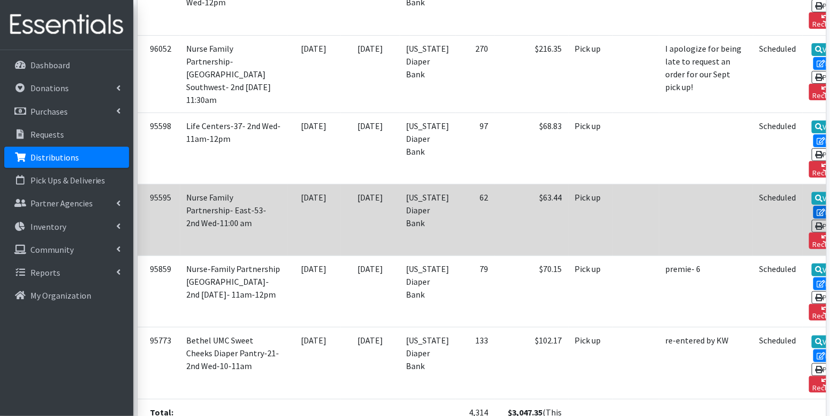
click at [813, 206] on link "Edit" at bounding box center [827, 212] width 29 height 13
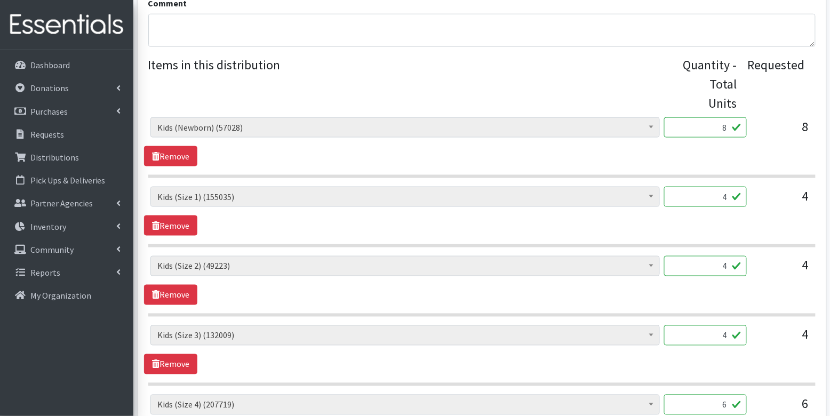
scroll to position [365, 0]
click at [713, 130] on input "8" at bounding box center [705, 127] width 83 height 20
type input "200"
click at [732, 195] on input "4" at bounding box center [705, 196] width 83 height 20
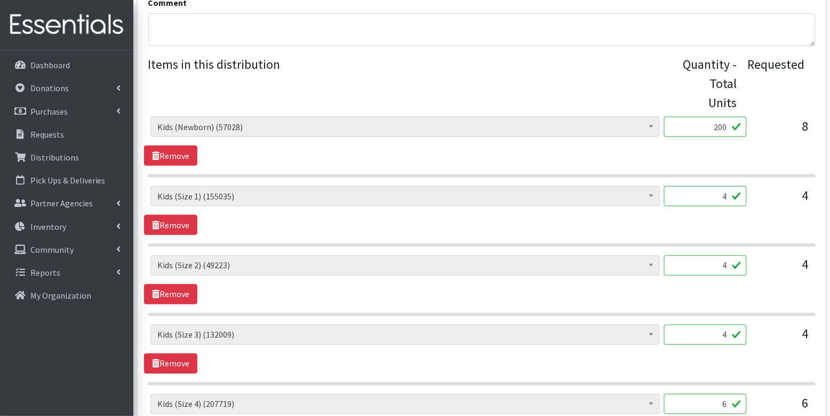
click at [732, 195] on input "4" at bounding box center [705, 196] width 83 height 20
type input "100"
click at [734, 266] on input "4" at bounding box center [705, 265] width 83 height 20
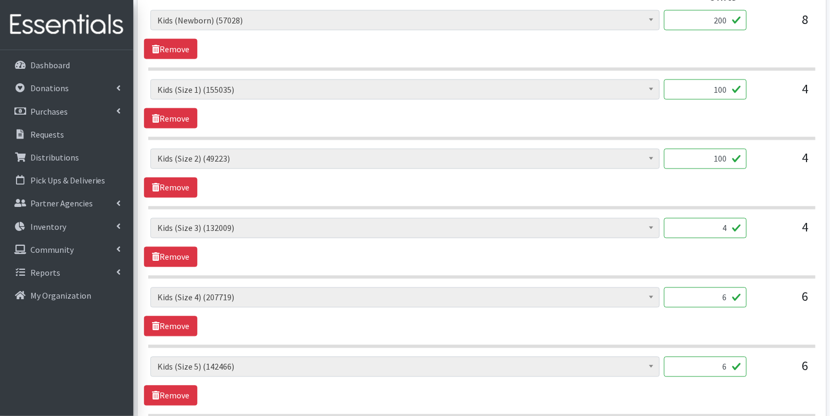
scroll to position [474, 0]
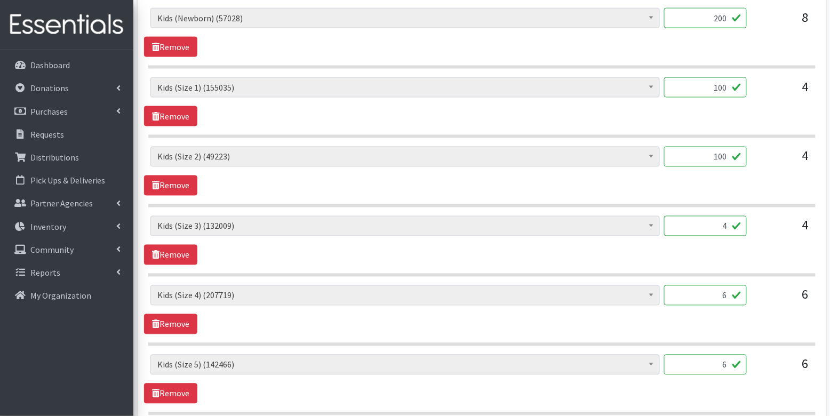
type input "100"
click at [732, 227] on input "4" at bounding box center [705, 226] width 83 height 20
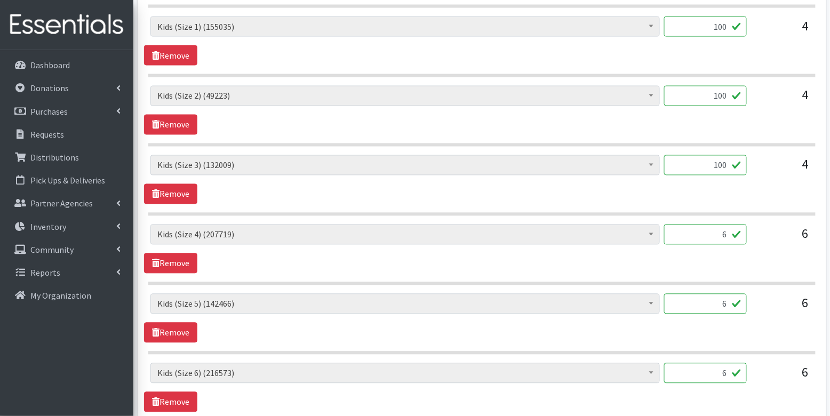
scroll to position [536, 0]
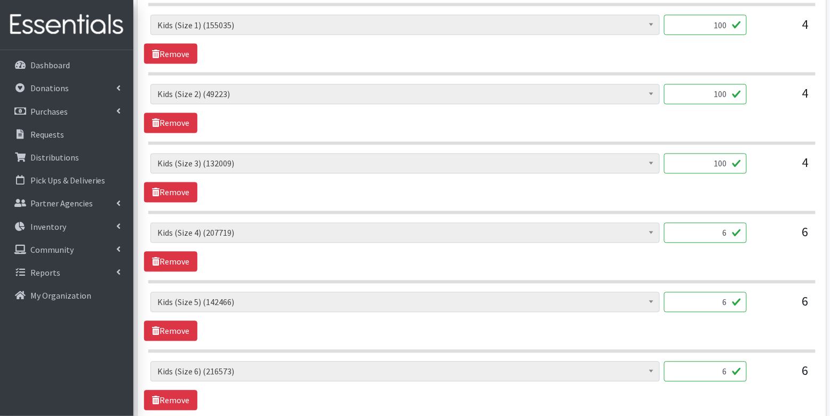
type input "100"
click at [728, 234] on input "6" at bounding box center [705, 233] width 83 height 20
type input "150"
click at [729, 301] on input "6" at bounding box center [705, 302] width 83 height 20
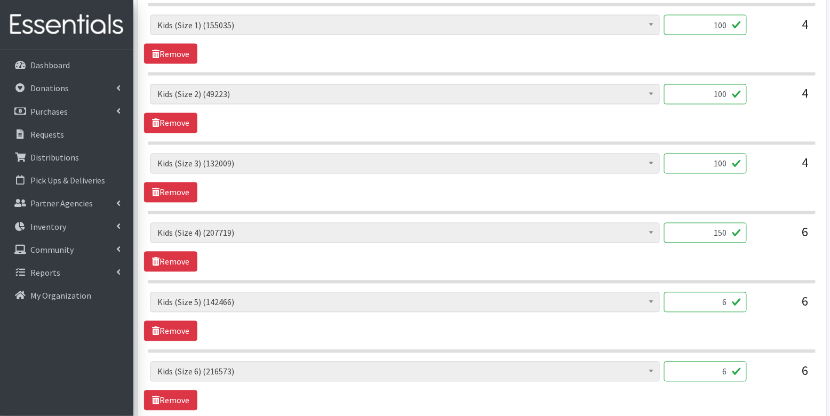
click at [729, 301] on input "6" at bounding box center [705, 302] width 83 height 20
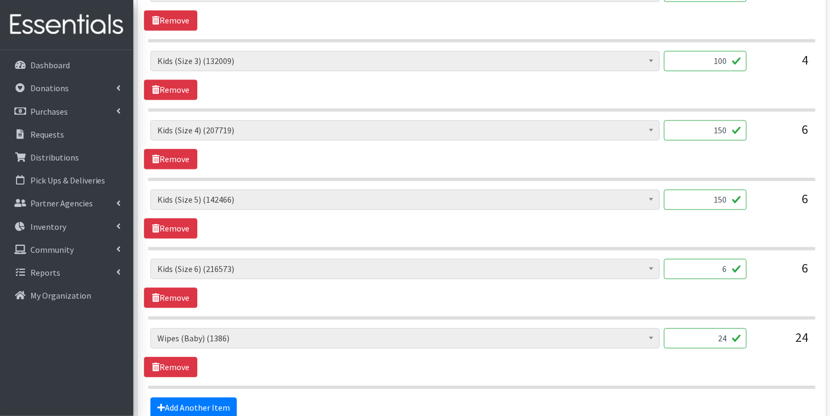
scroll to position [640, 0]
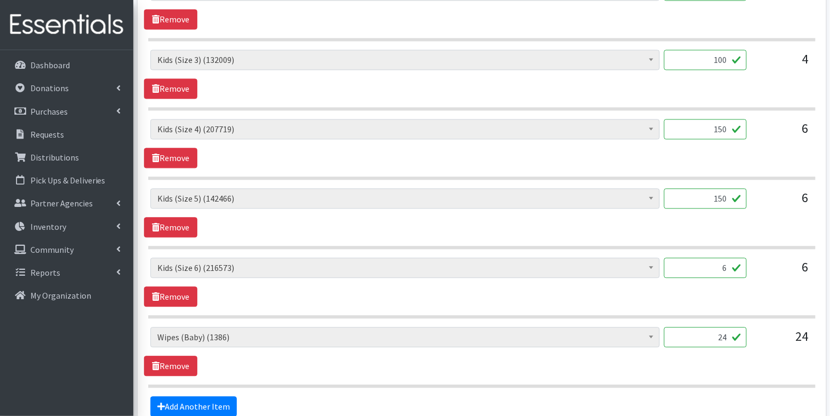
type input "150"
click at [731, 265] on input "6" at bounding box center [705, 268] width 83 height 20
type input "150"
click at [754, 301] on div "Diaper Rash Cream (624) Kids (Newborn) (57028) Kids (Preemie) (929) Kids (Size …" at bounding box center [481, 282] width 675 height 49
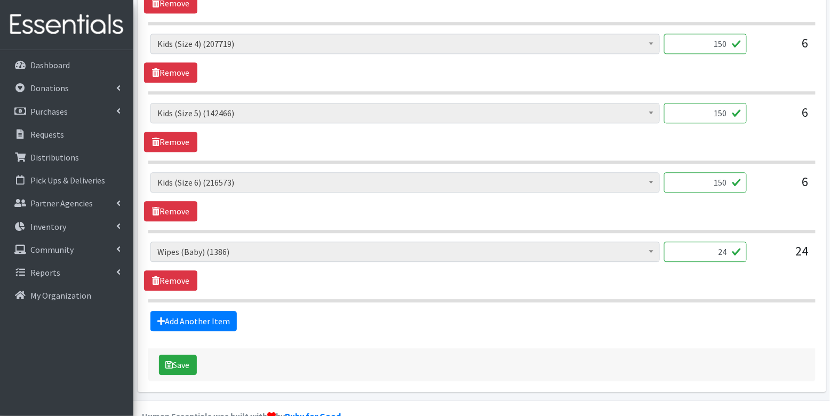
scroll to position [742, 0]
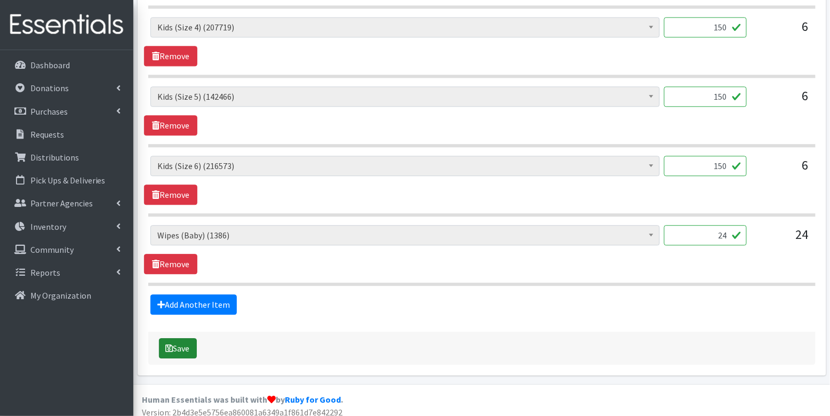
click at [179, 344] on button "Save" at bounding box center [178, 348] width 38 height 20
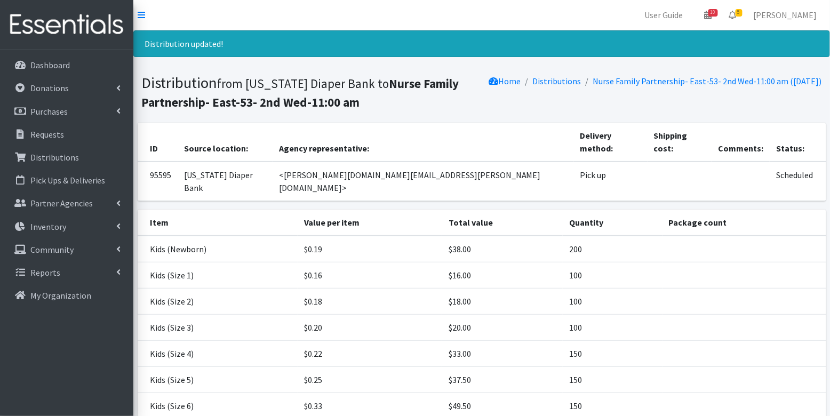
scroll to position [108, 0]
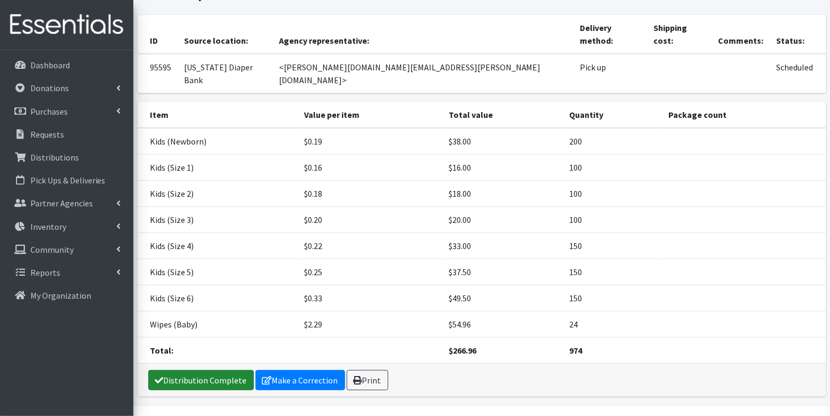
click at [204, 370] on link "Distribution Complete" at bounding box center [201, 380] width 106 height 20
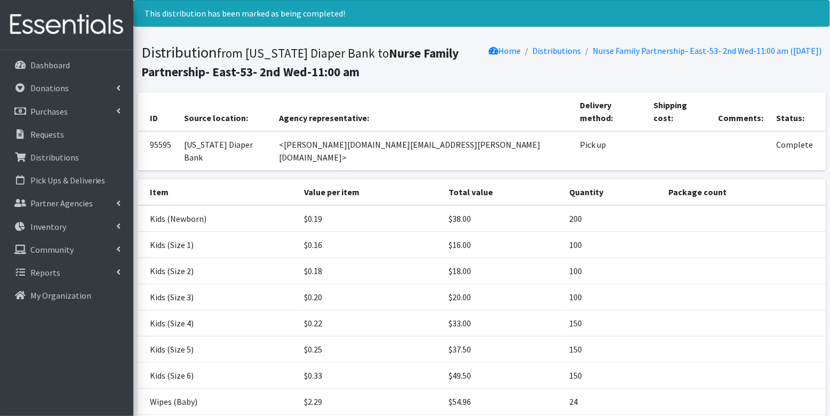
scroll to position [0, 0]
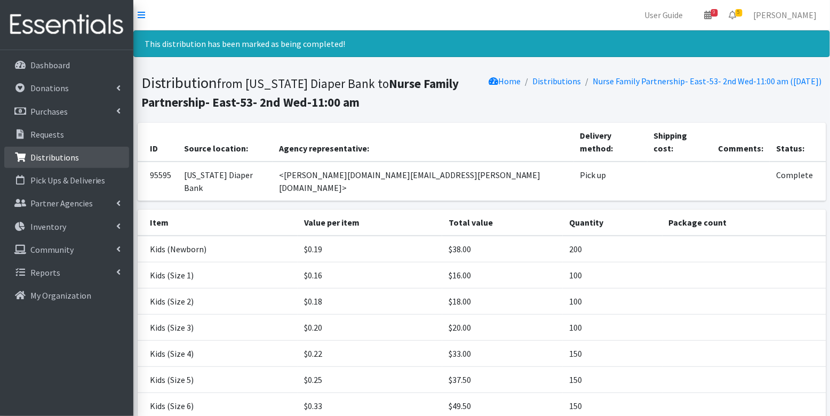
click at [70, 157] on p "Distributions" at bounding box center [54, 157] width 49 height 11
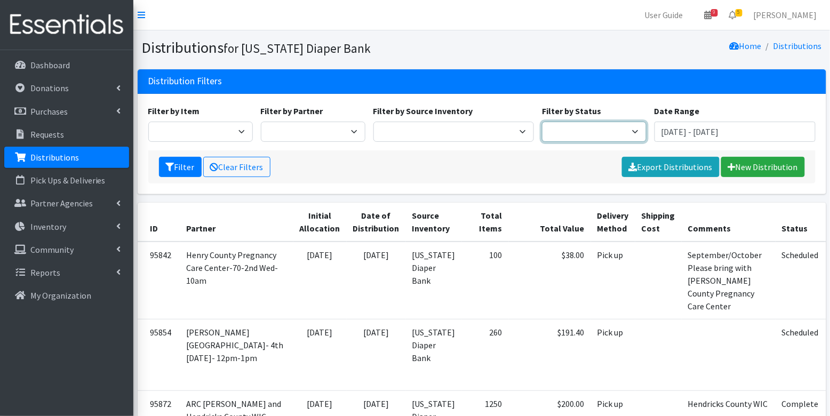
click at [568, 126] on select "Scheduled Complete" at bounding box center [594, 132] width 105 height 20
select select "5"
click at [176, 166] on button "Filter" at bounding box center [180, 167] width 43 height 20
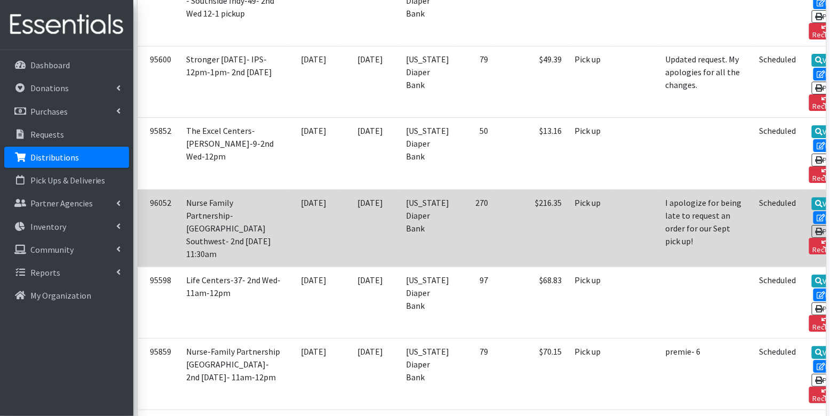
scroll to position [2404, 0]
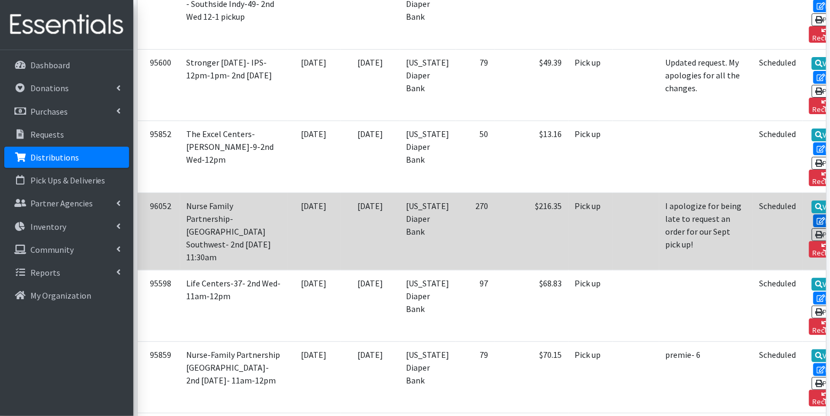
click at [817, 217] on icon at bounding box center [821, 220] width 9 height 7
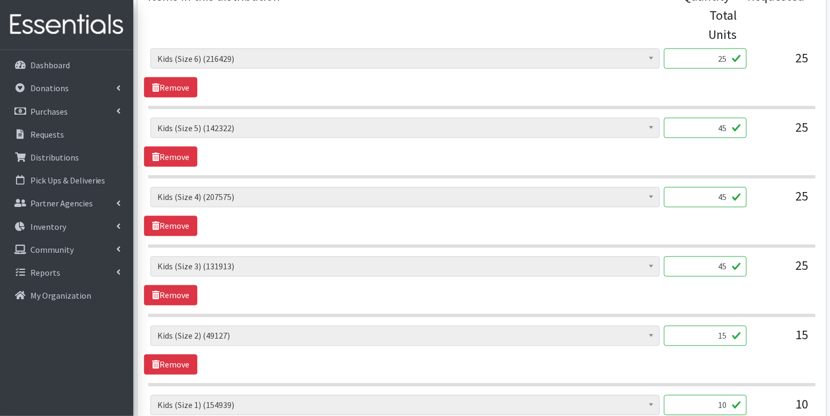
scroll to position [429, 0]
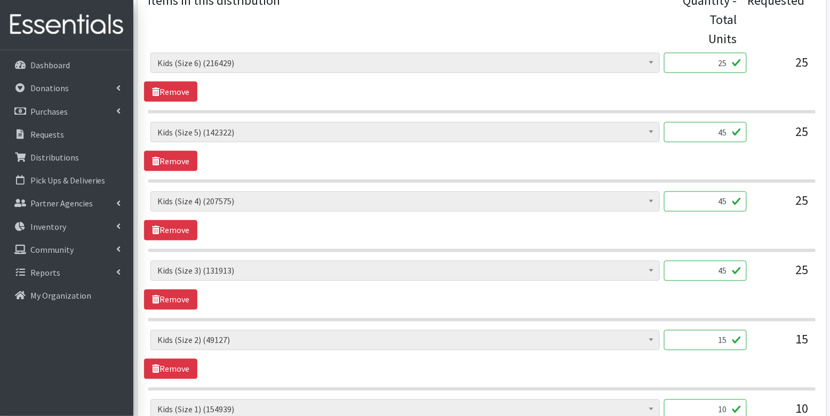
click at [715, 65] on input "25" at bounding box center [705, 63] width 83 height 20
type input "625"
click at [713, 134] on input "45" at bounding box center [705, 132] width 83 height 20
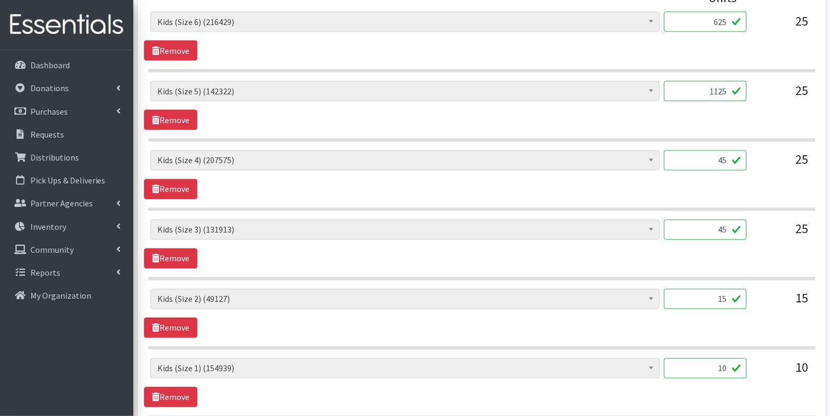
scroll to position [472, 0]
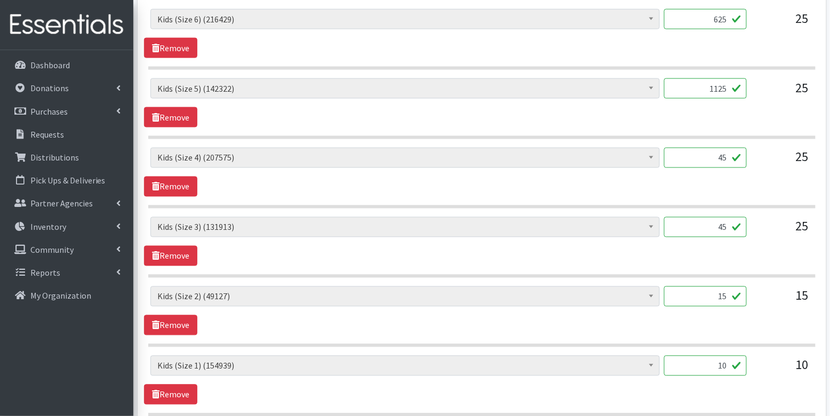
type input "1125"
click at [710, 152] on input "45" at bounding box center [705, 158] width 83 height 20
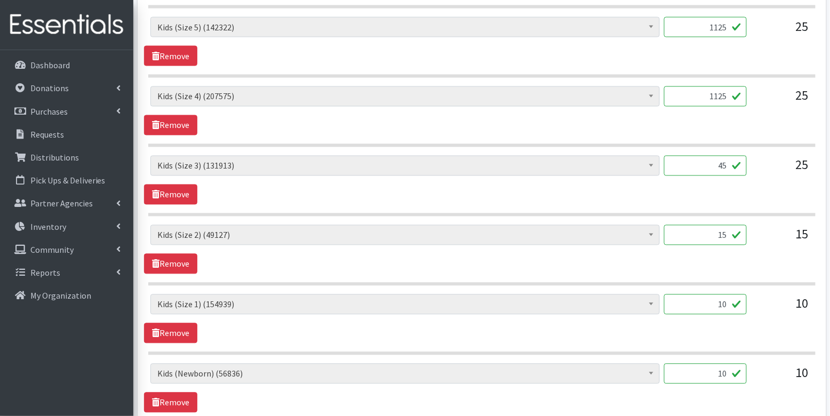
scroll to position [536, 0]
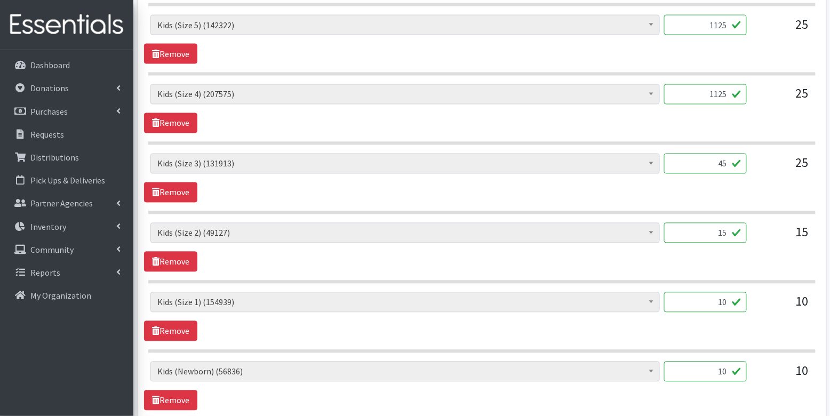
type input "1125"
click at [719, 163] on input "45" at bounding box center [705, 164] width 83 height 20
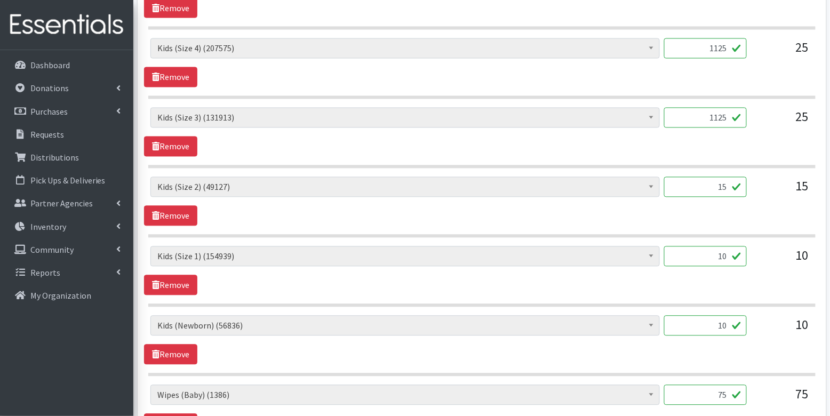
scroll to position [582, 0]
type input "1125"
click at [723, 183] on input "15" at bounding box center [705, 187] width 83 height 20
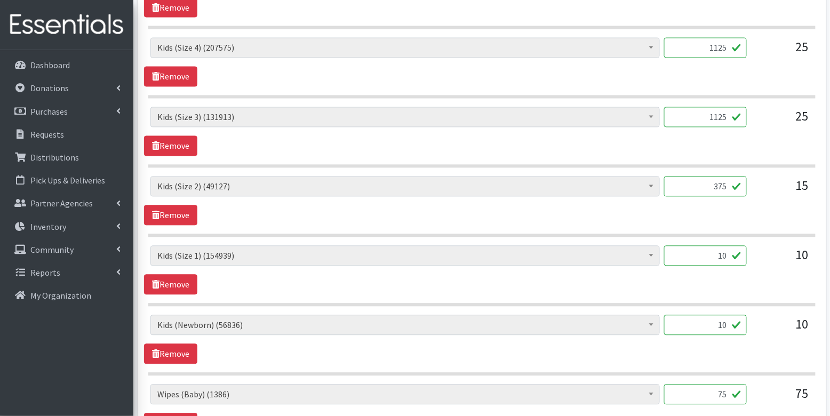
type input "375"
click at [726, 252] on input "10" at bounding box center [705, 256] width 83 height 20
type input "250"
click at [745, 298] on section "Diaper Rash Cream (624) Kids (Newborn) (56836) Kids (Preemie) (929) Kids (Size …" at bounding box center [481, 276] width 667 height 61
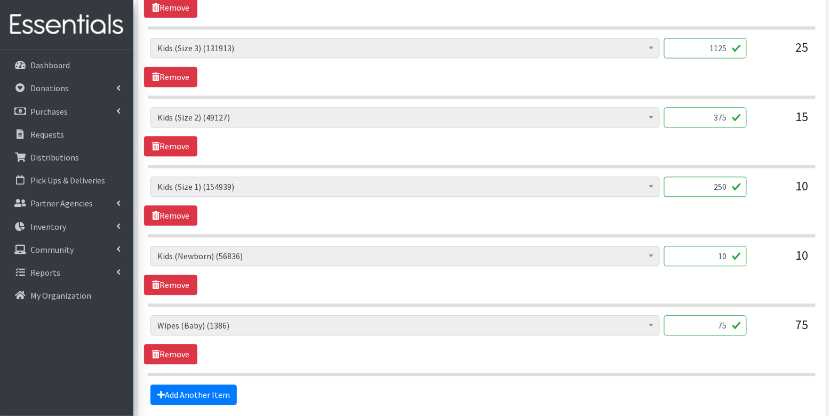
scroll to position [664, 0]
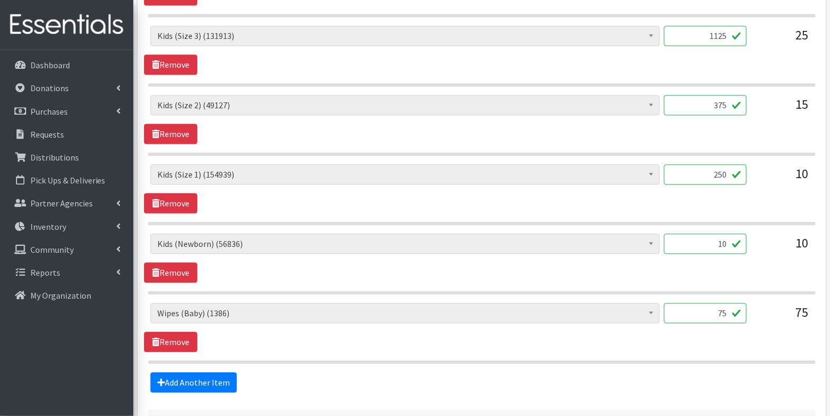
click at [728, 238] on input "10" at bounding box center [705, 244] width 83 height 20
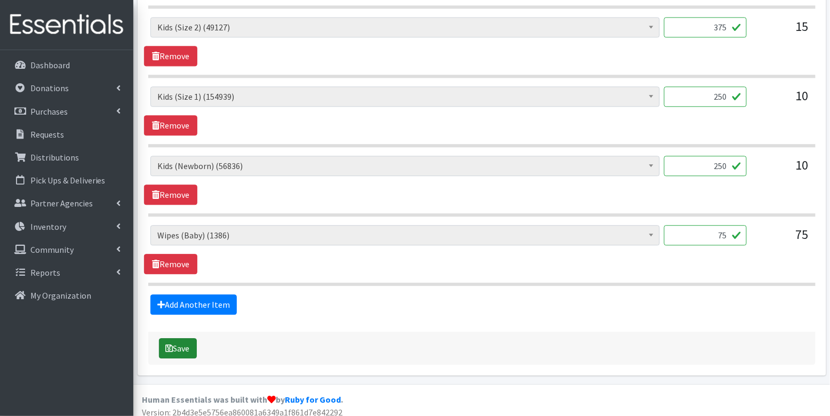
type input "250"
click at [184, 341] on button "Save" at bounding box center [178, 348] width 38 height 20
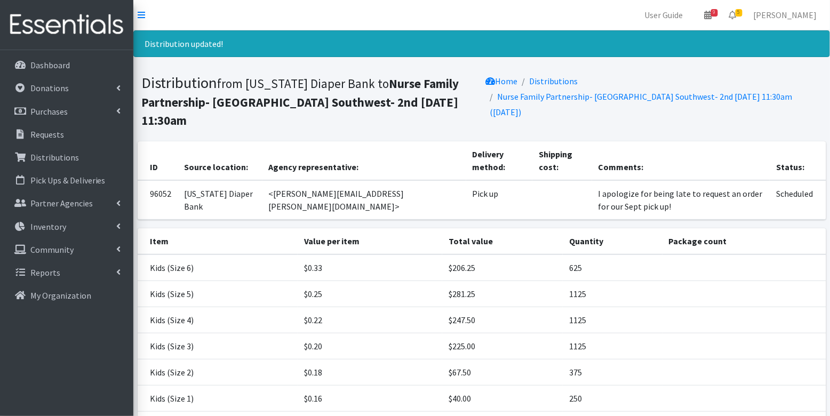
scroll to position [133, 0]
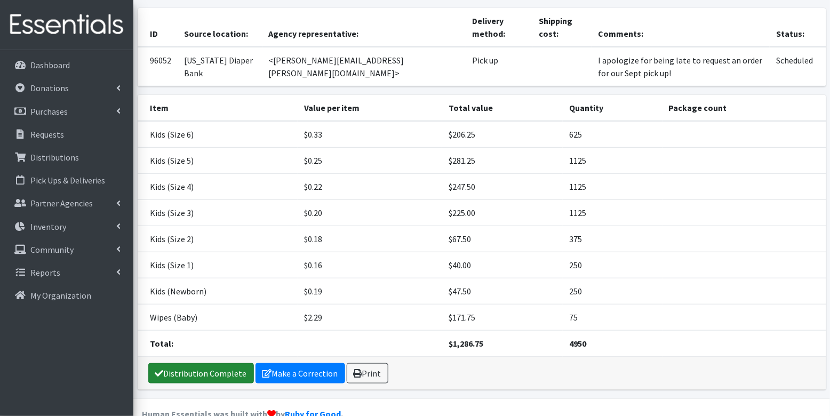
click at [180, 363] on link "Distribution Complete" at bounding box center [201, 373] width 106 height 20
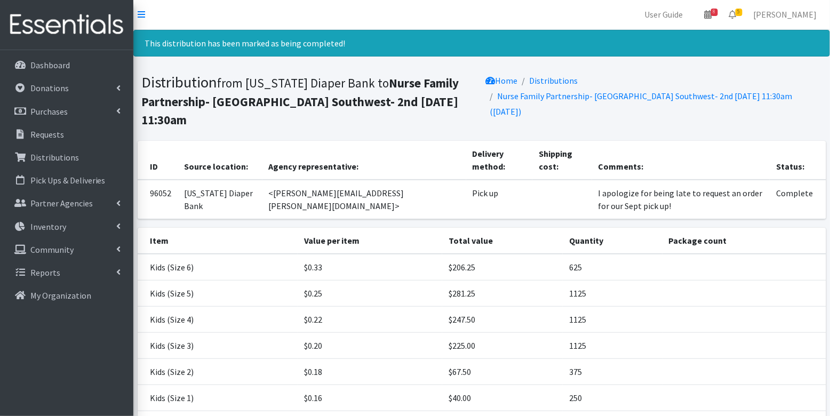
scroll to position [0, 0]
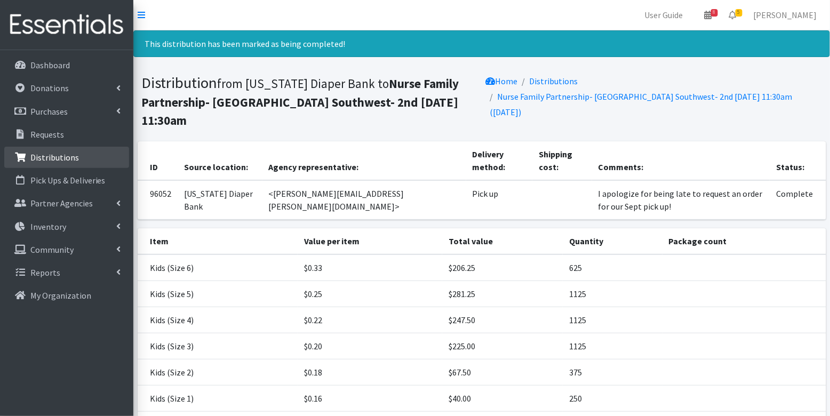
click at [71, 155] on p "Distributions" at bounding box center [54, 157] width 49 height 11
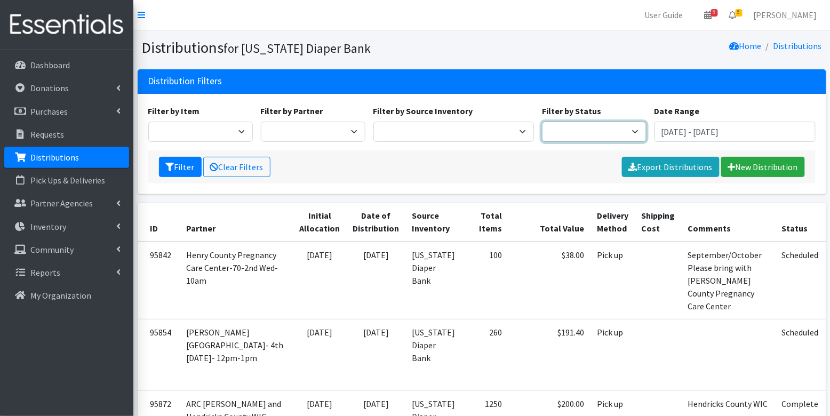
click at [583, 129] on select "Scheduled Complete" at bounding box center [594, 132] width 105 height 20
select select "5"
click at [186, 166] on button "Filter" at bounding box center [180, 167] width 43 height 20
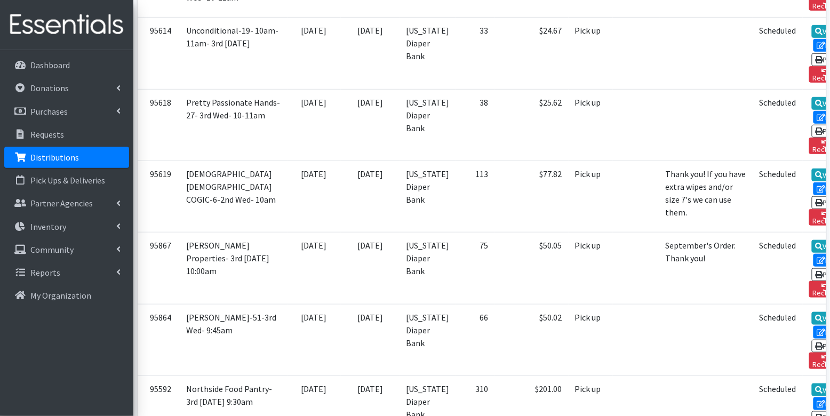
scroll to position [1401, 0]
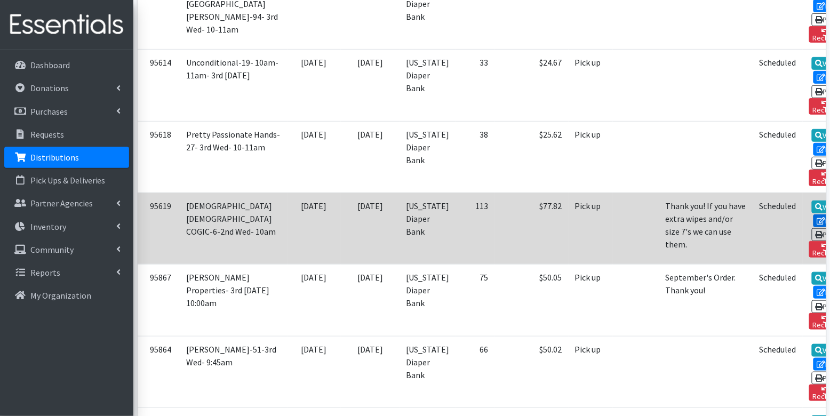
click at [817, 217] on icon at bounding box center [821, 220] width 9 height 7
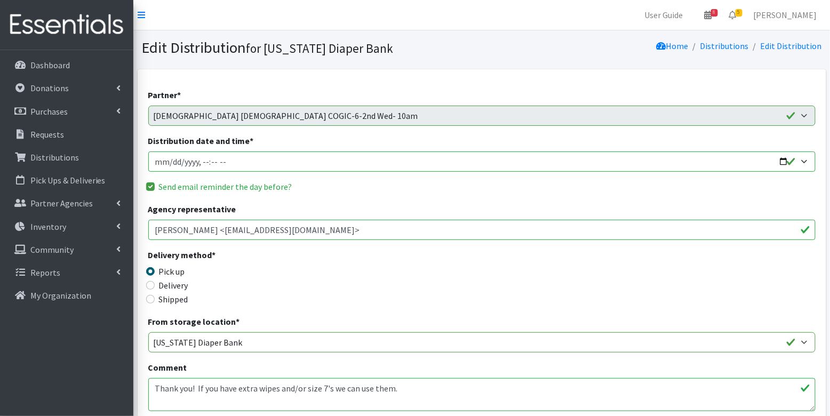
click at [171, 163] on input "Distribution date and time *" at bounding box center [481, 161] width 667 height 20
type input "[DATE]T10:00"
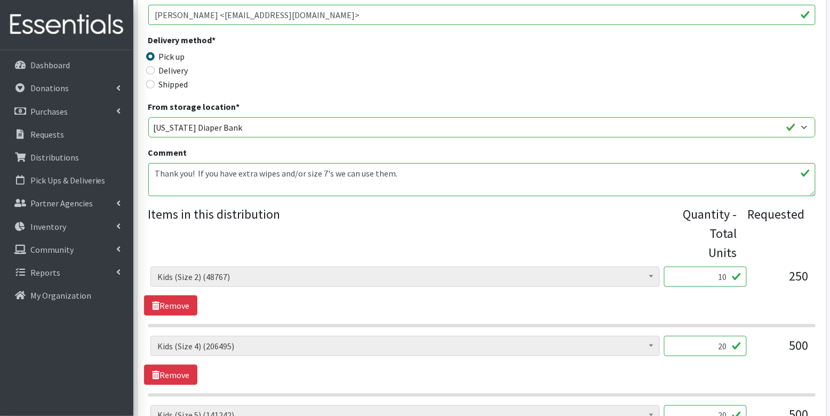
scroll to position [642, 0]
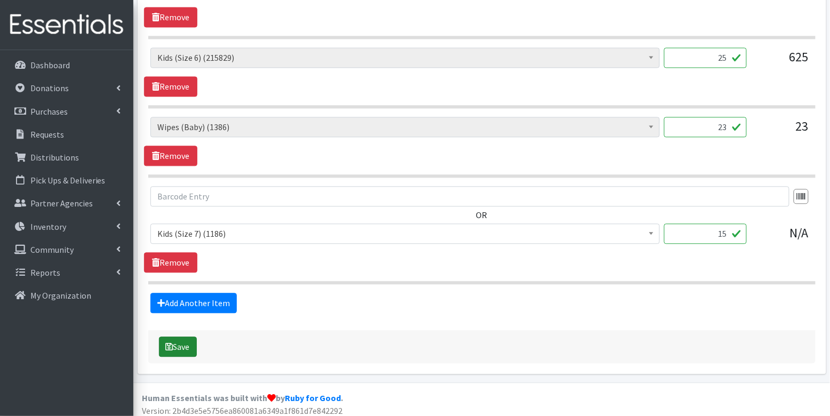
click at [177, 345] on button "Save" at bounding box center [178, 346] width 38 height 20
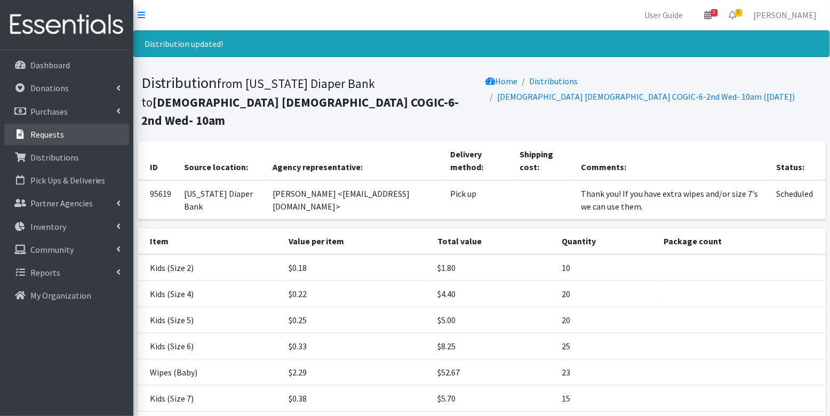
click at [47, 132] on p "Requests" at bounding box center [47, 134] width 34 height 11
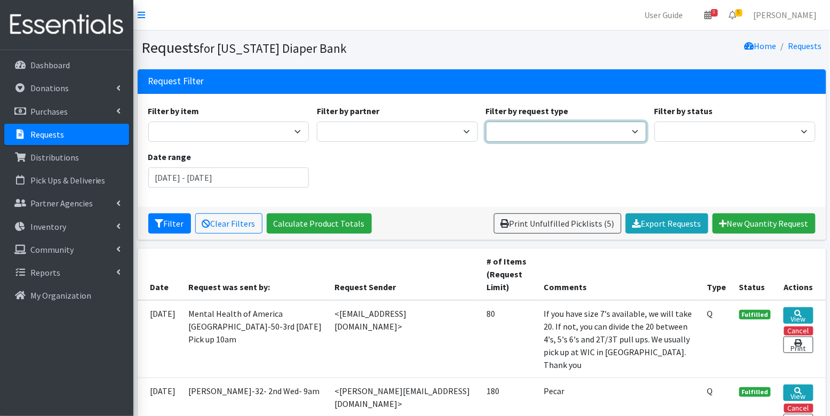
click at [524, 132] on select "Quantity Individual Child" at bounding box center [566, 132] width 161 height 20
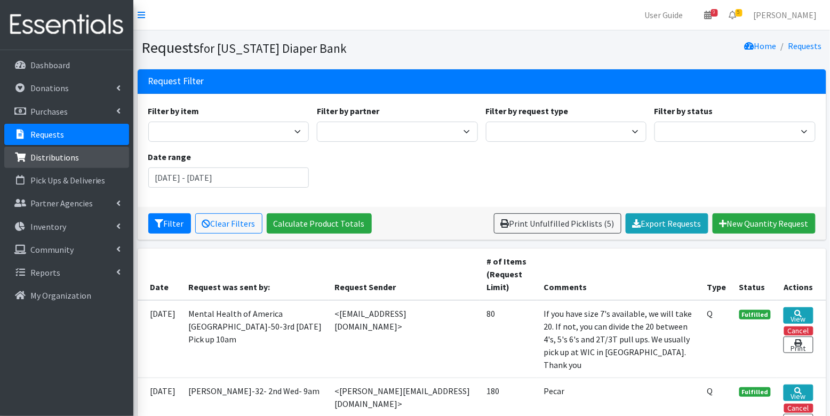
click at [63, 161] on p "Distributions" at bounding box center [54, 157] width 49 height 11
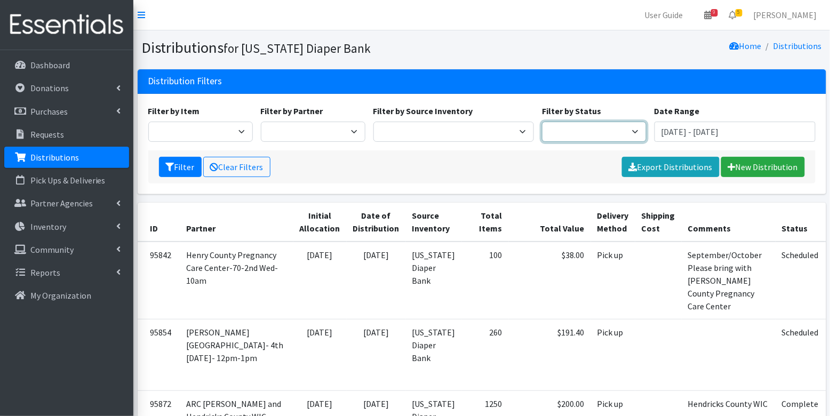
click at [573, 132] on select "Scheduled Complete" at bounding box center [594, 132] width 105 height 20
select select "5"
click at [179, 171] on button "Filter" at bounding box center [180, 167] width 43 height 20
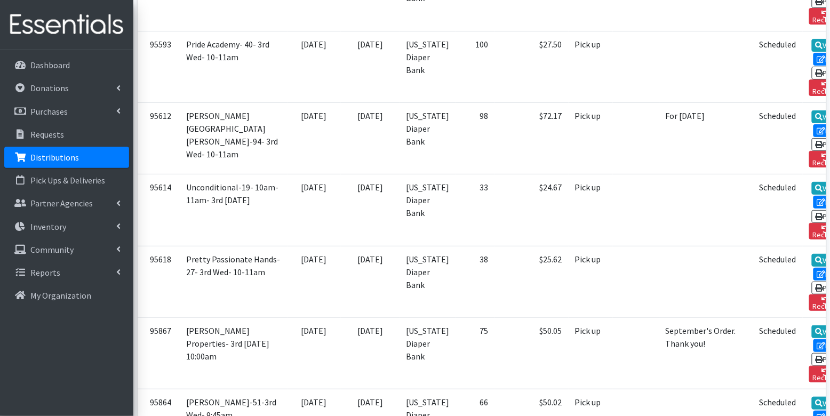
scroll to position [1280, 0]
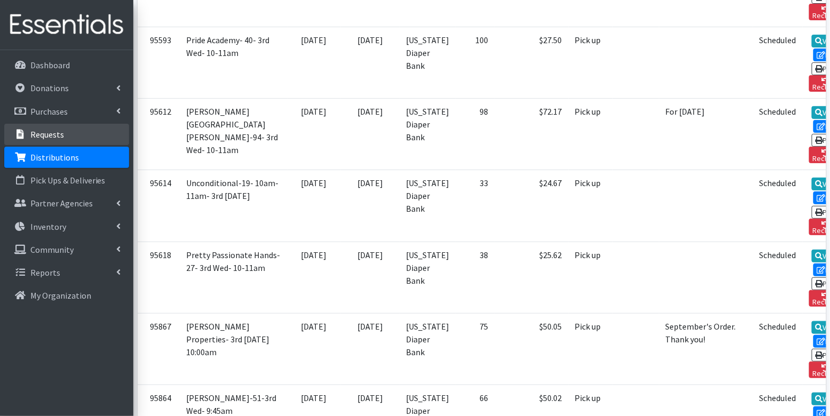
click at [43, 132] on p "Requests" at bounding box center [47, 134] width 34 height 11
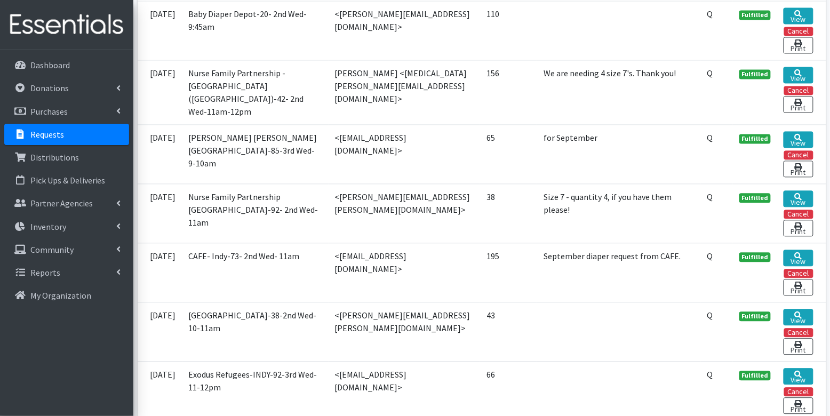
scroll to position [1859, 0]
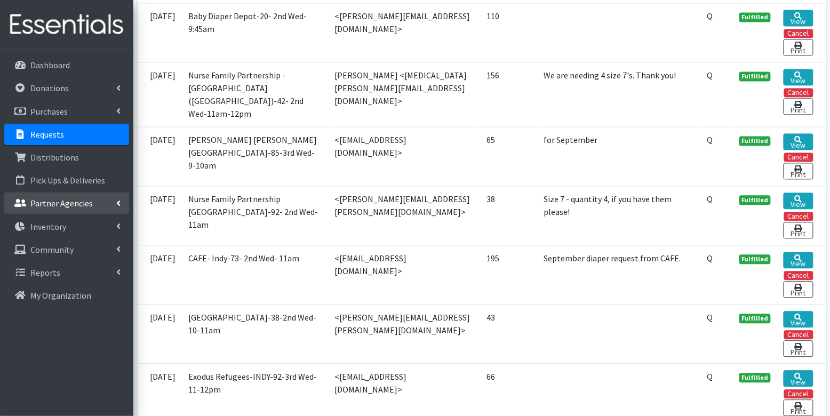
click at [74, 199] on p "Partner Agencies" at bounding box center [61, 203] width 62 height 11
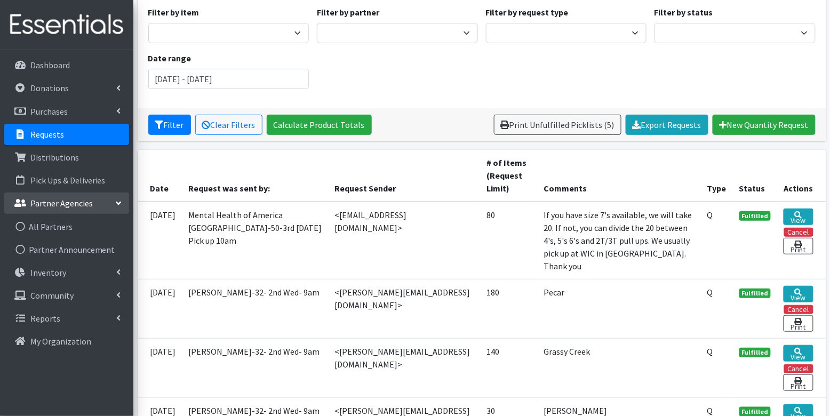
scroll to position [0, 0]
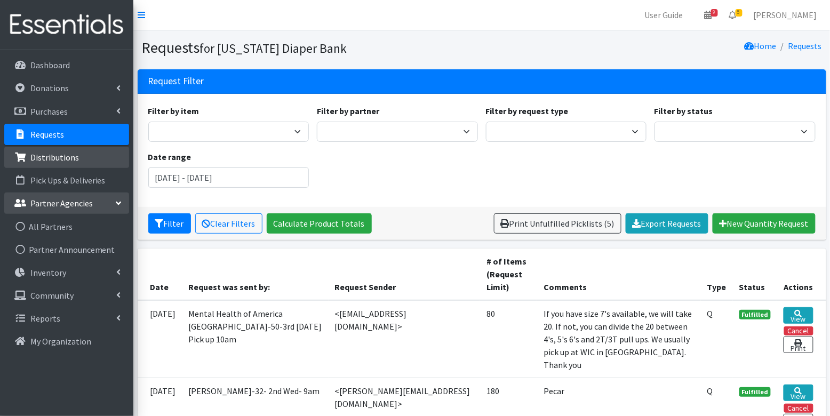
click at [54, 156] on p "Distributions" at bounding box center [54, 157] width 49 height 11
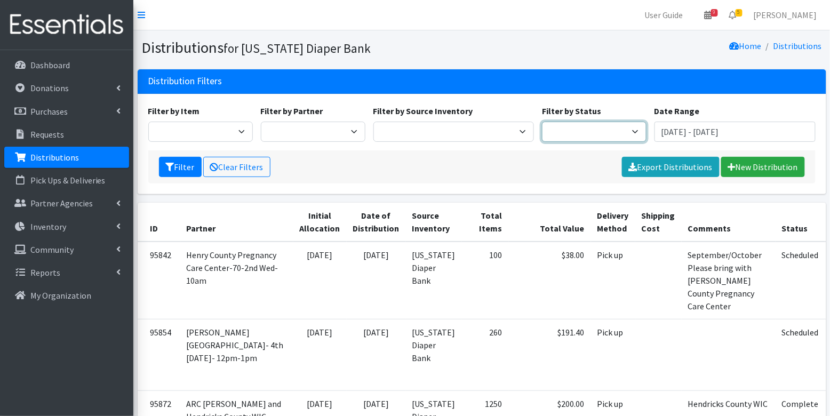
click at [570, 131] on select "Scheduled Complete" at bounding box center [594, 132] width 105 height 20
select select "5"
click at [181, 169] on button "Filter" at bounding box center [180, 167] width 43 height 20
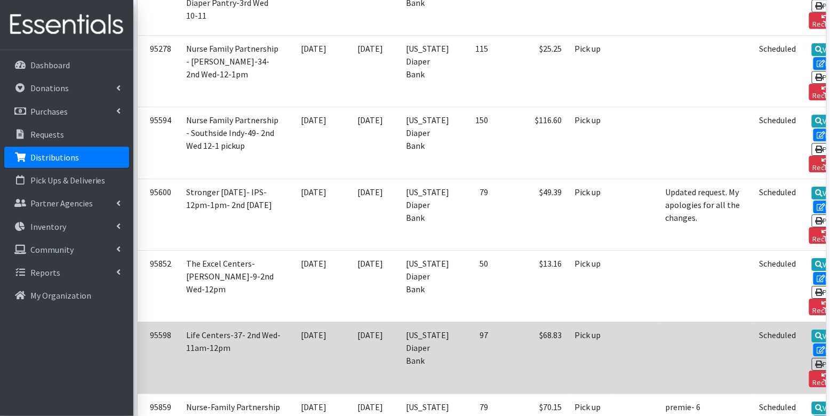
scroll to position [2256, 0]
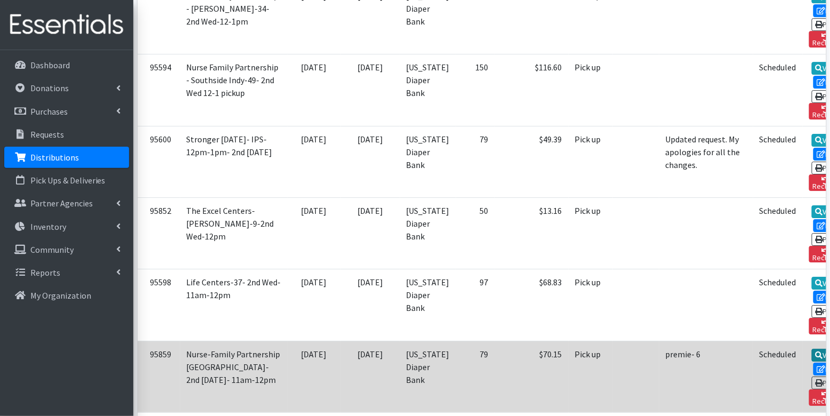
click at [812, 349] on link "View" at bounding box center [827, 355] width 30 height 13
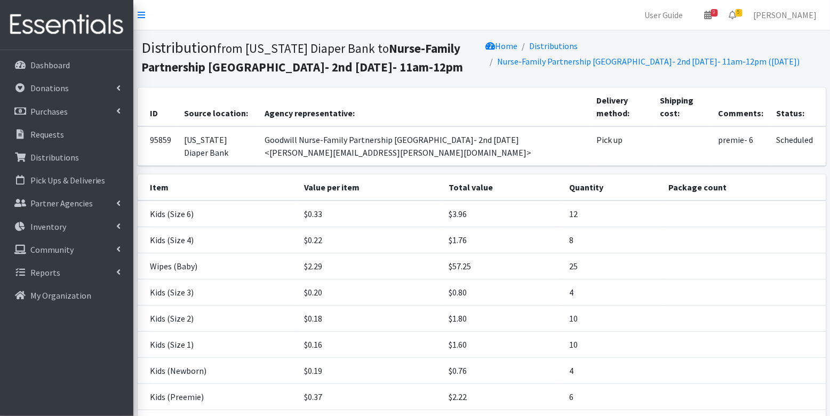
scroll to position [99, 0]
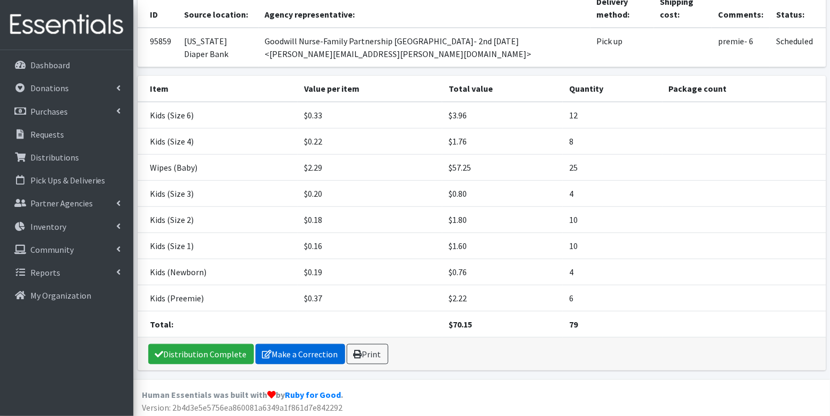
click at [280, 356] on link "Make a Correction" at bounding box center [300, 354] width 90 height 20
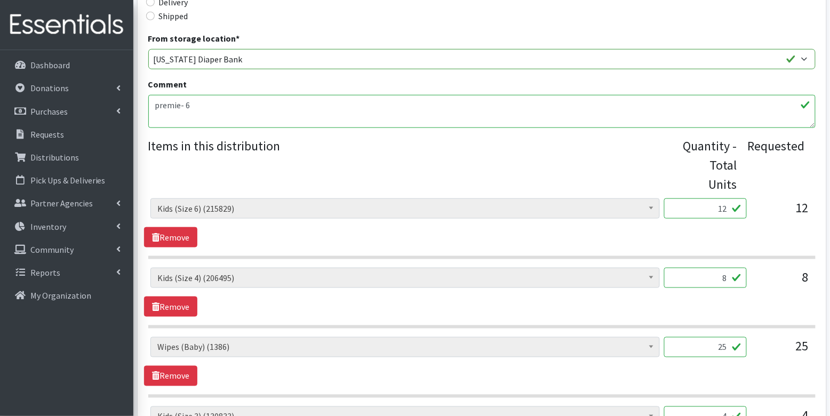
scroll to position [287, 0]
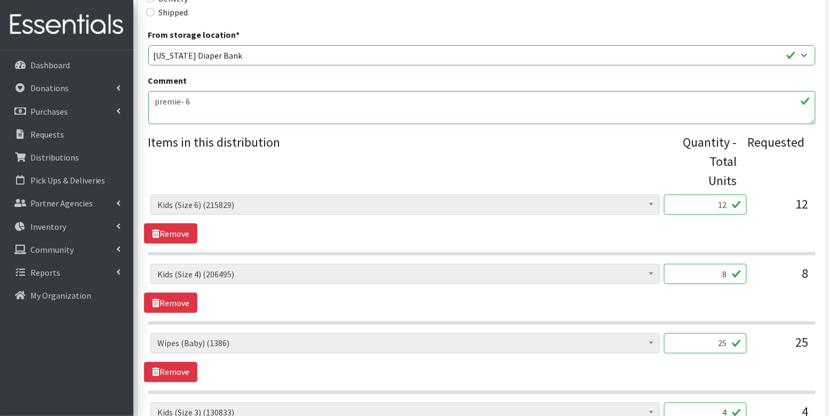
click at [719, 205] on input "12" at bounding box center [705, 205] width 83 height 20
type input "300"
click at [761, 222] on div "Diaper Rash Cream (624) Kids (Newborn) (56596) Kids (Preemie) (929) Kids (Size …" at bounding box center [481, 219] width 675 height 49
click at [720, 279] on input "8" at bounding box center [705, 274] width 83 height 20
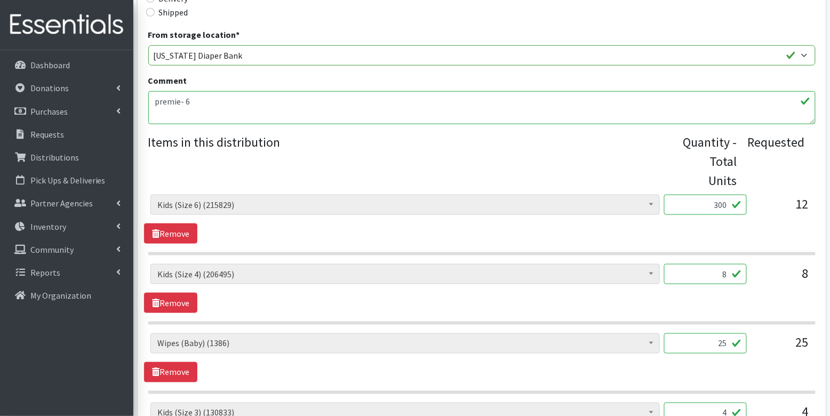
click at [720, 279] on input "8" at bounding box center [705, 274] width 83 height 20
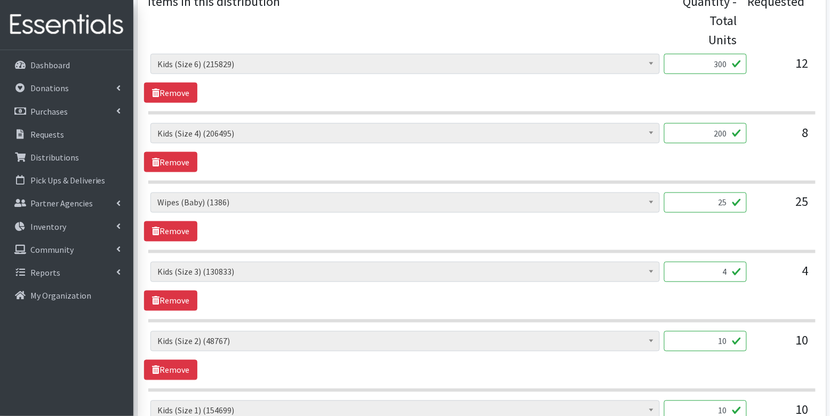
scroll to position [441, 0]
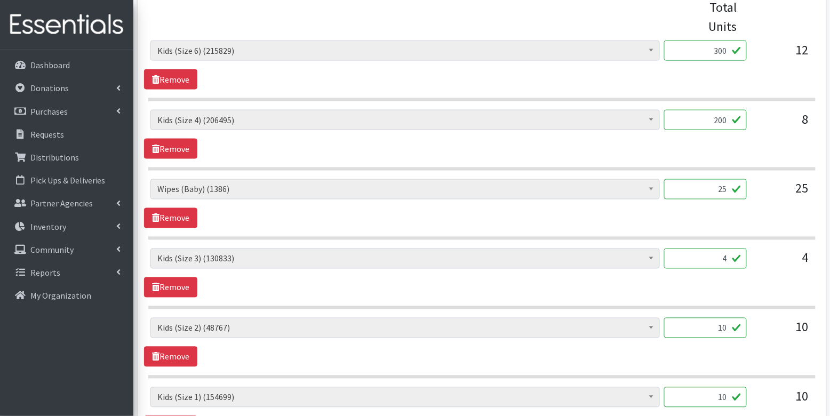
type input "200"
click at [716, 275] on div "Diaper Rash Cream (624) Kids (Newborn) (56596) Kids (Preemie) (929) Kids (Size …" at bounding box center [481, 272] width 675 height 49
click at [732, 252] on input "4" at bounding box center [705, 258] width 83 height 20
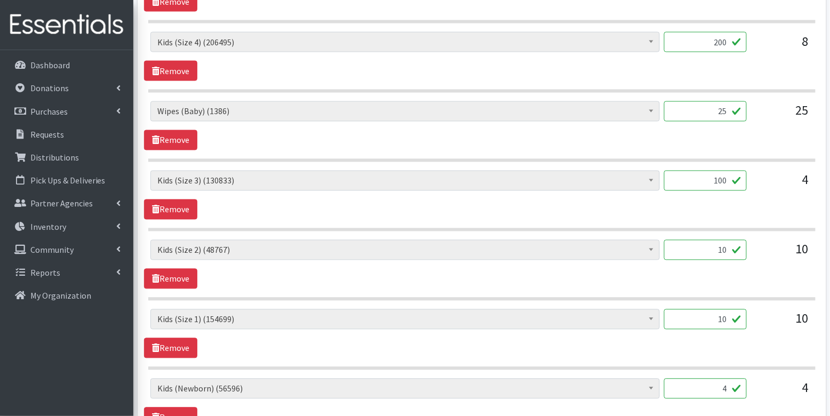
scroll to position [530, 0]
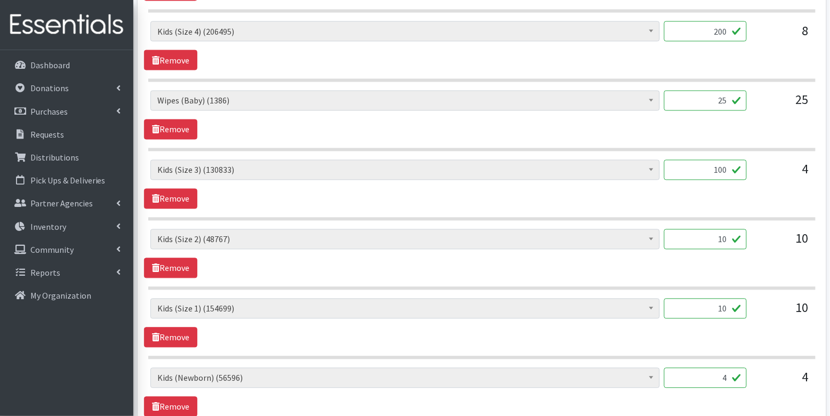
type input "100"
click at [719, 240] on input "10" at bounding box center [705, 239] width 83 height 20
type input "250"
click at [721, 301] on input "10" at bounding box center [705, 309] width 83 height 20
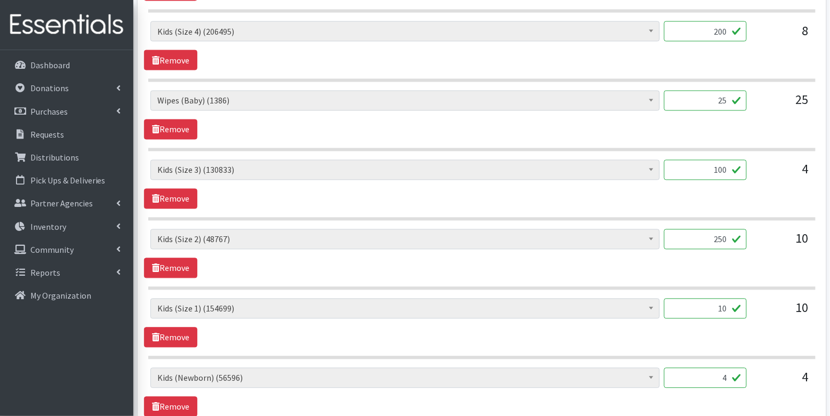
click at [721, 301] on input "10" at bounding box center [705, 309] width 83 height 20
type input "250"
click at [741, 347] on section "Diaper Rash Cream (624) Kids (Newborn) (56596) Kids (Preemie) (929) Kids (Size …" at bounding box center [481, 329] width 667 height 61
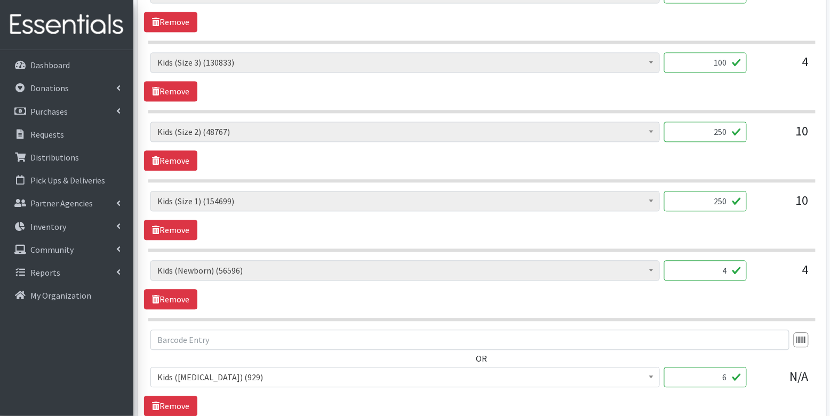
click at [726, 263] on input "4" at bounding box center [705, 270] width 83 height 20
type input "100"
click at [746, 305] on section "Diaper Rash Cream (624) Kids (Newborn) (56596) Kids (Preemie) (929) Kids (Size …" at bounding box center [481, 290] width 667 height 61
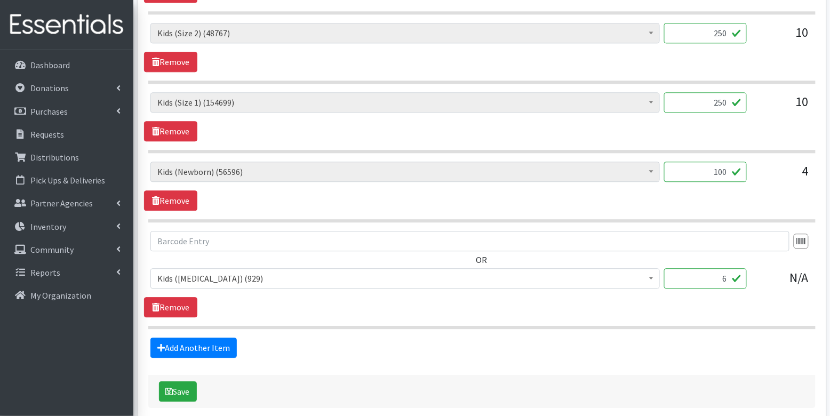
scroll to position [739, 0]
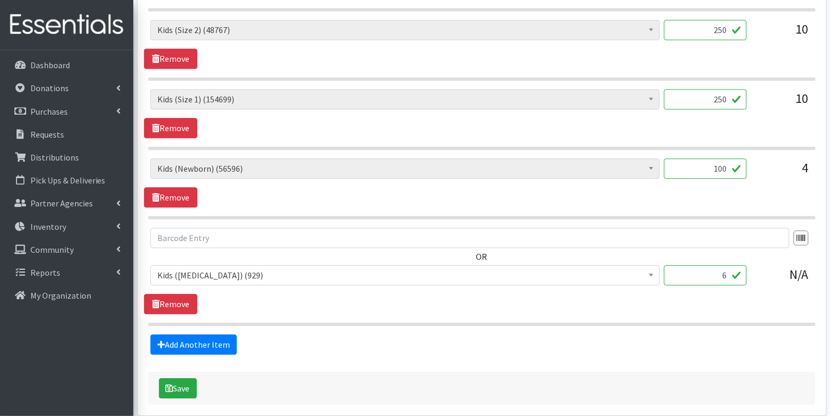
click at [720, 271] on input "6" at bounding box center [705, 275] width 83 height 20
type input "150"
click at [325, 381] on div "Save" at bounding box center [481, 388] width 667 height 33
click at [179, 378] on button "Save" at bounding box center [178, 388] width 38 height 20
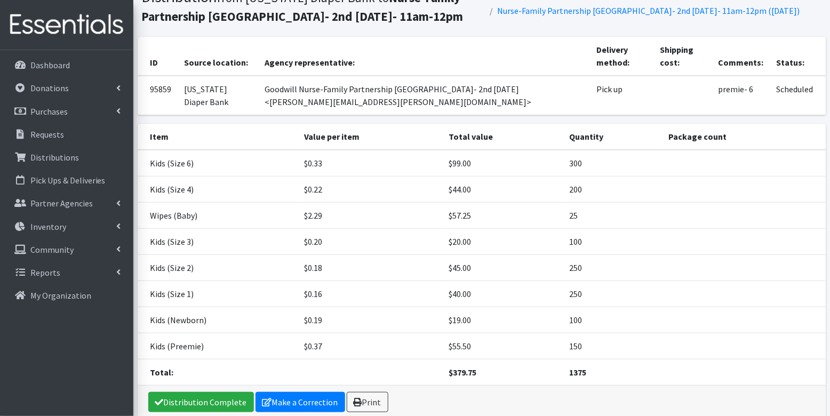
scroll to position [133, 0]
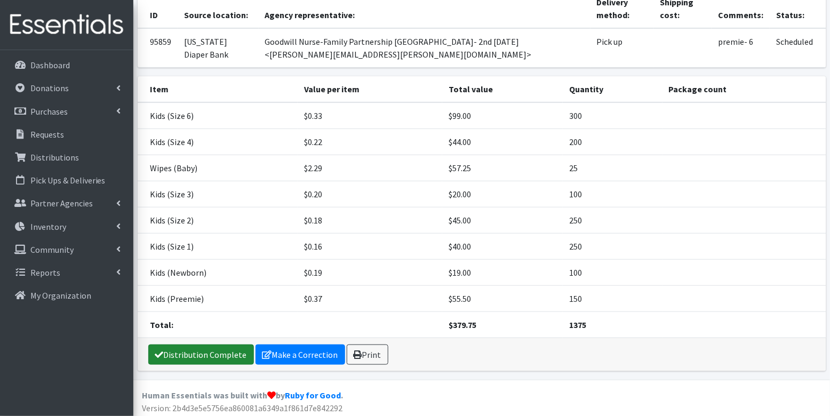
click at [199, 351] on link "Distribution Complete" at bounding box center [201, 354] width 106 height 20
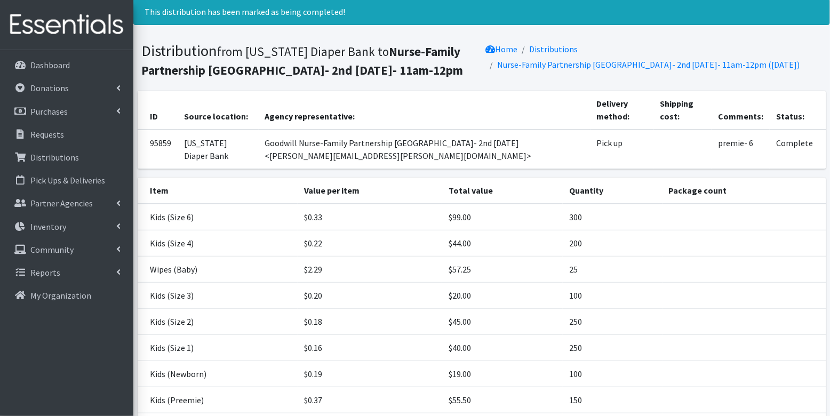
scroll to position [0, 0]
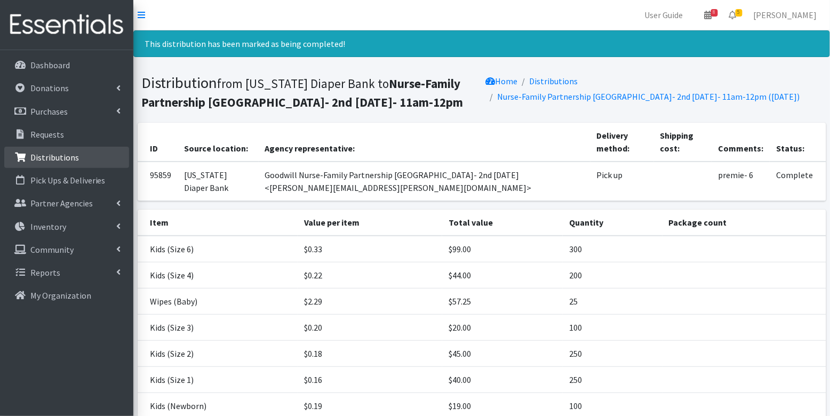
click at [54, 157] on p "Distributions" at bounding box center [54, 157] width 49 height 11
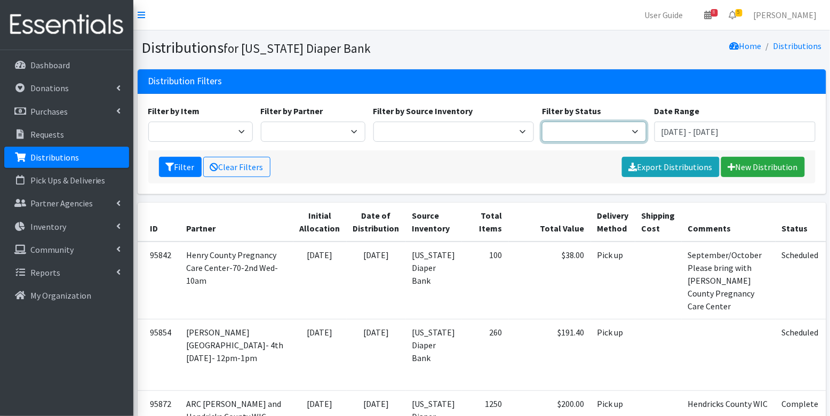
click at [564, 130] on select "Scheduled Complete" at bounding box center [594, 132] width 105 height 20
select select "5"
click at [186, 164] on button "Filter" at bounding box center [180, 167] width 43 height 20
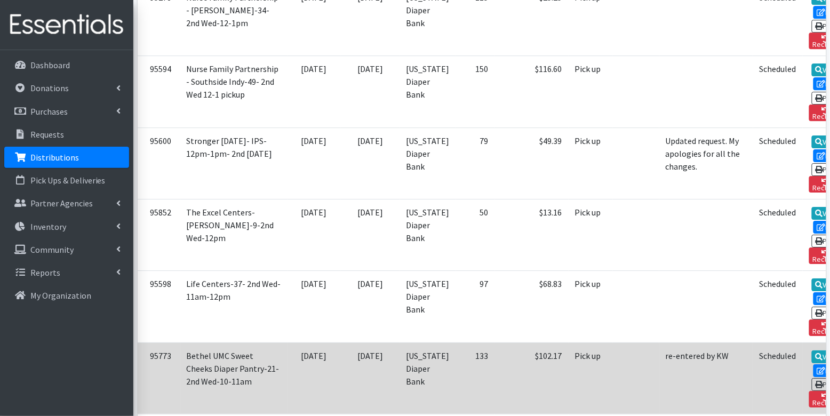
scroll to position [2253, 0]
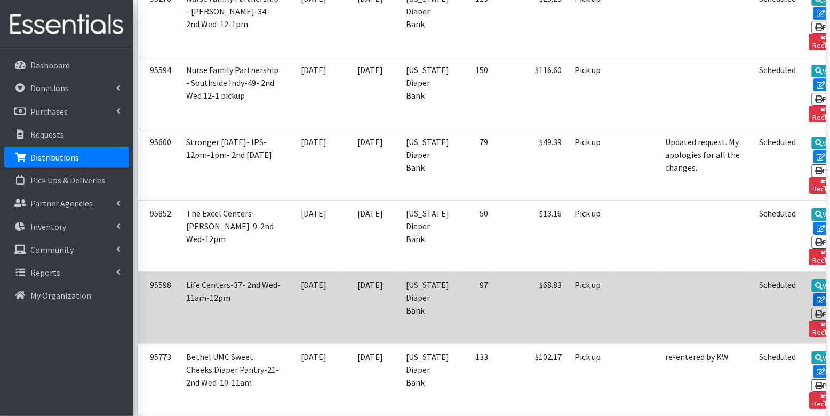
click at [813, 293] on link "Edit" at bounding box center [827, 299] width 29 height 13
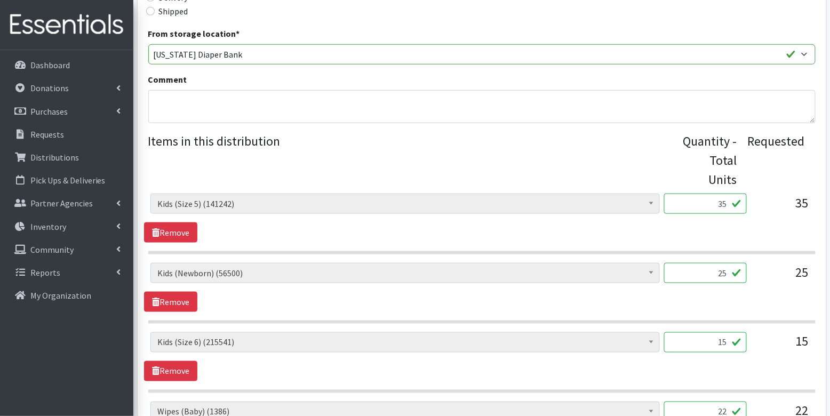
scroll to position [454, 0]
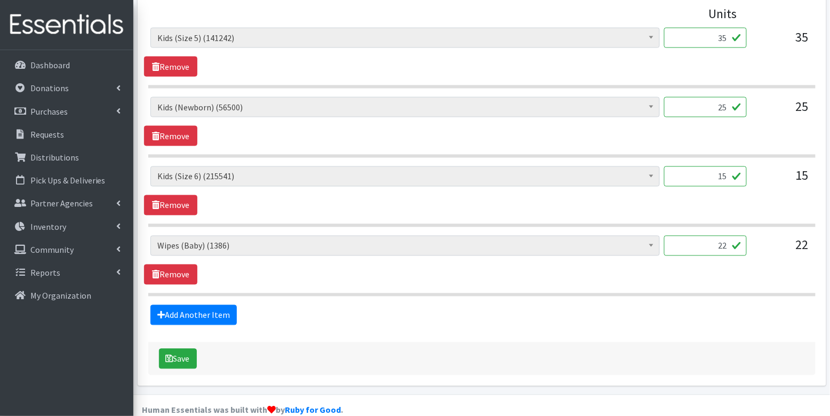
click at [719, 37] on input "35" at bounding box center [705, 38] width 83 height 20
type input "875"
click at [727, 103] on input "25" at bounding box center [705, 107] width 83 height 20
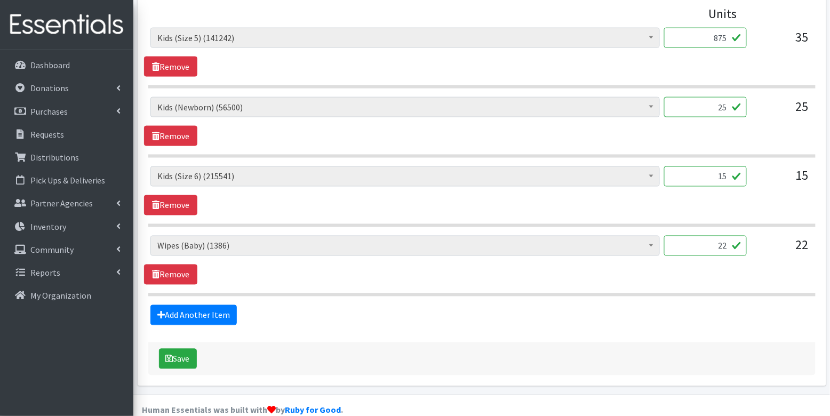
click at [719, 101] on input "25" at bounding box center [705, 107] width 83 height 20
type input "625"
click at [717, 171] on input "15" at bounding box center [705, 176] width 83 height 20
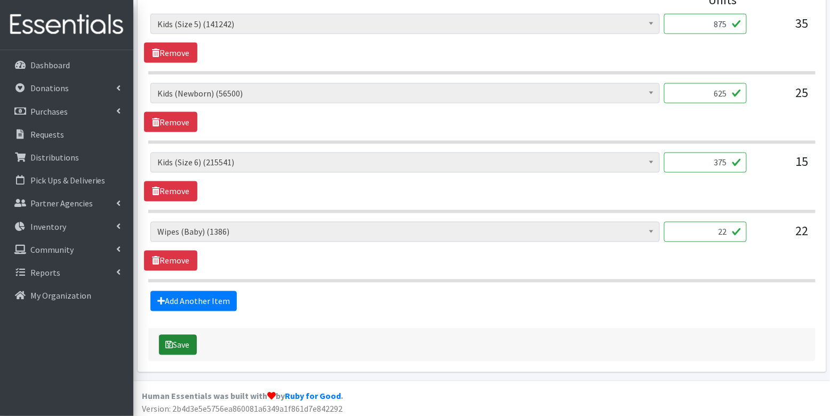
type input "375"
click at [181, 342] on button "Save" at bounding box center [178, 345] width 38 height 20
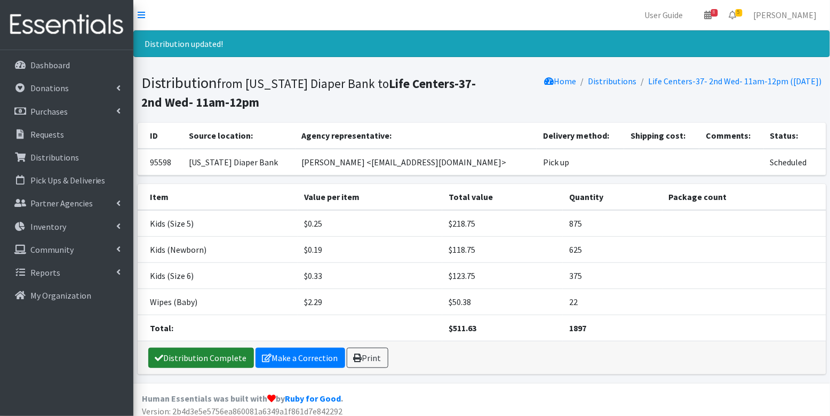
click at [173, 359] on link "Distribution Complete" at bounding box center [201, 358] width 106 height 20
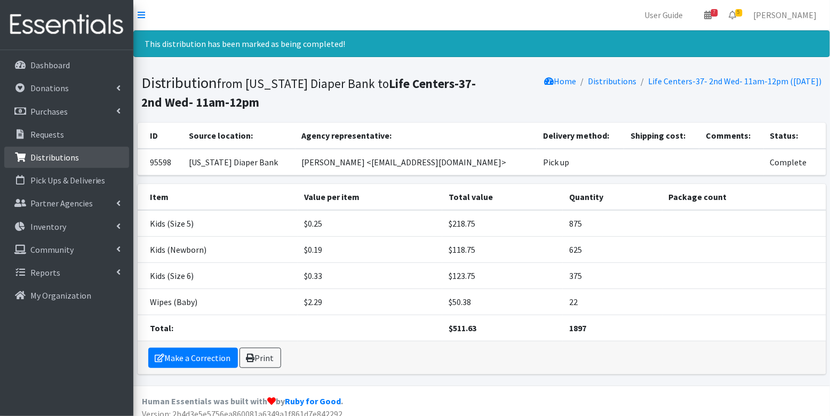
click at [53, 161] on p "Distributions" at bounding box center [54, 157] width 49 height 11
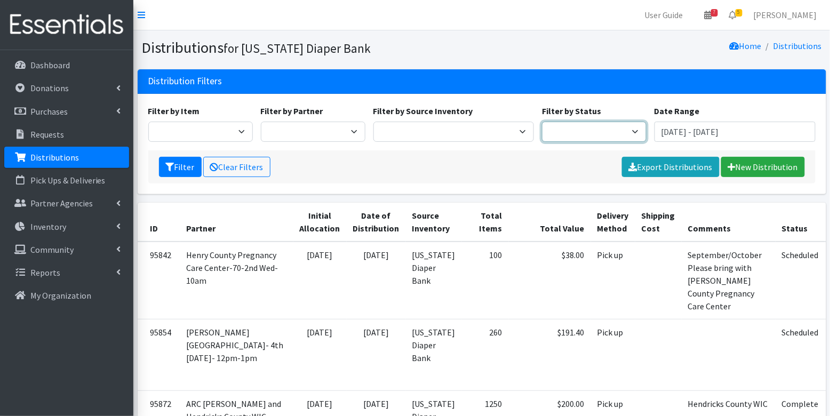
click at [608, 130] on select "Scheduled Complete" at bounding box center [594, 132] width 105 height 20
select select "5"
click at [171, 164] on icon "submit" at bounding box center [170, 167] width 9 height 9
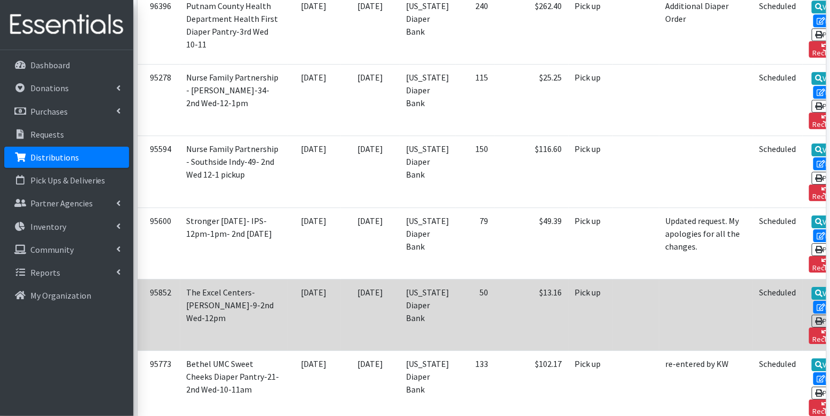
scroll to position [2175, 0]
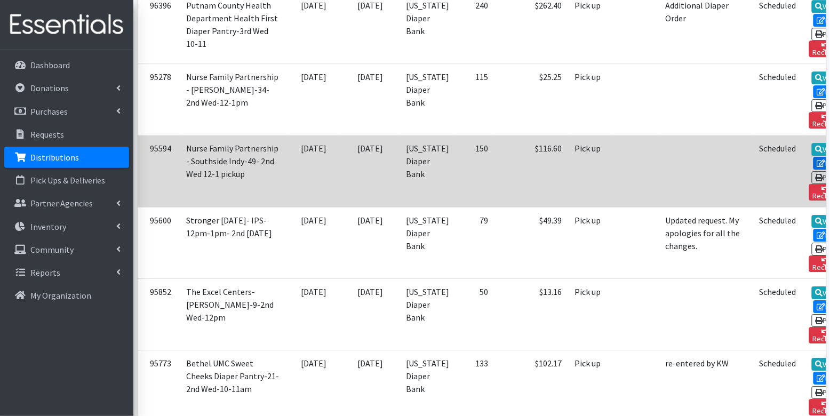
click at [817, 159] on icon at bounding box center [821, 162] width 9 height 7
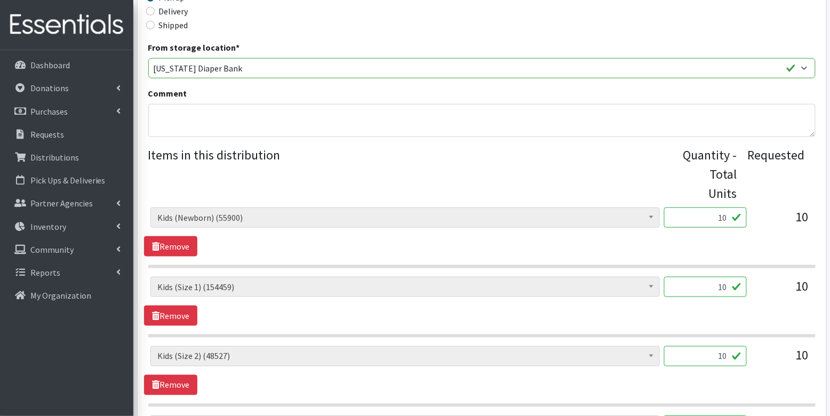
scroll to position [330, 0]
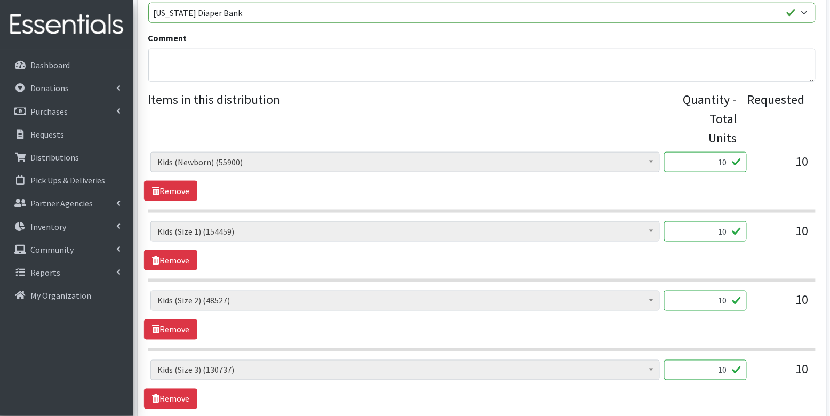
click at [725, 166] on input "10" at bounding box center [705, 162] width 83 height 20
type input "250"
click at [728, 227] on input "10" at bounding box center [705, 231] width 83 height 20
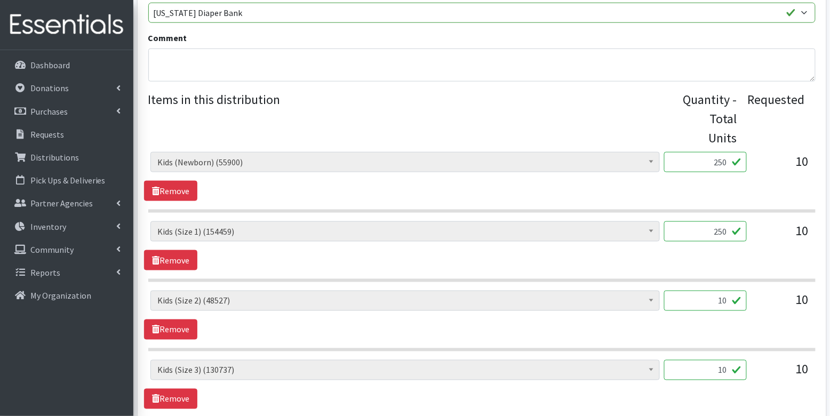
type input "250"
click at [723, 300] on input "10" at bounding box center [705, 301] width 83 height 20
type input "250"
click at [729, 370] on input "10" at bounding box center [705, 370] width 83 height 20
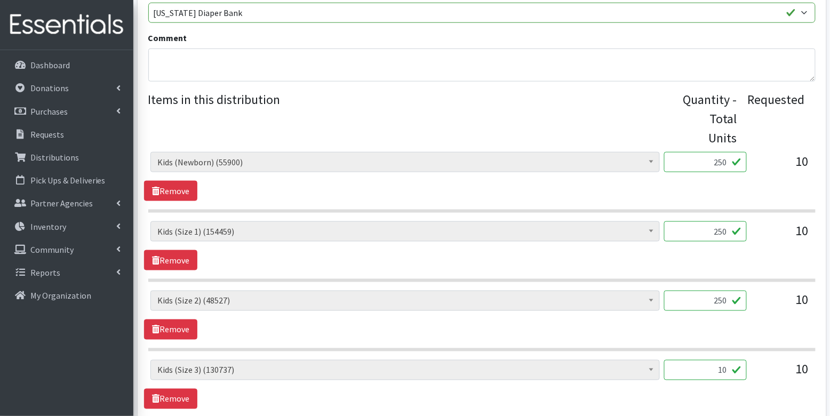
click at [729, 370] on input "10" at bounding box center [705, 370] width 83 height 20
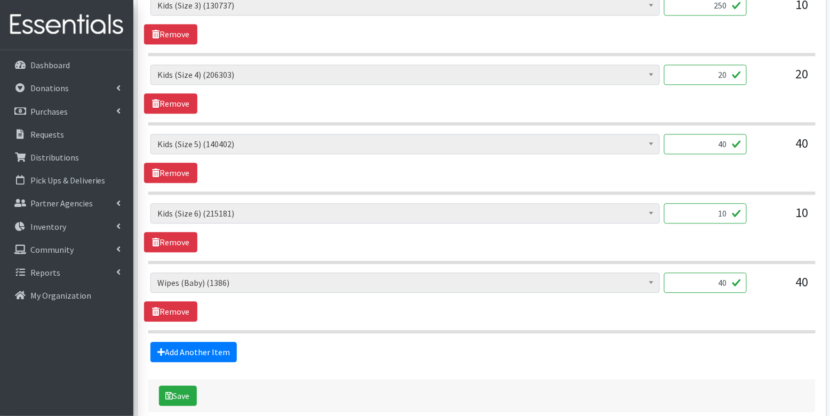
scroll to position [672, 0]
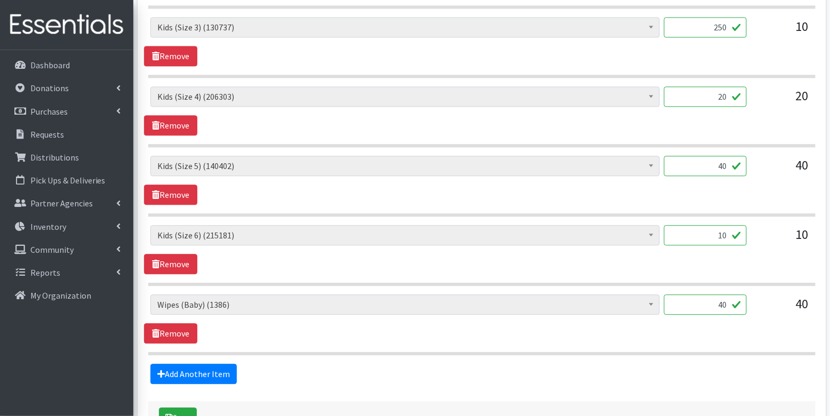
type input "250"
click at [716, 89] on input "20" at bounding box center [705, 96] width 83 height 20
type input "500"
click at [727, 157] on input "40" at bounding box center [705, 166] width 83 height 20
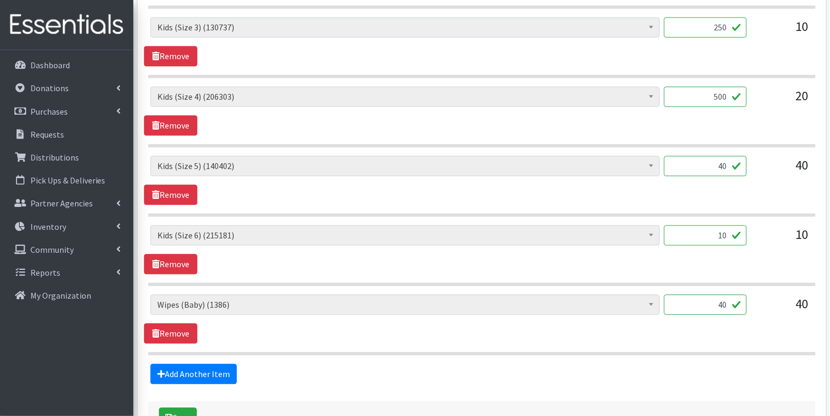
click at [727, 157] on input "40" at bounding box center [705, 166] width 83 height 20
type input "1000"
click at [724, 232] on input "10" at bounding box center [705, 235] width 83 height 20
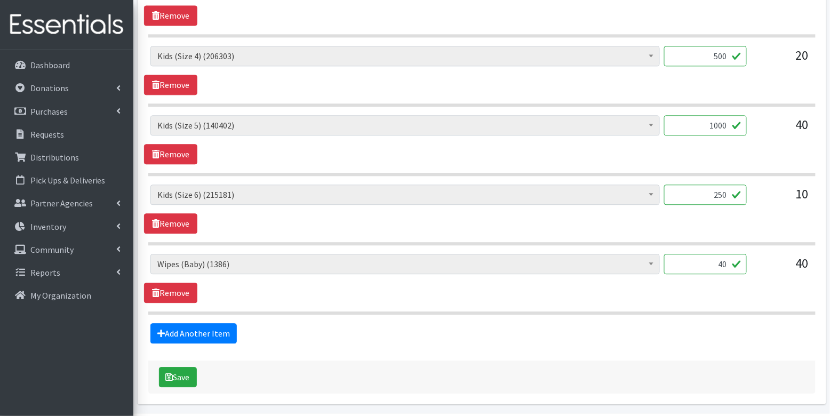
scroll to position [742, 0]
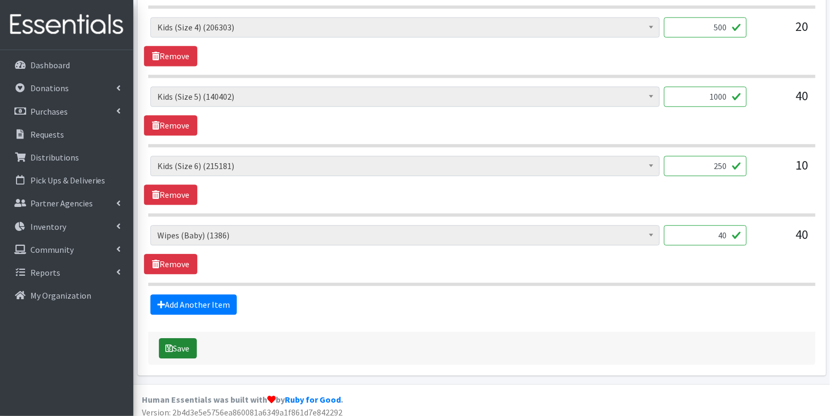
type input "250"
click at [180, 338] on button "Save" at bounding box center [178, 348] width 38 height 20
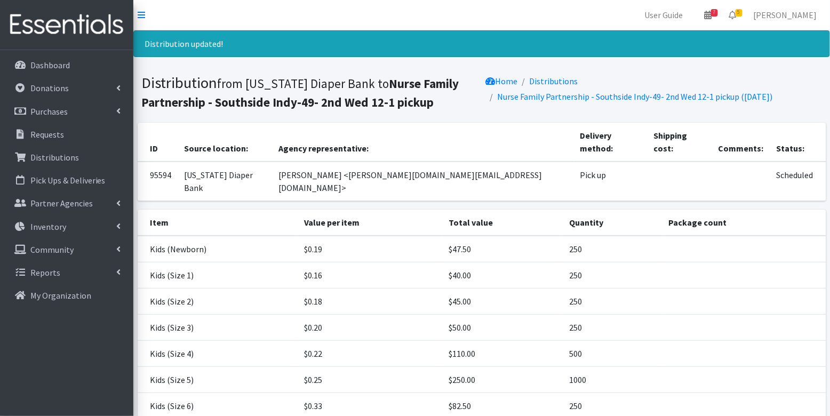
scroll to position [108, 0]
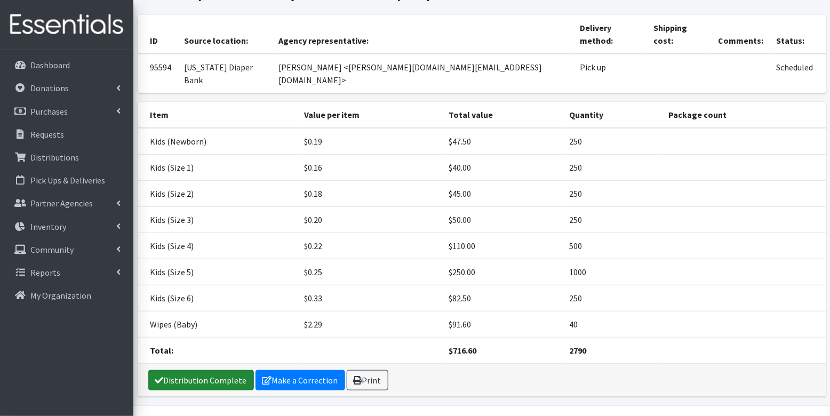
click at [211, 370] on link "Distribution Complete" at bounding box center [201, 380] width 106 height 20
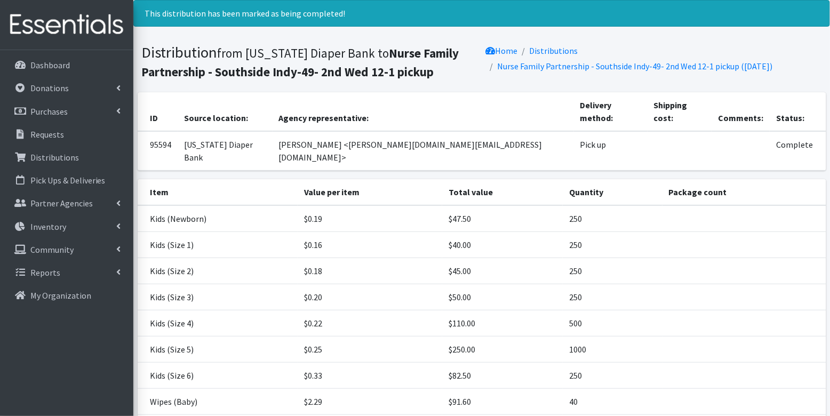
scroll to position [0, 0]
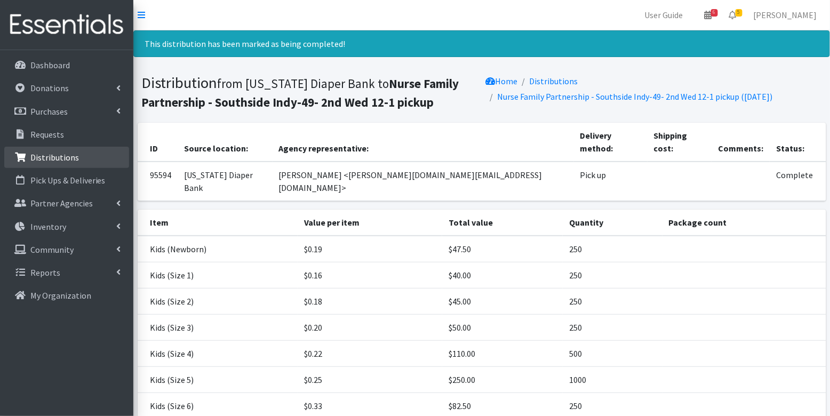
click at [51, 154] on p "Distributions" at bounding box center [54, 157] width 49 height 11
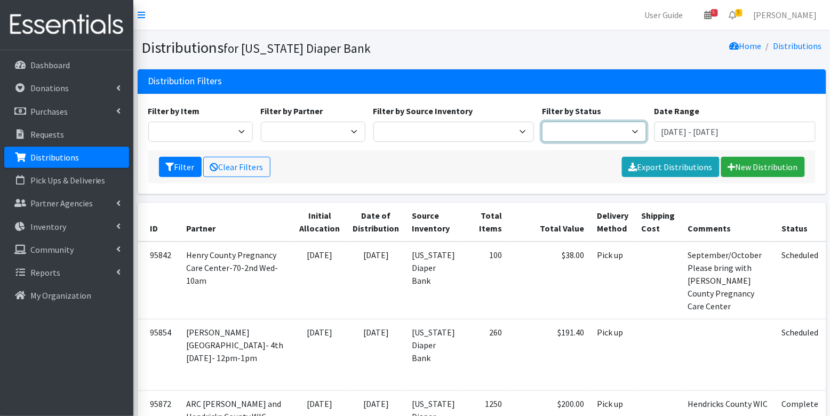
click at [563, 127] on select "Scheduled Complete" at bounding box center [594, 132] width 105 height 20
select select "5"
click at [176, 161] on button "Filter" at bounding box center [180, 167] width 43 height 20
click at [175, 180] on div "Filter Clear Filters Export Distributions New Distribution" at bounding box center [481, 166] width 667 height 33
click at [175, 168] on button "Filter" at bounding box center [180, 167] width 43 height 20
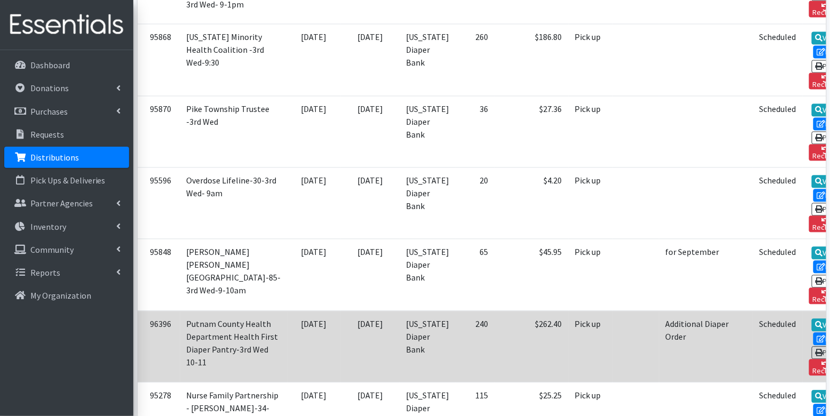
scroll to position [1854, 0]
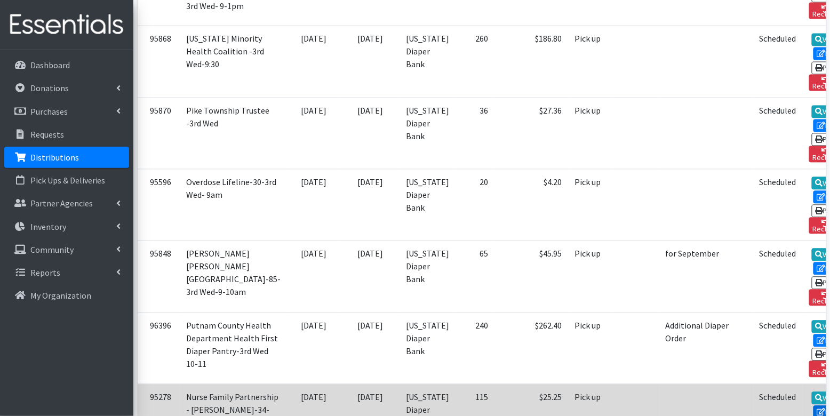
click at [813, 406] on link "Edit" at bounding box center [827, 412] width 29 height 13
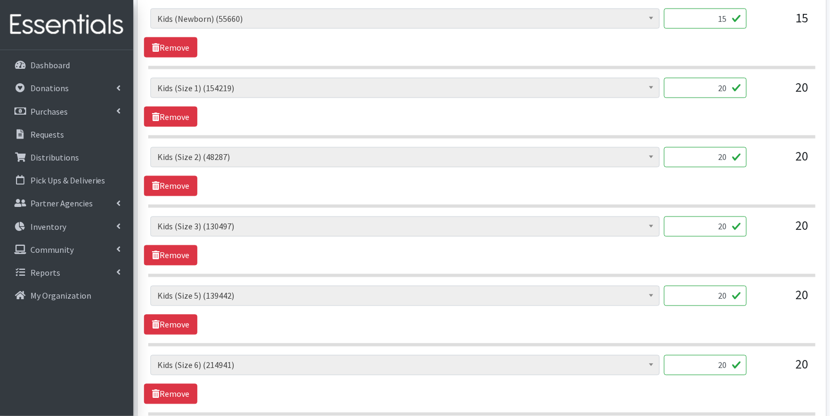
scroll to position [474, 0]
click at [725, 17] on input "15" at bounding box center [705, 18] width 83 height 20
type input "375"
click at [732, 89] on input "20" at bounding box center [705, 87] width 83 height 20
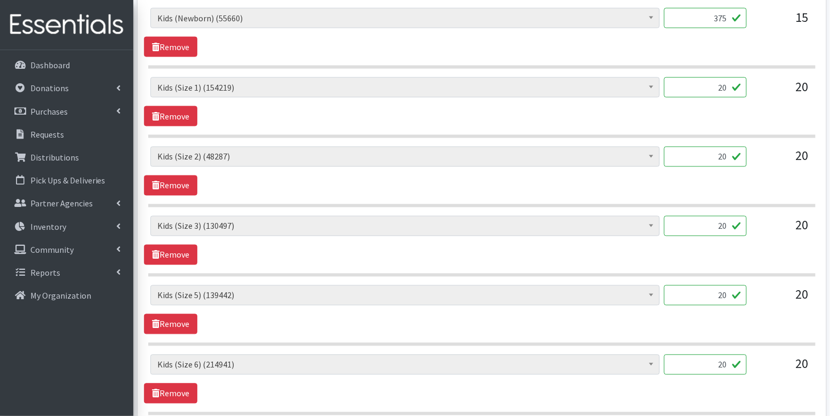
click at [732, 89] on input "20" at bounding box center [705, 87] width 83 height 20
type input "500"
click at [731, 154] on input "20" at bounding box center [705, 157] width 83 height 20
type input "500"
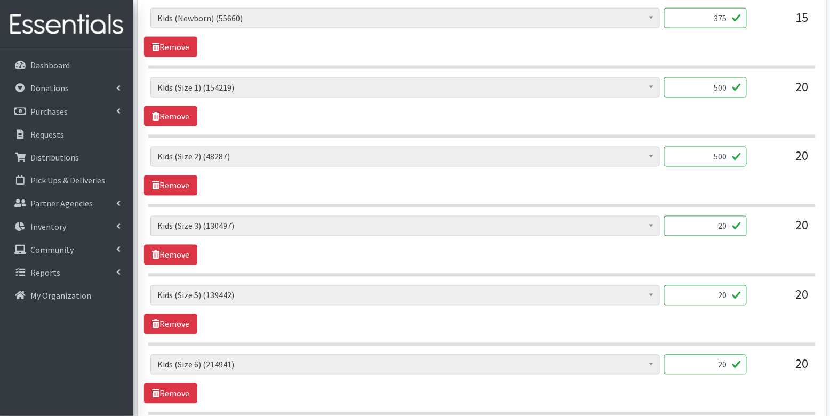
click at [724, 227] on input "20" at bounding box center [705, 226] width 83 height 20
type input "500"
click at [729, 291] on input "20" at bounding box center [705, 295] width 83 height 20
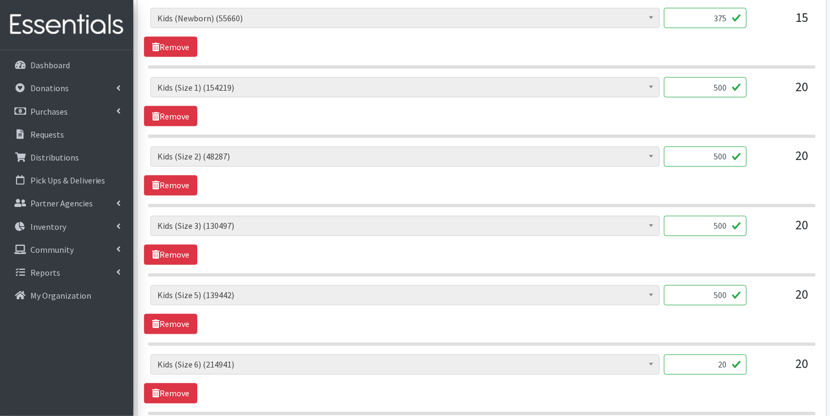
type input "500"
click at [724, 363] on input "20" at bounding box center [705, 365] width 83 height 20
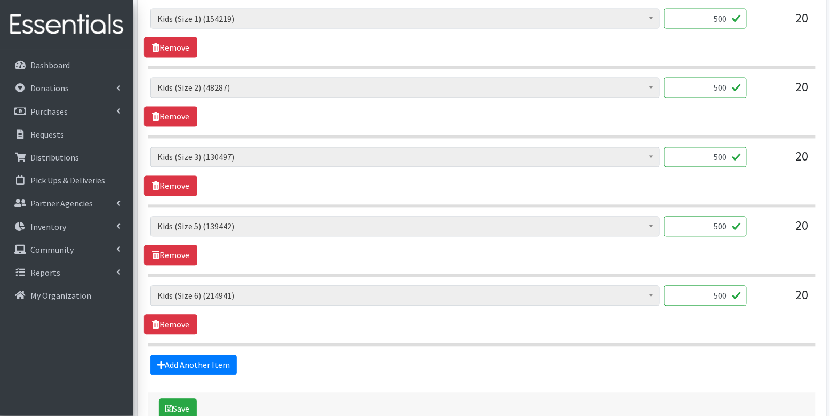
scroll to position [605, 0]
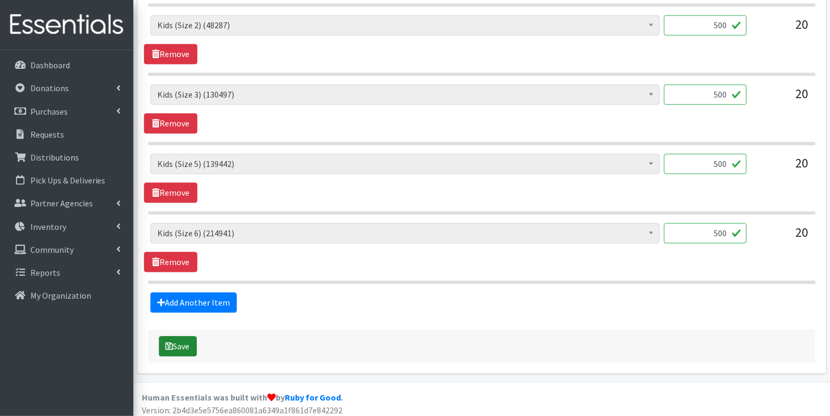
type input "500"
click at [183, 340] on button "Save" at bounding box center [178, 346] width 38 height 20
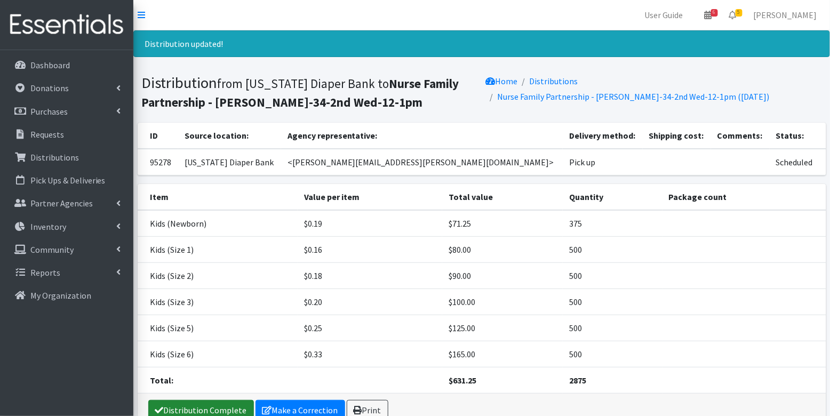
click at [191, 408] on link "Distribution Complete" at bounding box center [201, 410] width 106 height 20
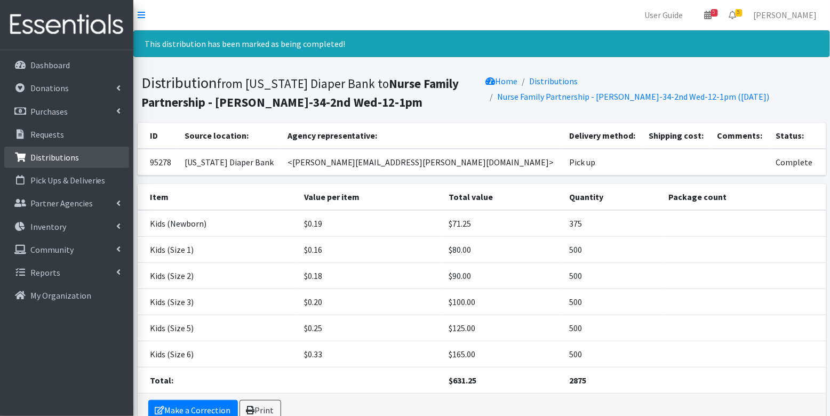
click at [41, 157] on p "Distributions" at bounding box center [54, 157] width 49 height 11
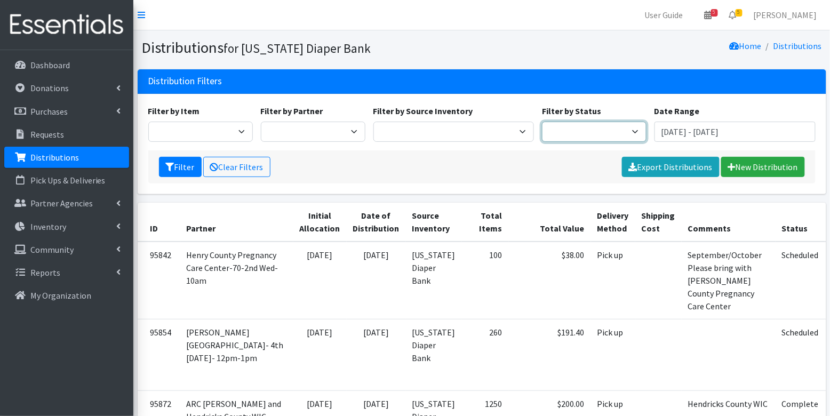
click at [577, 135] on select "Scheduled Complete" at bounding box center [594, 132] width 105 height 20
select select "5"
click at [183, 169] on button "Filter" at bounding box center [180, 167] width 43 height 20
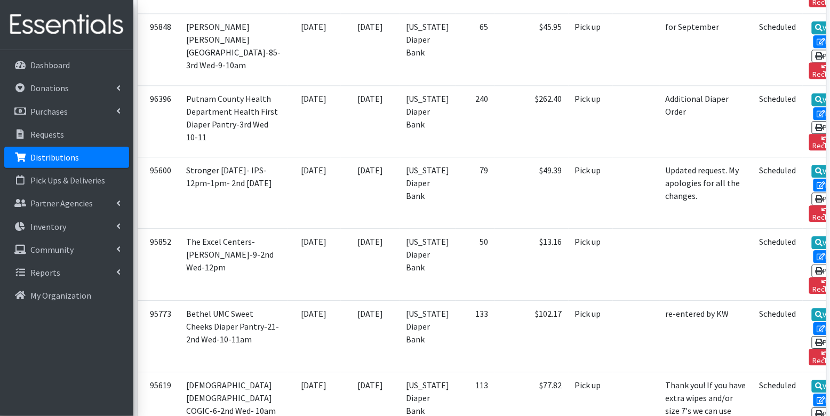
scroll to position [2065, 0]
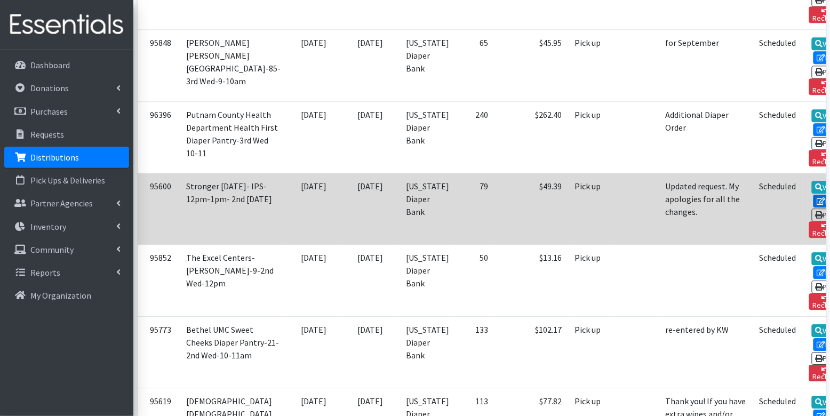
click at [813, 195] on link "Edit" at bounding box center [827, 201] width 29 height 13
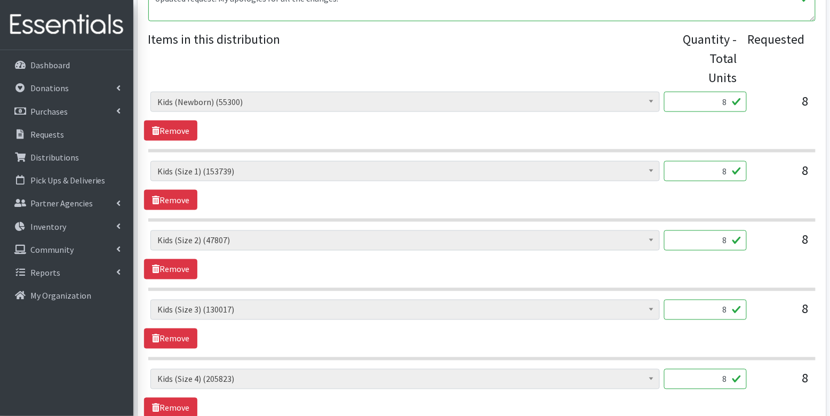
scroll to position [392, 0]
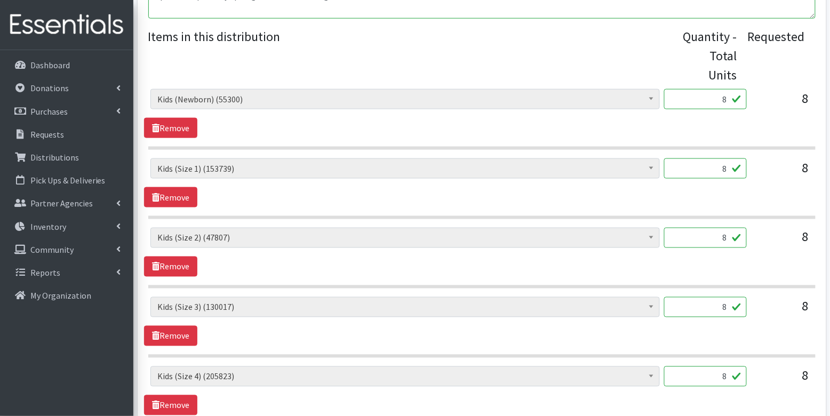
click at [721, 98] on input "8" at bounding box center [705, 99] width 83 height 20
type input "200"
click at [723, 165] on input "8" at bounding box center [705, 168] width 83 height 20
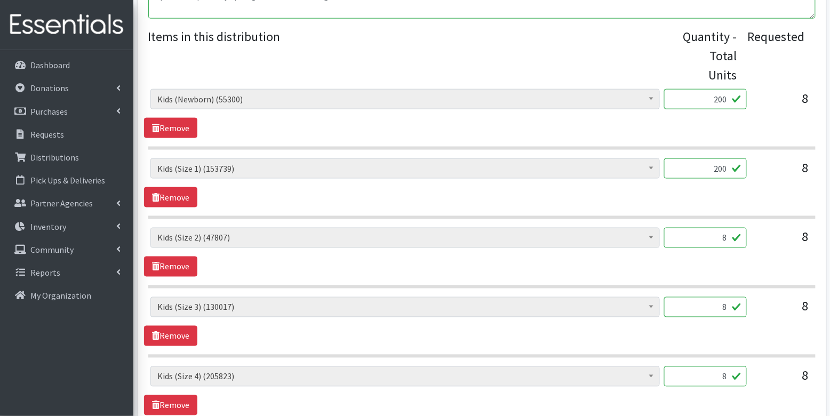
type input "200"
click at [732, 238] on input "8" at bounding box center [705, 238] width 83 height 20
type input "200"
click at [728, 306] on input "8" at bounding box center [705, 307] width 83 height 20
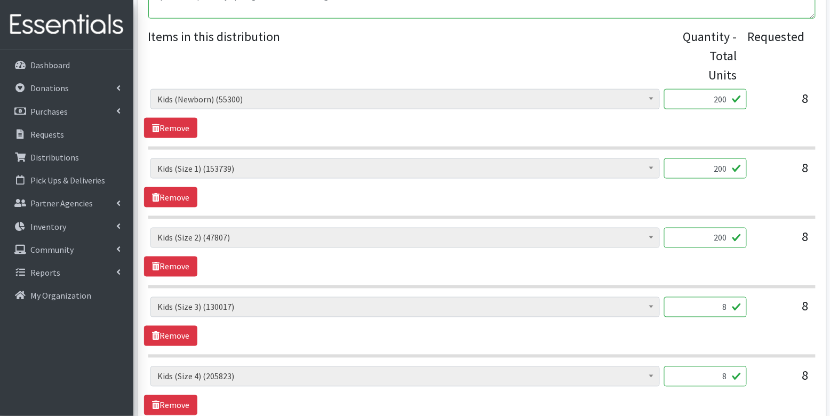
click at [728, 306] on input "8" at bounding box center [705, 307] width 83 height 20
type input "200"
click at [731, 372] on input "8" at bounding box center [705, 376] width 83 height 20
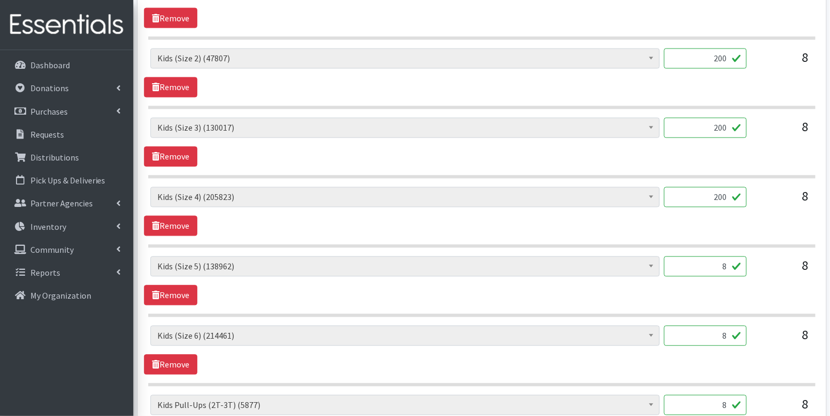
scroll to position [584, 0]
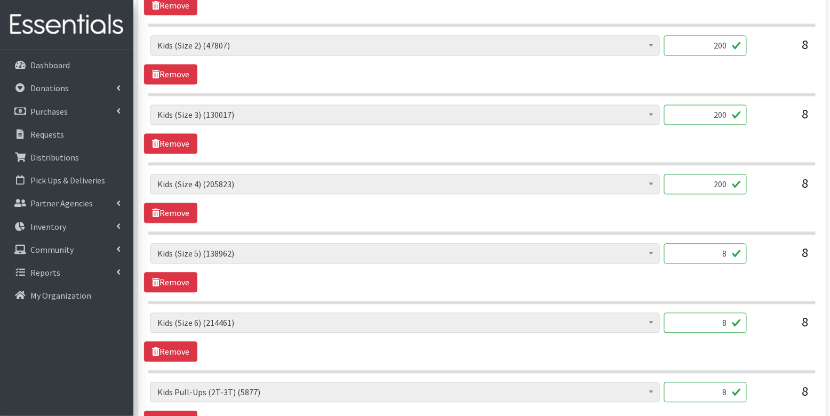
type input "200"
click at [730, 256] on input "8" at bounding box center [705, 254] width 83 height 20
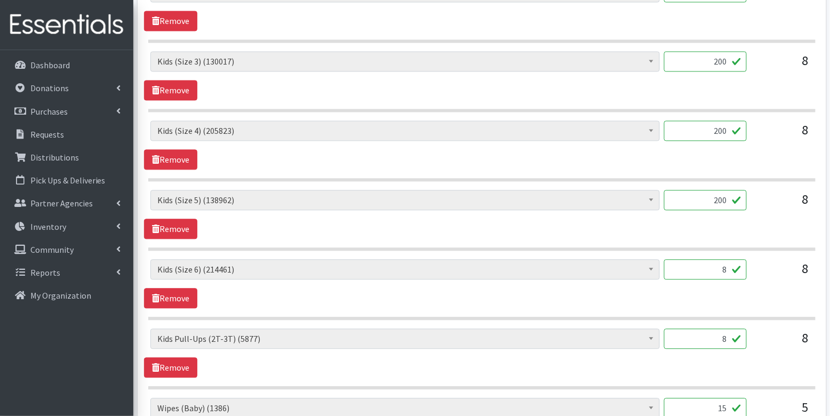
scroll to position [652, 0]
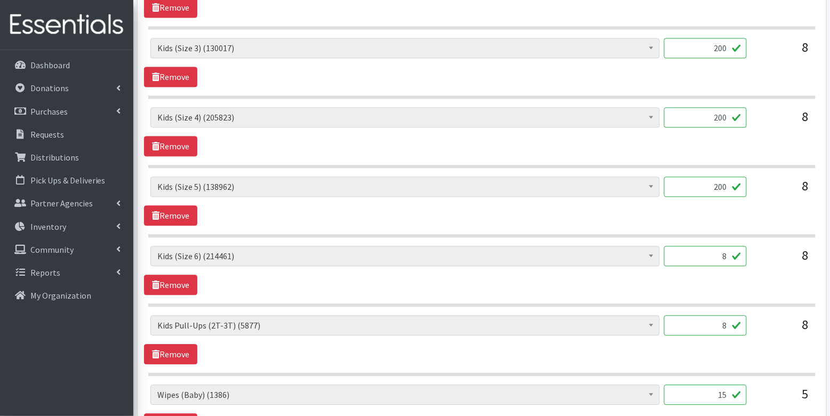
type input "200"
click at [732, 252] on input "8" at bounding box center [705, 256] width 83 height 20
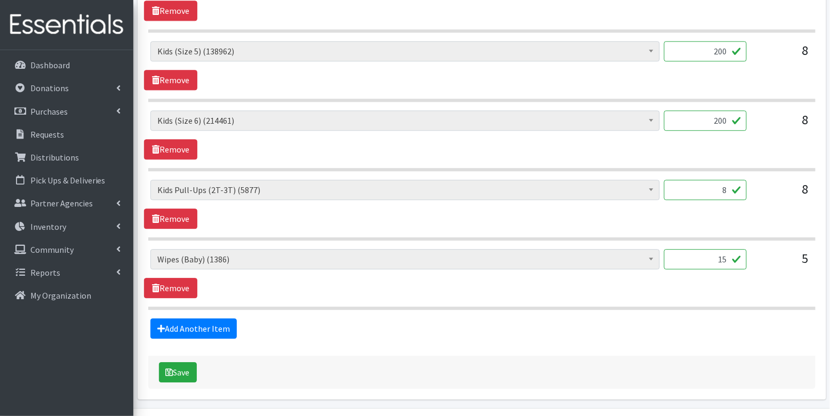
scroll to position [804, 0]
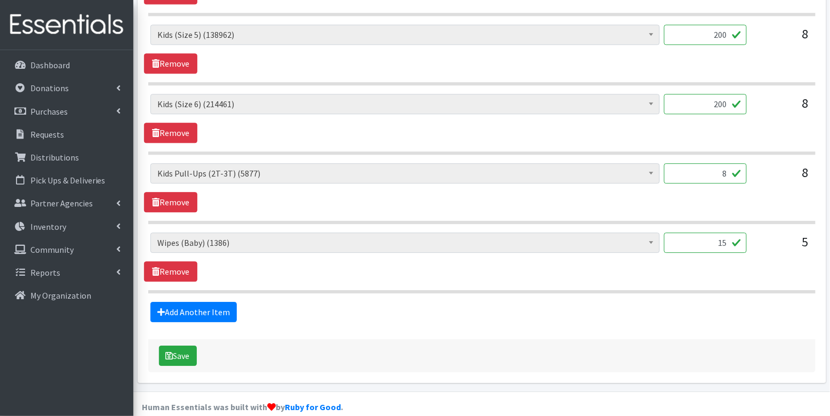
type input "200"
click at [731, 163] on input "8" at bounding box center [705, 173] width 83 height 20
click at [733, 166] on input "8" at bounding box center [705, 173] width 83 height 20
type input "80"
click at [174, 351] on button "Save" at bounding box center [178, 356] width 38 height 20
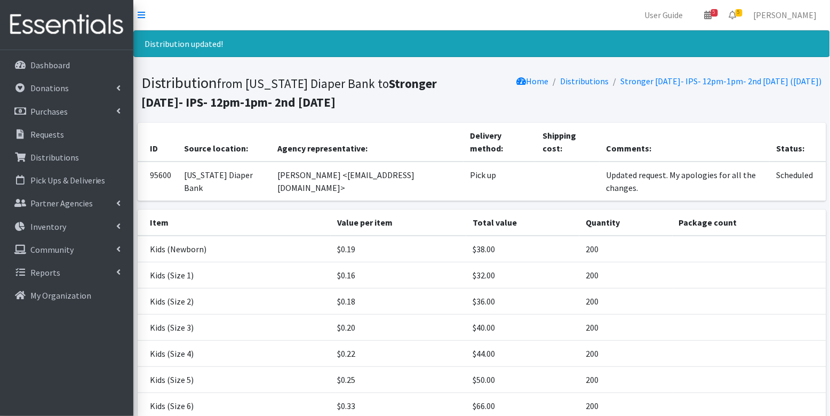
scroll to position [133, 0]
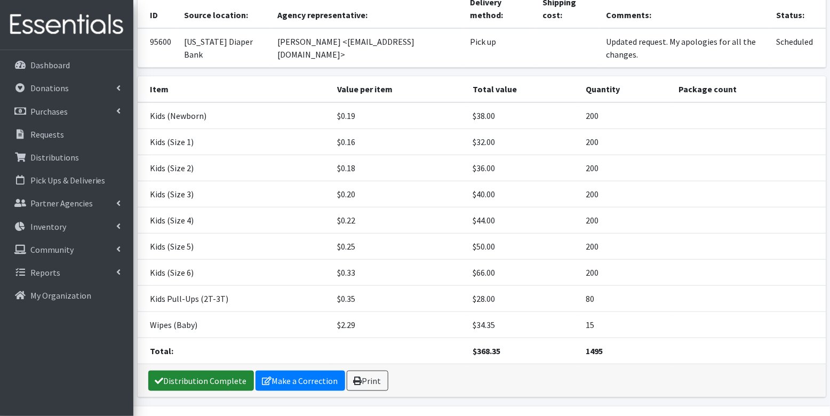
click at [229, 371] on link "Distribution Complete" at bounding box center [201, 381] width 106 height 20
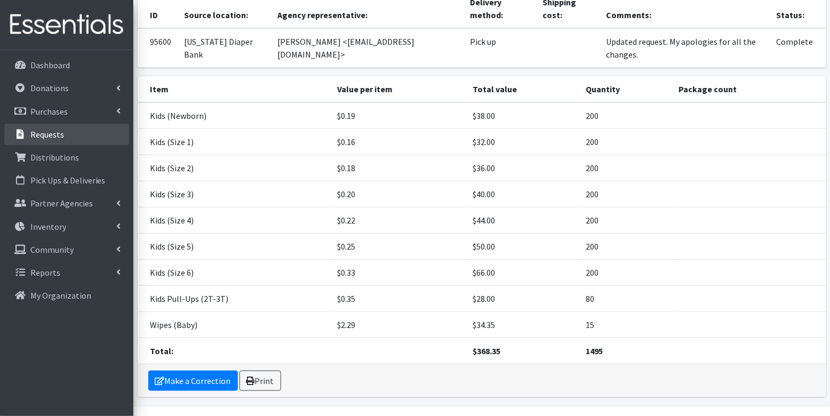
click at [52, 138] on p "Requests" at bounding box center [47, 134] width 34 height 11
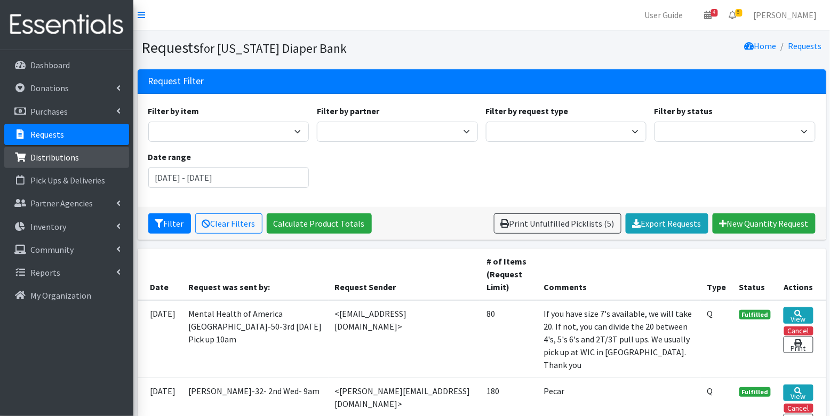
click at [52, 160] on p "Distributions" at bounding box center [54, 157] width 49 height 11
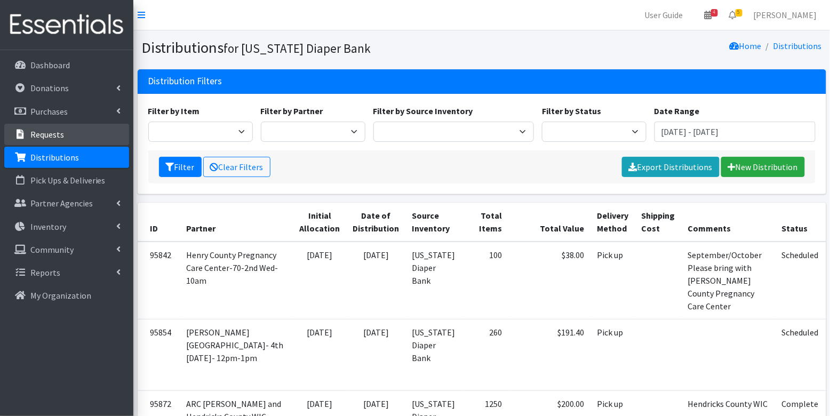
click at [60, 141] on link "Requests" at bounding box center [66, 134] width 125 height 21
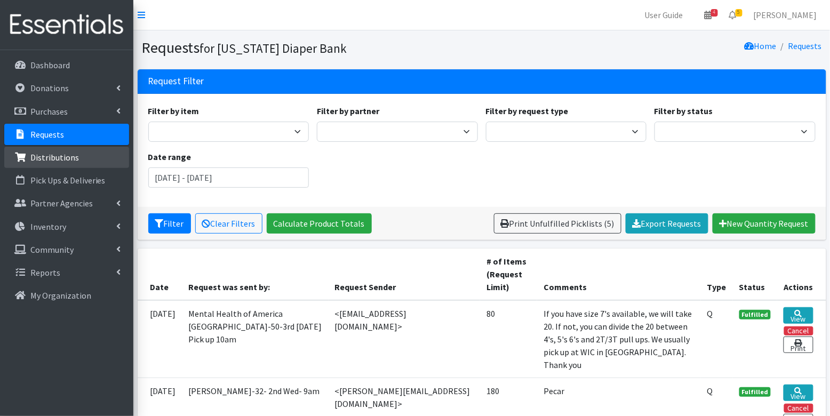
click at [57, 158] on p "Distributions" at bounding box center [54, 157] width 49 height 11
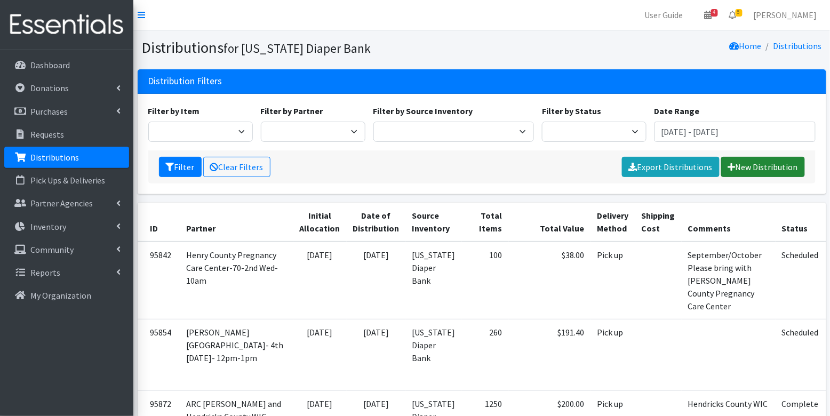
click at [753, 169] on link "New Distribution" at bounding box center [763, 167] width 84 height 20
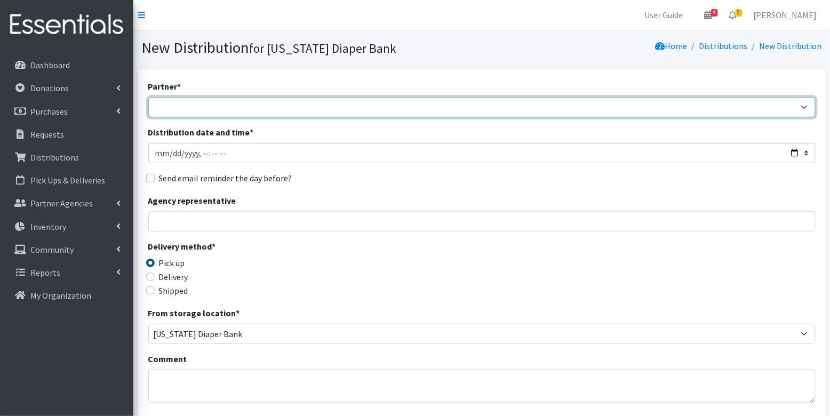
click at [213, 105] on select "ARC Boone and Hendricks County WIC Babies Basic Needs Northern Indiana Baby Ble…" at bounding box center [481, 107] width 667 height 20
select select "8050"
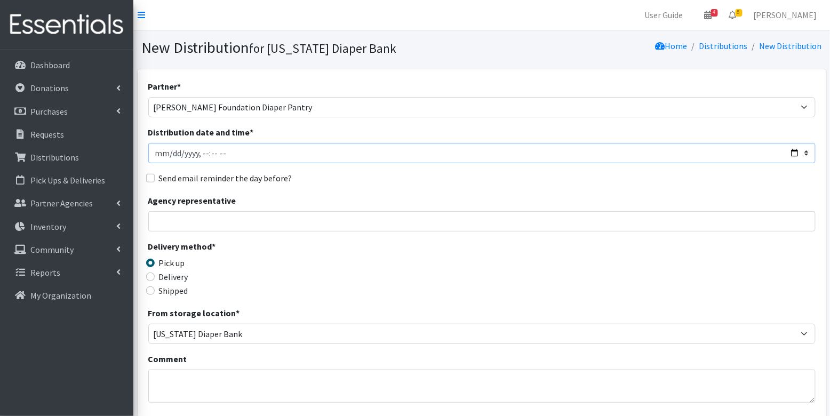
click at [172, 155] on input "Distribution date and time *" at bounding box center [481, 153] width 667 height 20
click at [205, 154] on input "Distribution date and time *" at bounding box center [481, 153] width 667 height 20
click at [198, 153] on input "Distribution date and time *" at bounding box center [481, 153] width 667 height 20
click at [208, 154] on input "Distribution date and time *" at bounding box center [481, 153] width 667 height 20
click at [204, 154] on input "Distribution date and time *" at bounding box center [481, 153] width 667 height 20
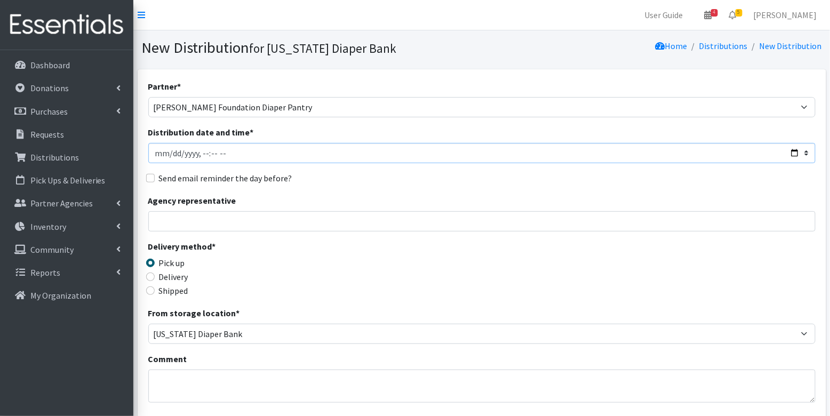
type input "2025-09-17T12:00"
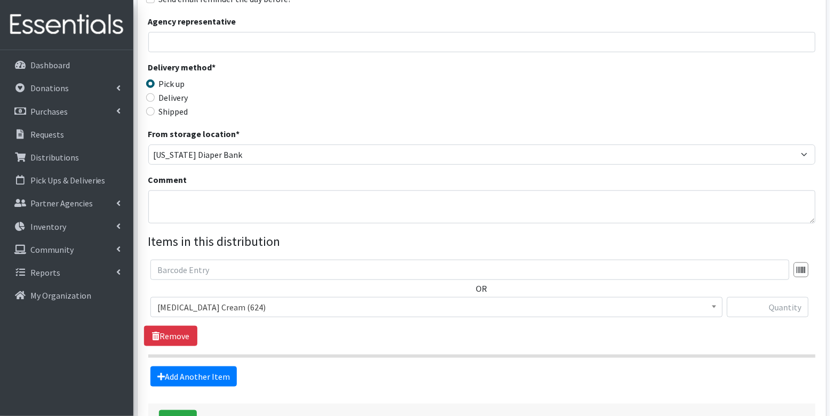
scroll to position [256, 0]
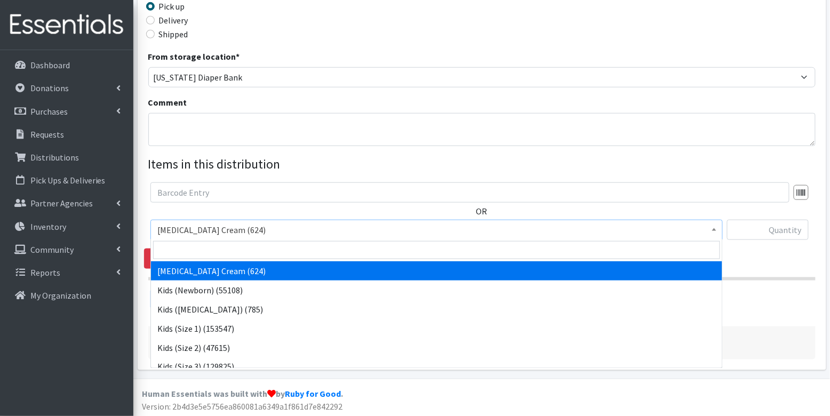
click at [232, 230] on span "[MEDICAL_DATA] Cream (624)" at bounding box center [436, 229] width 558 height 15
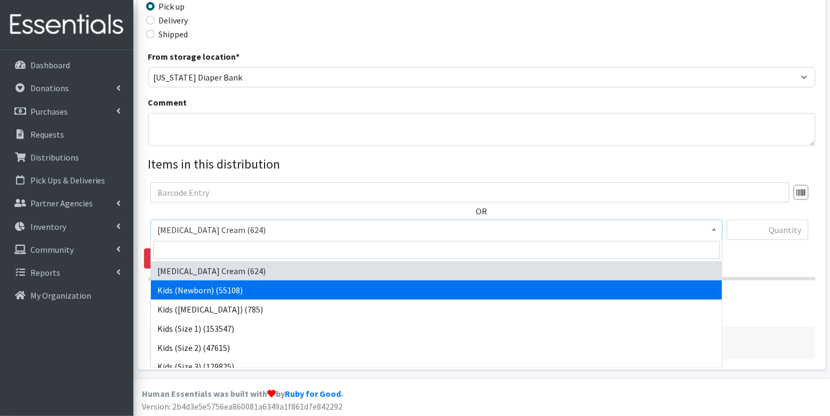
select select "3400"
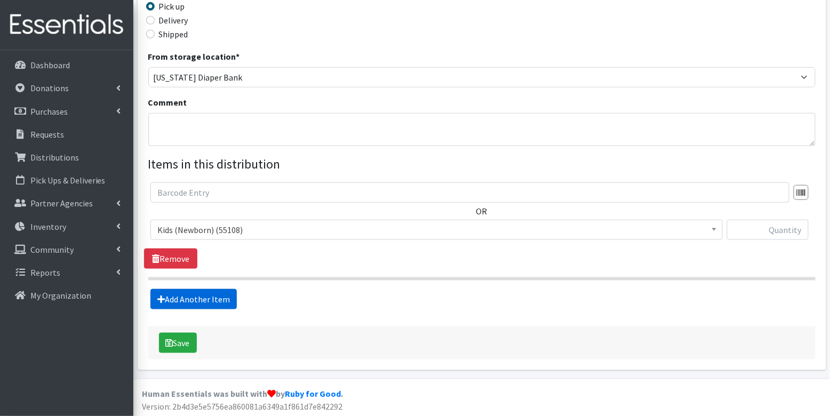
click at [185, 298] on link "Add Another Item" at bounding box center [193, 299] width 86 height 20
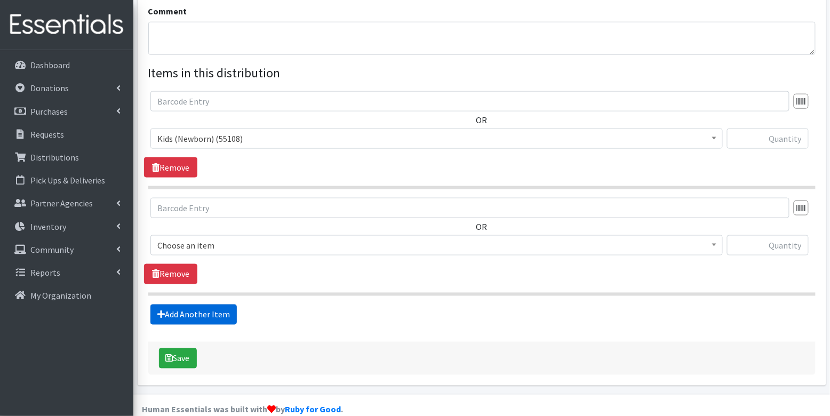
scroll to position [363, 0]
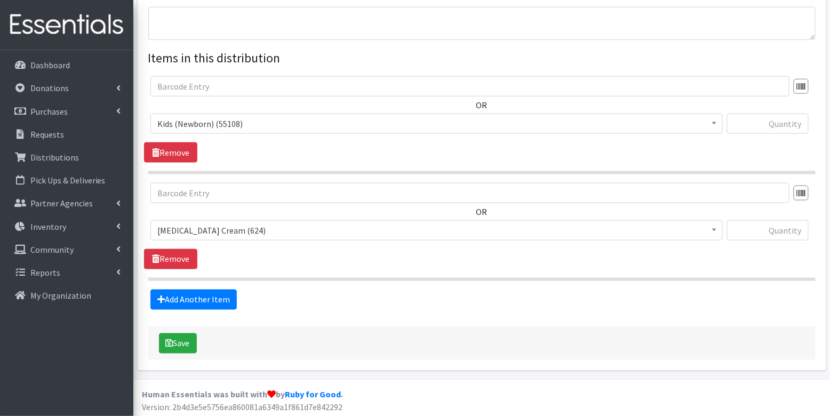
click at [251, 227] on span "[MEDICAL_DATA] Cream (624)" at bounding box center [436, 230] width 558 height 15
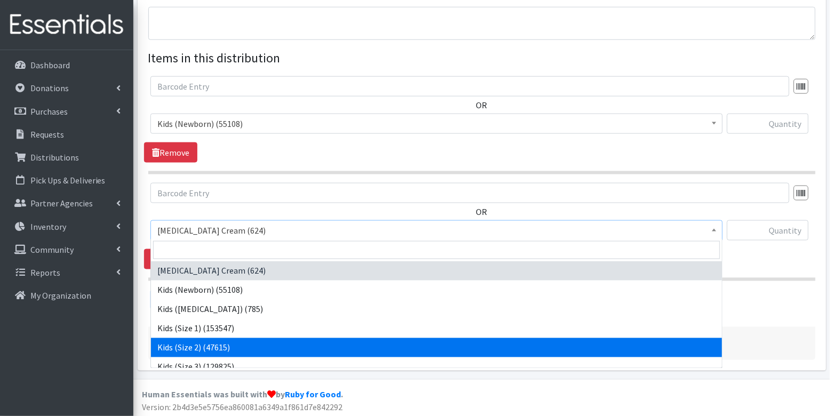
select select "3420"
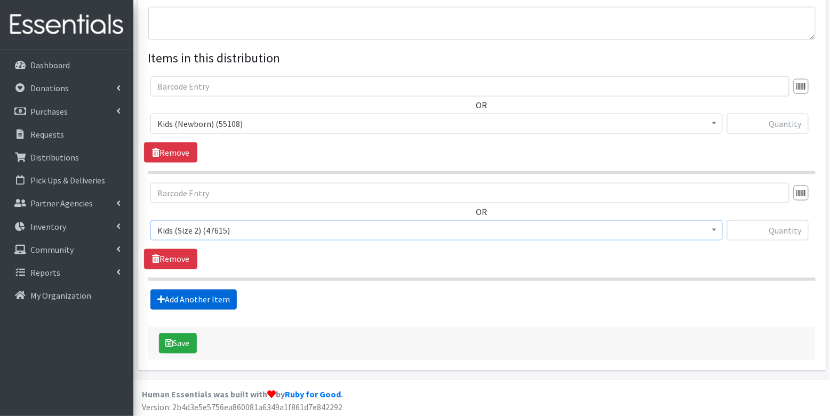
click at [218, 303] on link "Add Another Item" at bounding box center [193, 300] width 86 height 20
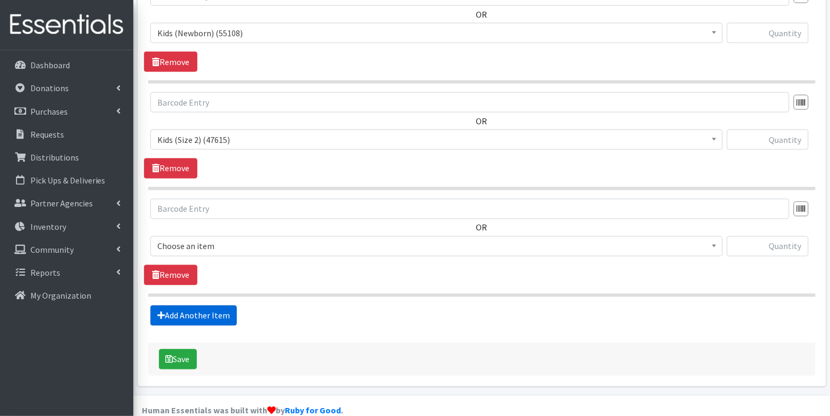
scroll to position [468, 0]
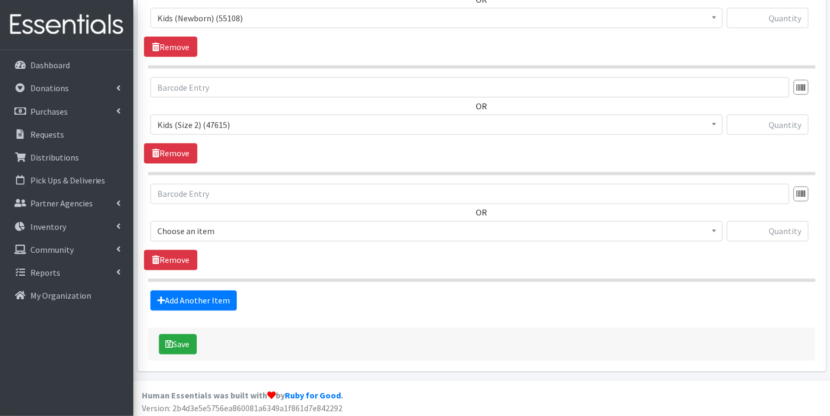
click at [214, 227] on span "Choose an item" at bounding box center [436, 231] width 558 height 15
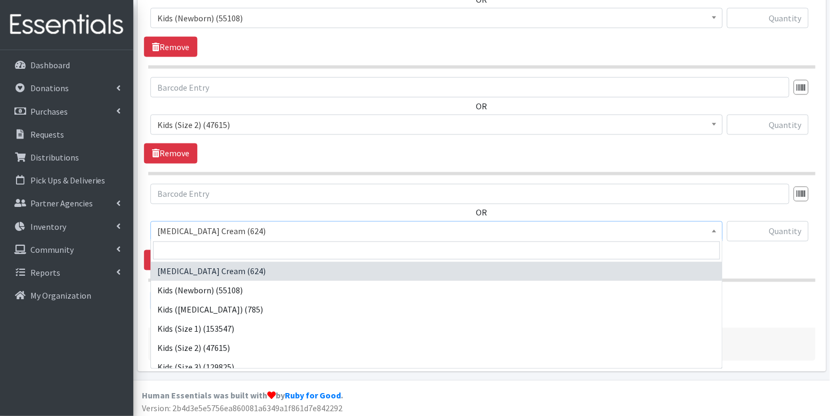
scroll to position [61, 0]
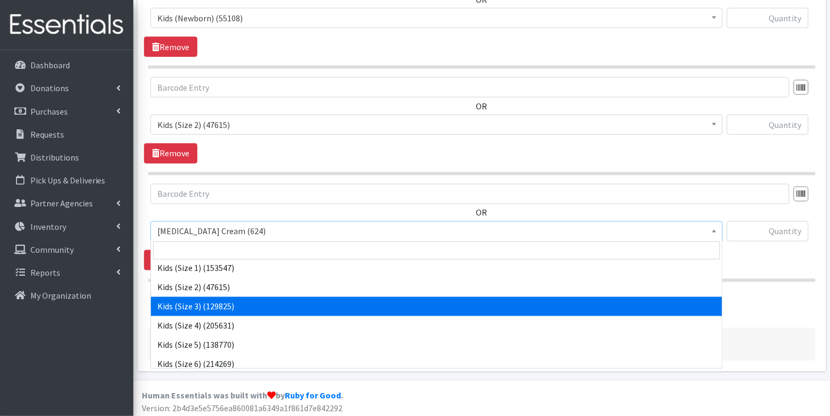
select select "3393"
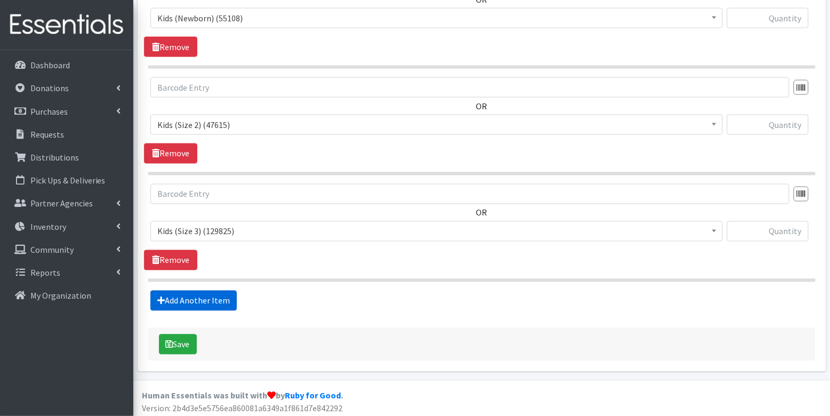
click at [213, 300] on link "Add Another Item" at bounding box center [193, 301] width 86 height 20
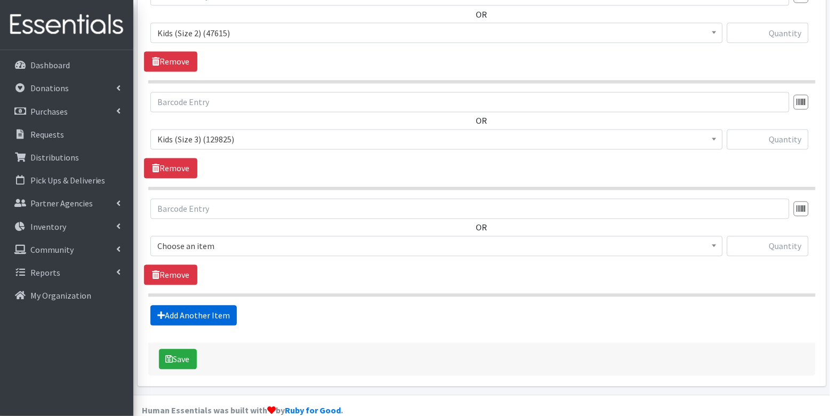
scroll to position [574, 0]
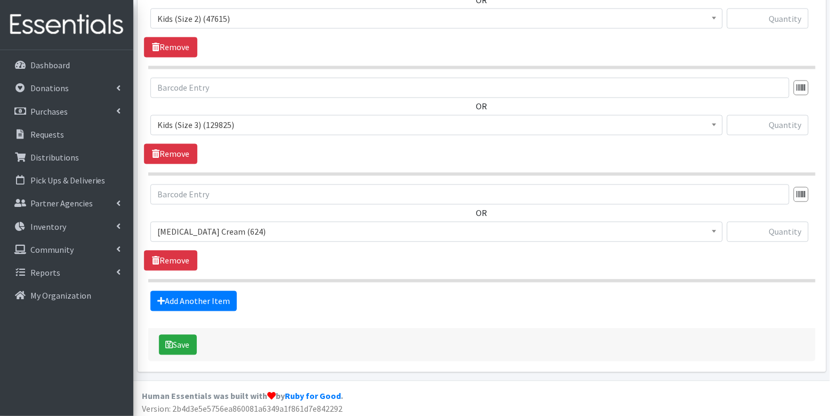
click at [222, 224] on span "Diaper Rash Cream (624)" at bounding box center [436, 231] width 558 height 15
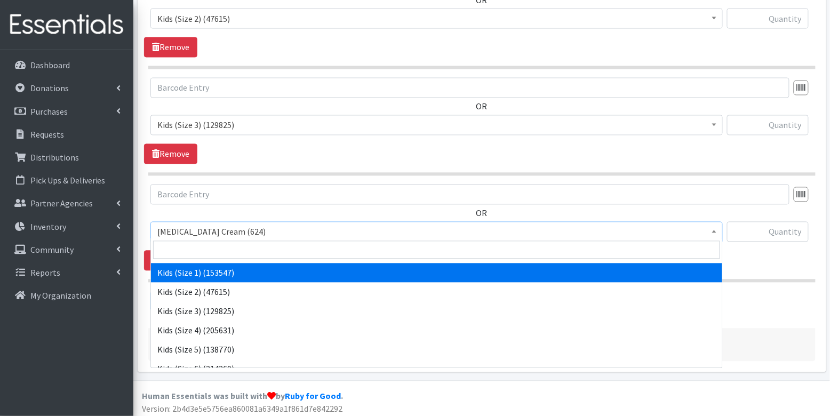
scroll to position [56, 0]
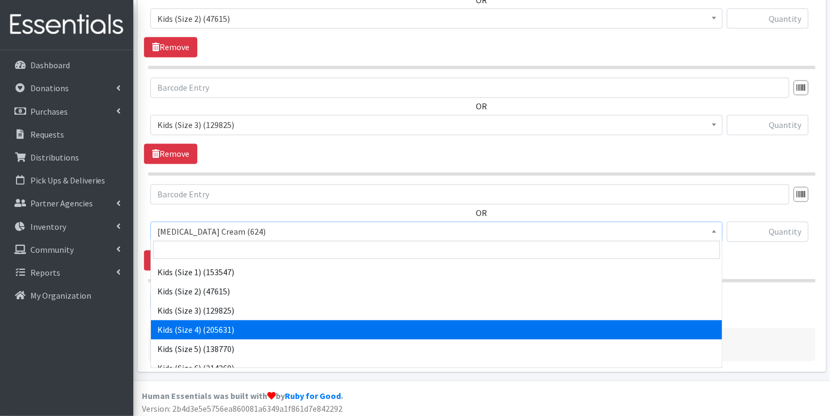
select select "3394"
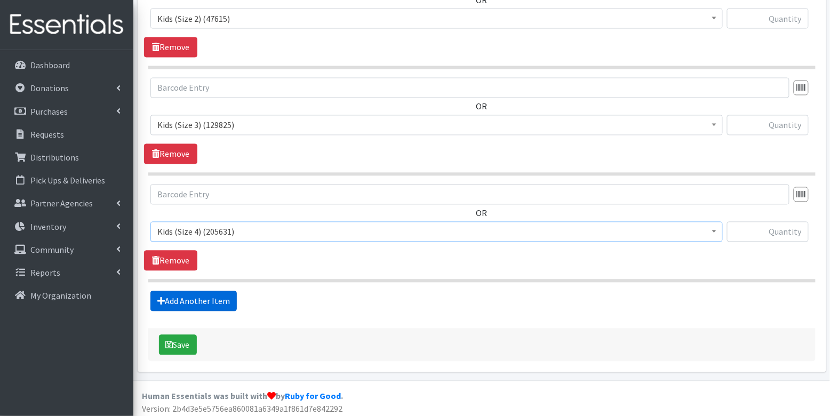
click at [208, 302] on link "Add Another Item" at bounding box center [193, 301] width 86 height 20
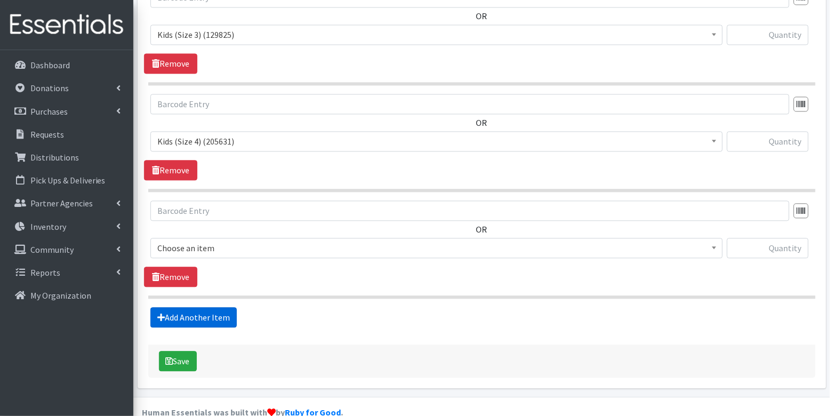
scroll to position [680, 0]
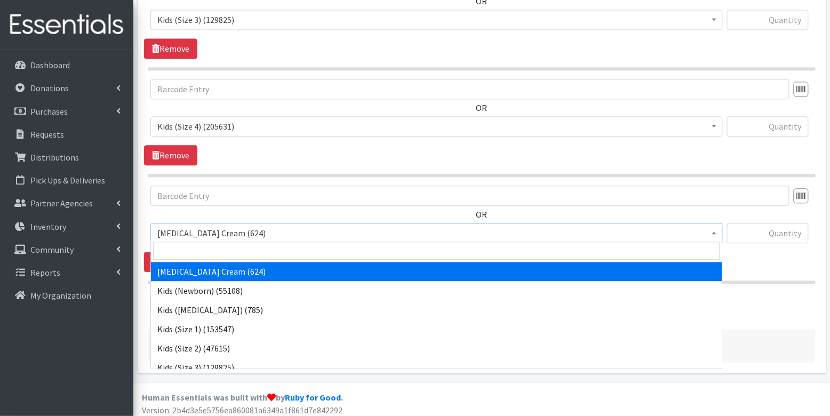
click at [208, 227] on span "Diaper Rash Cream (624)" at bounding box center [436, 233] width 558 height 15
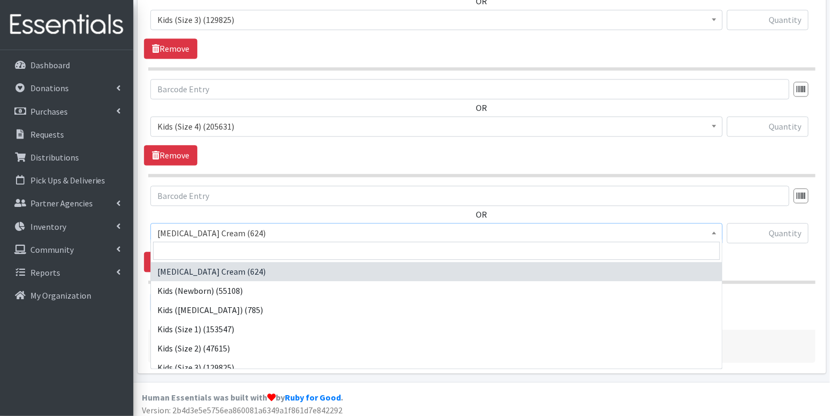
scroll to position [106, 0]
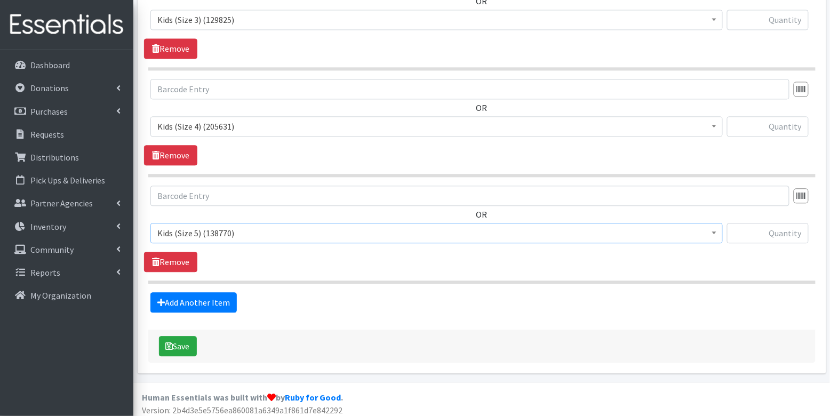
select select "3407"
click at [212, 292] on link "Add Another Item" at bounding box center [193, 302] width 86 height 20
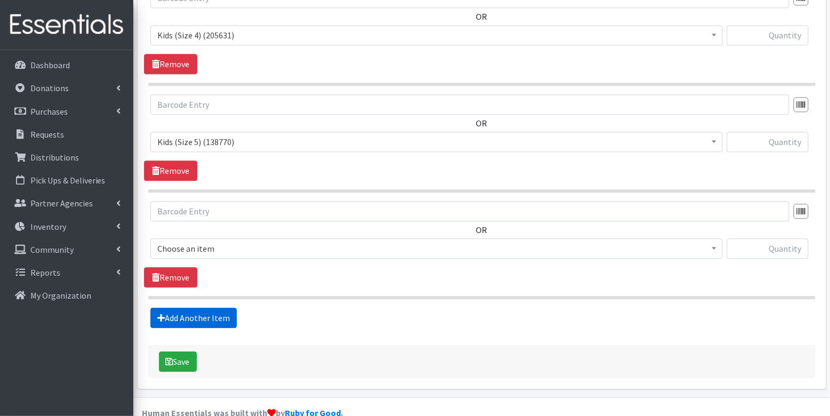
scroll to position [786, 0]
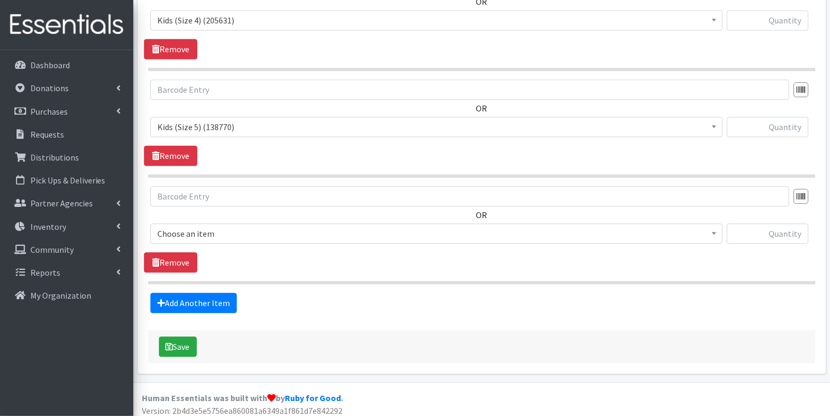
click at [212, 228] on span "Choose an item" at bounding box center [436, 233] width 558 height 15
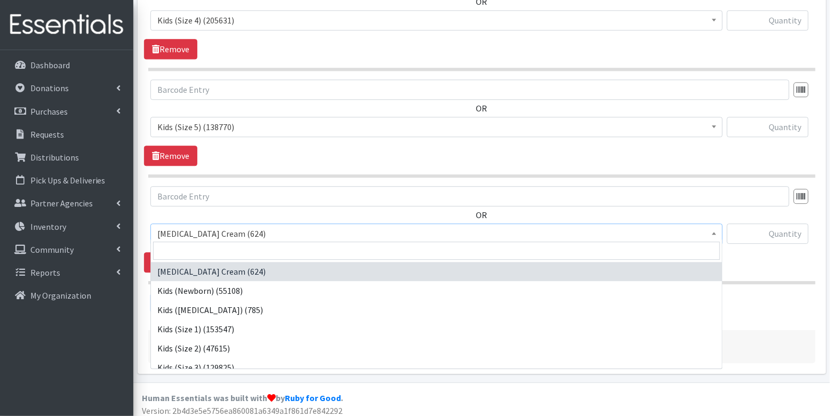
scroll to position [126, 0]
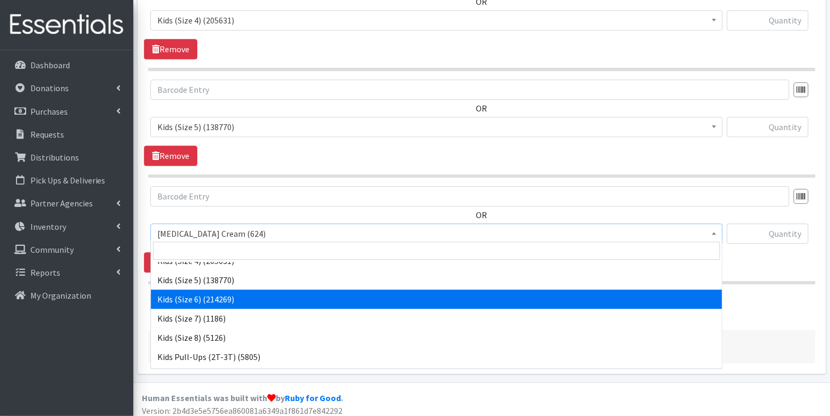
select select "3419"
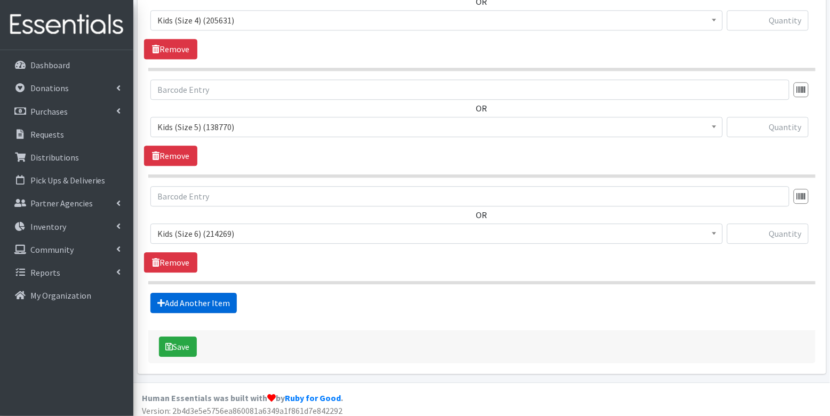
click at [227, 295] on link "Add Another Item" at bounding box center [193, 303] width 86 height 20
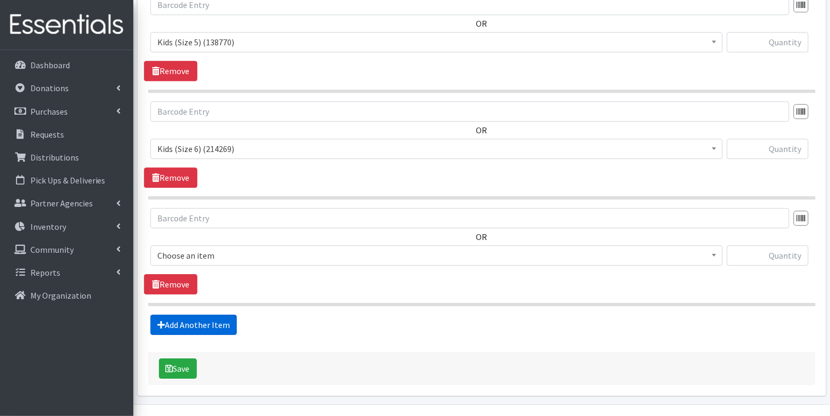
scroll to position [892, 0]
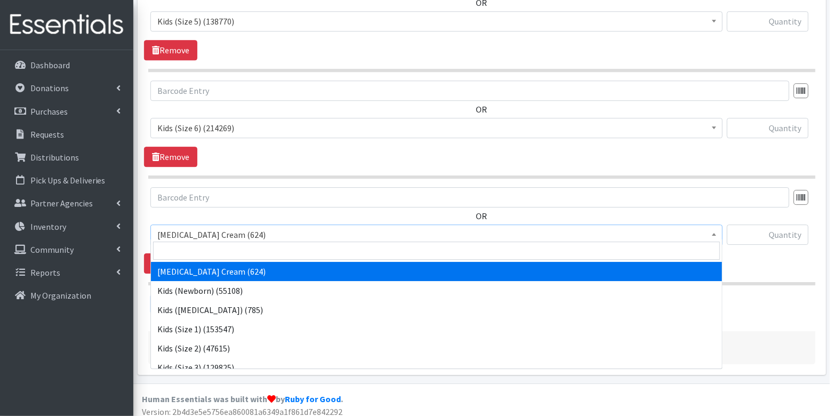
click at [219, 231] on span "Diaper Rash Cream (624)" at bounding box center [436, 234] width 558 height 15
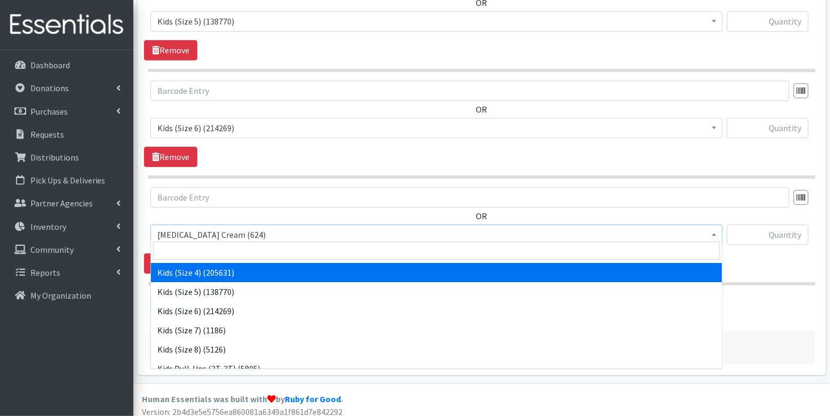
scroll to position [118, 0]
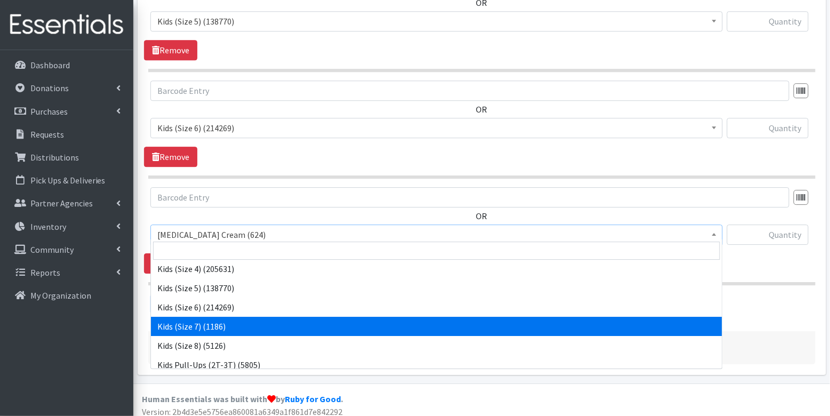
select select "7177"
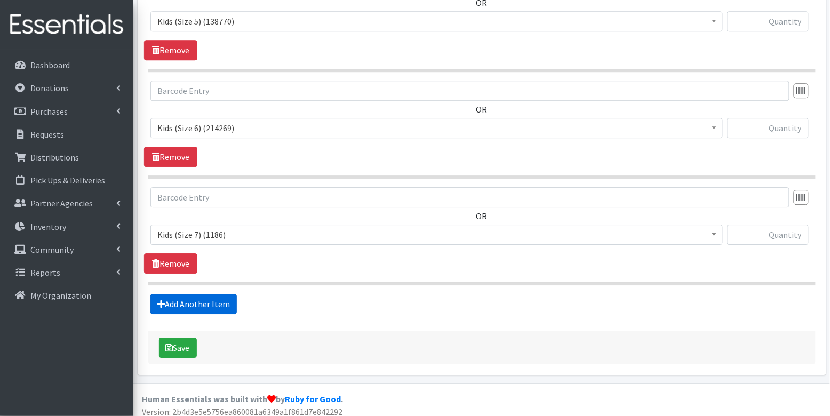
click at [204, 296] on link "Add Another Item" at bounding box center [193, 304] width 86 height 20
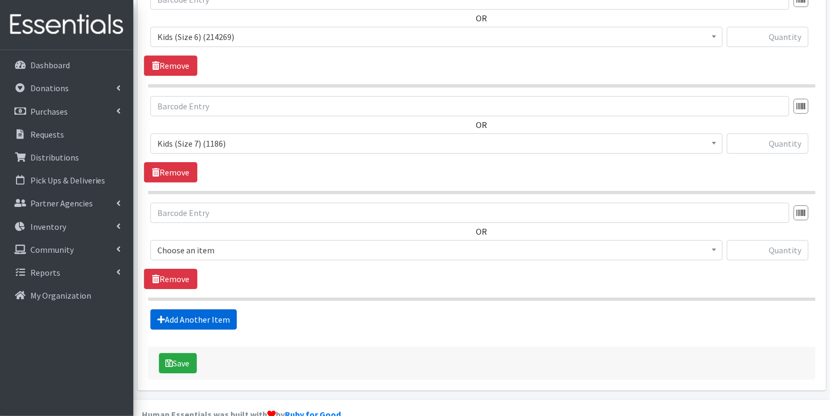
scroll to position [998, 0]
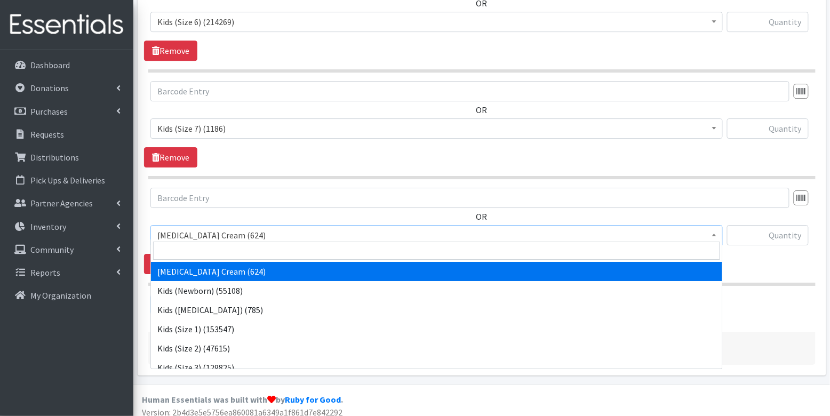
click at [204, 228] on span "Diaper Rash Cream (624)" at bounding box center [436, 235] width 558 height 15
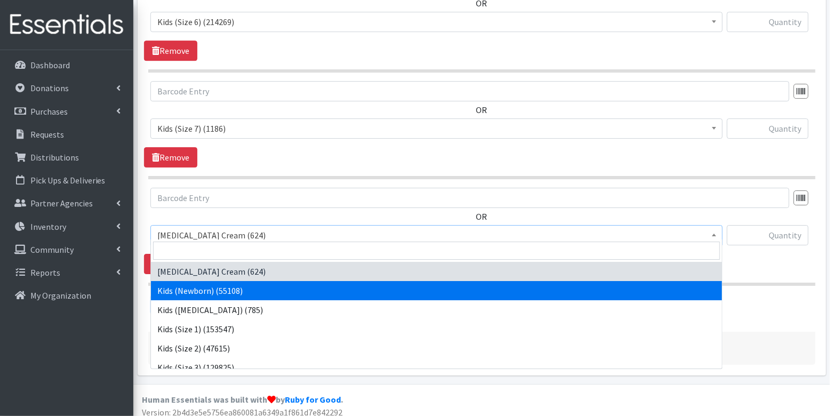
scroll to position [200, 0]
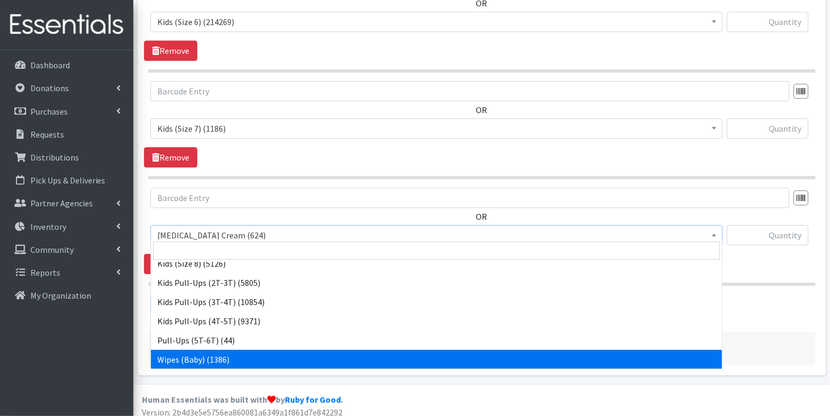
select select "3418"
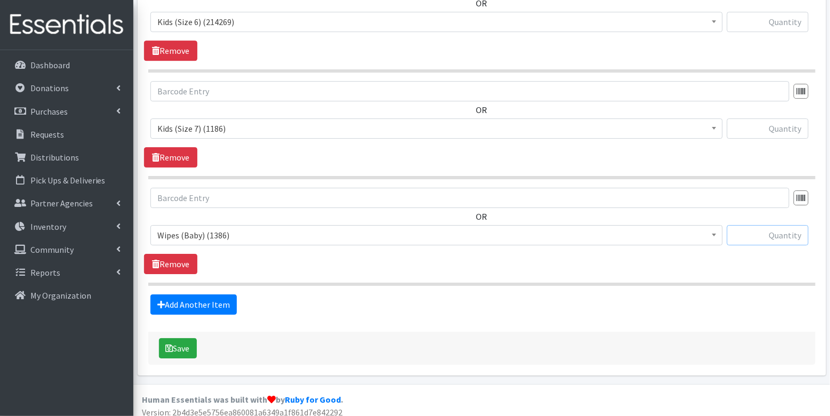
click at [766, 225] on input "text" at bounding box center [768, 235] width 82 height 20
type input "8"
click at [780, 124] on input "text" at bounding box center [768, 128] width 82 height 20
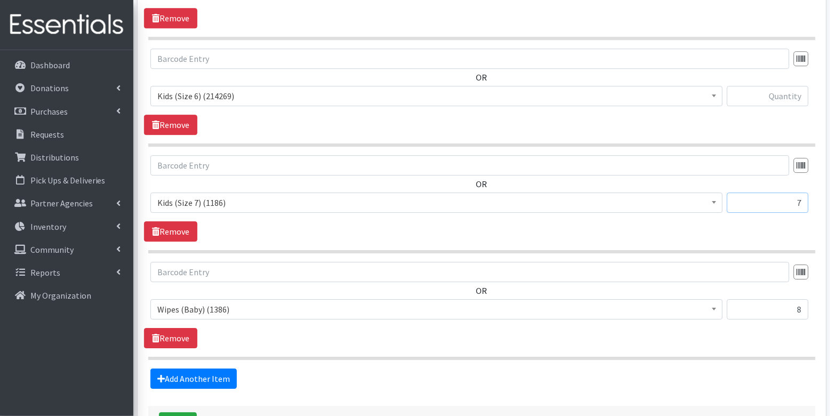
scroll to position [919, 0]
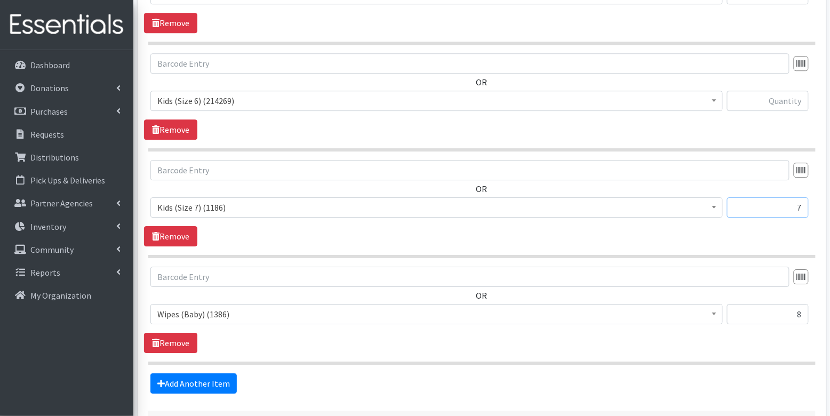
type input "7"
click at [776, 93] on input "text" at bounding box center [768, 101] width 82 height 20
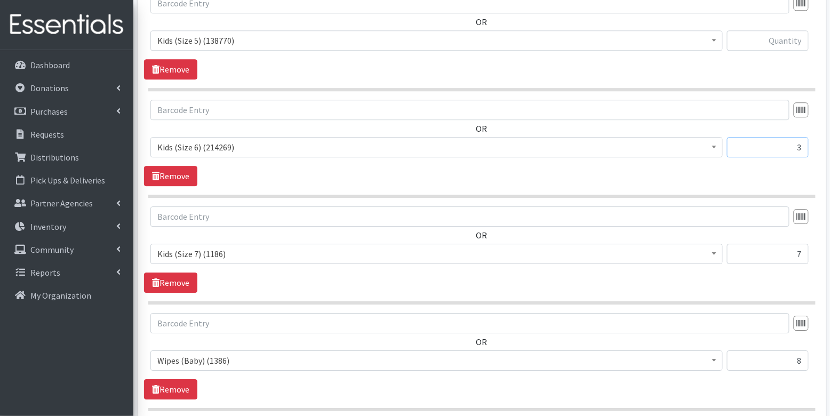
scroll to position [862, 0]
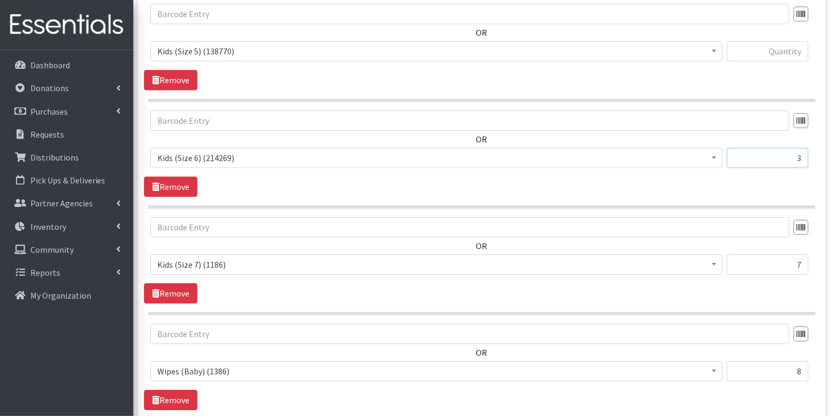
type input "3"
click at [790, 50] on input "text" at bounding box center [768, 51] width 82 height 20
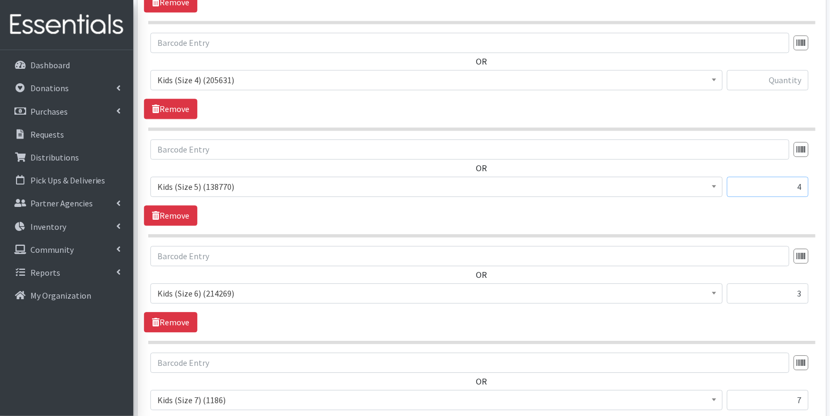
scroll to position [721, 0]
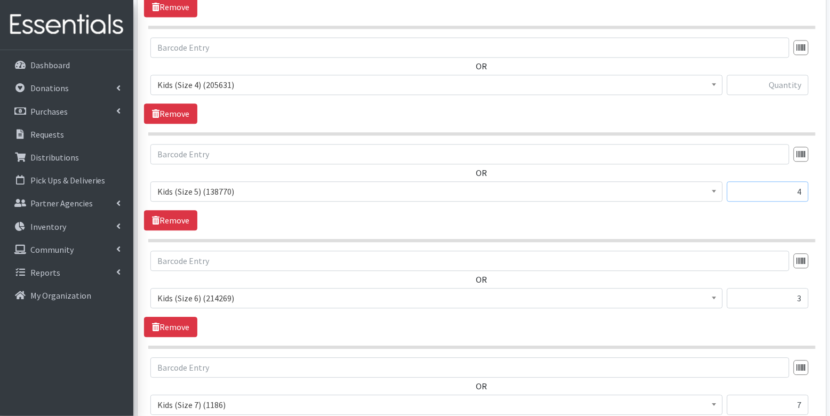
type input "4"
click at [790, 90] on input "text" at bounding box center [768, 85] width 82 height 20
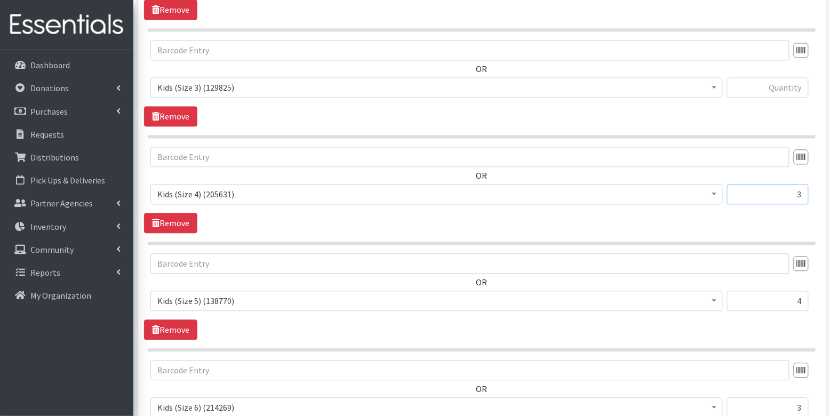
scroll to position [606, 0]
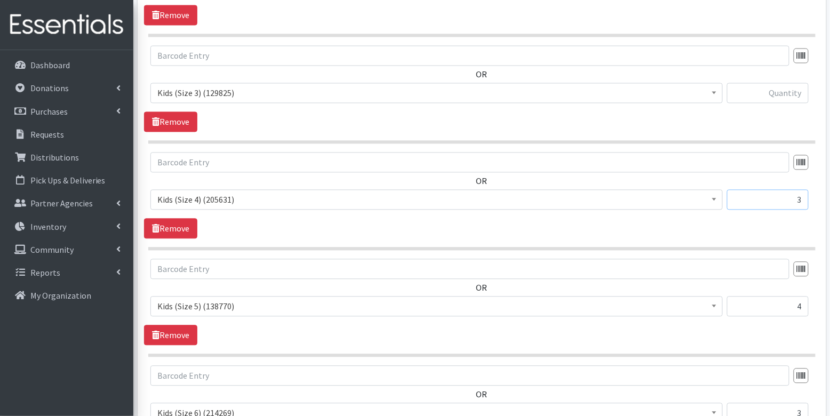
type input "3"
click at [783, 93] on input "text" at bounding box center [768, 93] width 82 height 20
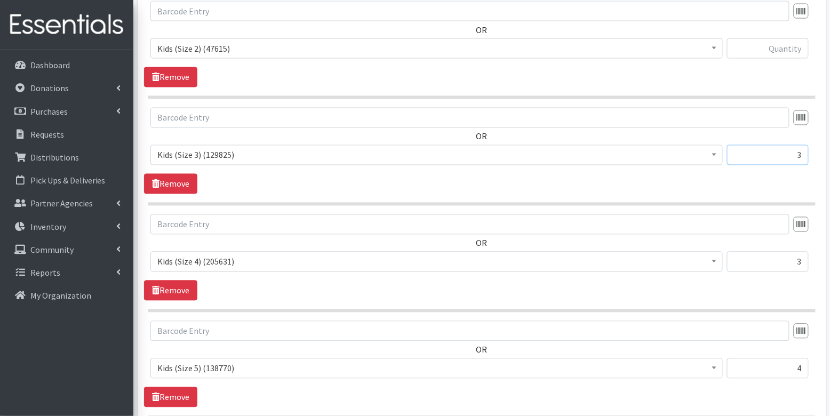
scroll to position [540, 0]
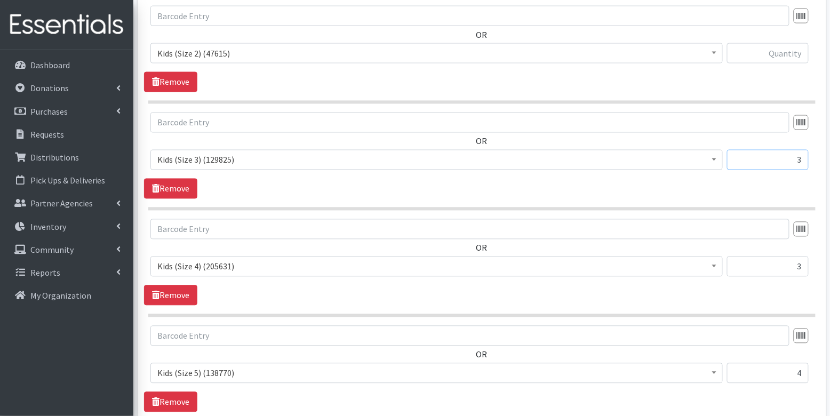
type input "3"
click at [795, 56] on input "text" at bounding box center [768, 53] width 82 height 20
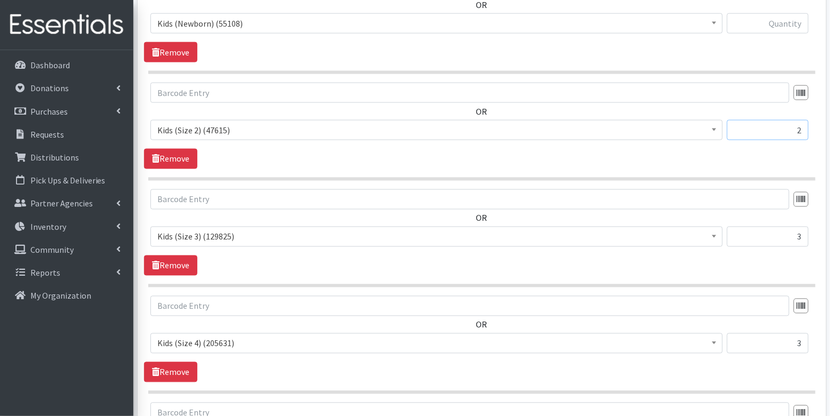
scroll to position [455, 0]
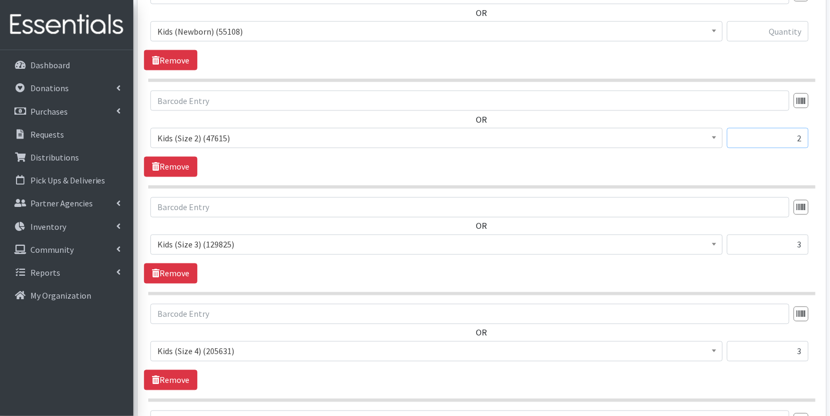
type input "2"
click at [788, 33] on input "text" at bounding box center [768, 31] width 82 height 20
type input "3"
click at [673, 60] on div "OR Diaper Rash Cream (624) Kids (Newborn) (55108) Kids (Preemie) (785) Kids (Si…" at bounding box center [481, 27] width 675 height 86
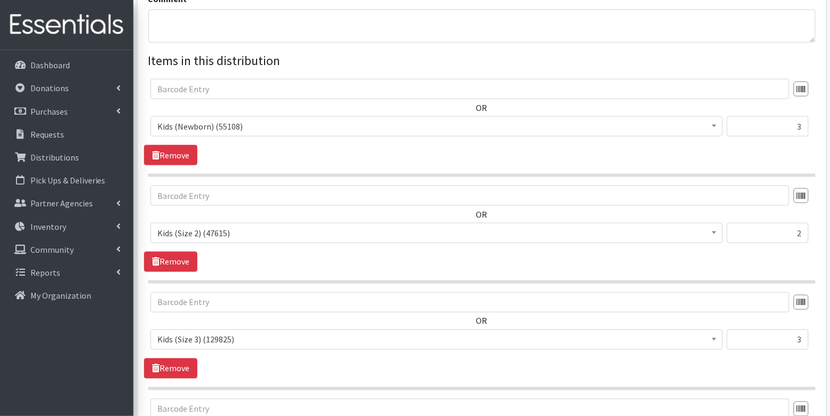
scroll to position [998, 0]
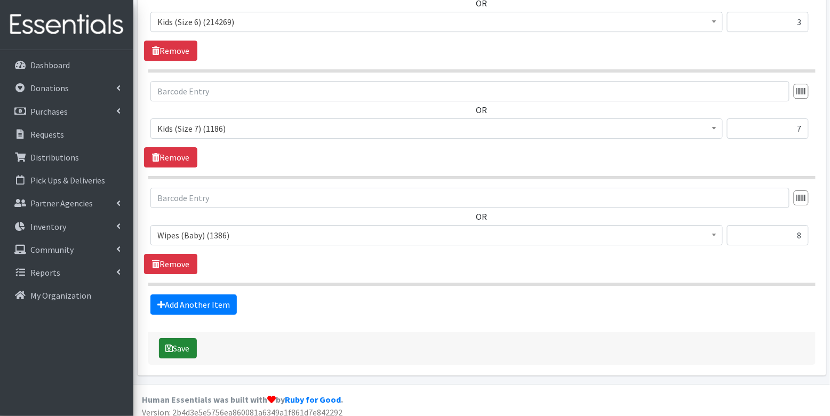
click at [182, 340] on button "Save" at bounding box center [178, 348] width 38 height 20
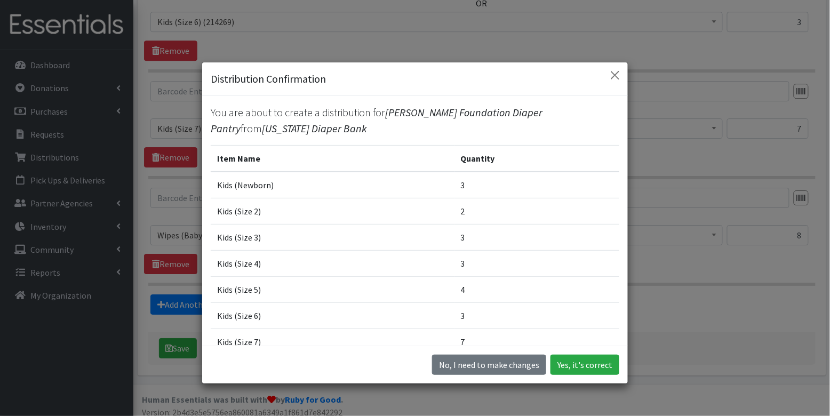
scroll to position [30, 0]
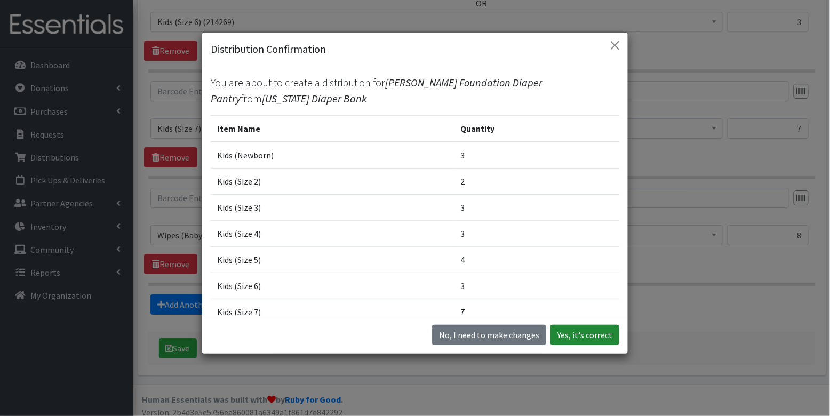
click at [584, 335] on button "Yes, it's correct" at bounding box center [584, 335] width 69 height 20
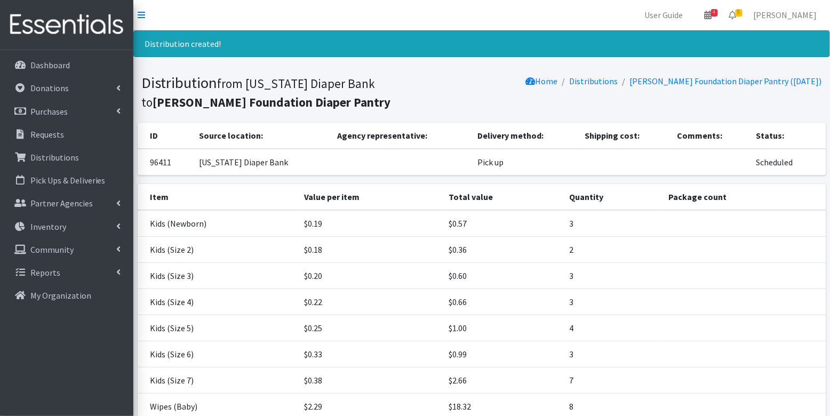
scroll to position [108, 0]
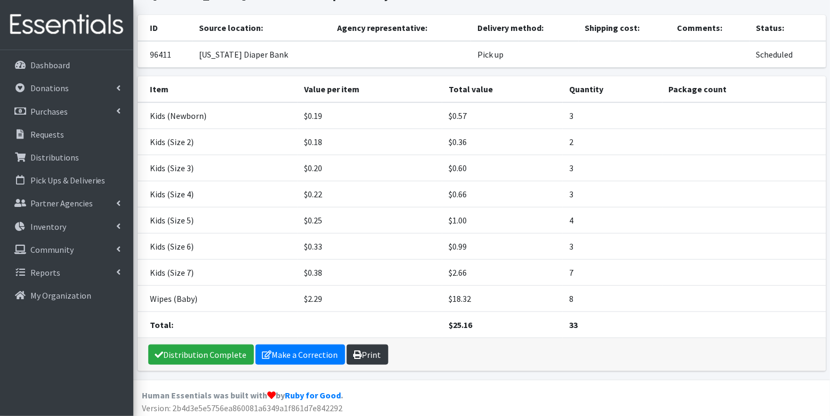
click at [362, 352] on link "Print" at bounding box center [368, 354] width 42 height 20
click at [55, 154] on p "Distributions" at bounding box center [54, 157] width 49 height 11
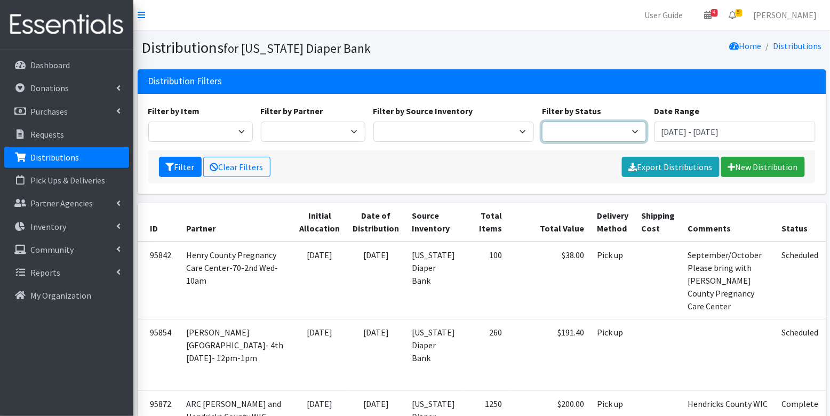
click at [578, 137] on select "Scheduled Complete" at bounding box center [594, 132] width 105 height 20
select select "5"
click at [171, 171] on button "Filter" at bounding box center [180, 167] width 43 height 20
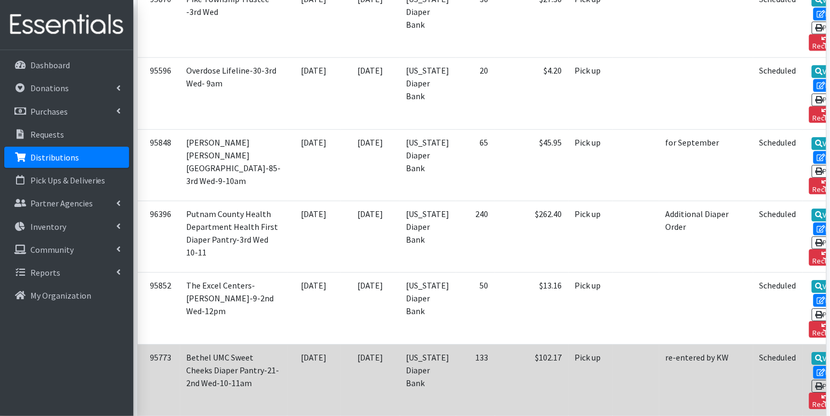
scroll to position [2037, 0]
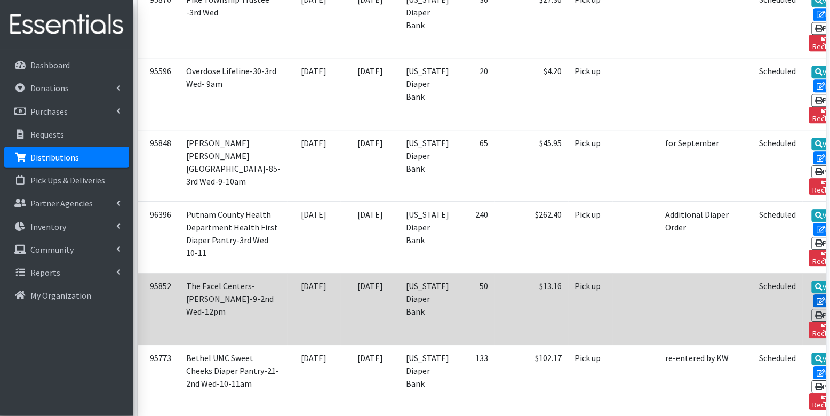
click at [813, 294] on link "Edit" at bounding box center [827, 300] width 29 height 13
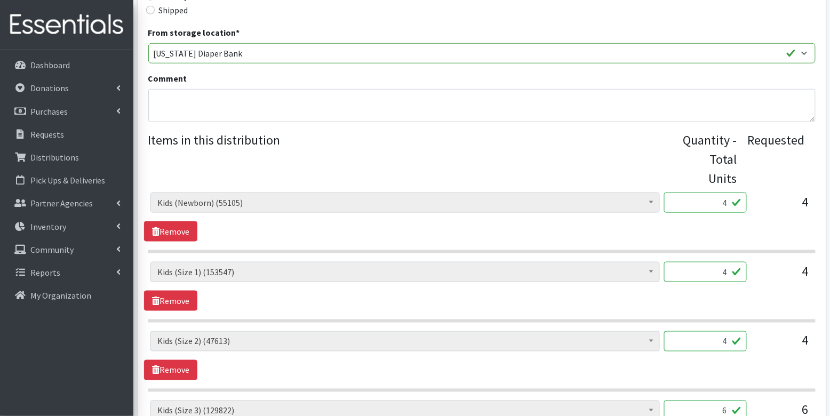
scroll to position [388, 0]
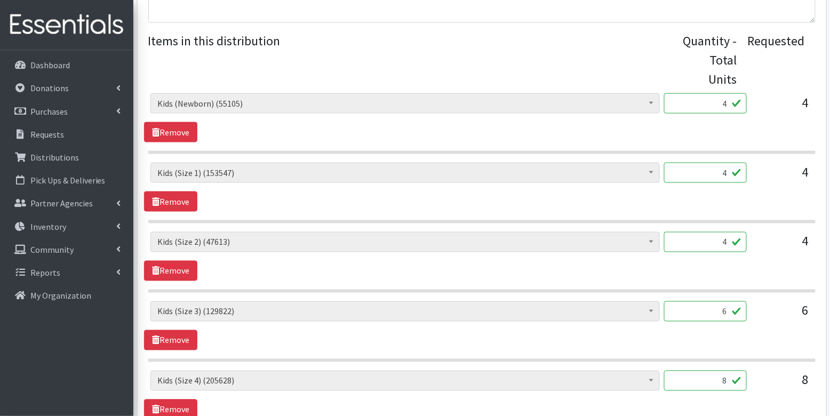
click at [717, 103] on input "4" at bounding box center [705, 103] width 83 height 20
type input "100"
click at [724, 171] on input "4" at bounding box center [705, 173] width 83 height 20
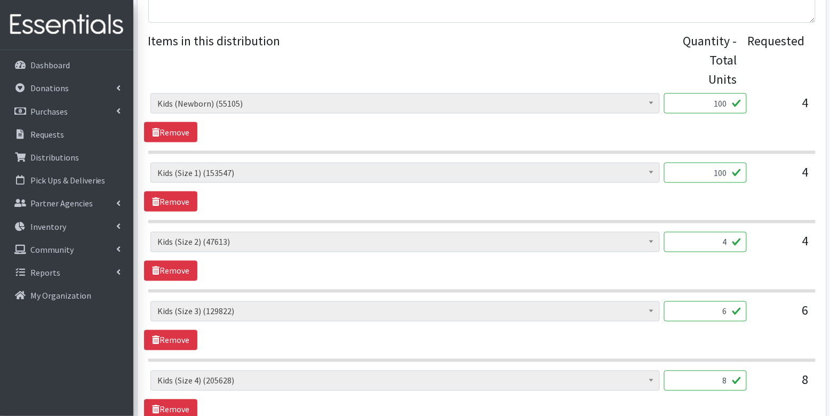
type input "100"
click at [730, 244] on input "4" at bounding box center [705, 242] width 83 height 20
type input "100"
click at [728, 312] on input "6" at bounding box center [705, 311] width 83 height 20
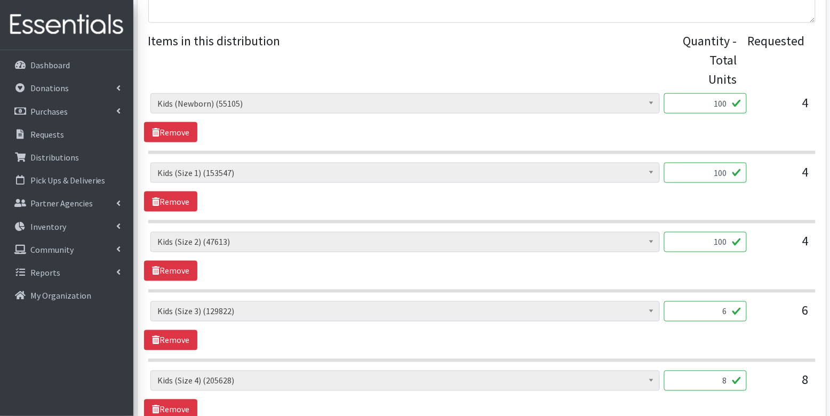
click at [728, 312] on input "6" at bounding box center [705, 311] width 83 height 20
type input "150"
click at [738, 380] on input "8" at bounding box center [705, 381] width 83 height 20
click at [731, 377] on input "8" at bounding box center [705, 381] width 83 height 20
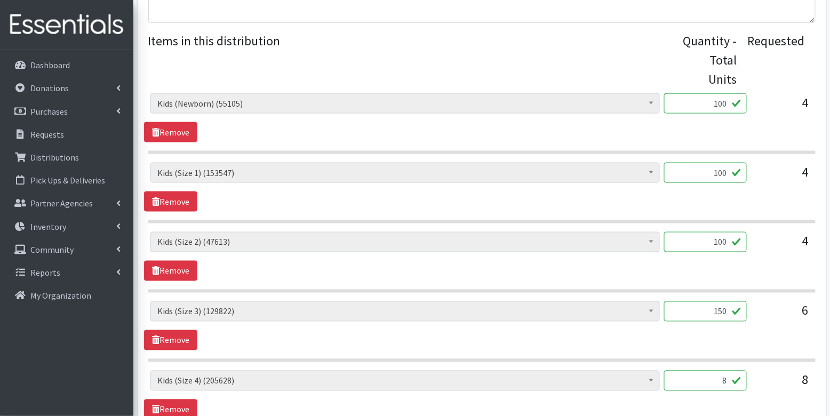
click at [731, 377] on input "8" at bounding box center [705, 381] width 83 height 20
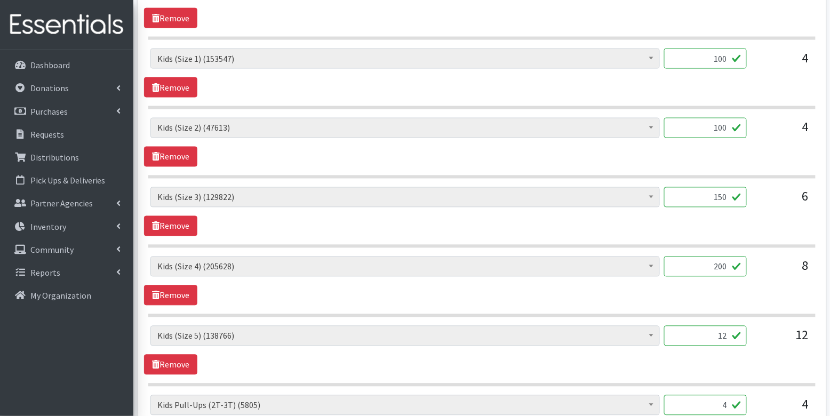
scroll to position [548, 0]
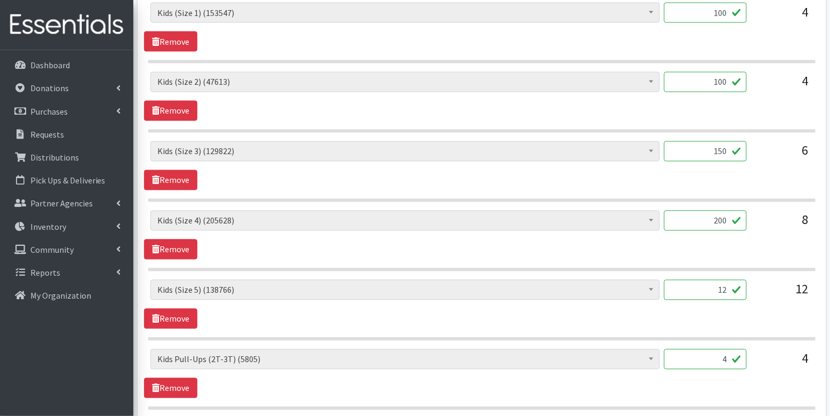
type input "200"
click at [723, 281] on input "12" at bounding box center [705, 290] width 83 height 20
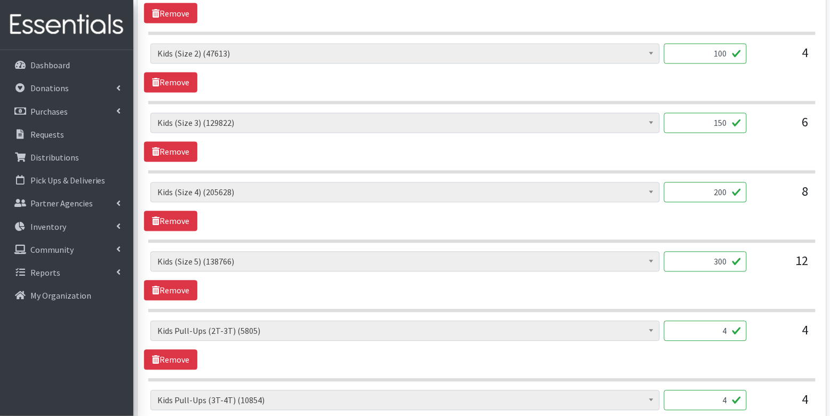
scroll to position [595, 0]
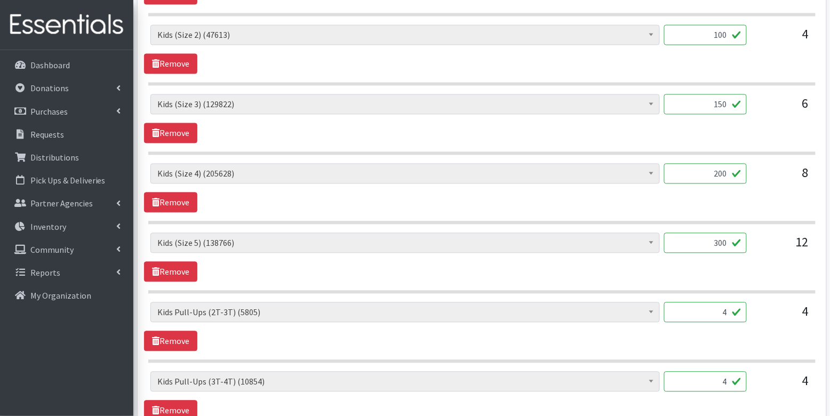
type input "300"
click at [731, 306] on input "4" at bounding box center [705, 312] width 83 height 20
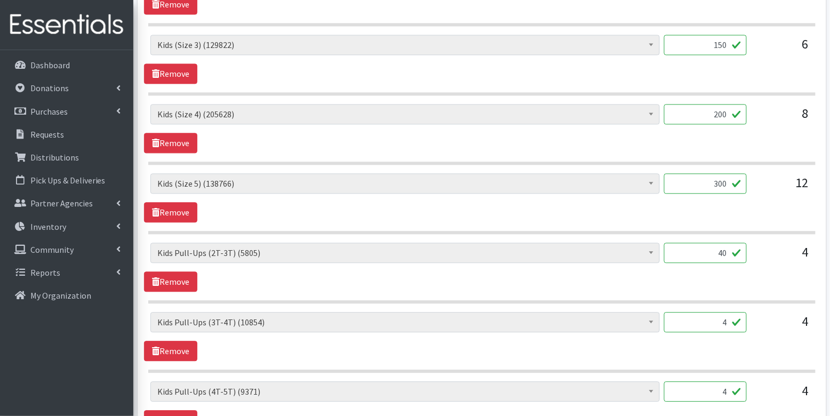
type input "40"
click at [733, 315] on input "4" at bounding box center [705, 322] width 83 height 20
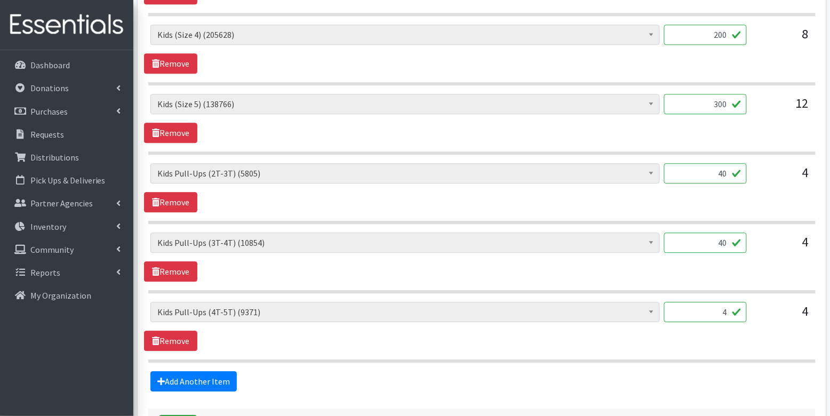
scroll to position [748, 0]
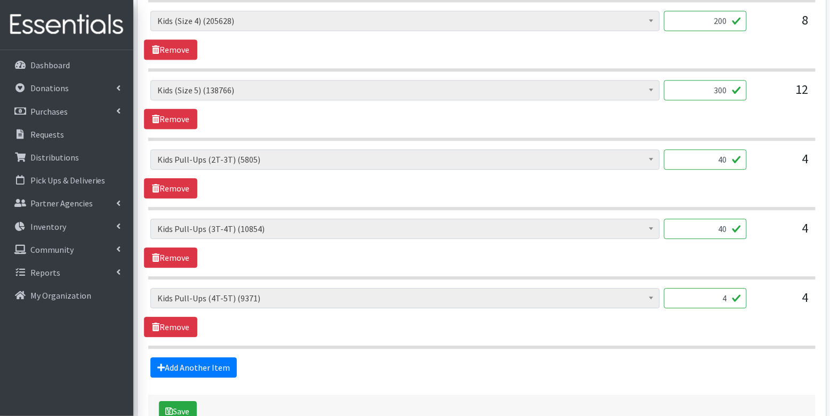
type input "40"
click at [731, 289] on input "4" at bounding box center [705, 298] width 83 height 20
type input "40"
click at [490, 332] on section "Diaper Rash Cream (624) Kids (Newborn) (55105) Kids (Preemie) (785) Kids (Size …" at bounding box center [481, 318] width 667 height 61
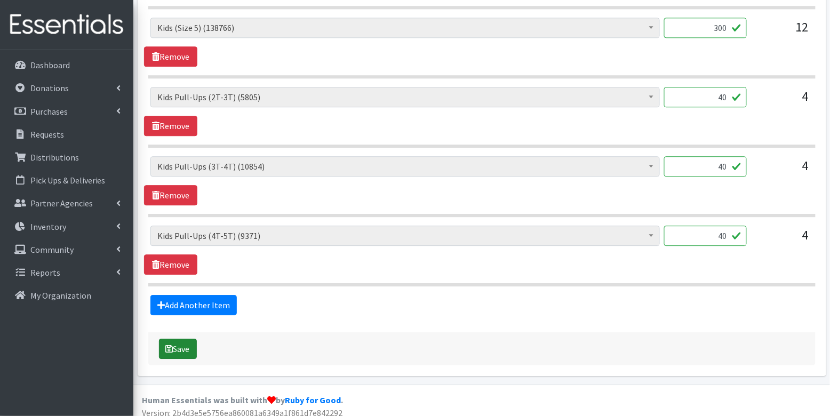
click at [182, 343] on button "Save" at bounding box center [178, 349] width 38 height 20
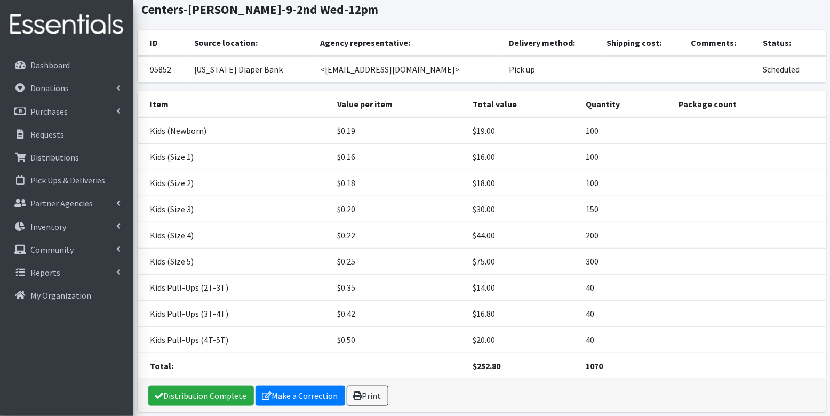
scroll to position [109, 0]
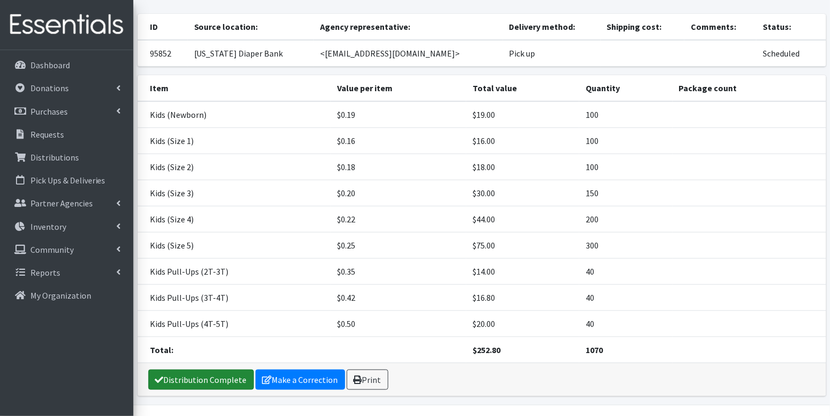
click at [202, 378] on link "Distribution Complete" at bounding box center [201, 380] width 106 height 20
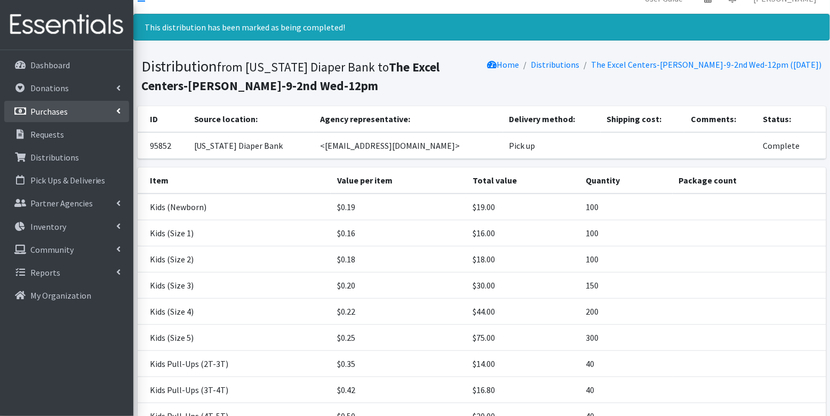
scroll to position [0, 0]
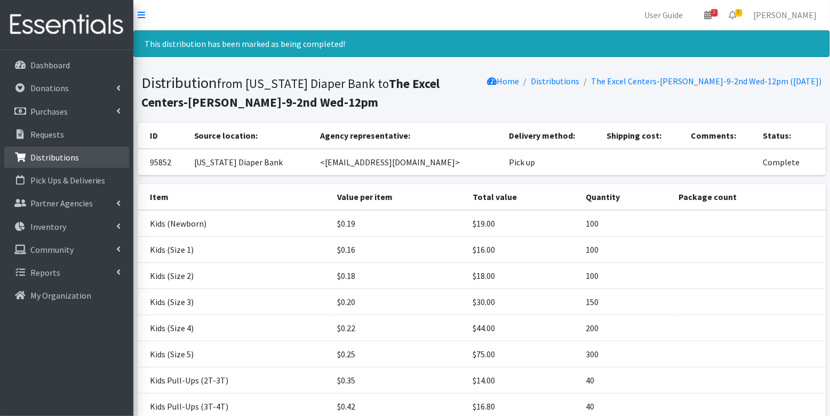
click at [39, 154] on p "Distributions" at bounding box center [54, 157] width 49 height 11
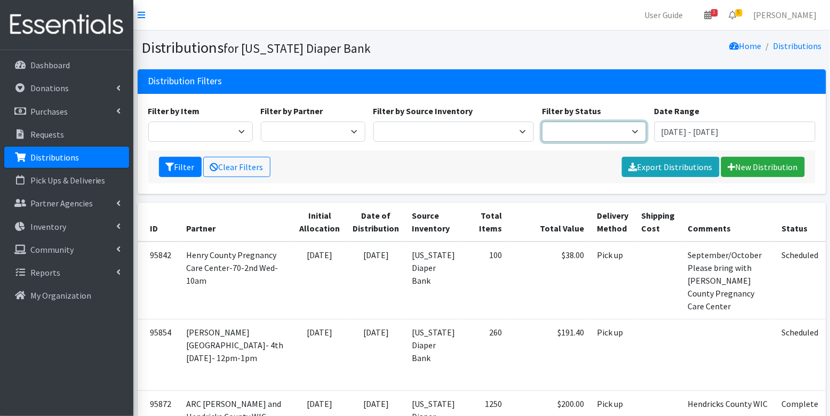
click at [588, 128] on select "Scheduled Complete" at bounding box center [594, 132] width 105 height 20
select select "5"
click at [175, 165] on button "Filter" at bounding box center [180, 167] width 43 height 20
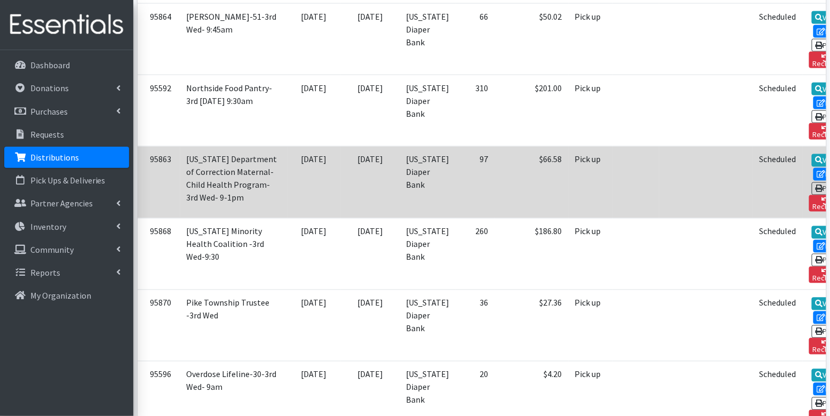
scroll to position [1735, 0]
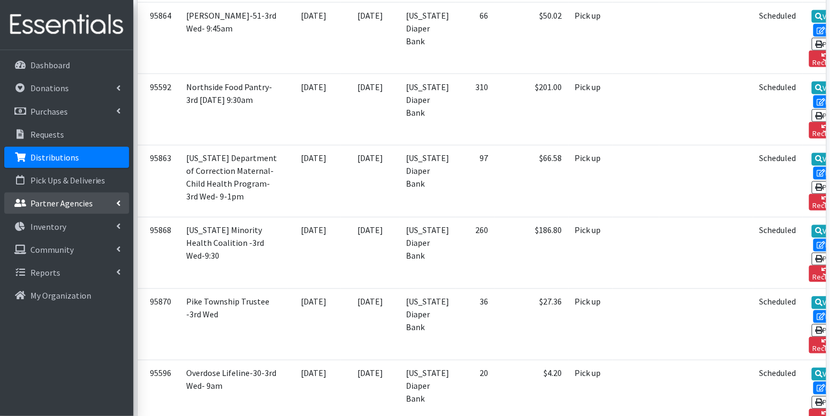
click at [83, 207] on p "Partner Agencies" at bounding box center [61, 203] width 62 height 11
click at [72, 229] on link "All Partners" at bounding box center [66, 226] width 125 height 21
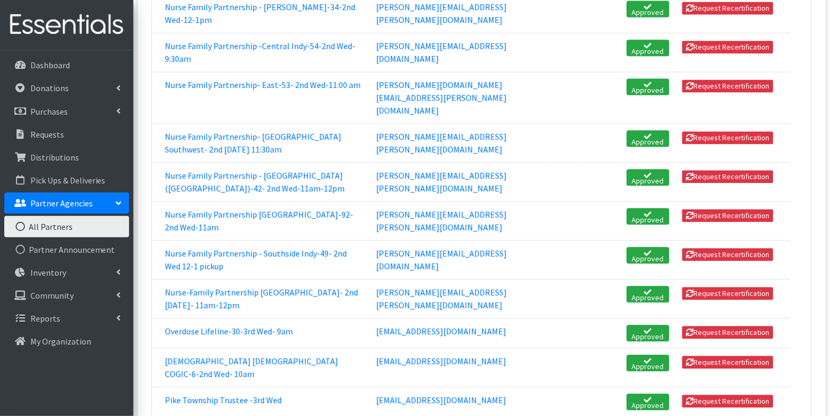
scroll to position [1876, 0]
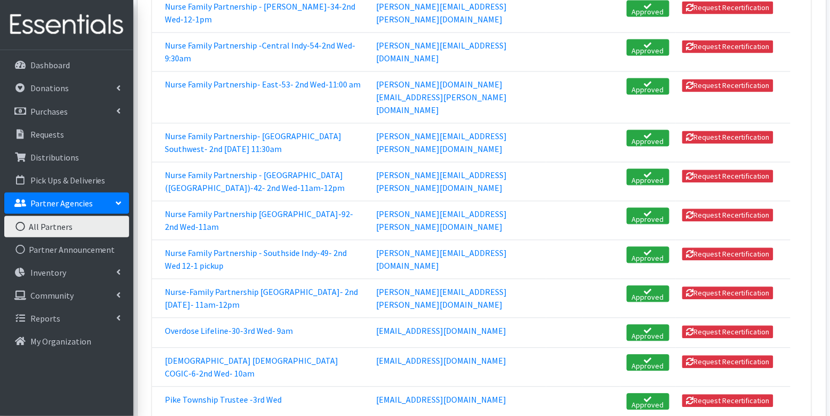
click at [242, 355] on link "[DEMOGRAPHIC_DATA] [DEMOGRAPHIC_DATA] COGIC-6-2nd Wed- 10am" at bounding box center [251, 366] width 173 height 23
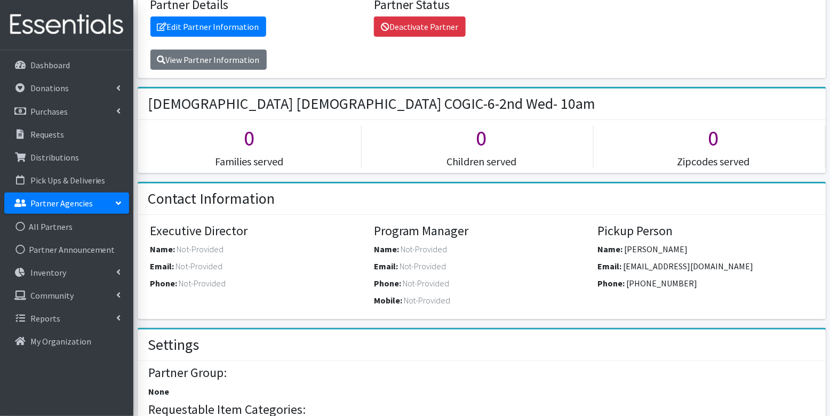
scroll to position [197, 0]
